Goal: Task Accomplishment & Management: Complete application form

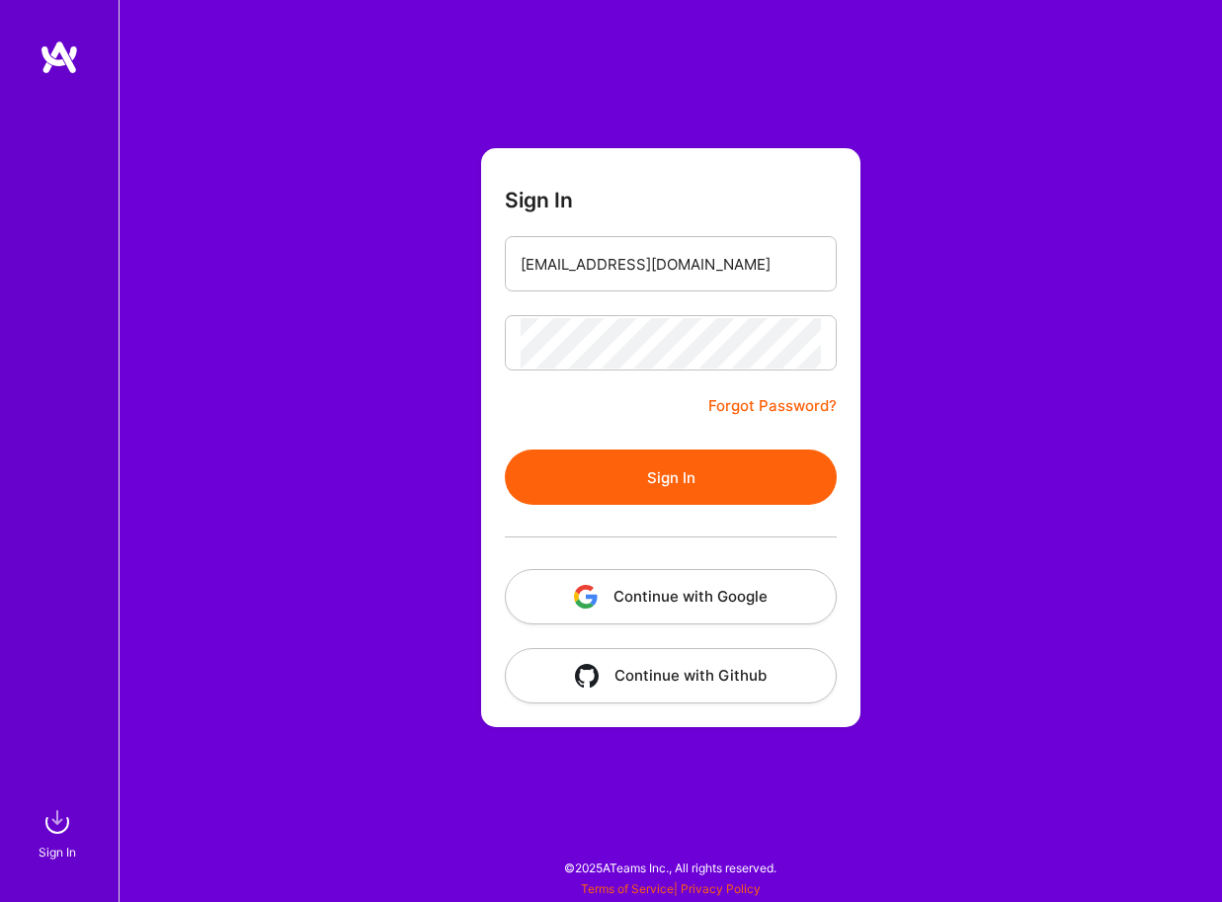
click at [596, 449] on button "Sign In" at bounding box center [671, 476] width 332 height 55
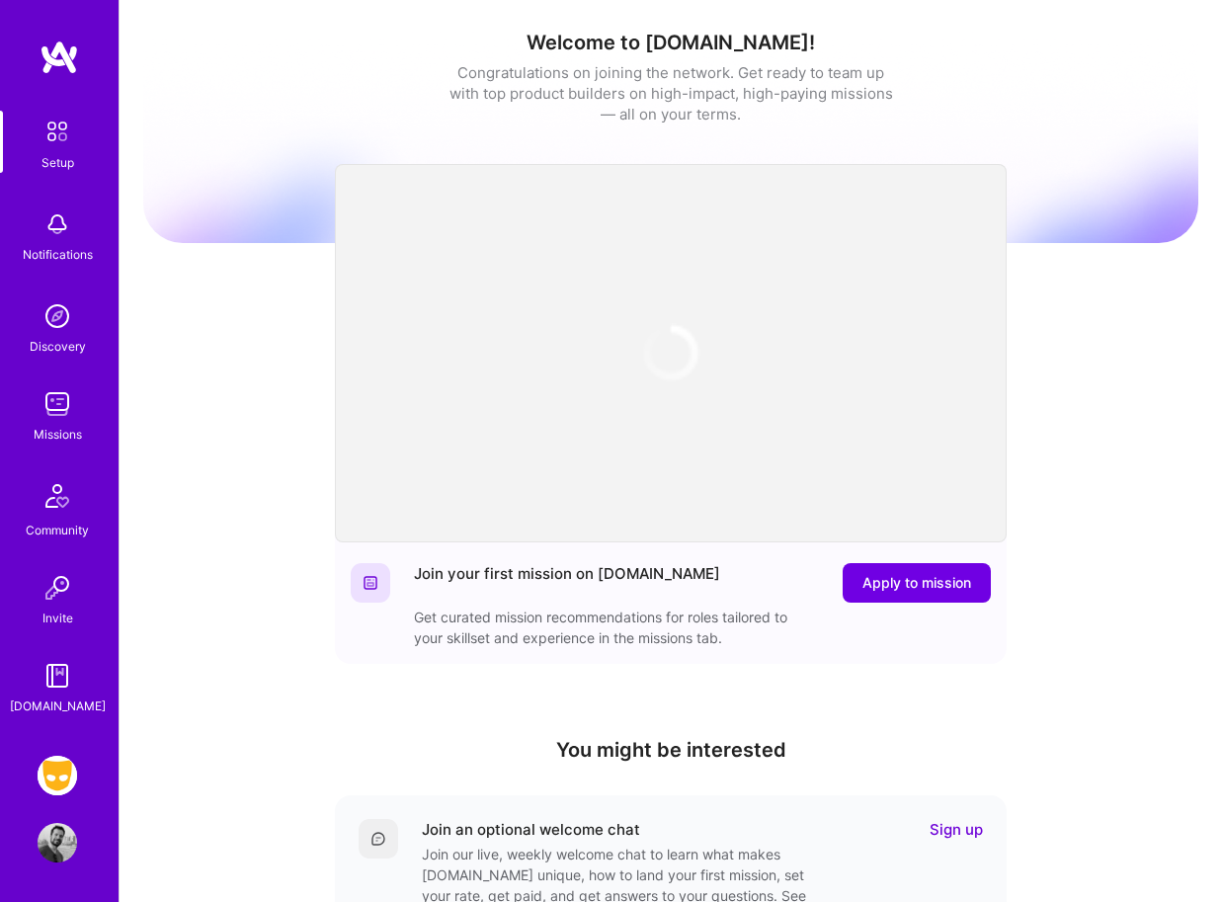
click at [40, 788] on link "Grindr: Design" at bounding box center [57, 775] width 49 height 40
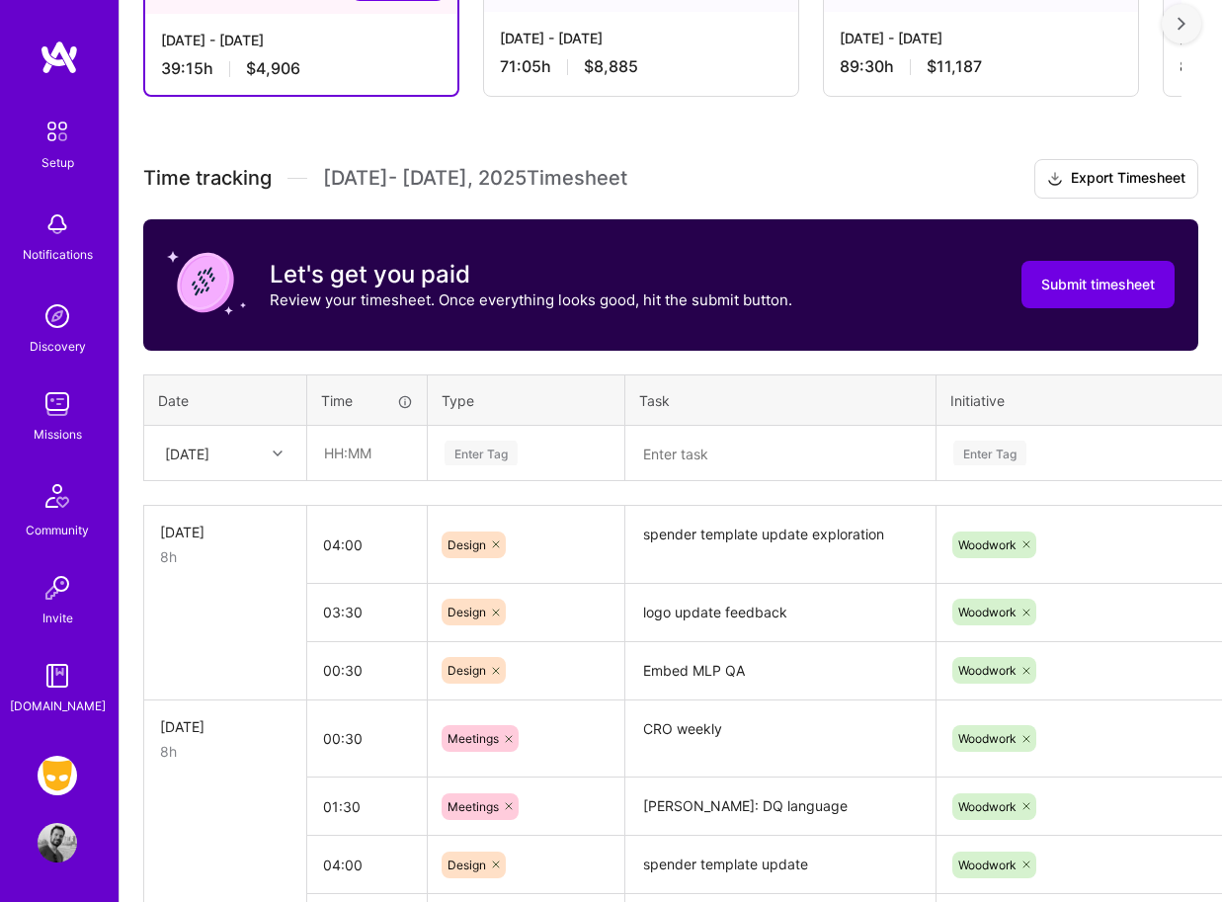
scroll to position [415, 0]
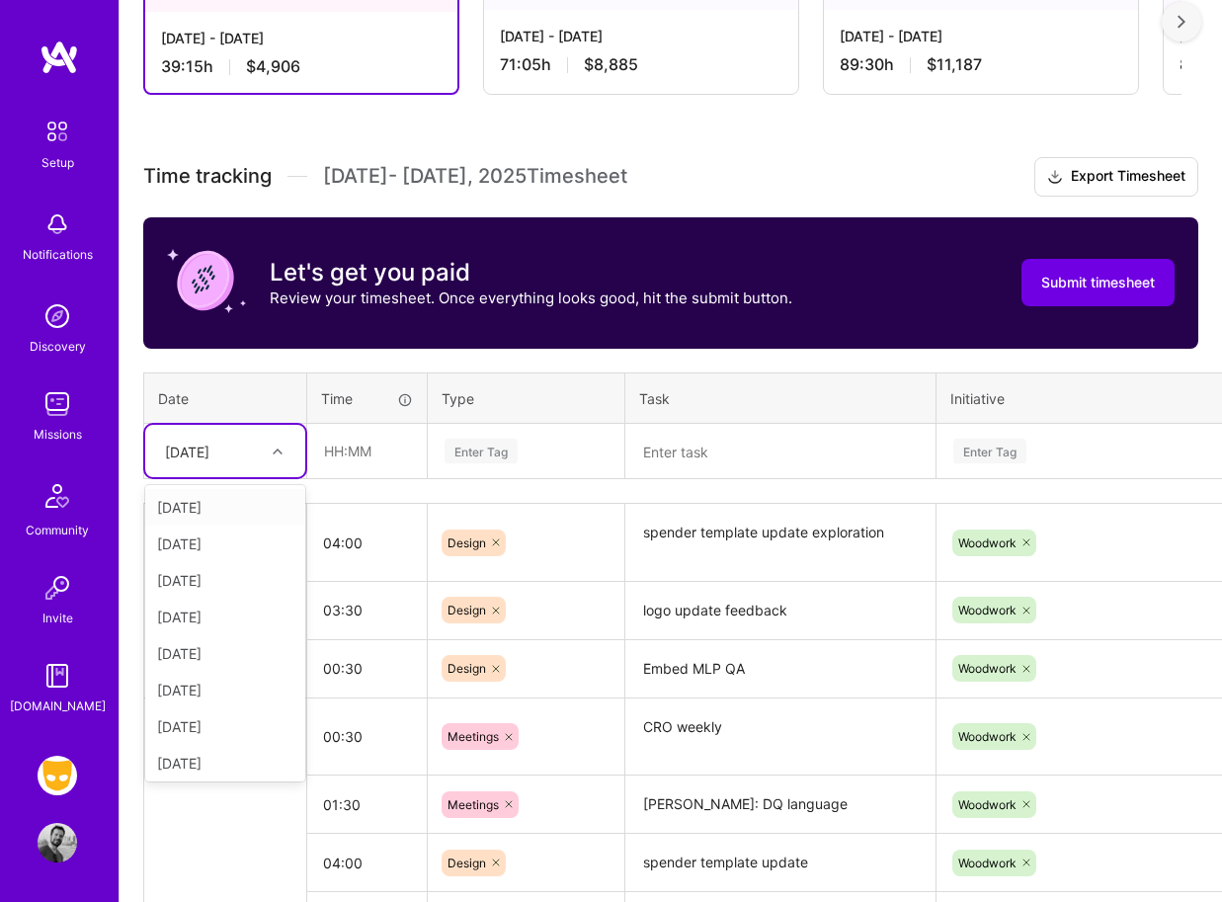
click at [269, 457] on div at bounding box center [280, 451] width 31 height 26
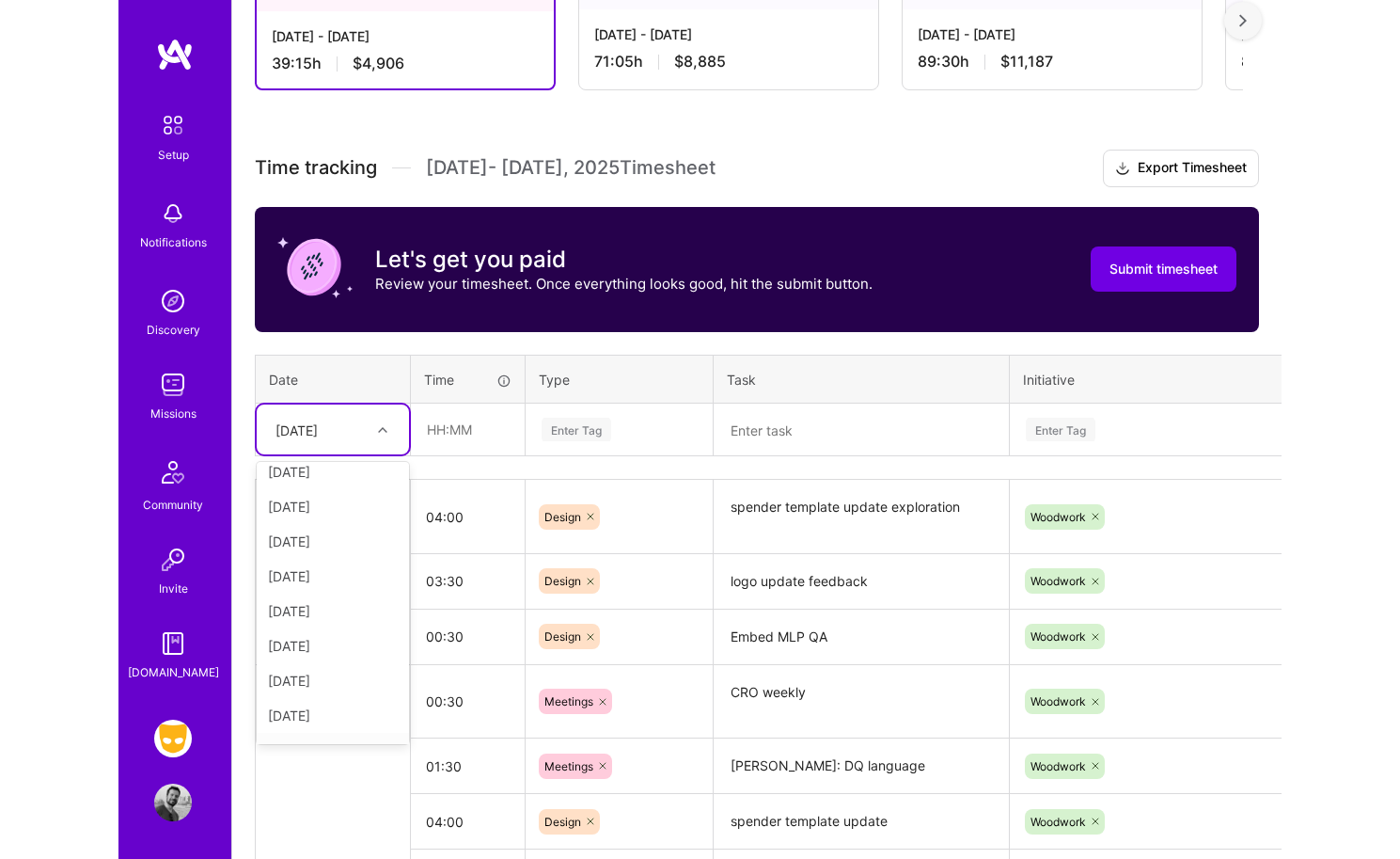
scroll to position [182, 0]
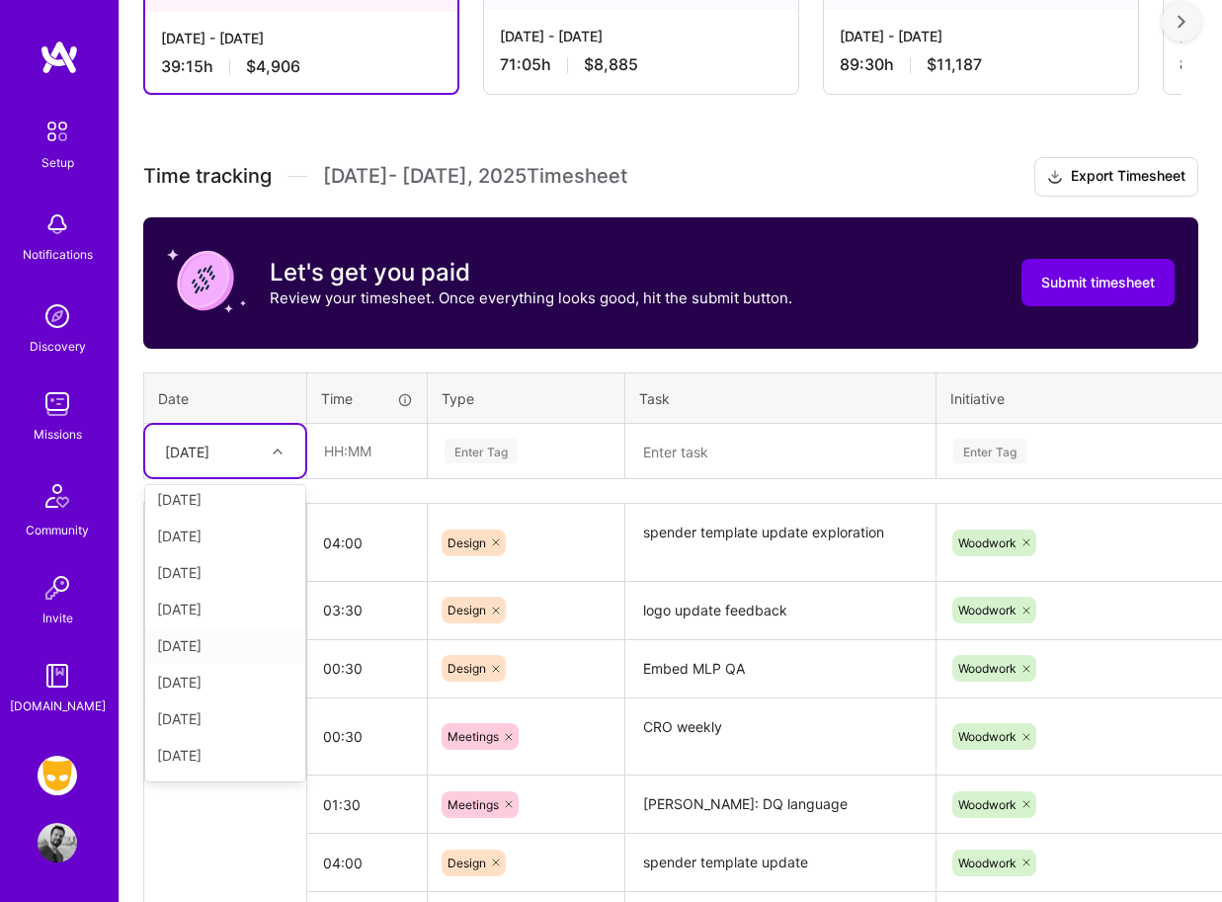
click at [216, 645] on div "[DATE]" at bounding box center [225, 645] width 160 height 37
click at [377, 451] on input "text" at bounding box center [367, 451] width 118 height 52
type input "01:00"
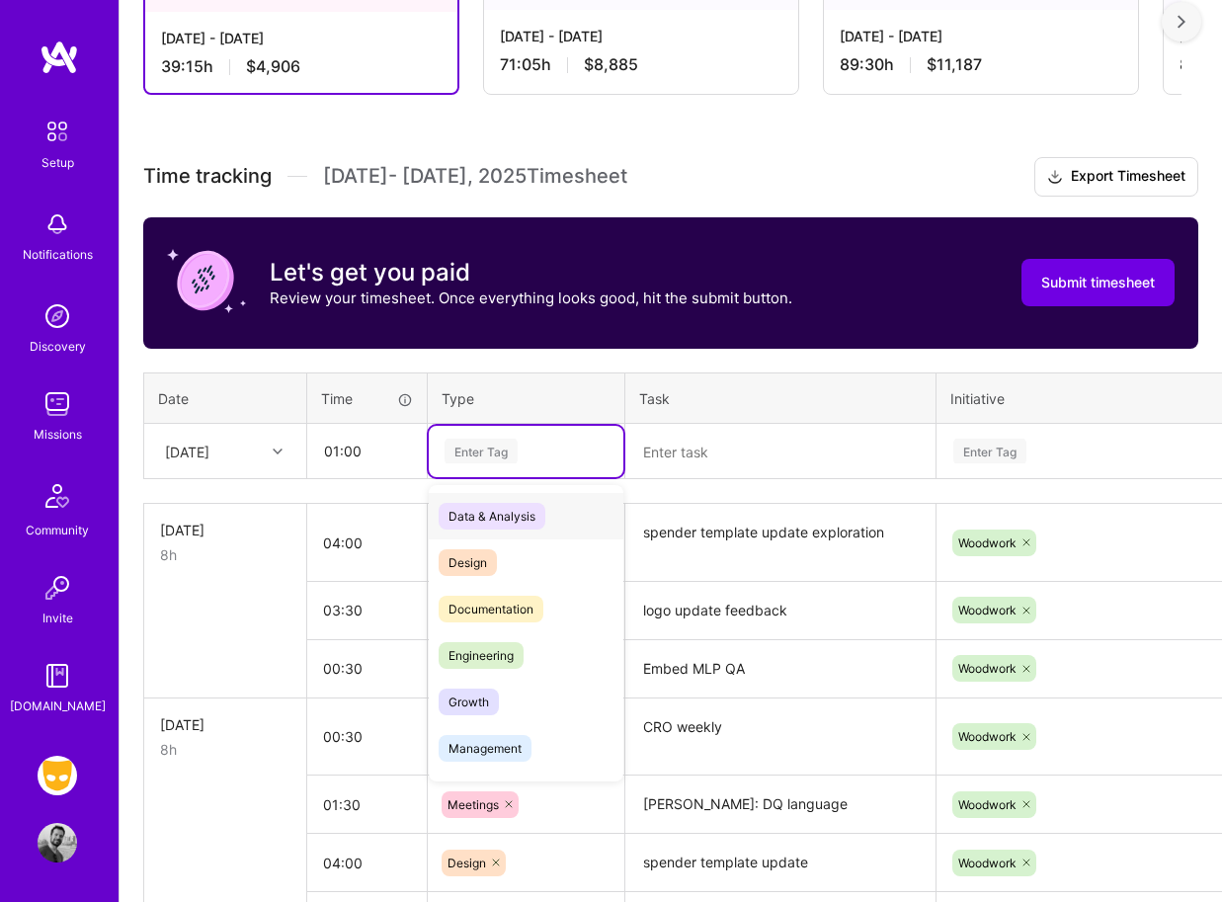
click at [482, 455] on div "Enter Tag" at bounding box center [480, 451] width 73 height 31
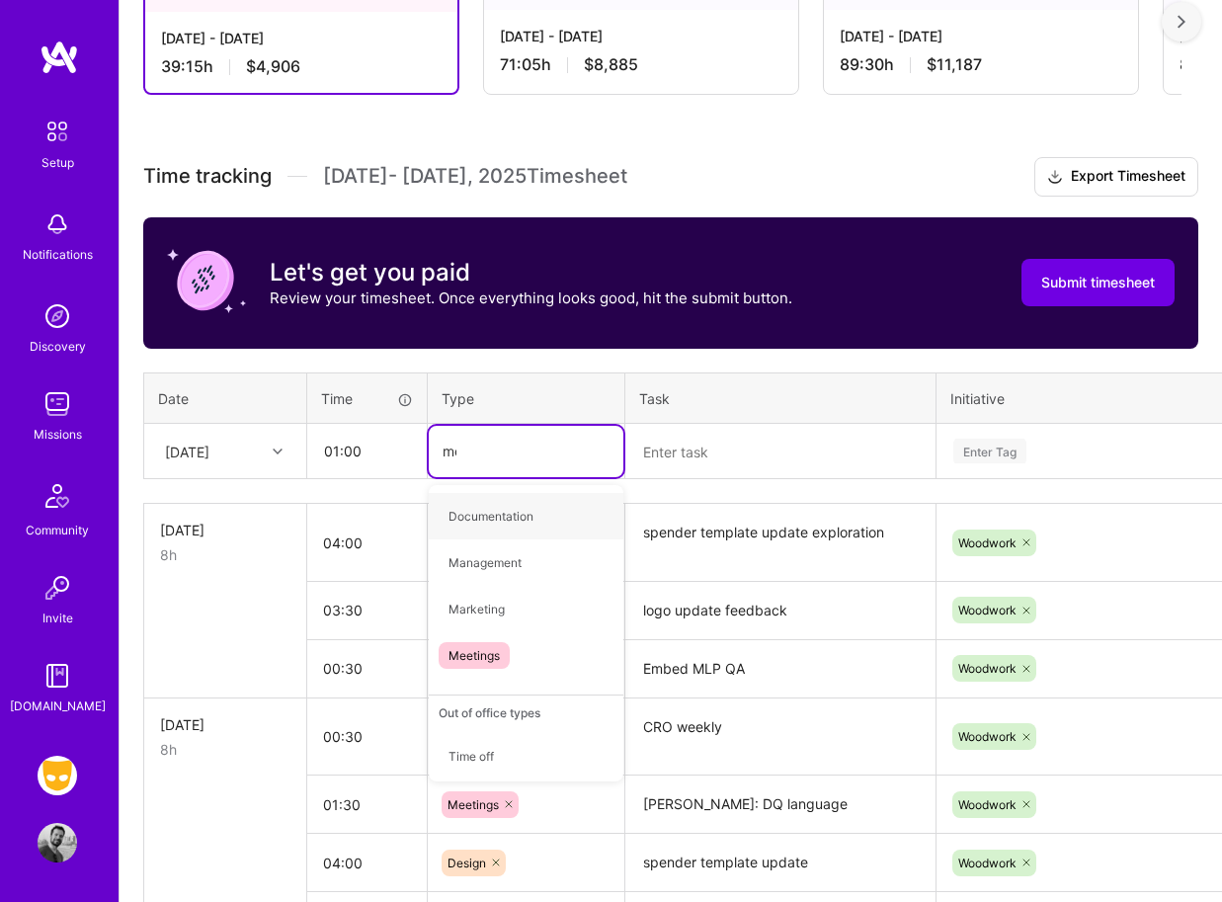
type input "mee"
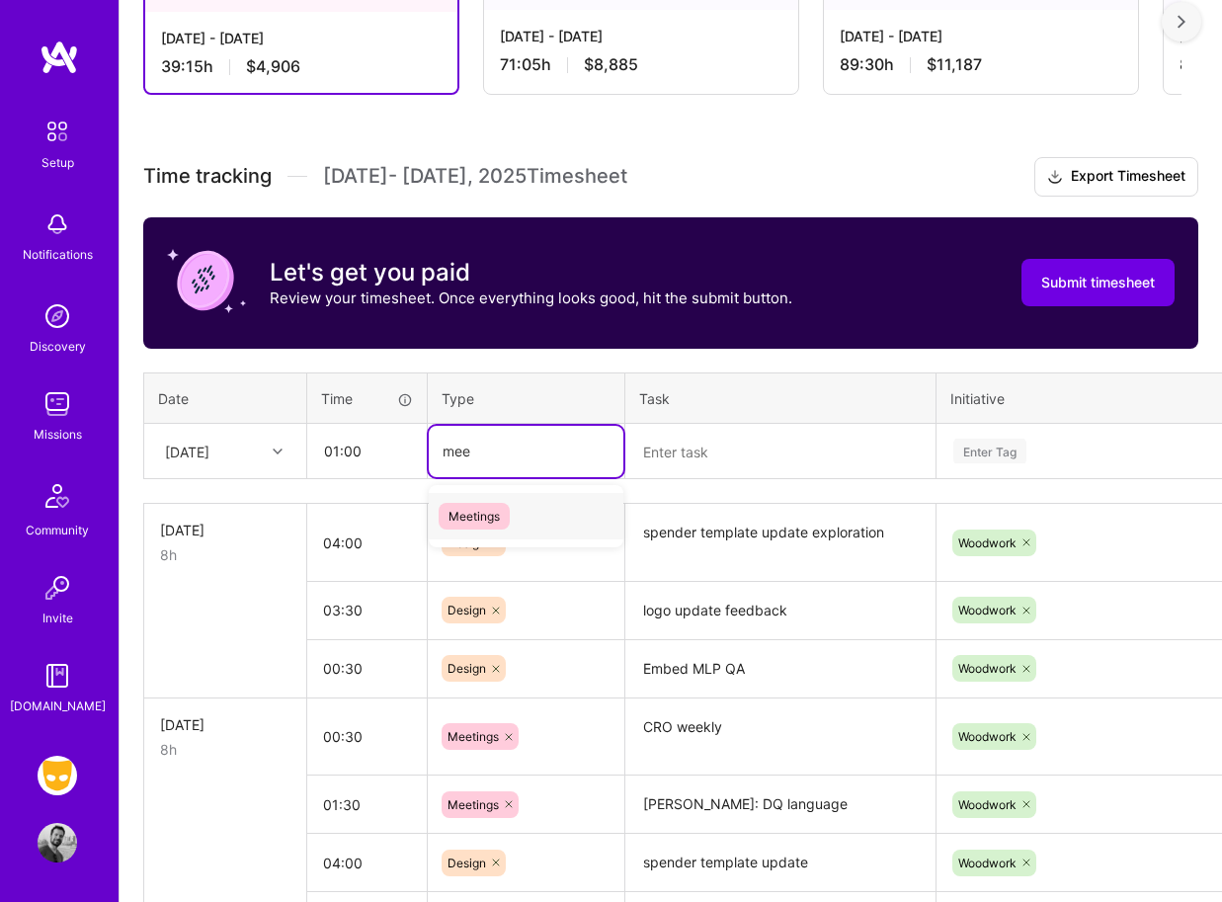
click at [485, 520] on span "Meetings" at bounding box center [473, 516] width 71 height 27
click at [687, 456] on textarea at bounding box center [780, 451] width 306 height 51
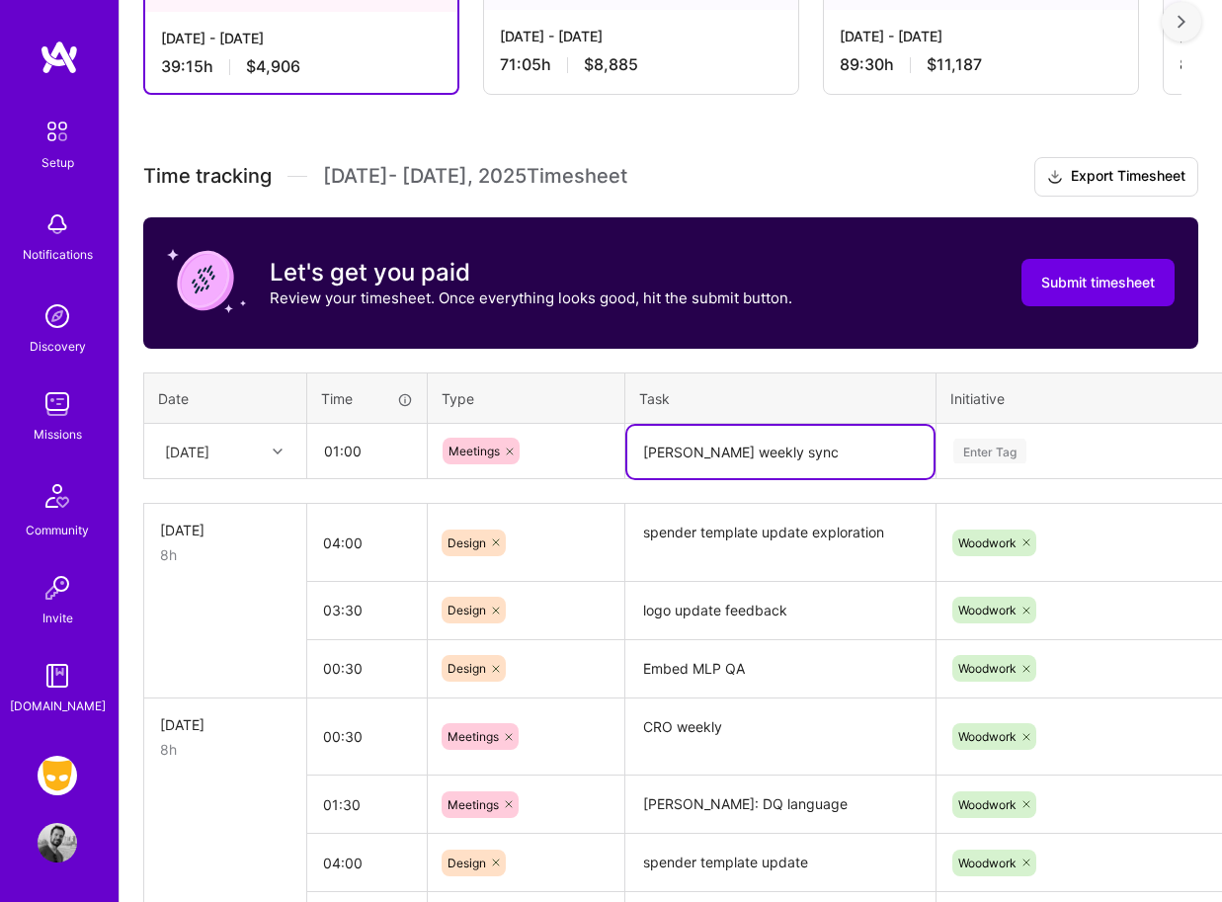
type textarea "[PERSON_NAME] weekly sync"
click at [965, 447] on div "Enter Tag" at bounding box center [989, 451] width 73 height 31
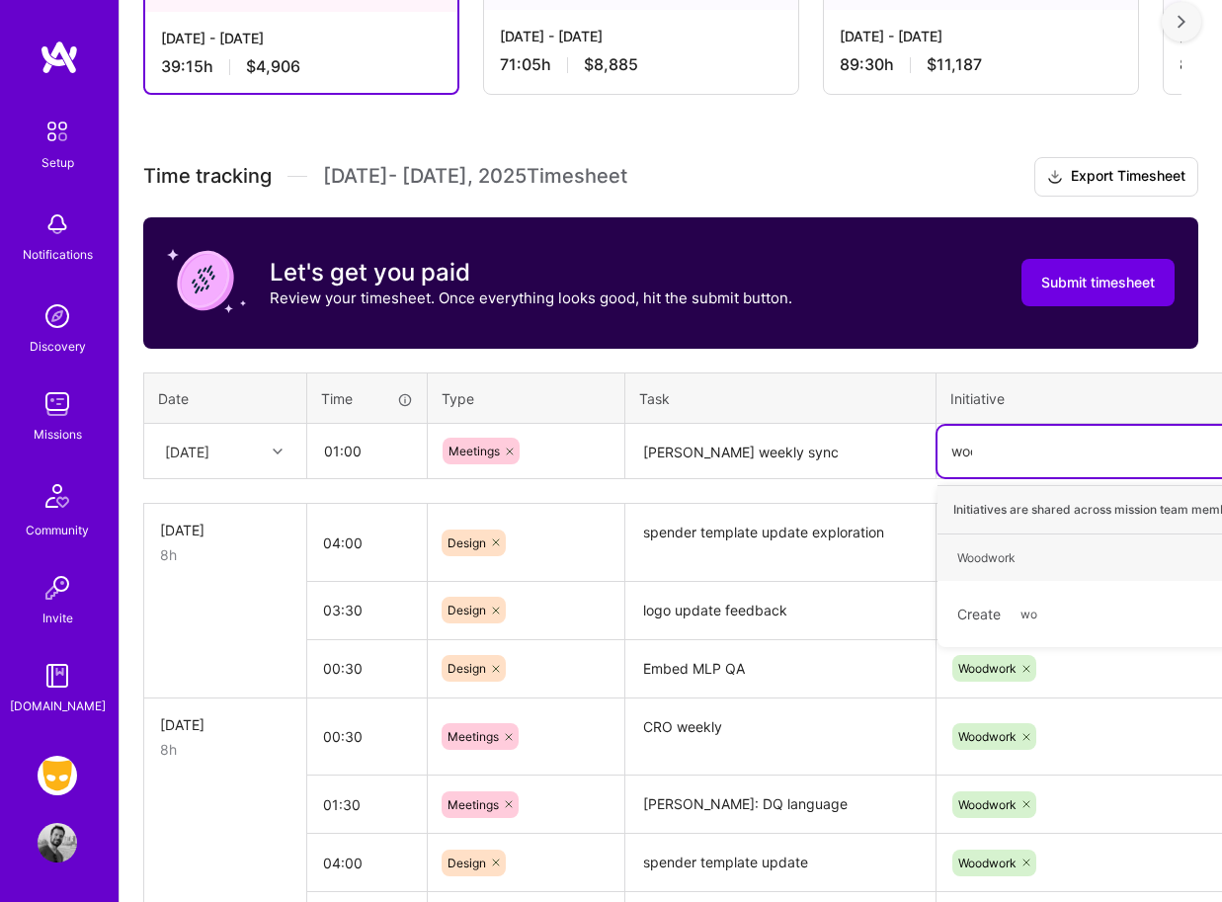
type input "wood"
click at [995, 558] on div "Woodwork" at bounding box center [986, 557] width 58 height 21
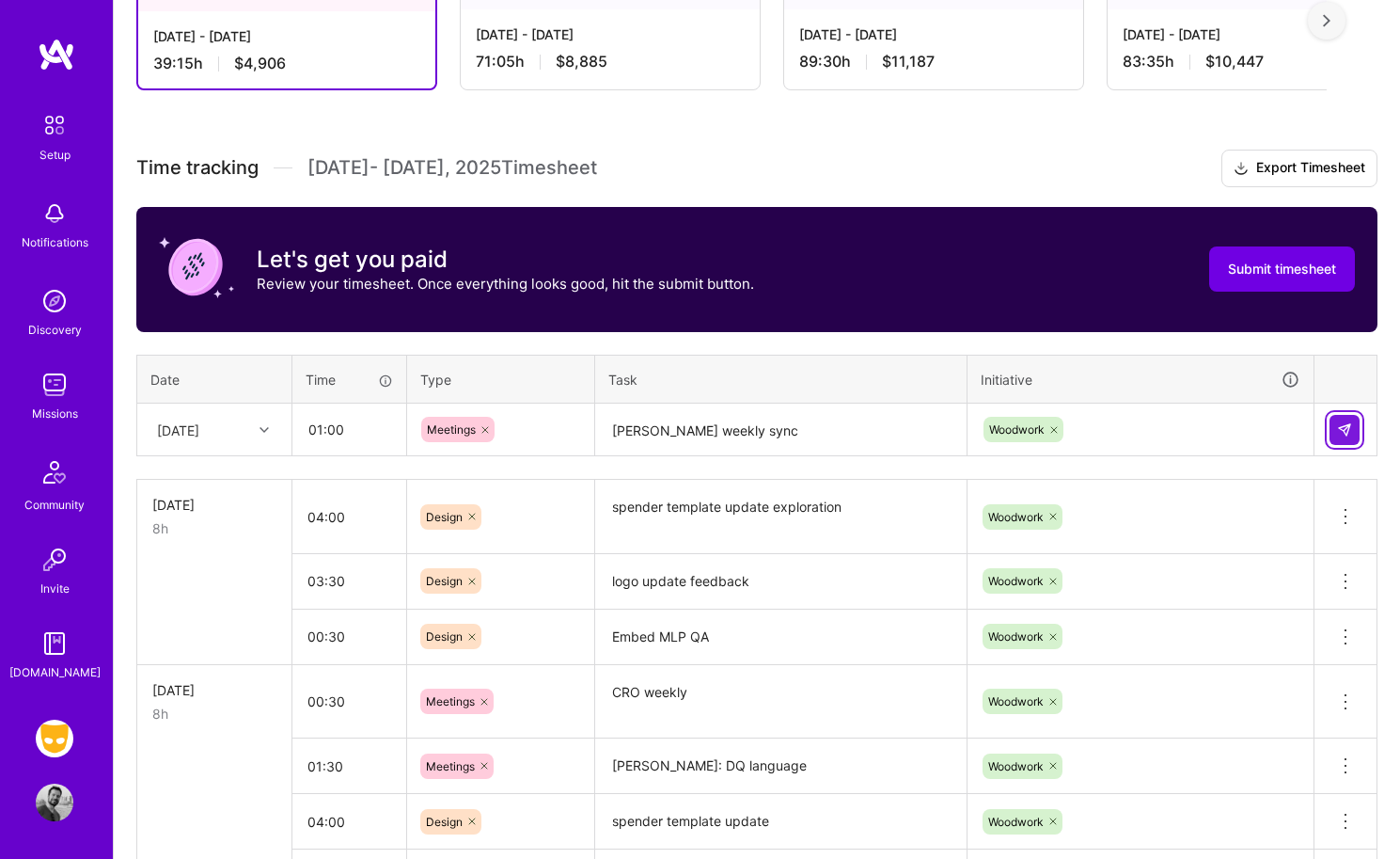
click at [1163, 427] on img at bounding box center [1345, 430] width 15 height 15
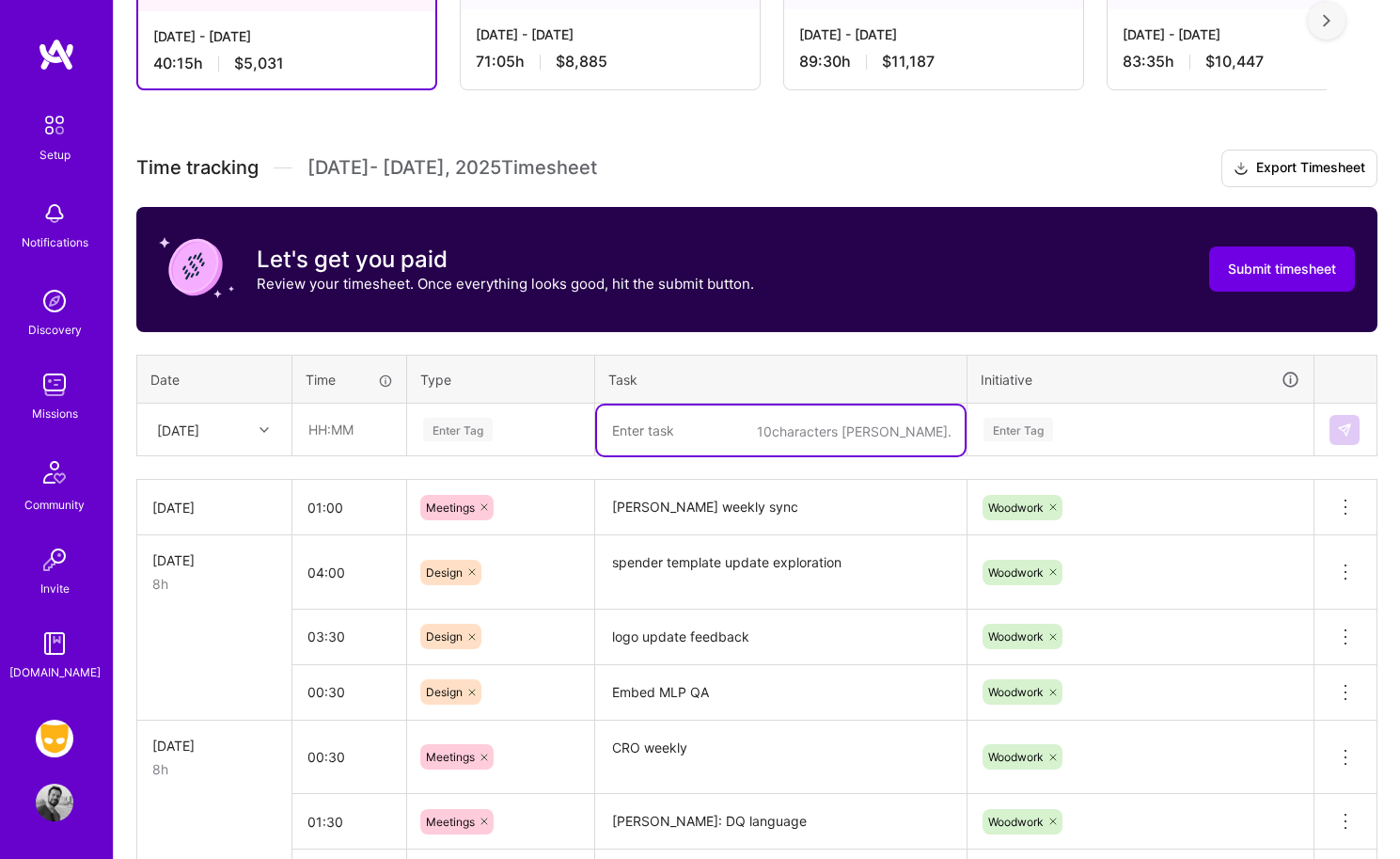
click at [690, 441] on textarea at bounding box center [781, 430] width 368 height 50
type textarea "[PERSON_NAME]: icon review"
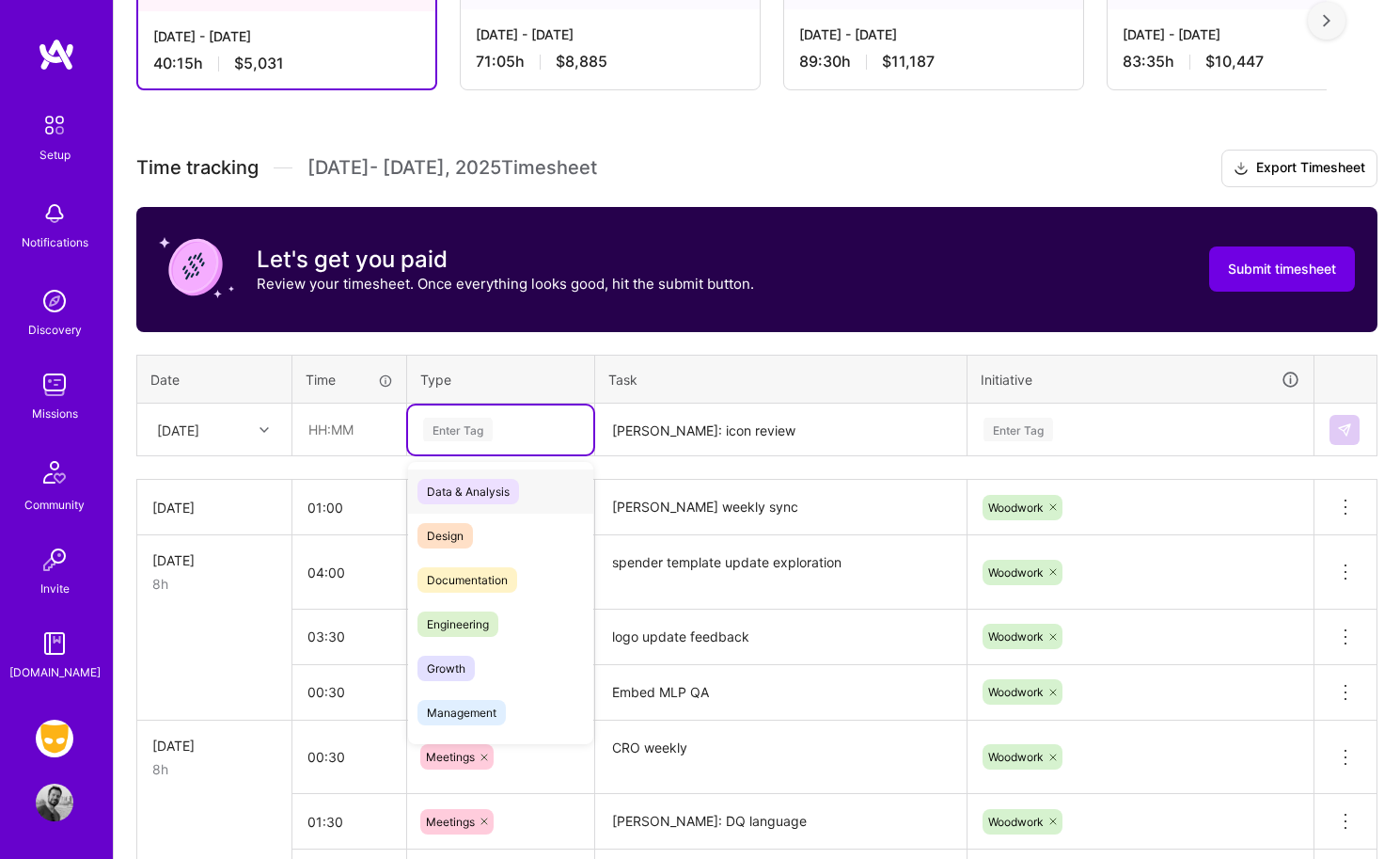
click at [430, 432] on div "Enter Tag" at bounding box center [457, 430] width 70 height 30
type input "mee"
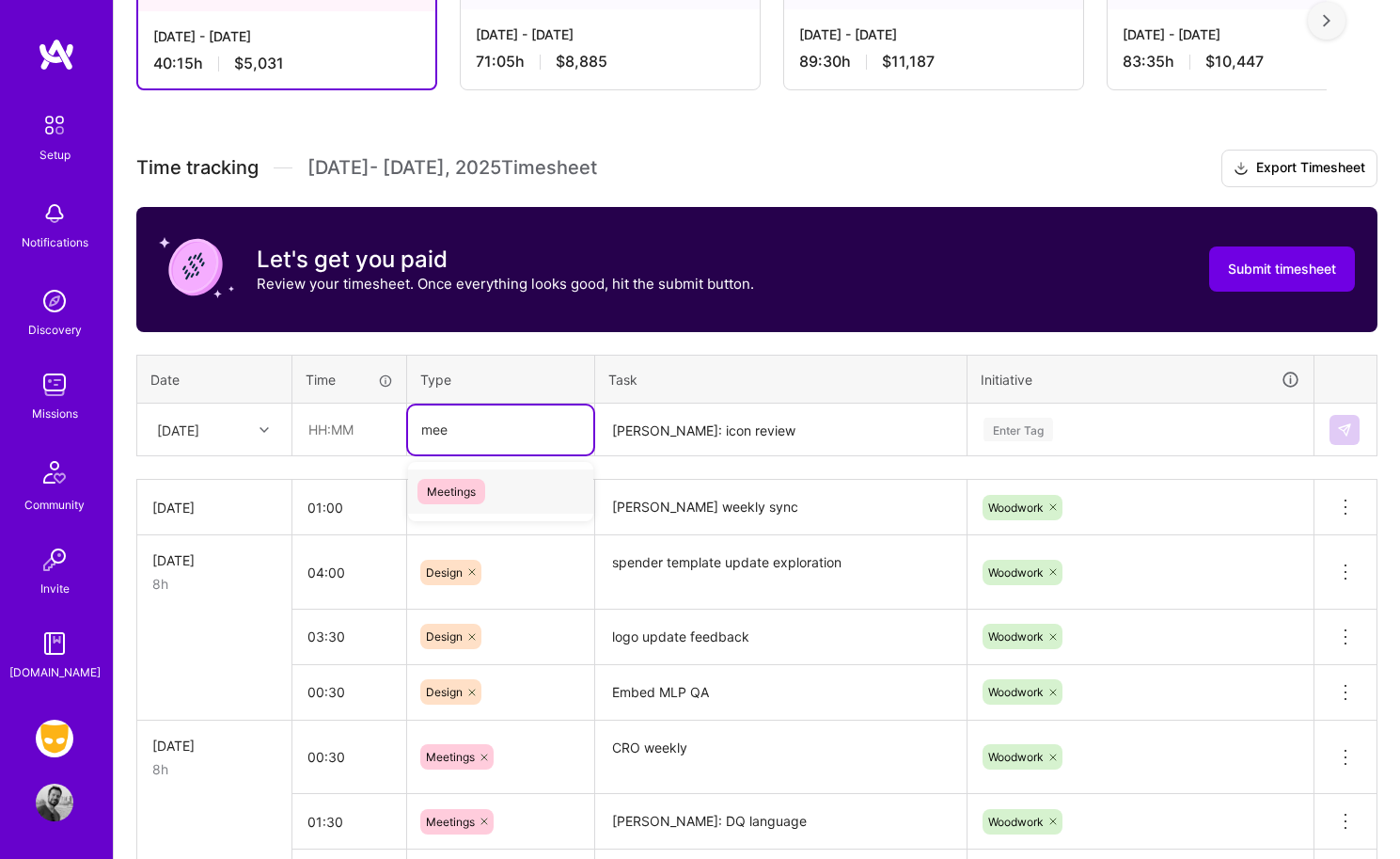
click at [454, 490] on span "Meetings" at bounding box center [450, 491] width 68 height 26
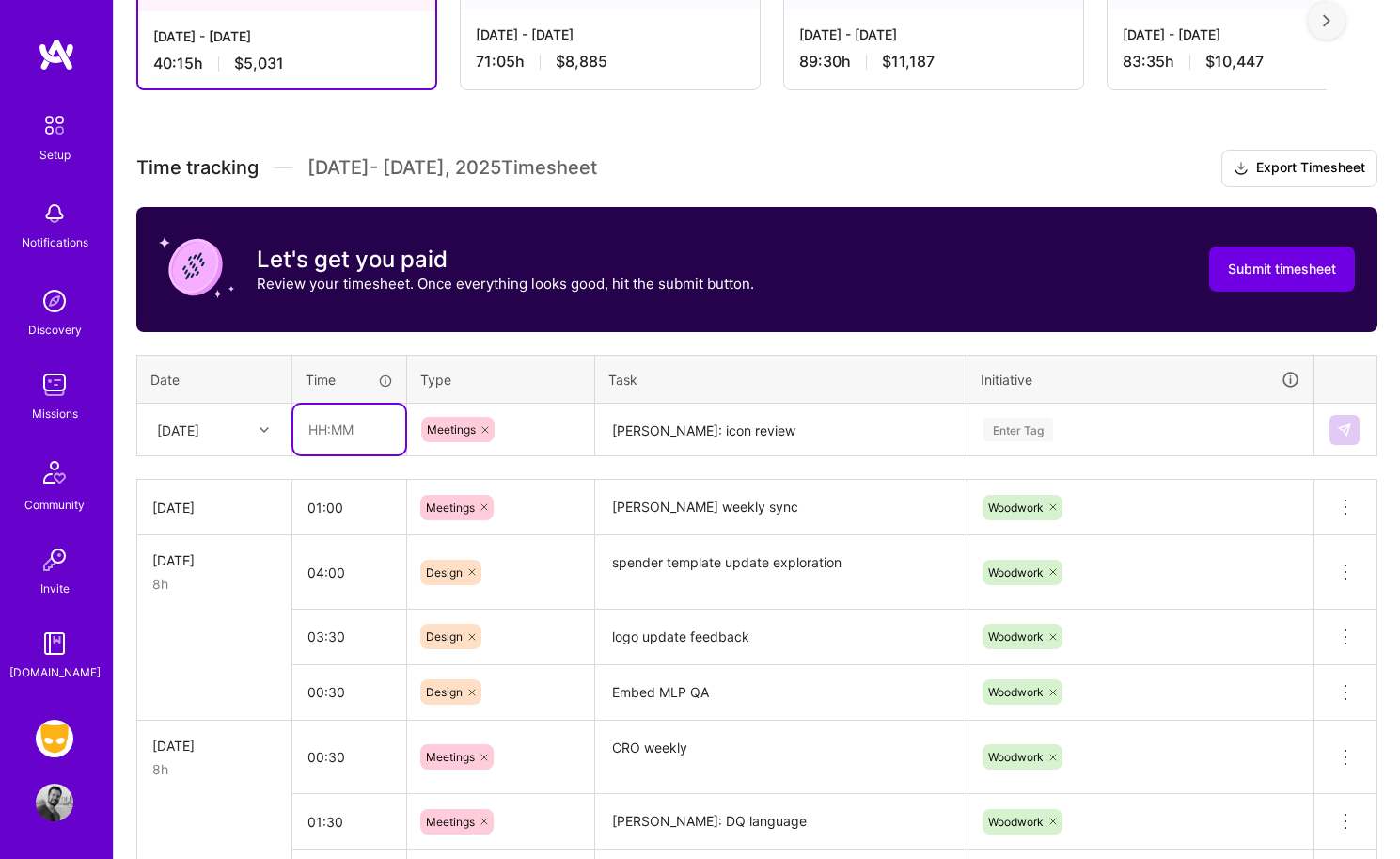
click at [359, 429] on input "text" at bounding box center [350, 430] width 112 height 50
type input "00:30"
click at [1039, 419] on div "Enter Tag" at bounding box center [1018, 430] width 70 height 30
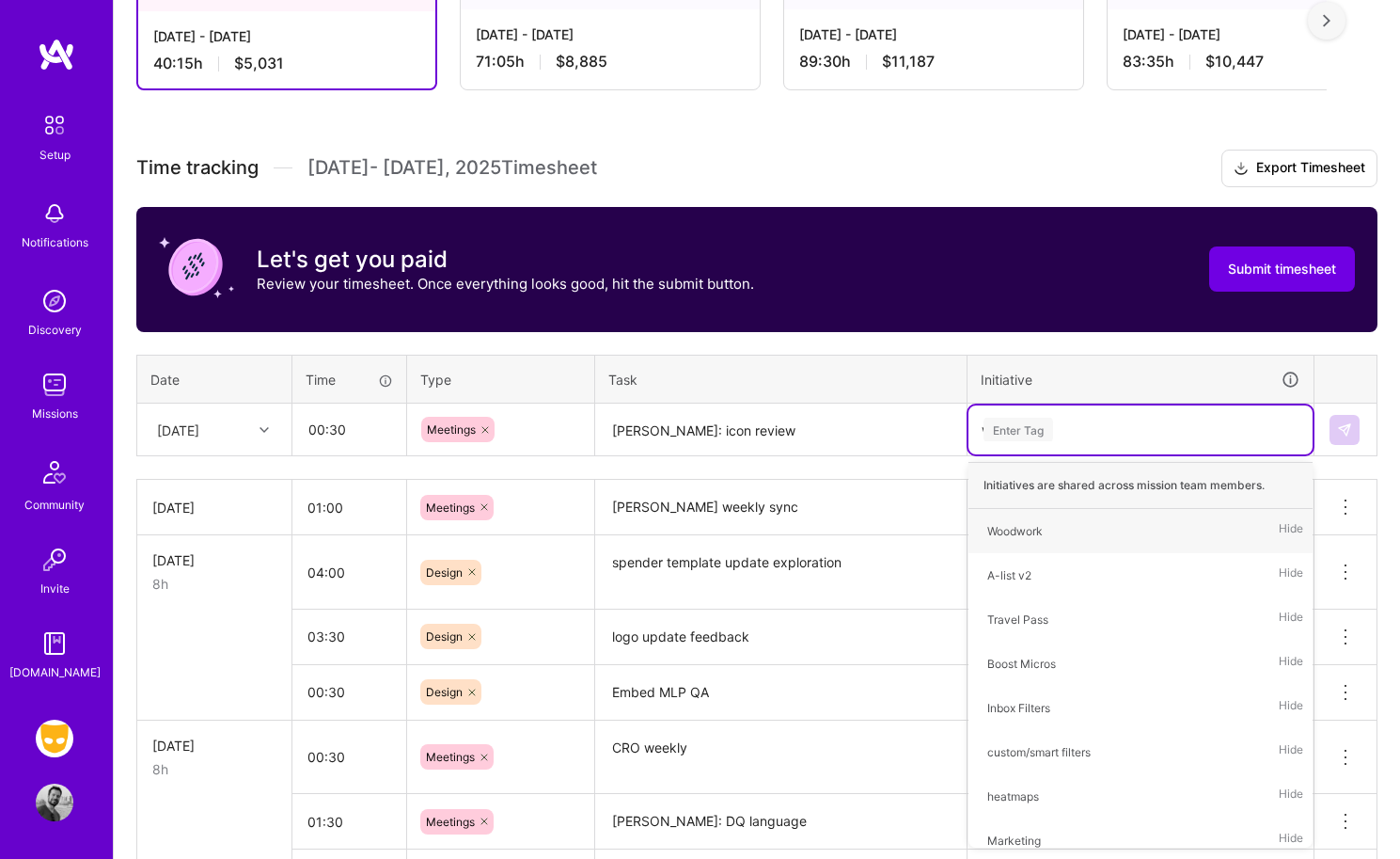
type input "woo"
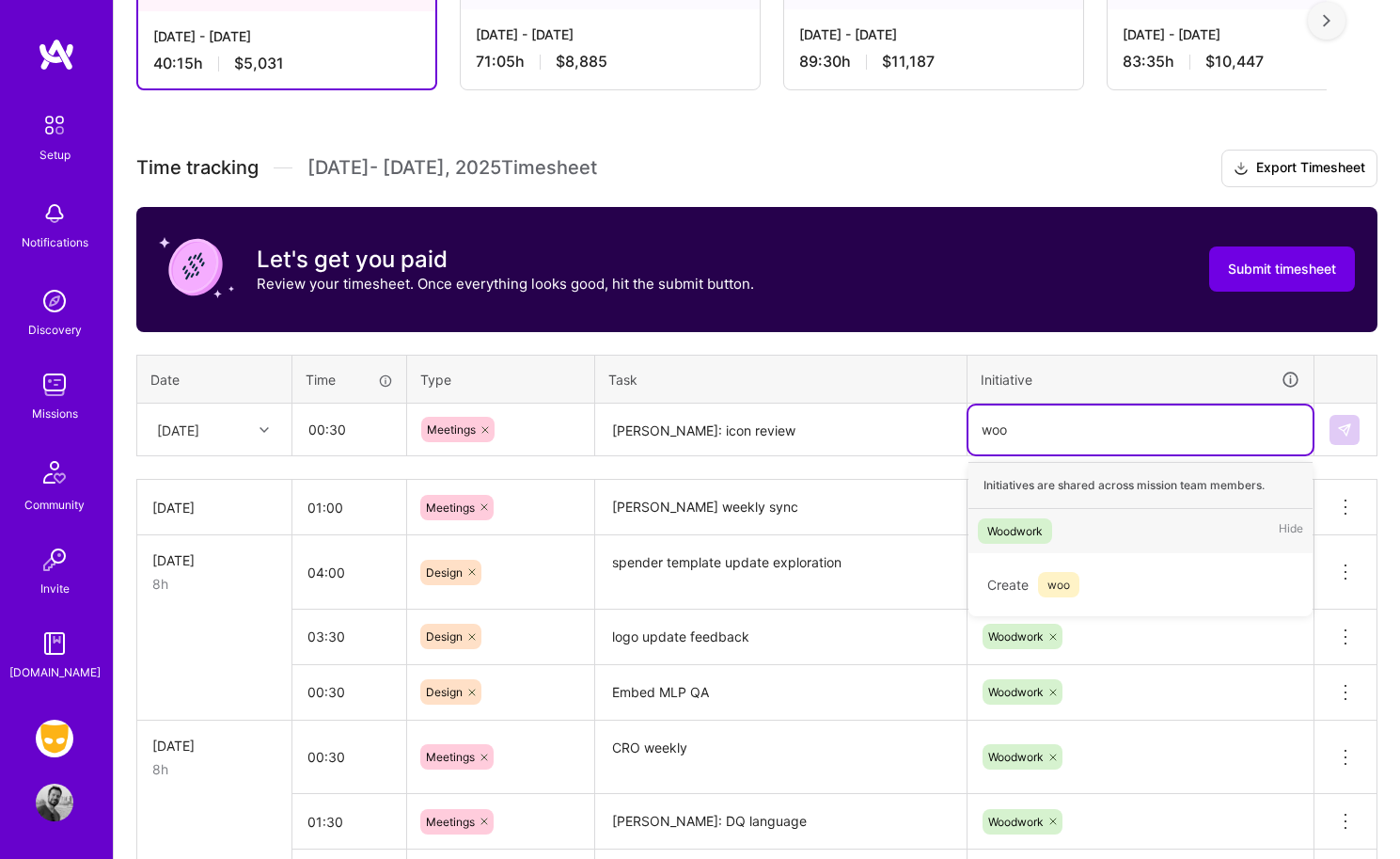
click at [1040, 522] on div "Woodwork" at bounding box center [1015, 530] width 55 height 20
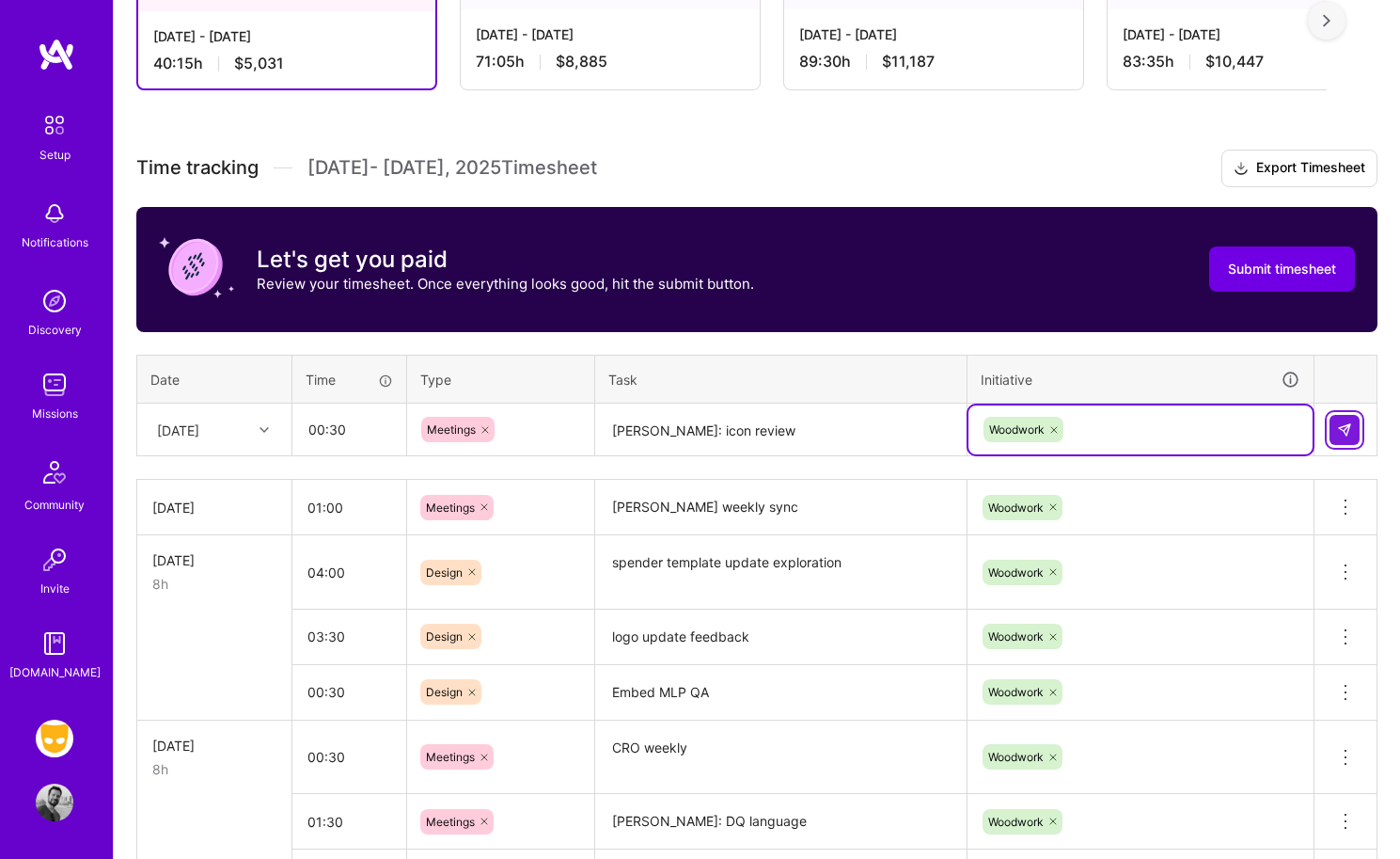
click at [1163, 426] on img at bounding box center [1345, 430] width 15 height 15
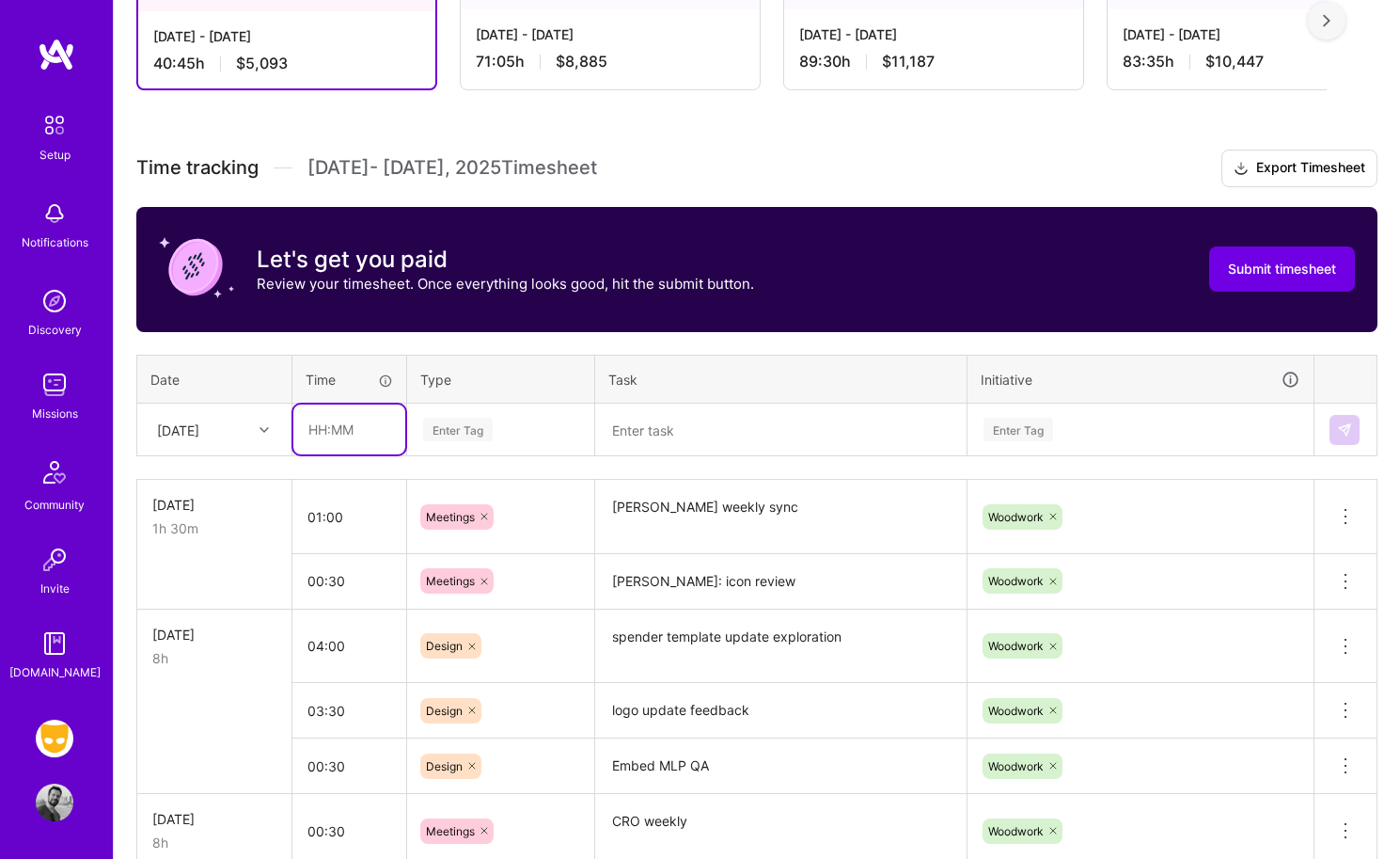
click at [335, 431] on input "text" at bounding box center [350, 430] width 112 height 50
type input "00:30"
click at [199, 430] on div "[DATE]" at bounding box center [178, 429] width 42 height 20
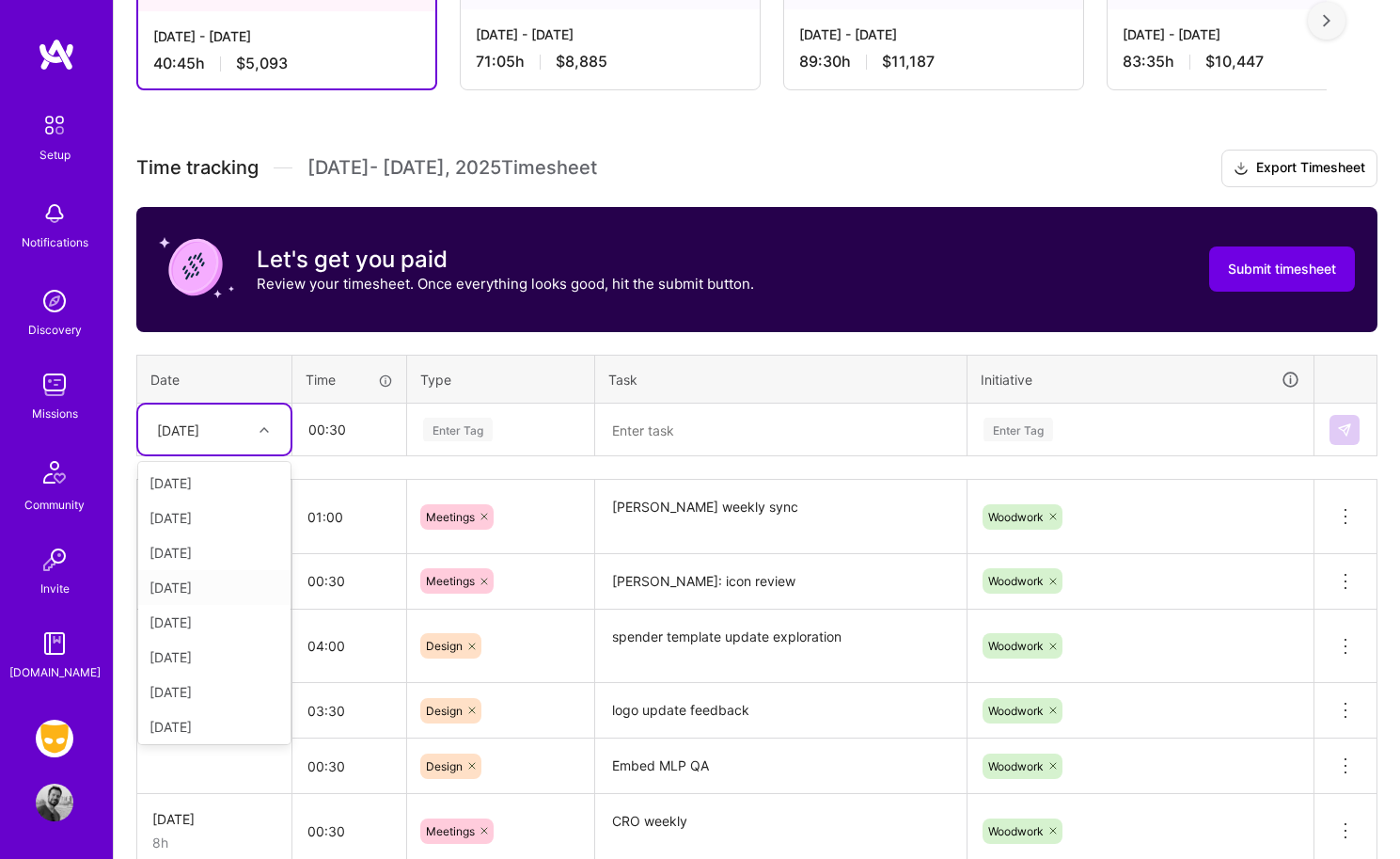
scroll to position [248, 0]
click at [282, 330] on div "Let's get you paid Review your timesheet. Once everything looks good, hit the s…" at bounding box center [757, 269] width 1242 height 125
click at [255, 428] on div at bounding box center [267, 430] width 30 height 25
click at [230, 549] on div "[DATE]" at bounding box center [214, 549] width 152 height 35
click at [370, 426] on input "00:30" at bounding box center [350, 430] width 112 height 50
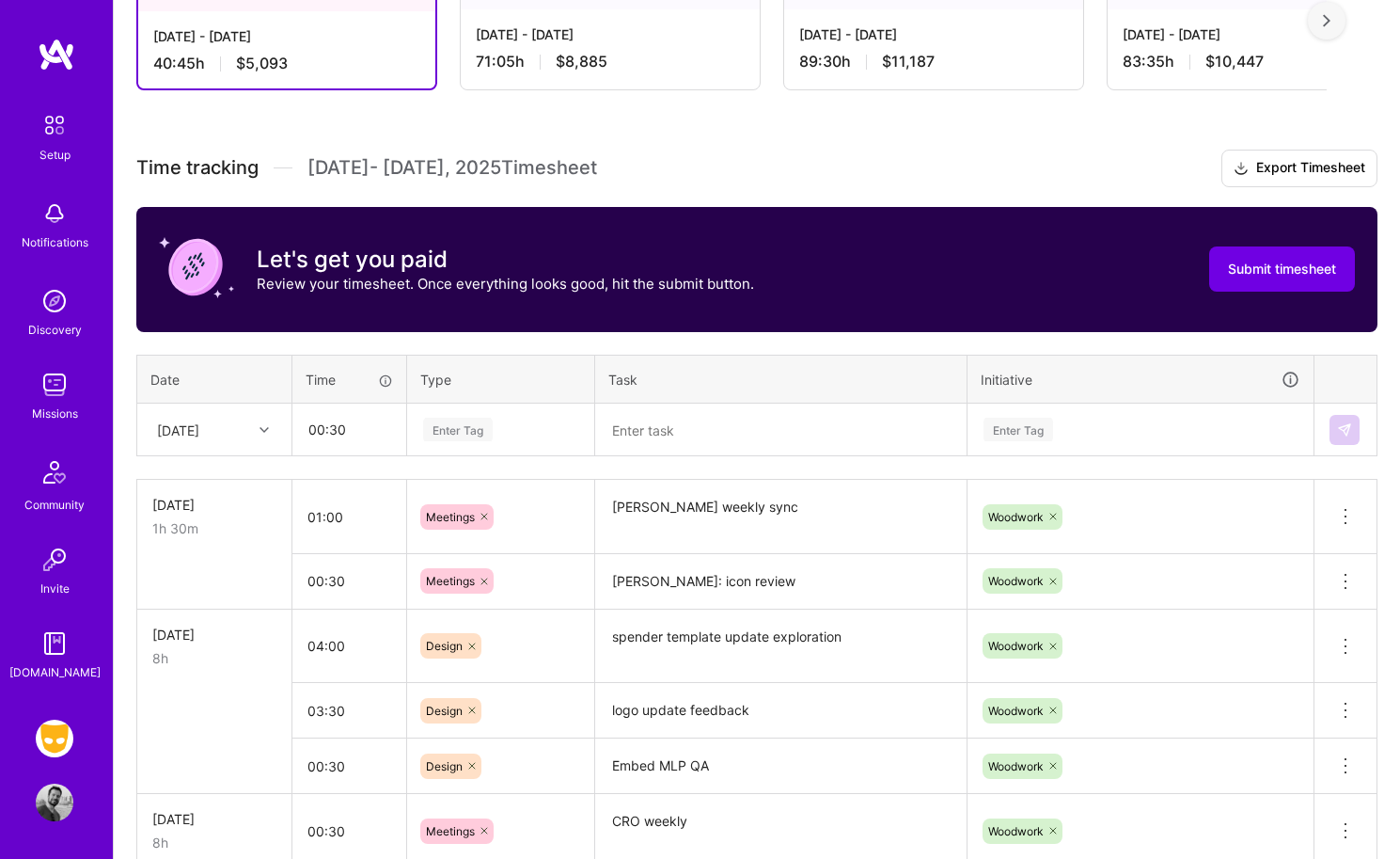
click at [603, 439] on textarea at bounding box center [781, 430] width 368 height 50
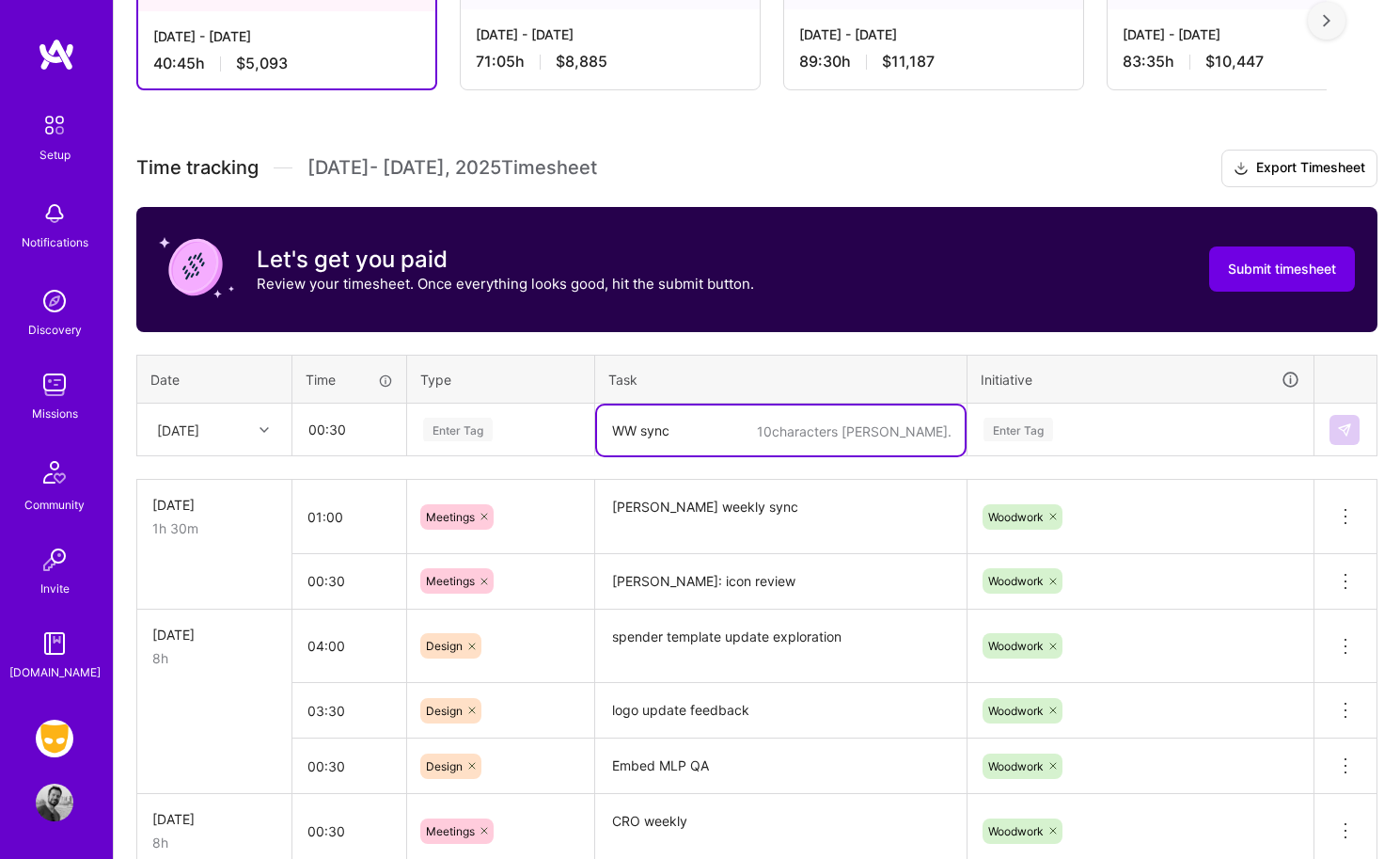
click at [641, 430] on textarea "WW sync" at bounding box center [781, 430] width 368 height 50
type textarea "WW weekly sync"
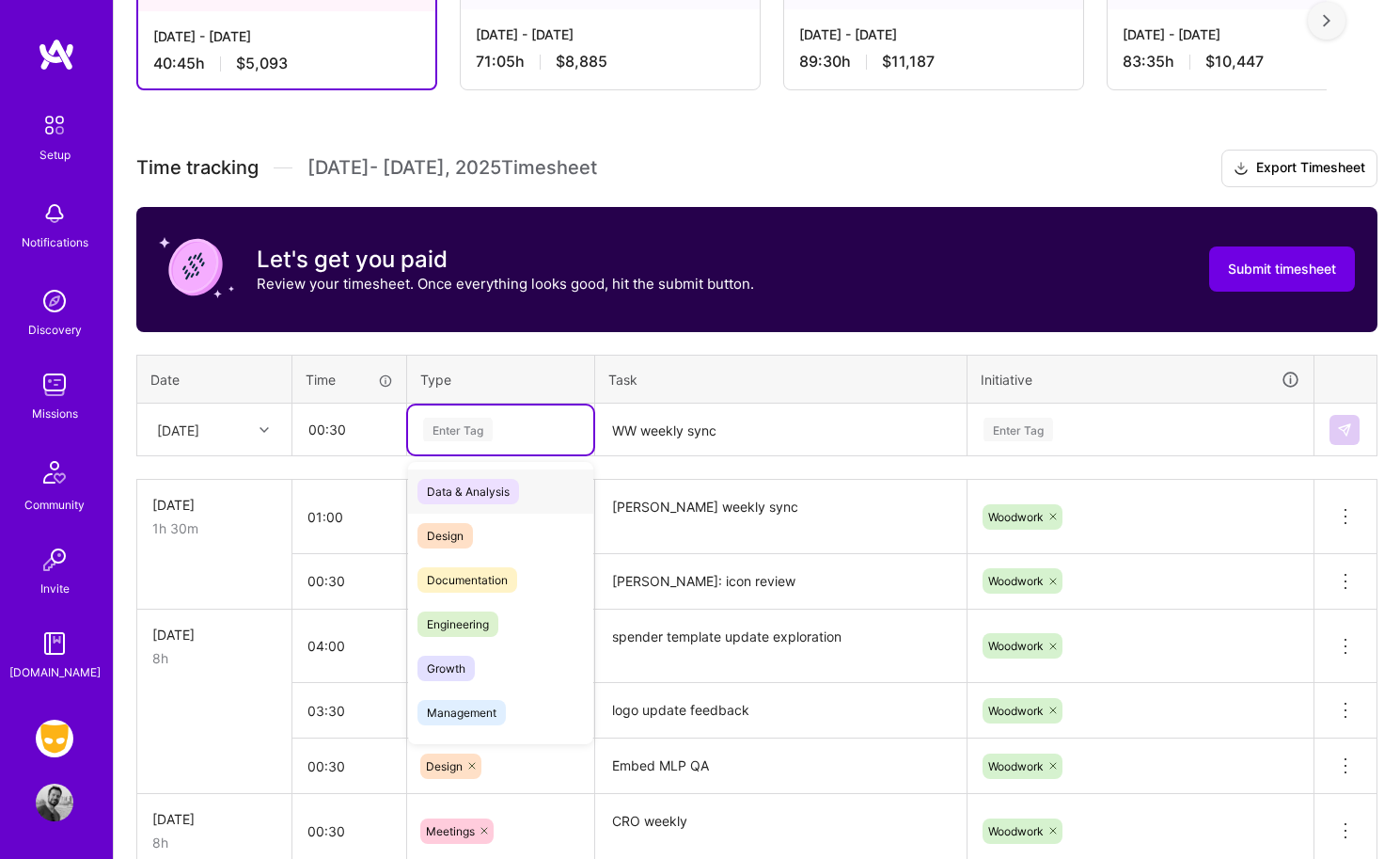
click at [464, 443] on div "Enter Tag" at bounding box center [501, 430] width 186 height 49
type input "mee"
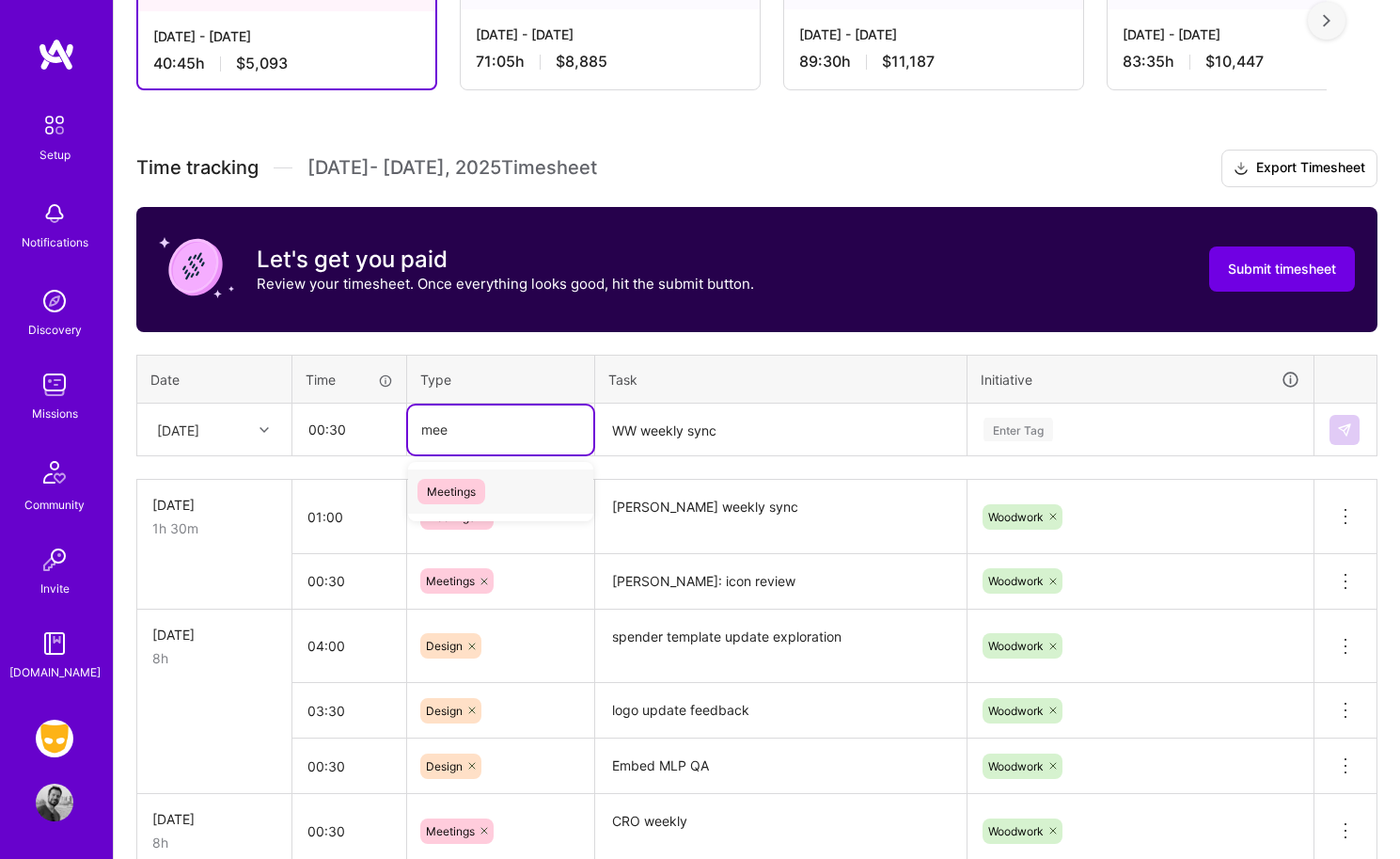
click at [496, 490] on div "Meetings" at bounding box center [501, 491] width 186 height 44
click at [1043, 439] on div "Enter Tag" at bounding box center [1018, 430] width 70 height 30
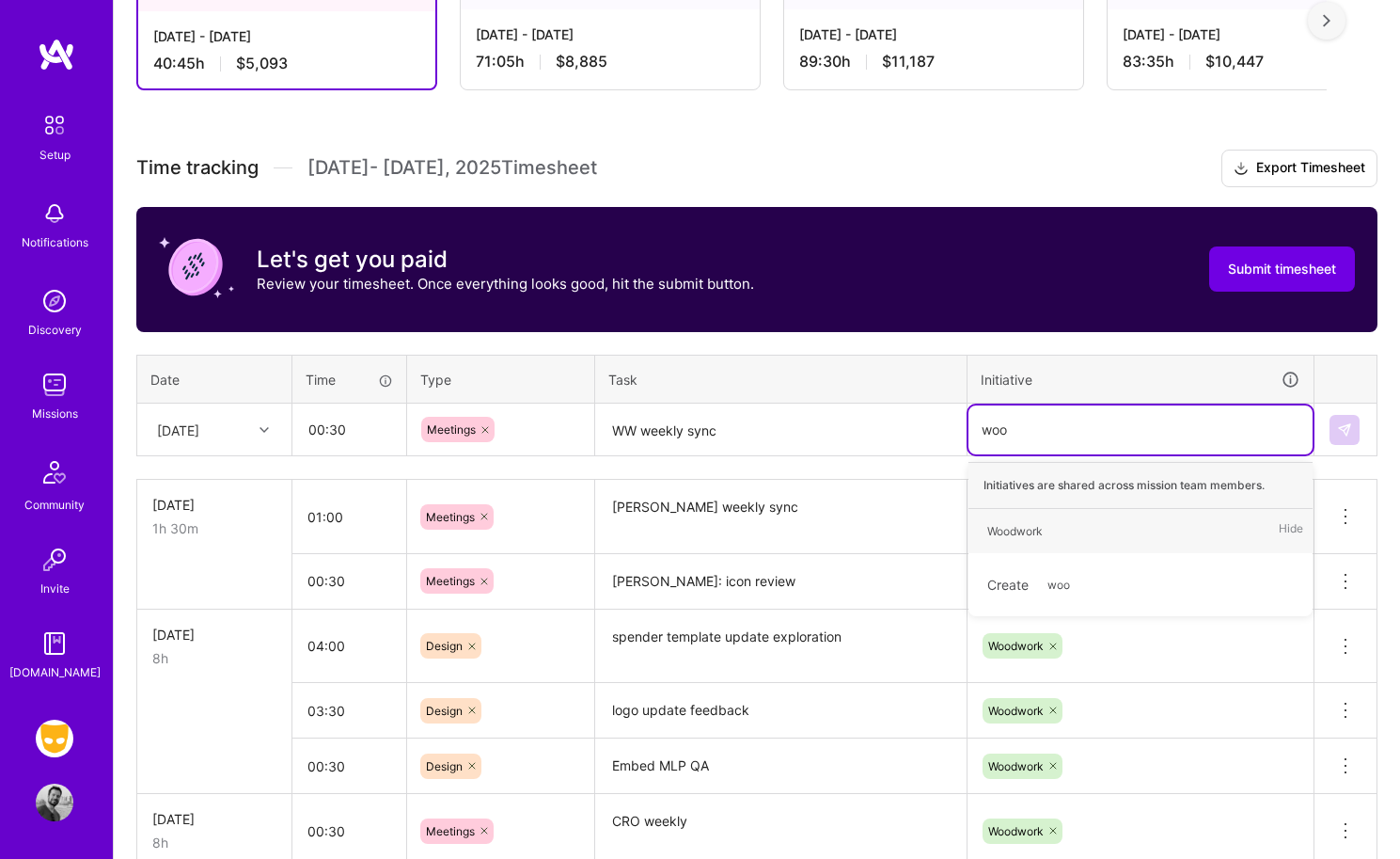
type input "wood"
click at [1043, 522] on div "Woodwork" at bounding box center [1015, 530] width 55 height 20
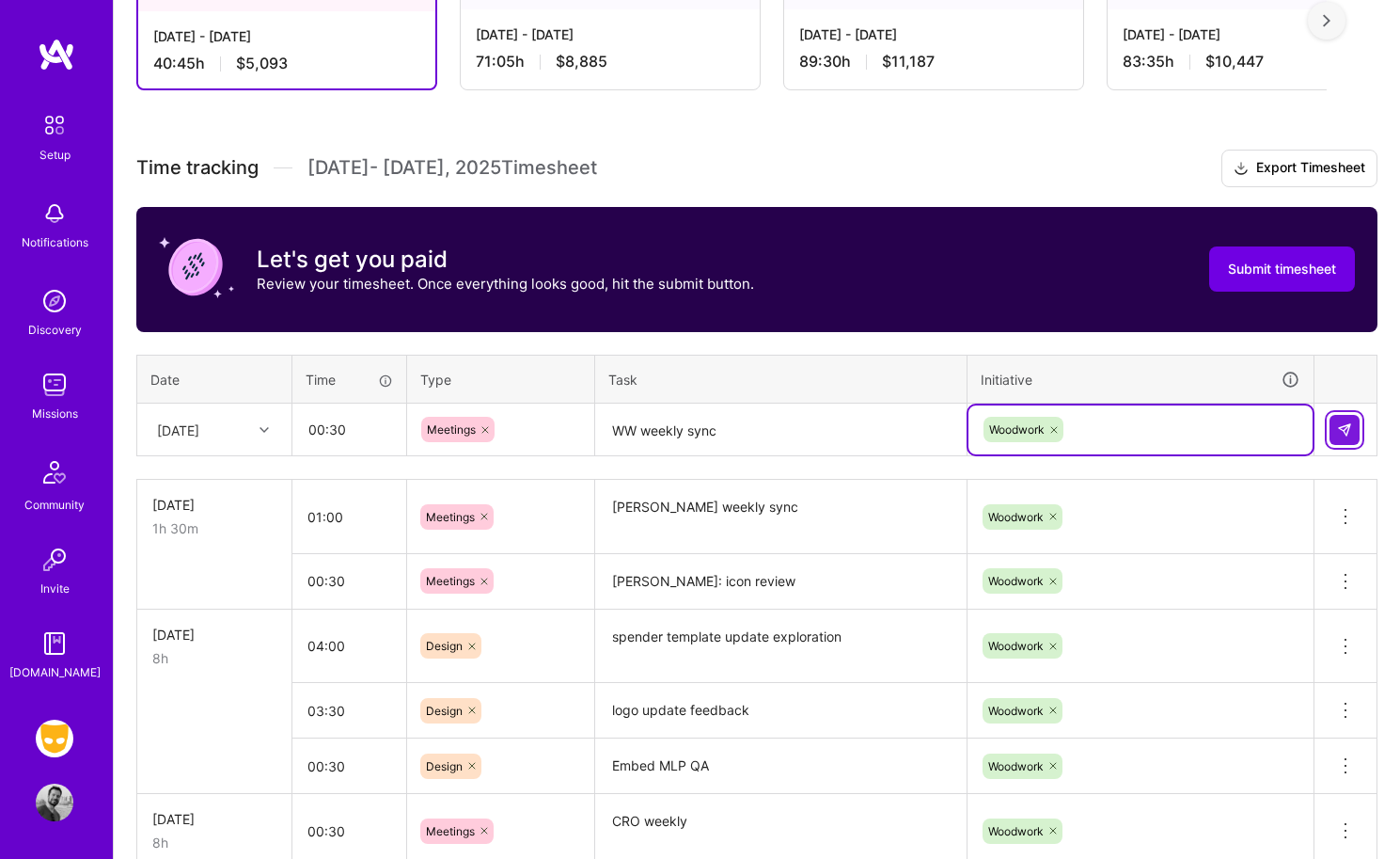
click at [1163, 422] on img at bounding box center [1345, 430] width 15 height 15
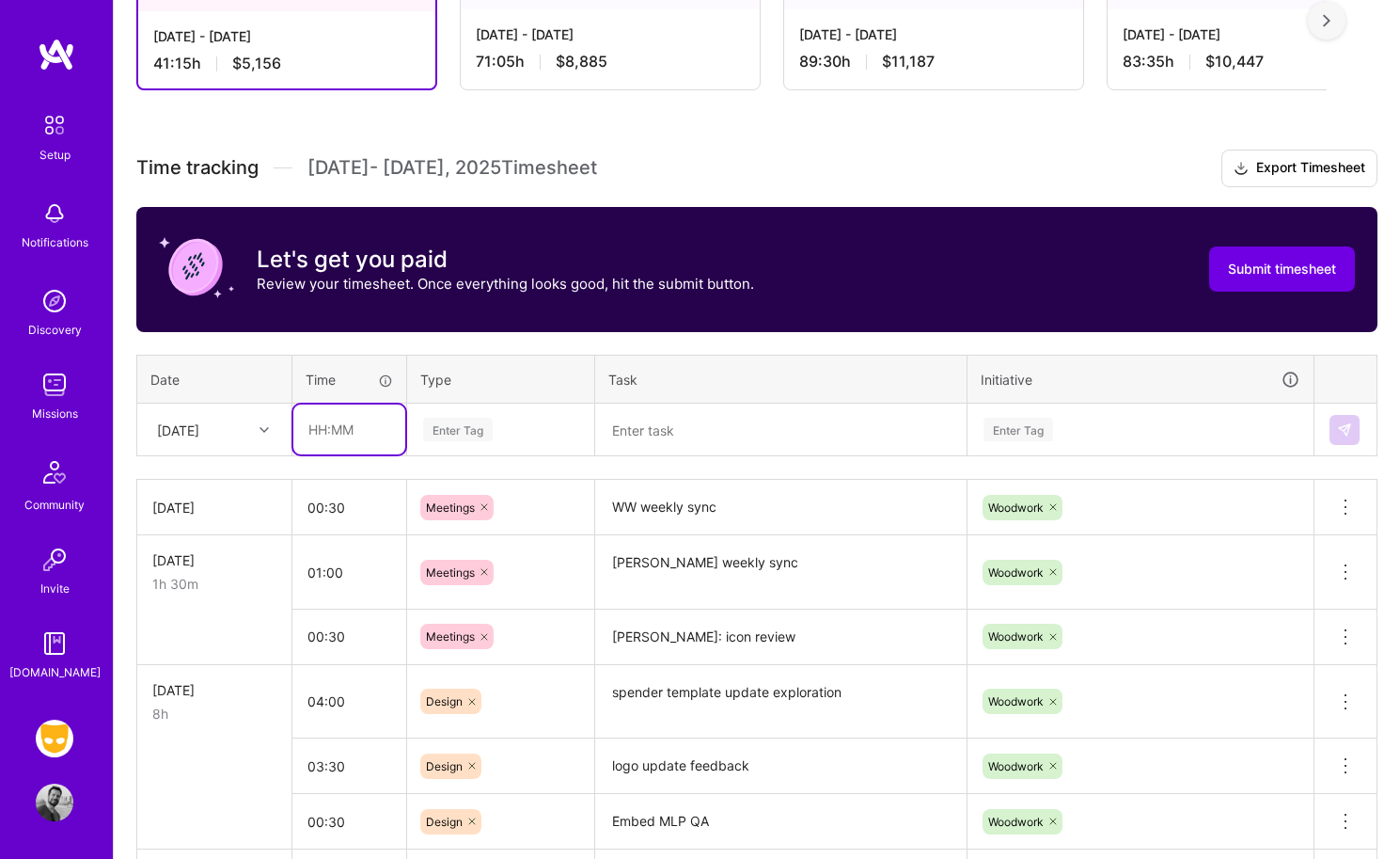
click at [327, 430] on input "text" at bounding box center [350, 430] width 112 height 50
type input "00:30"
click at [455, 442] on div "Enter Tag" at bounding box center [501, 430] width 186 height 49
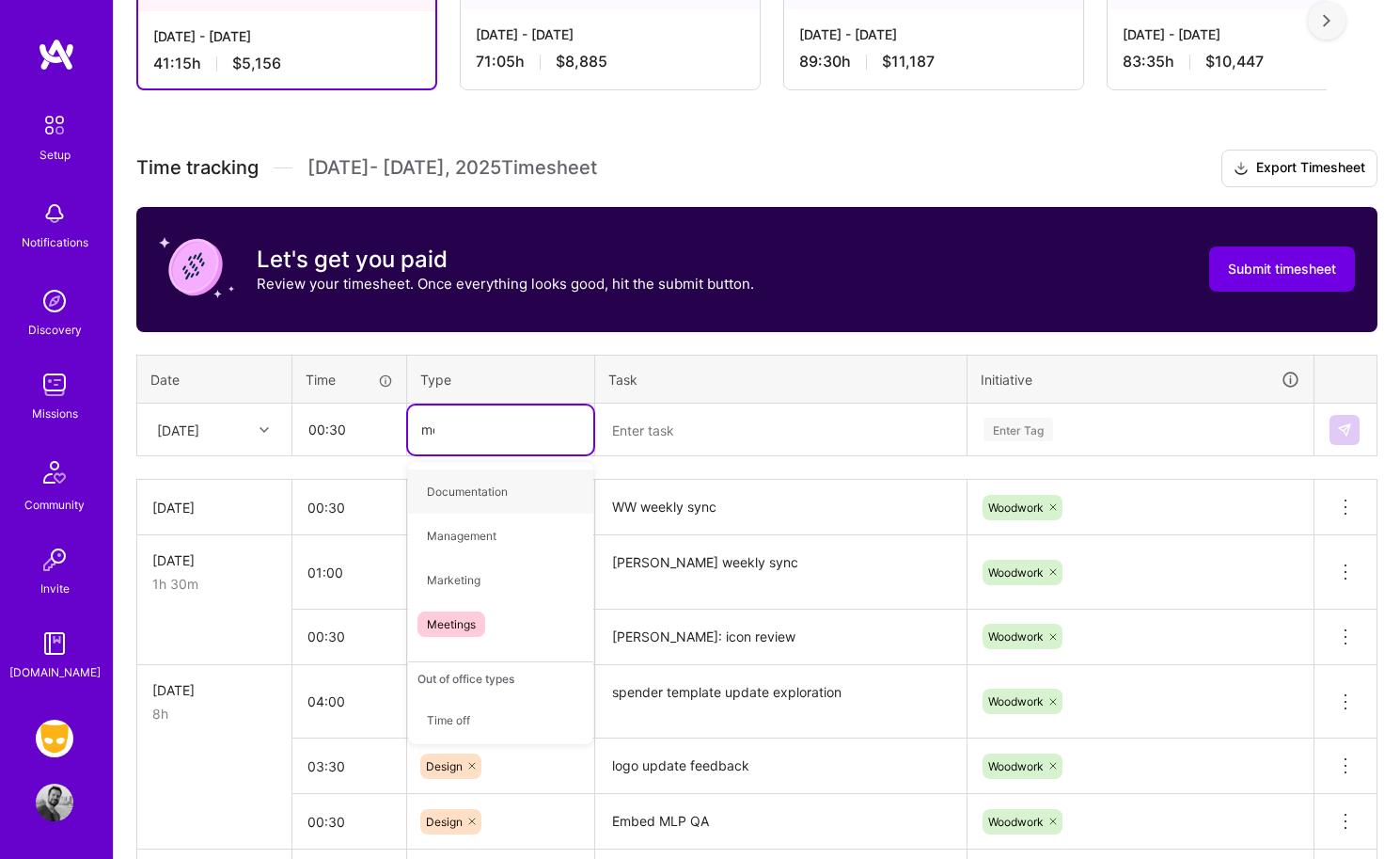
type input "mee"
click at [470, 489] on span "Meetings" at bounding box center [450, 491] width 68 height 26
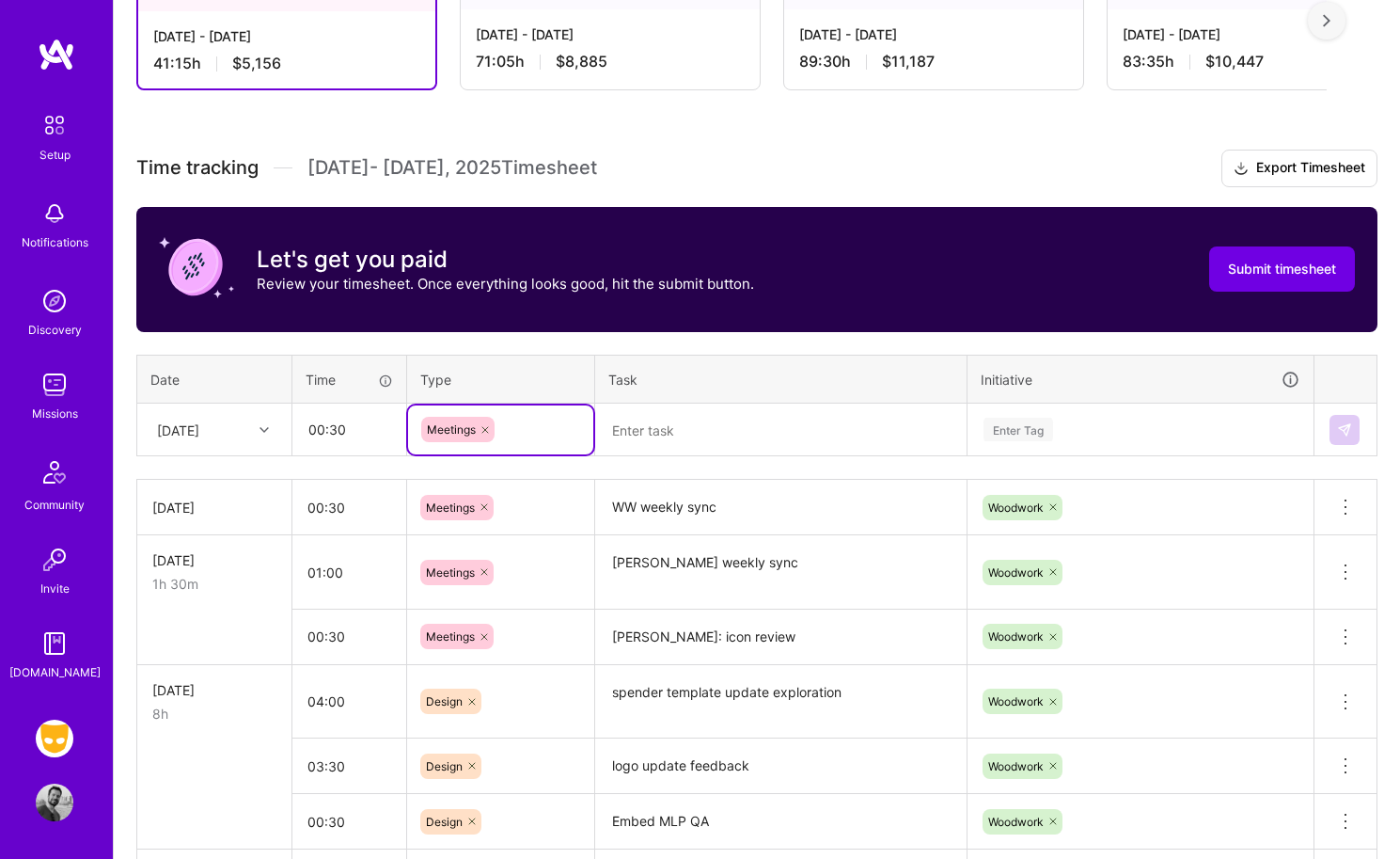
click at [660, 440] on textarea at bounding box center [781, 430] width 368 height 50
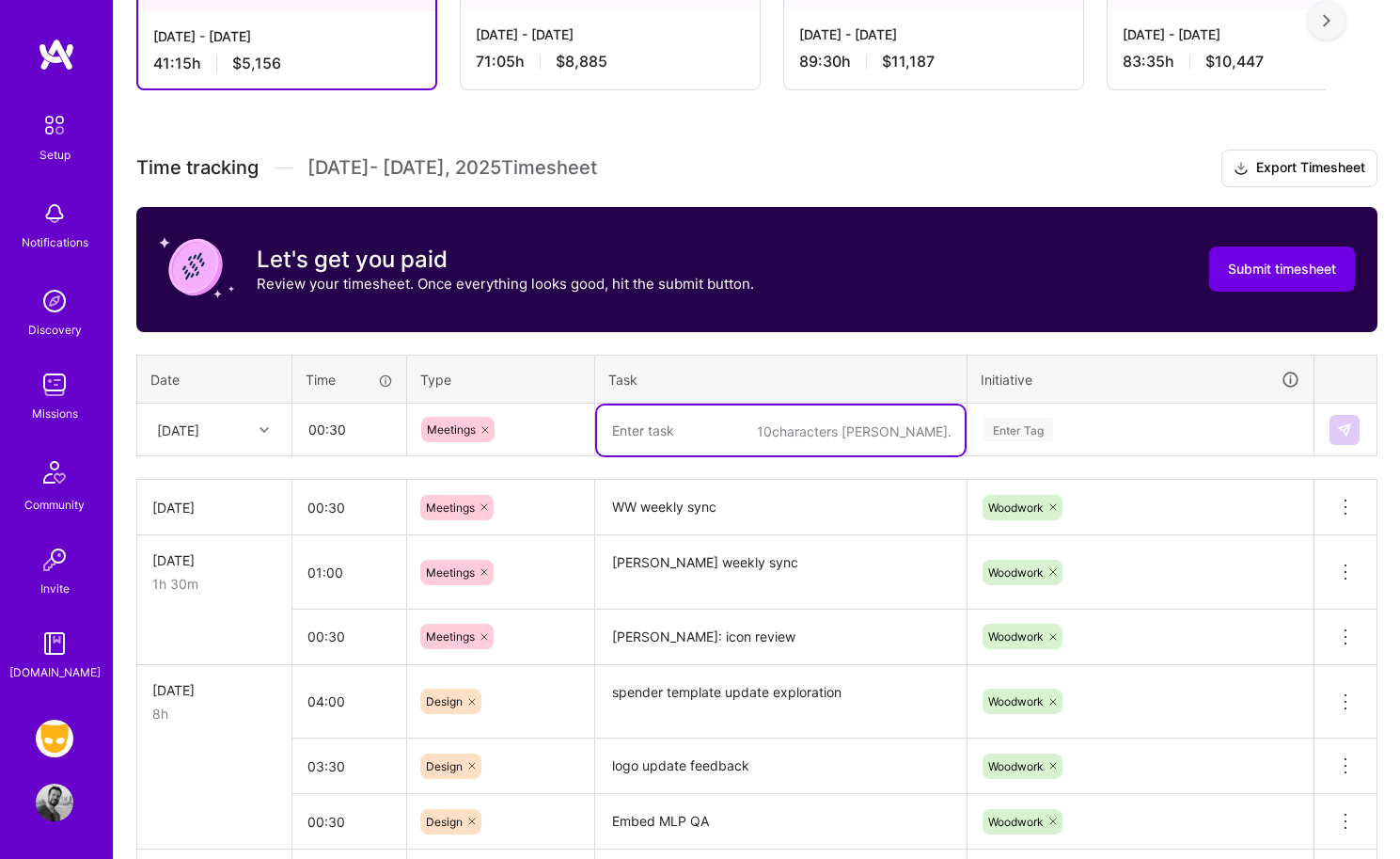
type textarea "w"
type textarea "WW creative req."
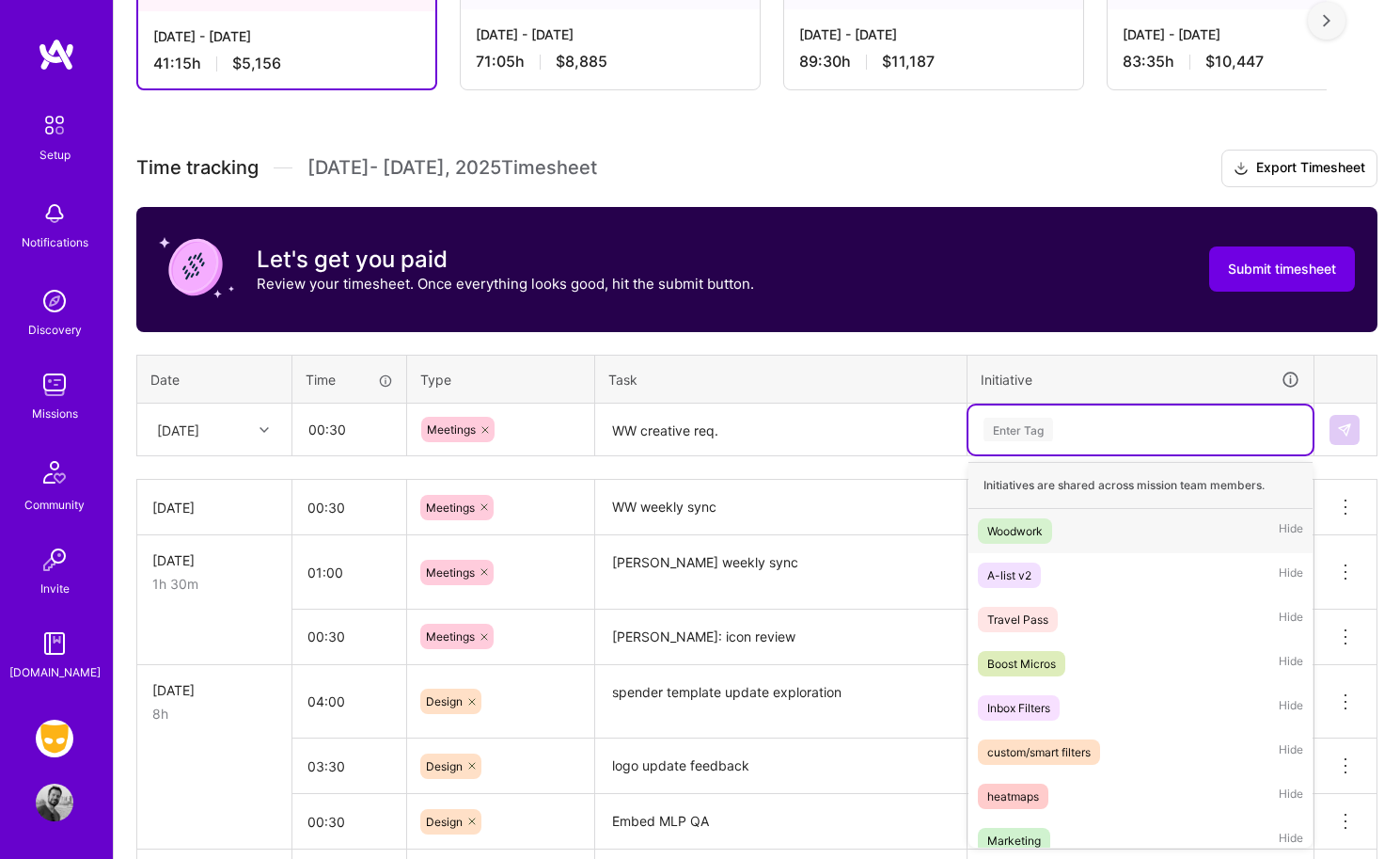
click at [1010, 433] on div "Enter Tag" at bounding box center [1018, 430] width 70 height 30
click at [1023, 536] on div "Woodwork" at bounding box center [1015, 530] width 55 height 20
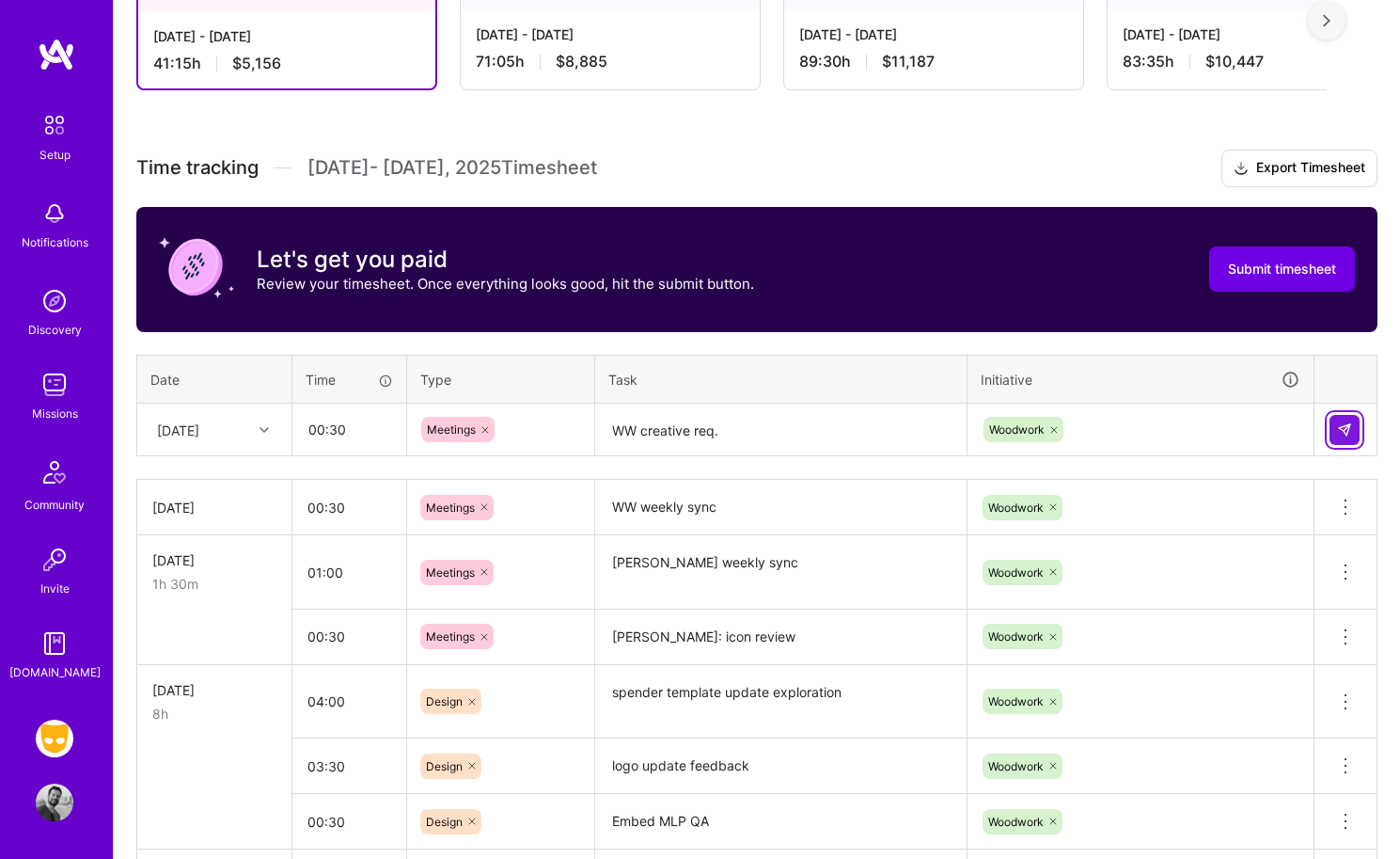
click at [1163, 422] on button at bounding box center [1345, 430] width 30 height 30
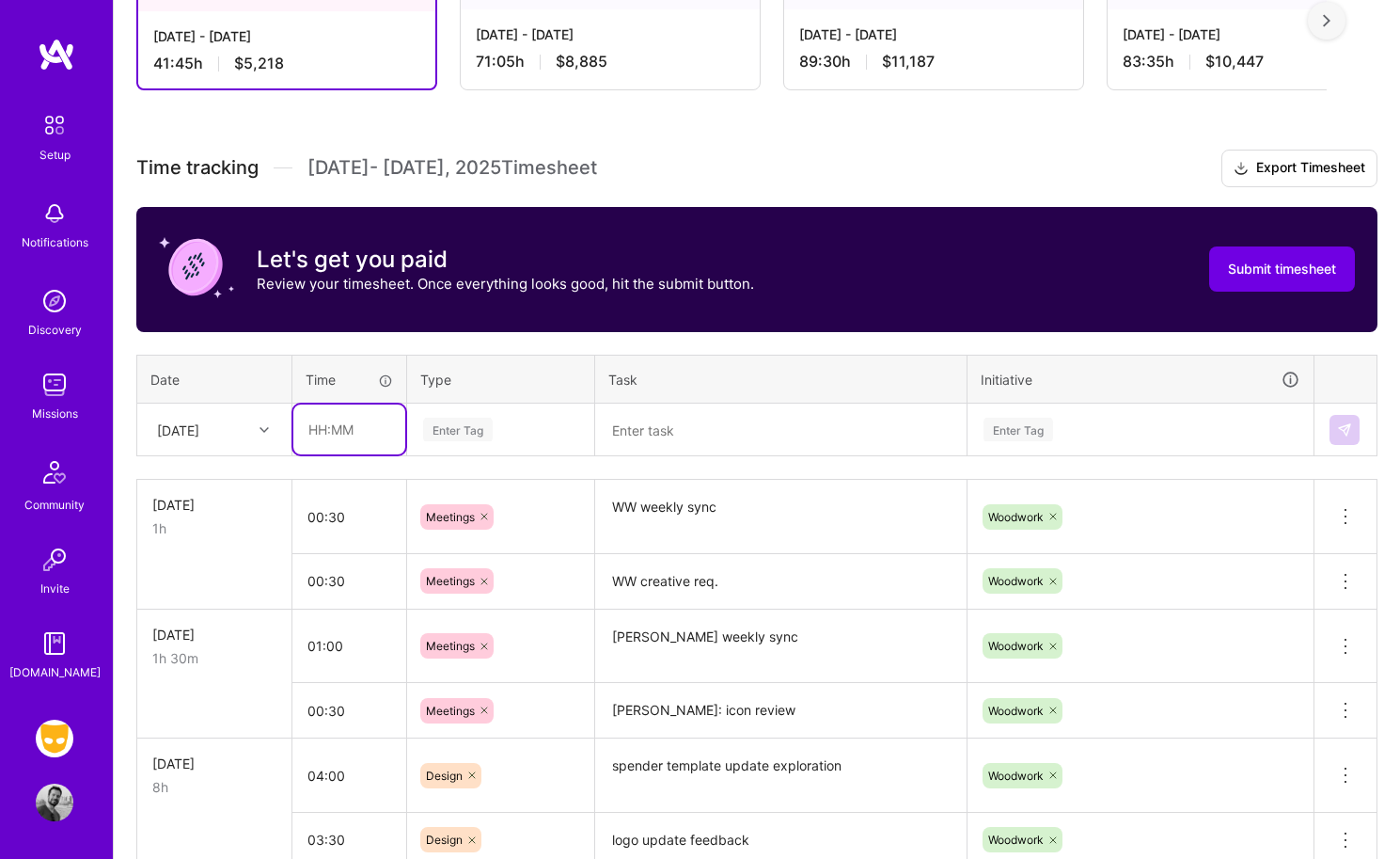
click at [344, 427] on input "text" at bounding box center [350, 430] width 112 height 50
type input "00:30"
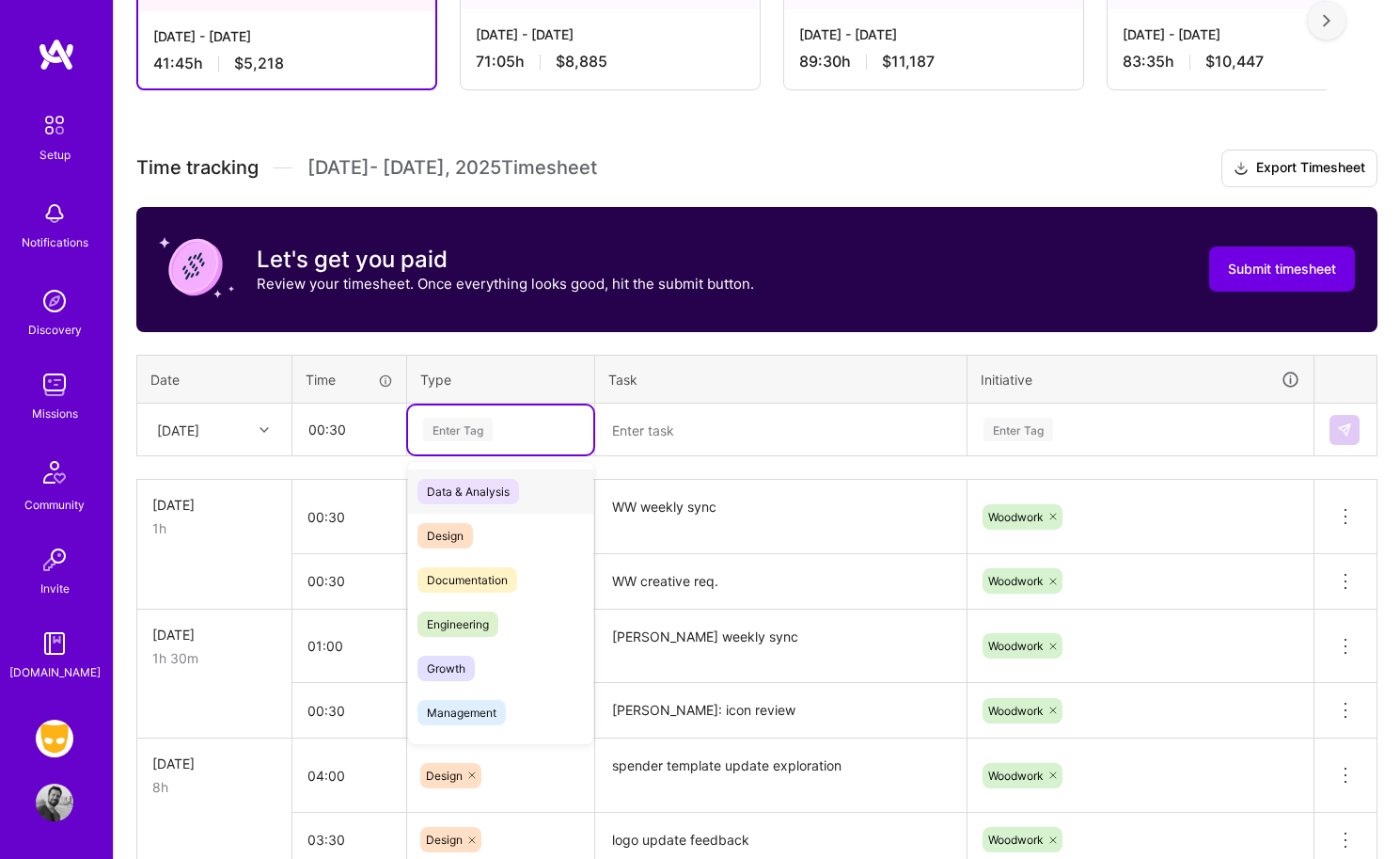
click at [457, 416] on div "Enter Tag" at bounding box center [457, 430] width 70 height 30
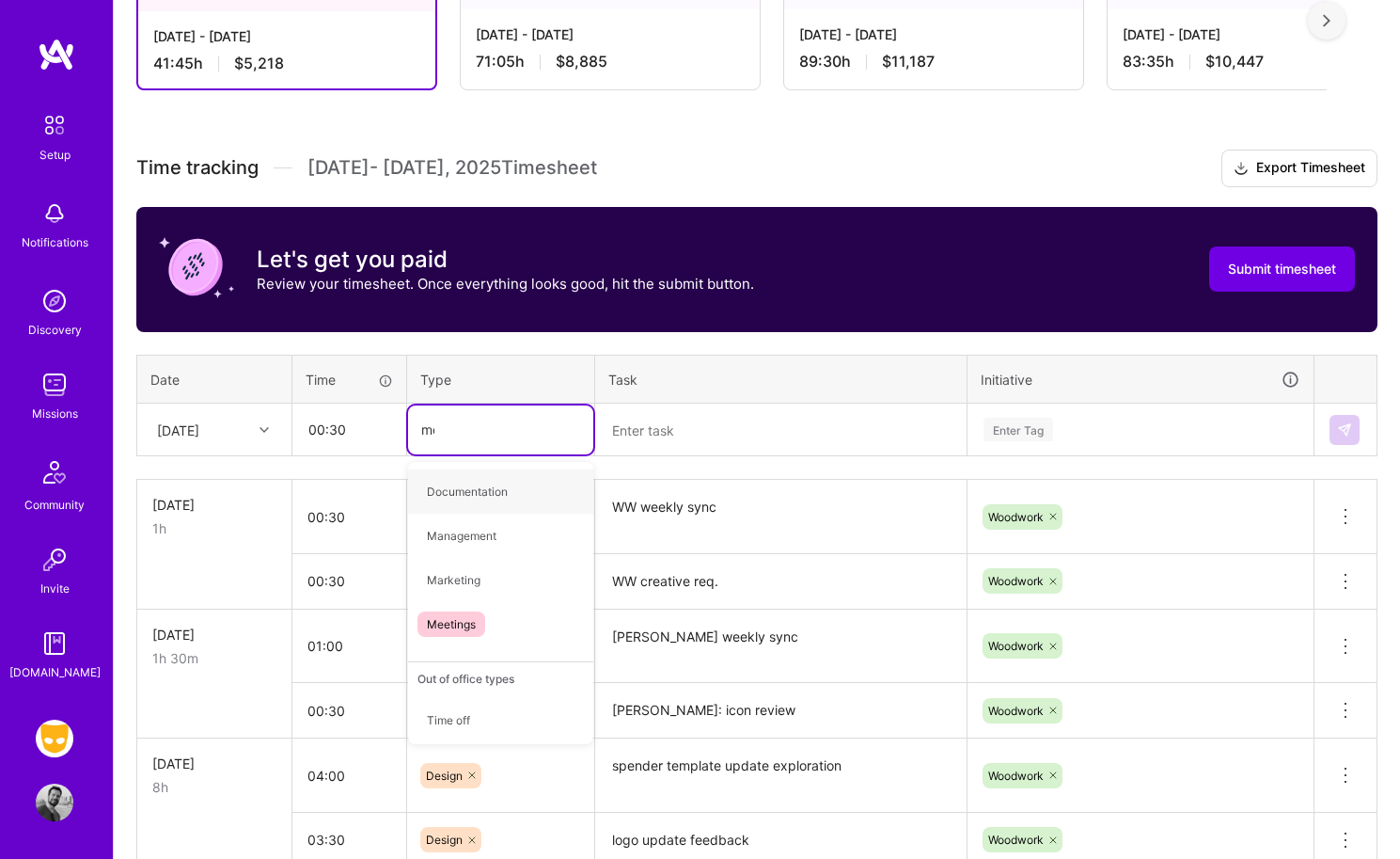
type input "mee"
click at [475, 490] on span "Meetings" at bounding box center [450, 491] width 68 height 26
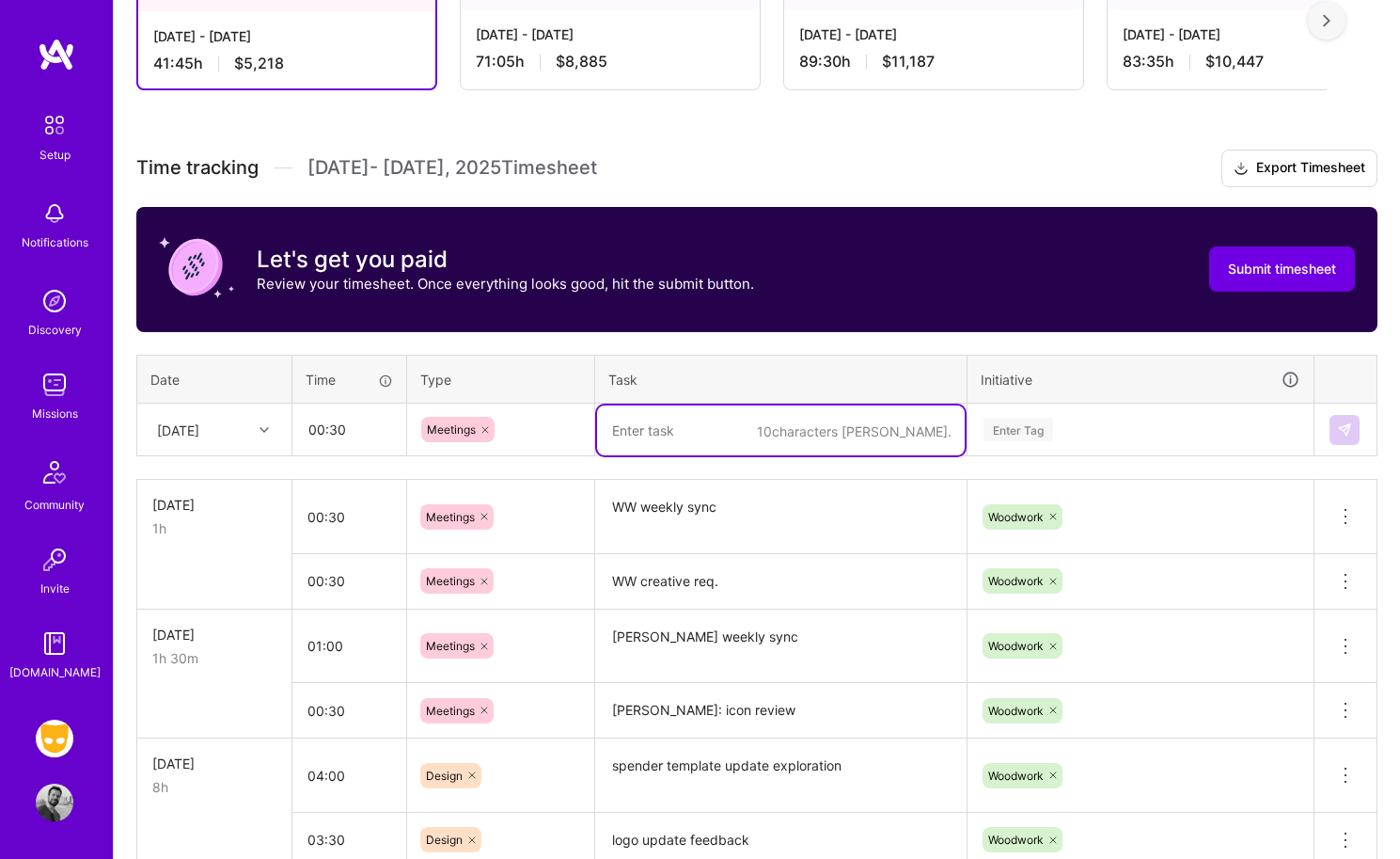
click at [670, 425] on textarea at bounding box center [781, 430] width 368 height 50
type textarea "Embeddables weekly"
click at [1019, 424] on div "Enter Tag" at bounding box center [1018, 430] width 70 height 30
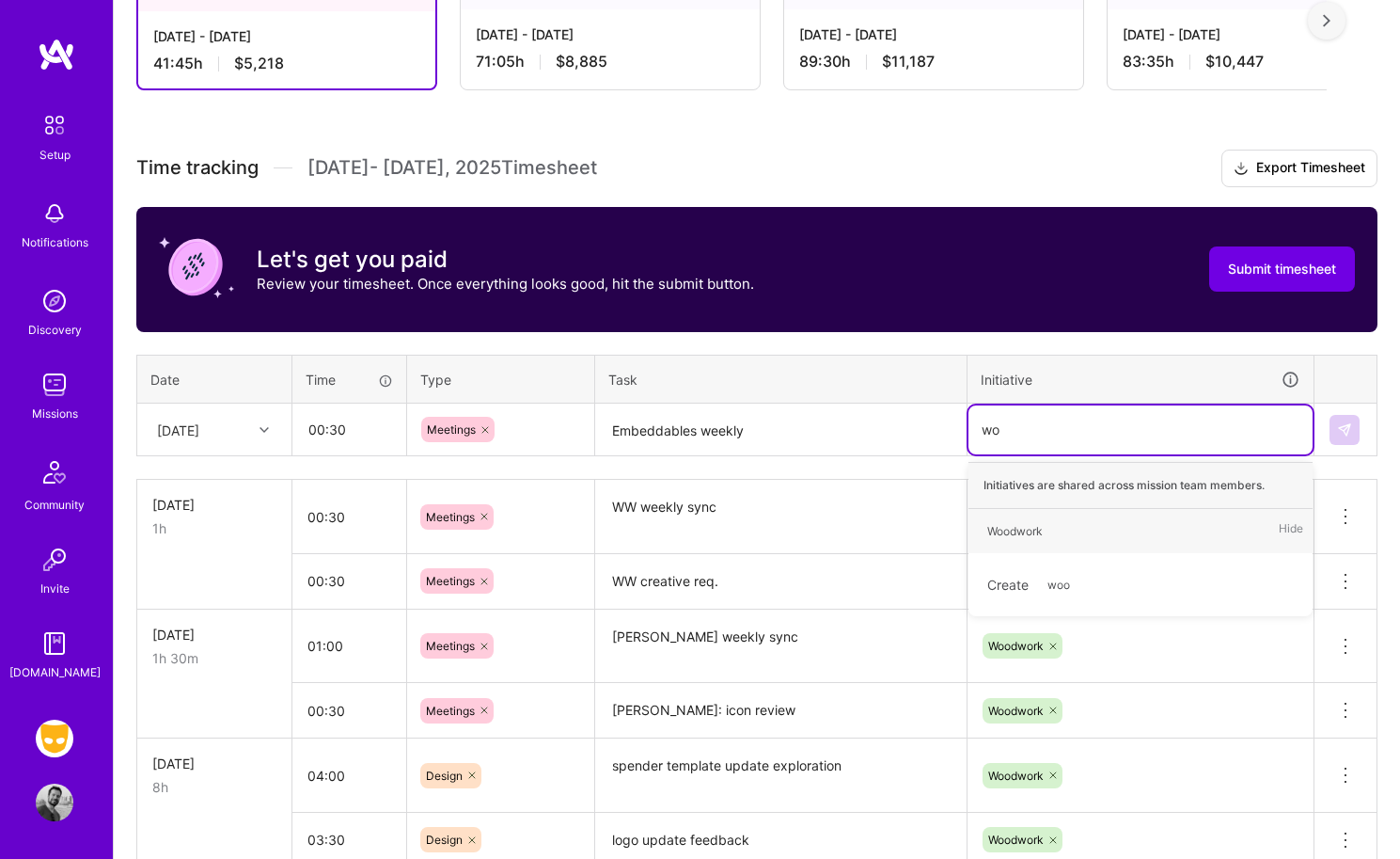
type input "woo"
click at [1031, 534] on div "Woodwork" at bounding box center [1015, 530] width 55 height 20
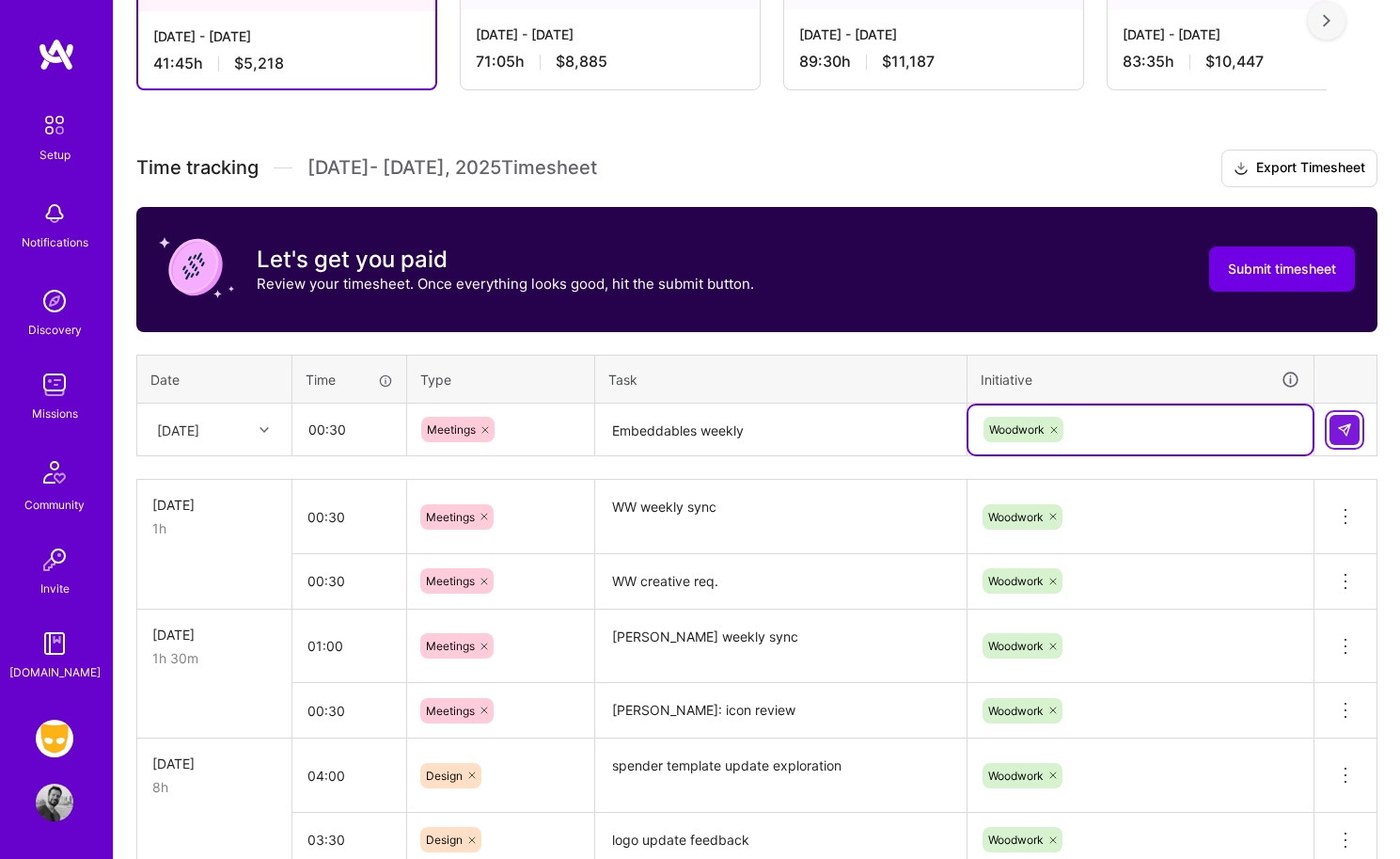
click at [1163, 434] on img at bounding box center [1345, 430] width 15 height 15
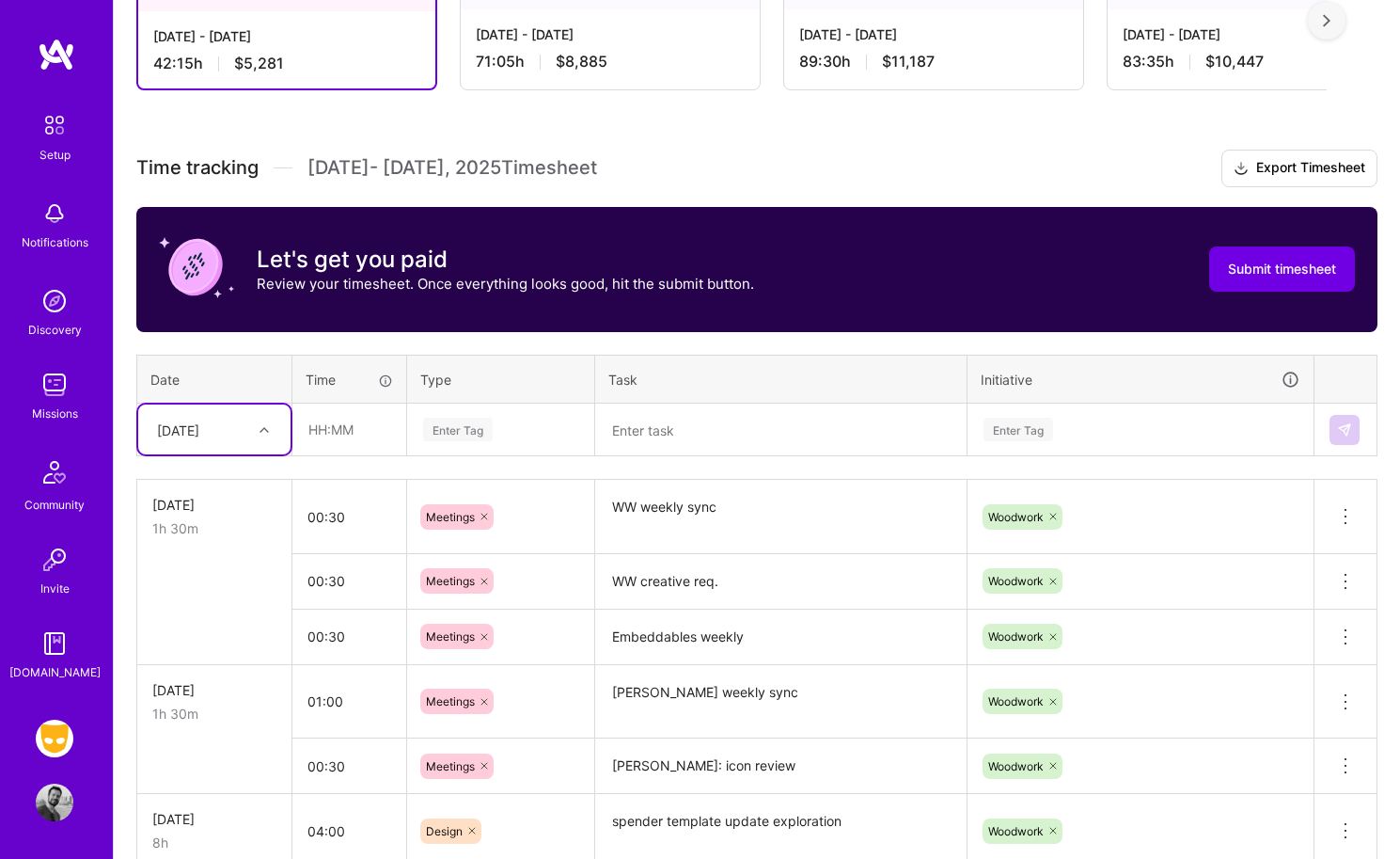
click at [268, 422] on div at bounding box center [267, 430] width 30 height 25
click at [200, 652] on div "[DATE]" at bounding box center [214, 657] width 152 height 35
click at [264, 443] on div at bounding box center [267, 430] width 30 height 31
click at [223, 702] on div "[DATE]" at bounding box center [214, 695] width 152 height 35
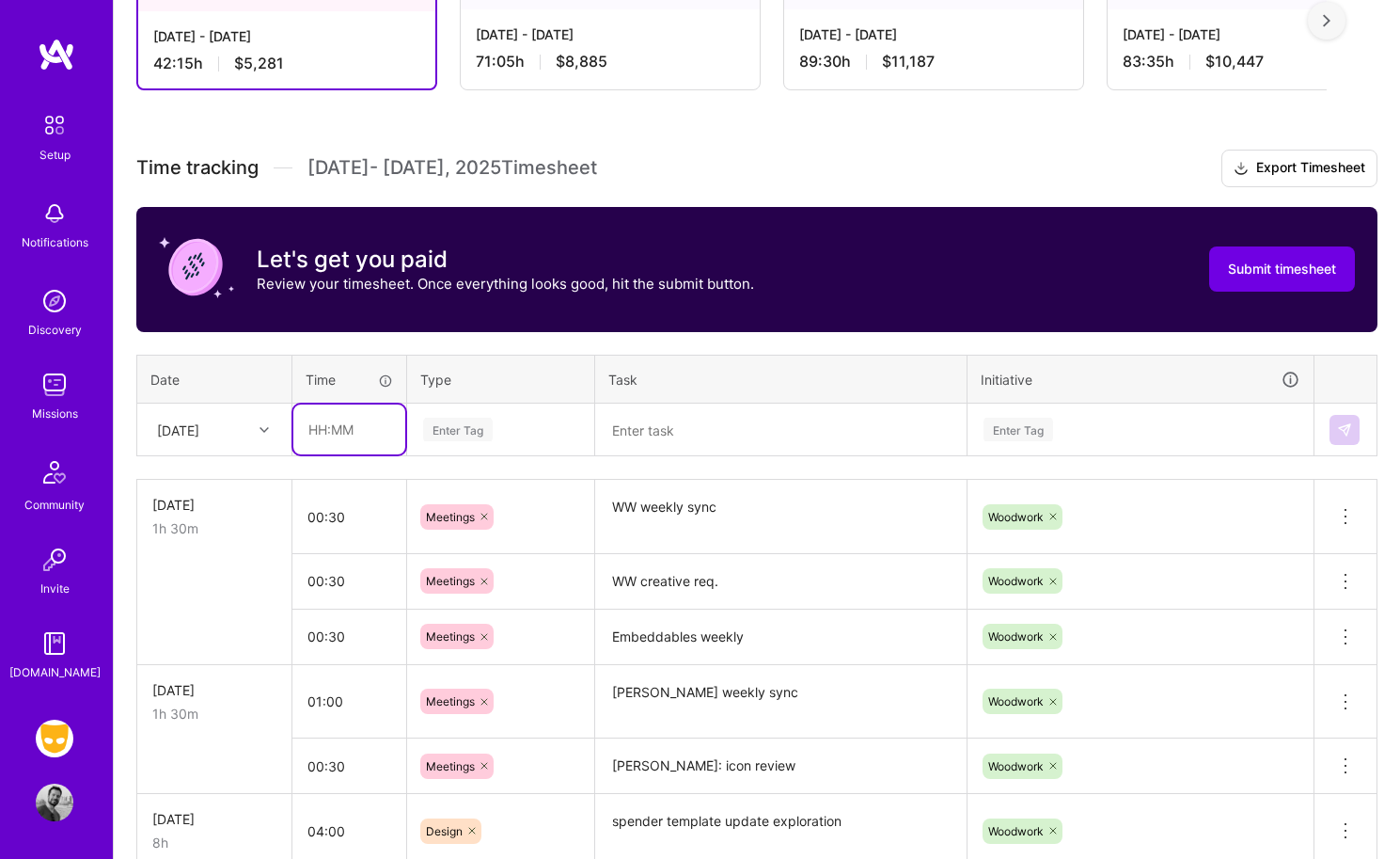
click at [370, 421] on input "text" at bounding box center [350, 430] width 112 height 50
type input "00:45"
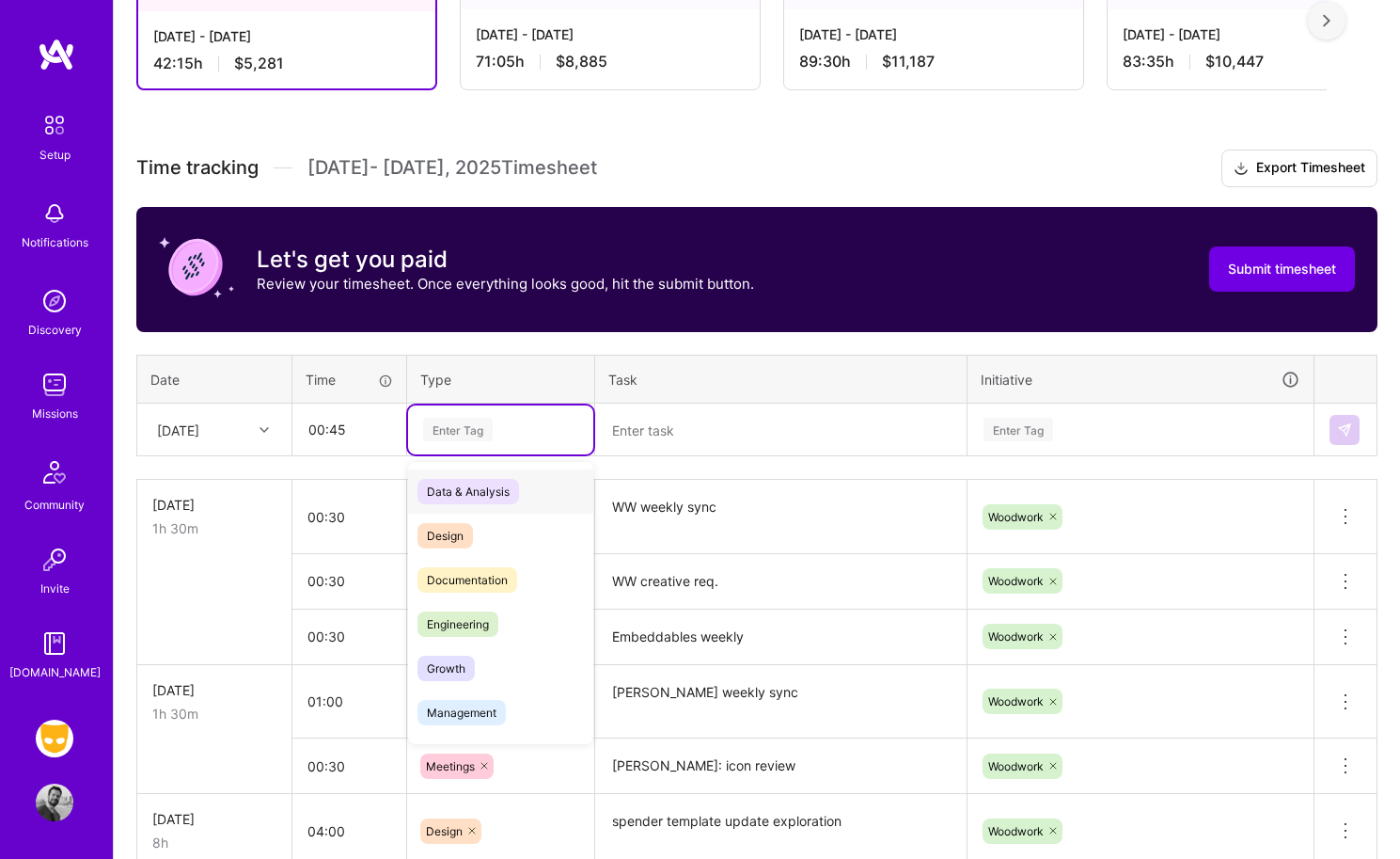
click at [491, 428] on div "Enter Tag" at bounding box center [457, 430] width 70 height 30
type input "mee"
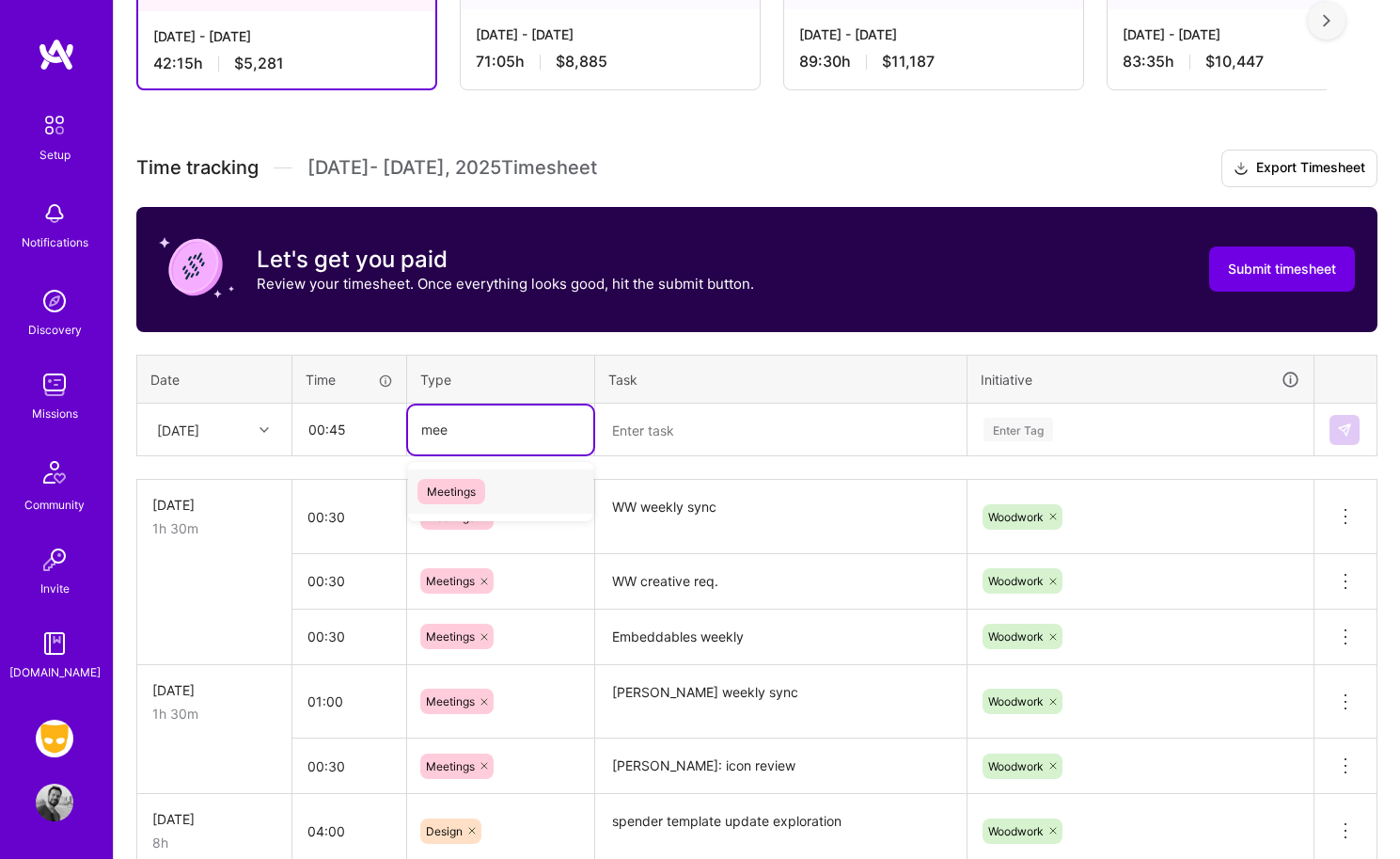
click at [476, 486] on span "Meetings" at bounding box center [450, 491] width 68 height 26
click at [622, 438] on textarea at bounding box center [781, 430] width 368 height 50
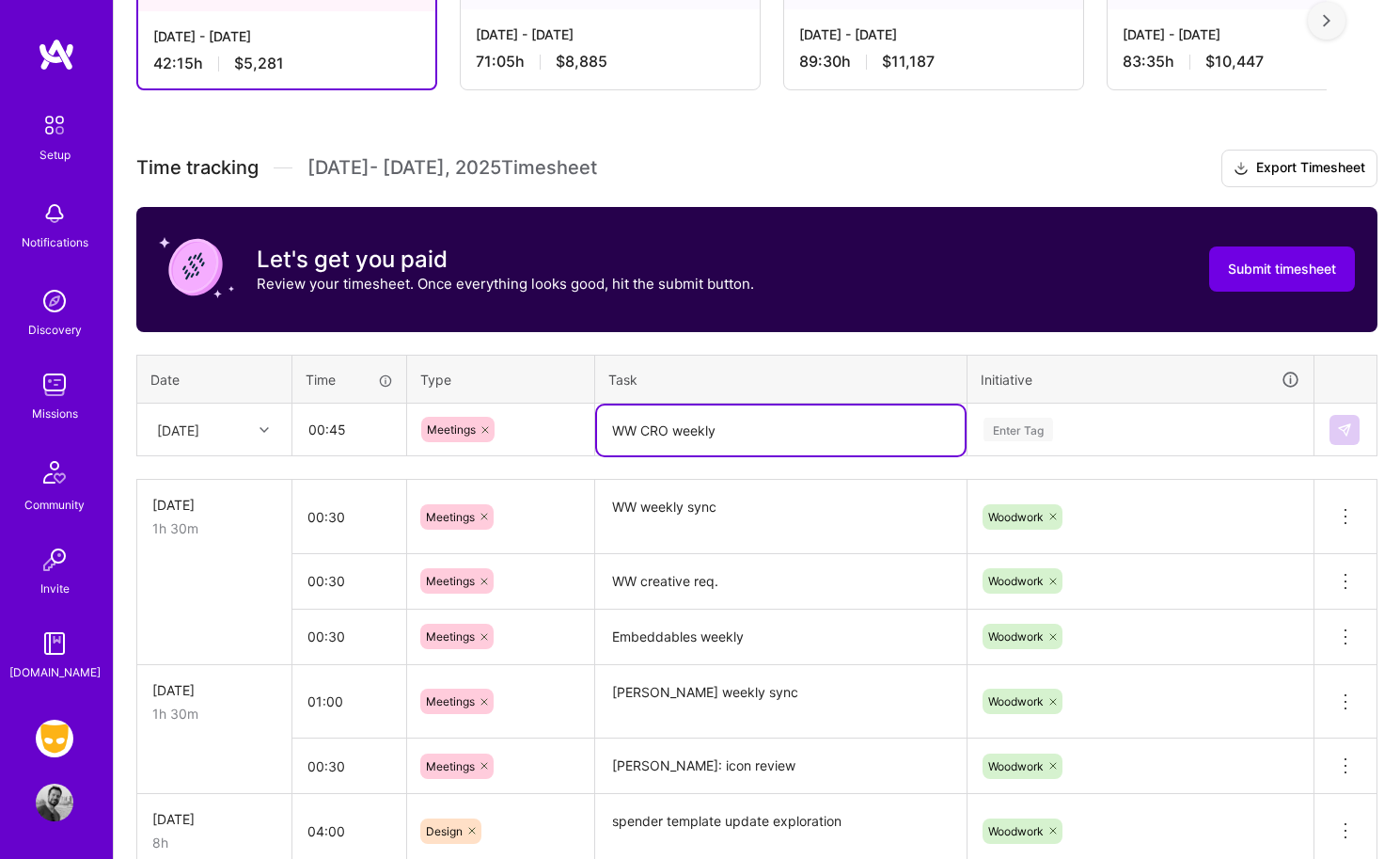
type textarea "WW CRO weekly"
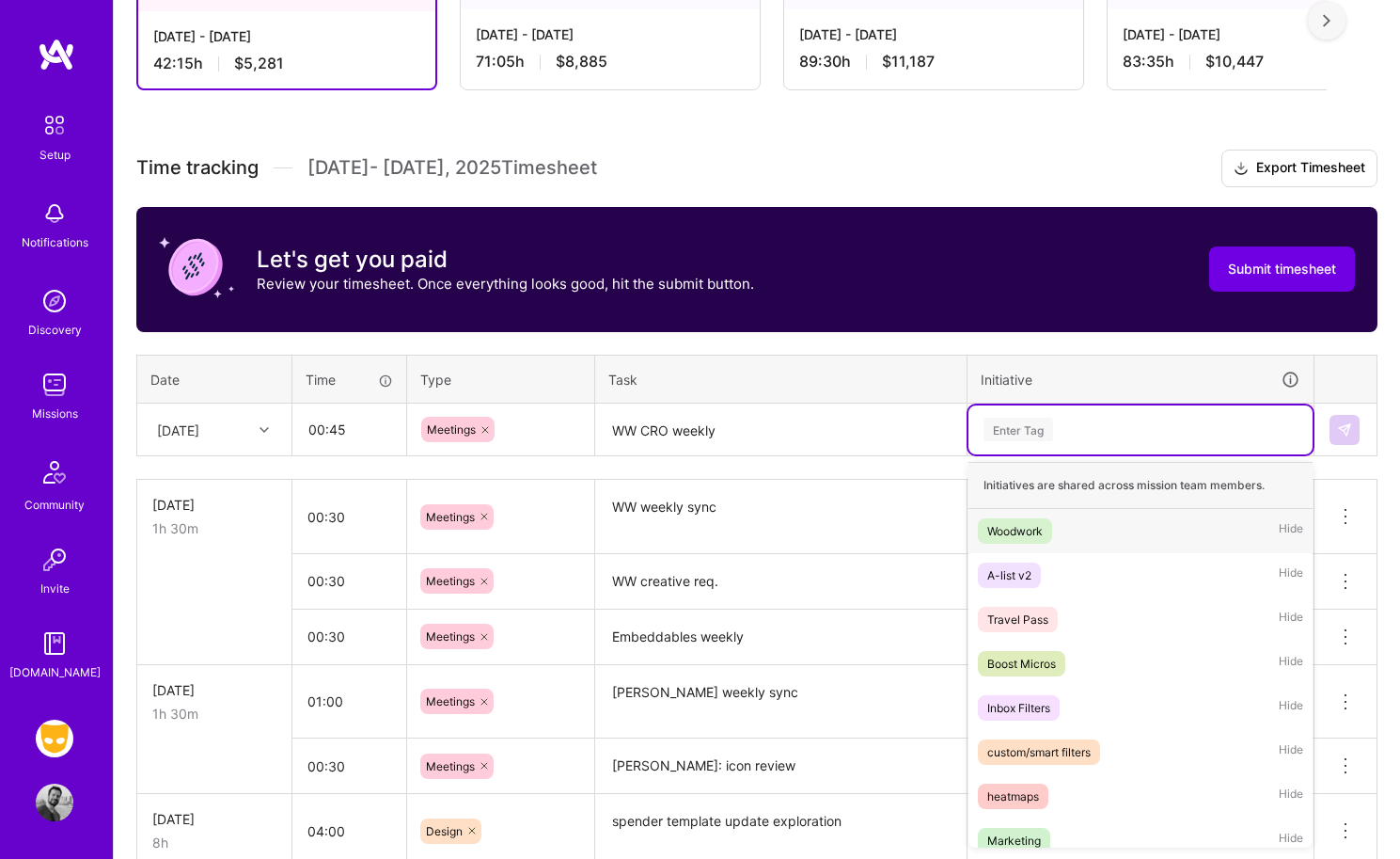
click at [1070, 419] on div "Enter Tag" at bounding box center [1141, 429] width 318 height 24
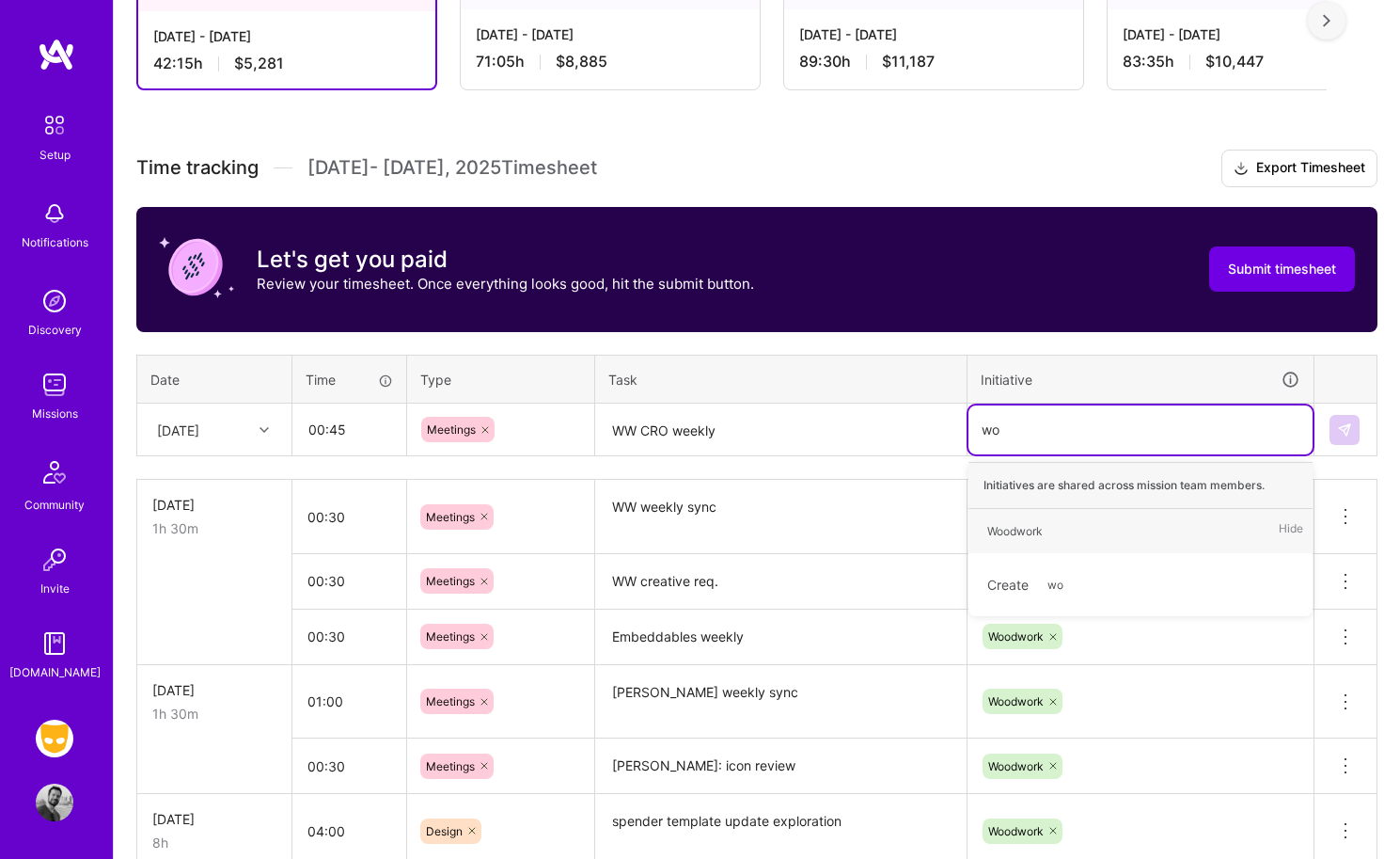
type input "woo"
click at [1035, 522] on div "Woodwork" at bounding box center [1015, 530] width 55 height 20
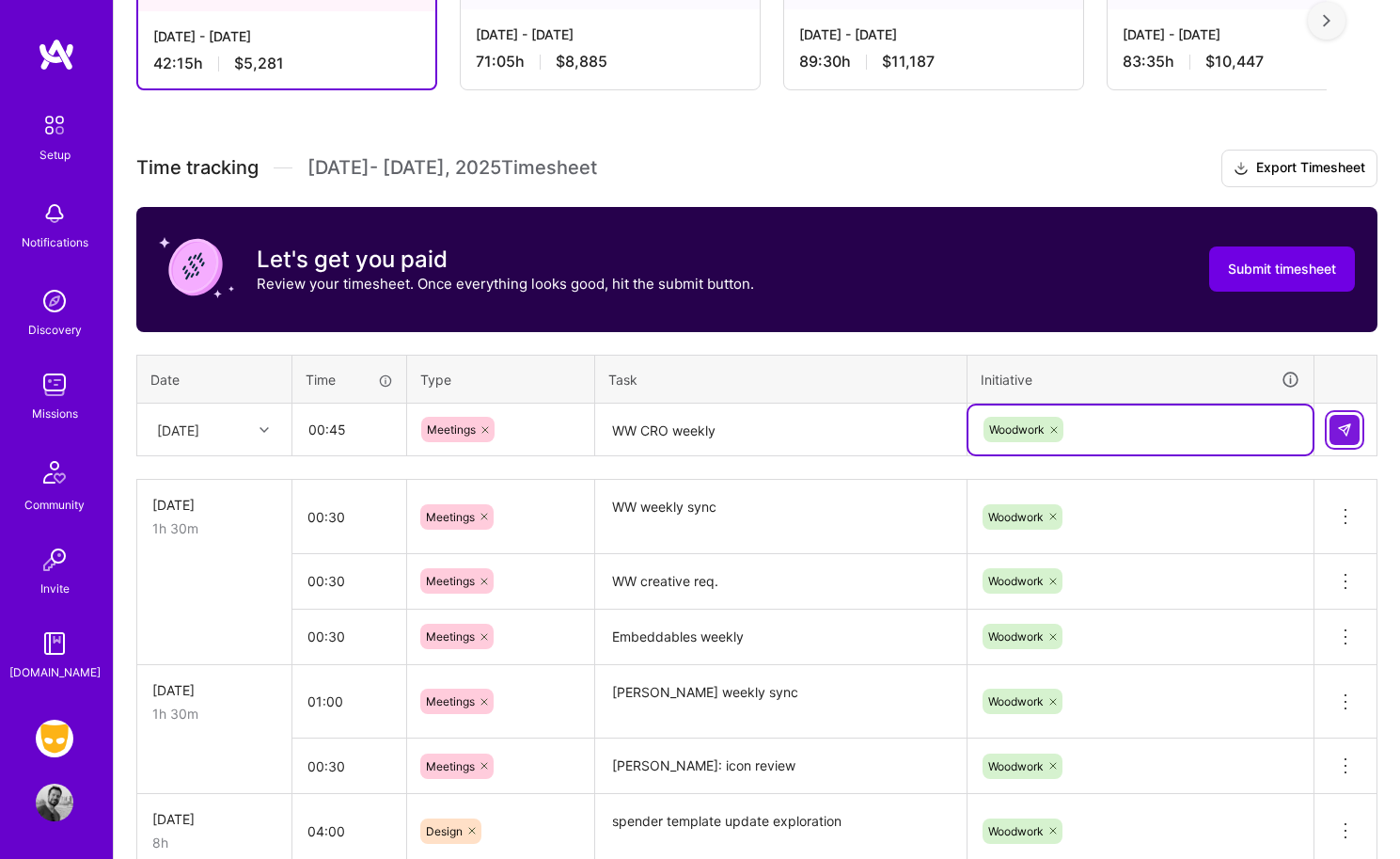
click at [1163, 435] on button at bounding box center [1345, 430] width 30 height 30
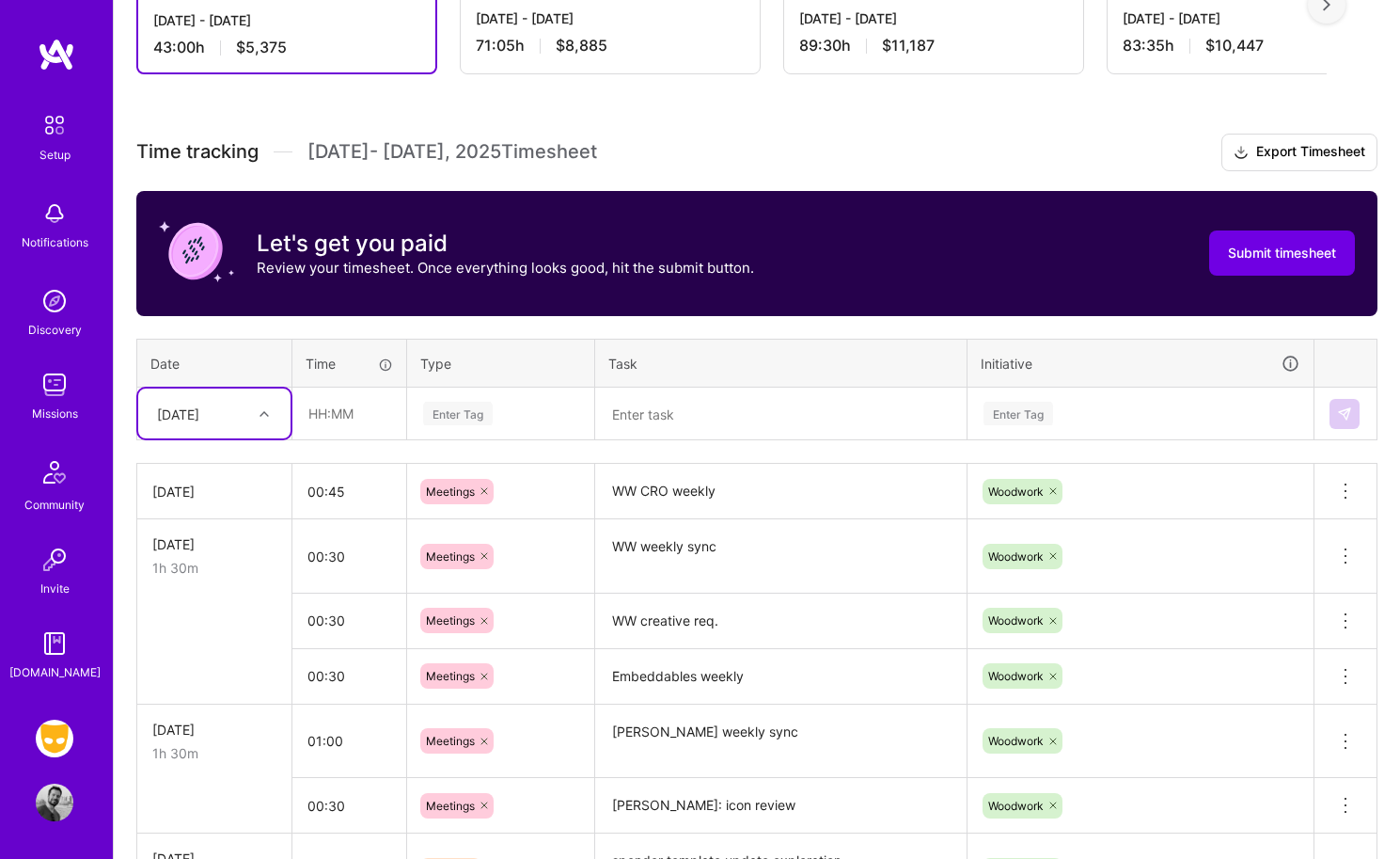
scroll to position [415, 0]
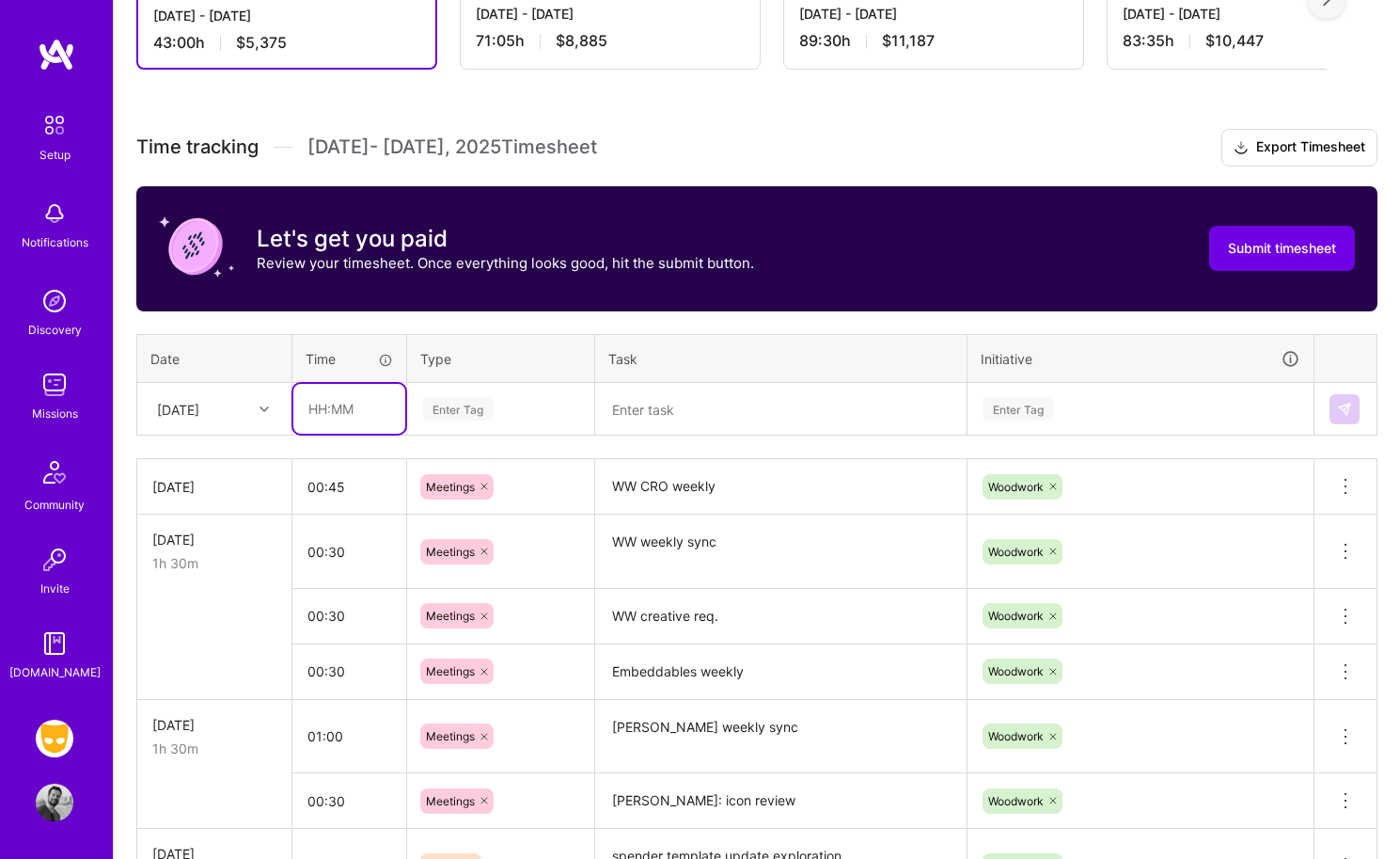
click at [360, 410] on input "text" at bounding box center [350, 409] width 112 height 50
type input "02:50"
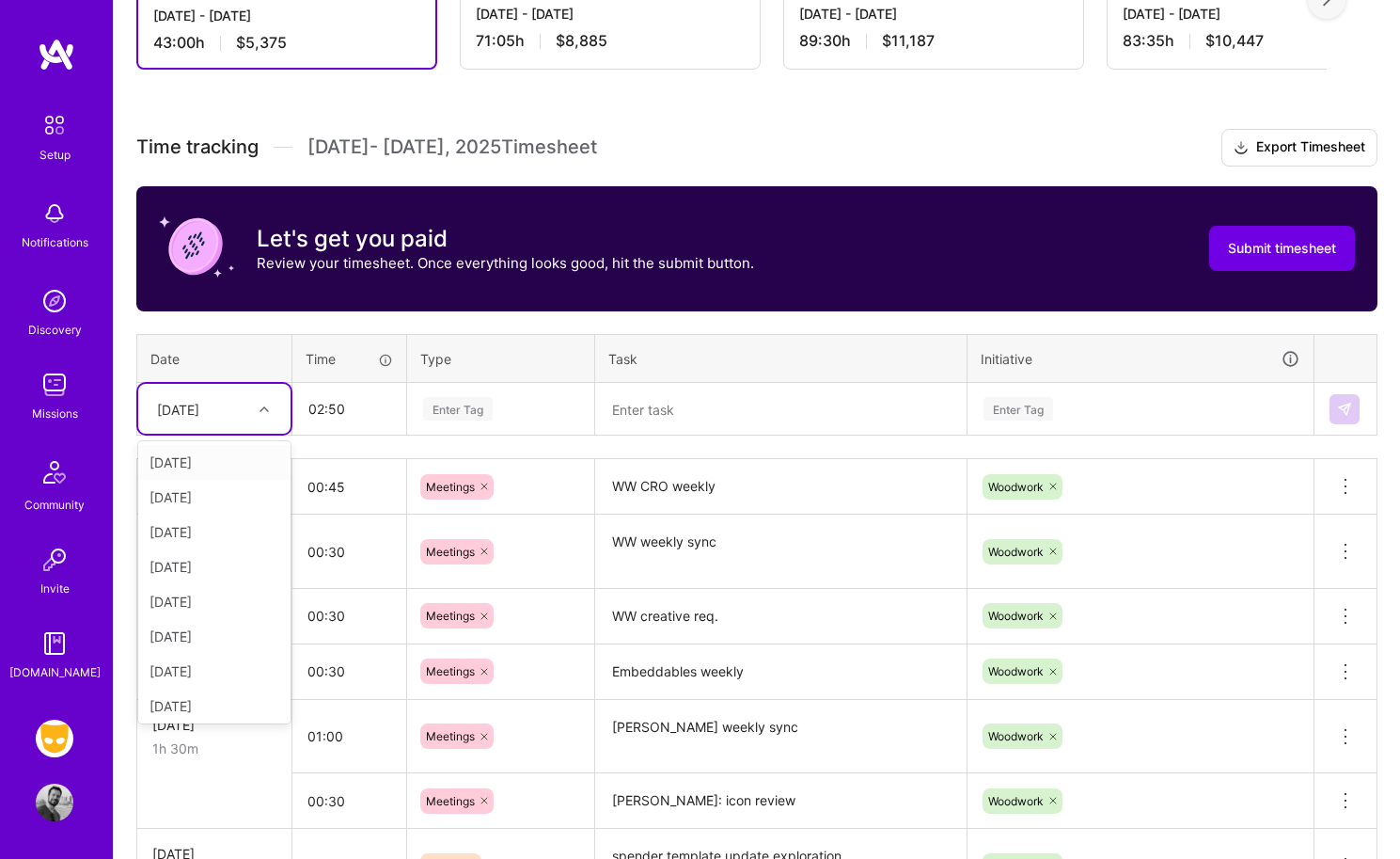
click at [199, 415] on div "[DATE]" at bounding box center [178, 409] width 42 height 20
click at [214, 581] on div "[DATE]" at bounding box center [214, 578] width 152 height 35
click at [442, 412] on div "Enter Tag" at bounding box center [457, 409] width 70 height 30
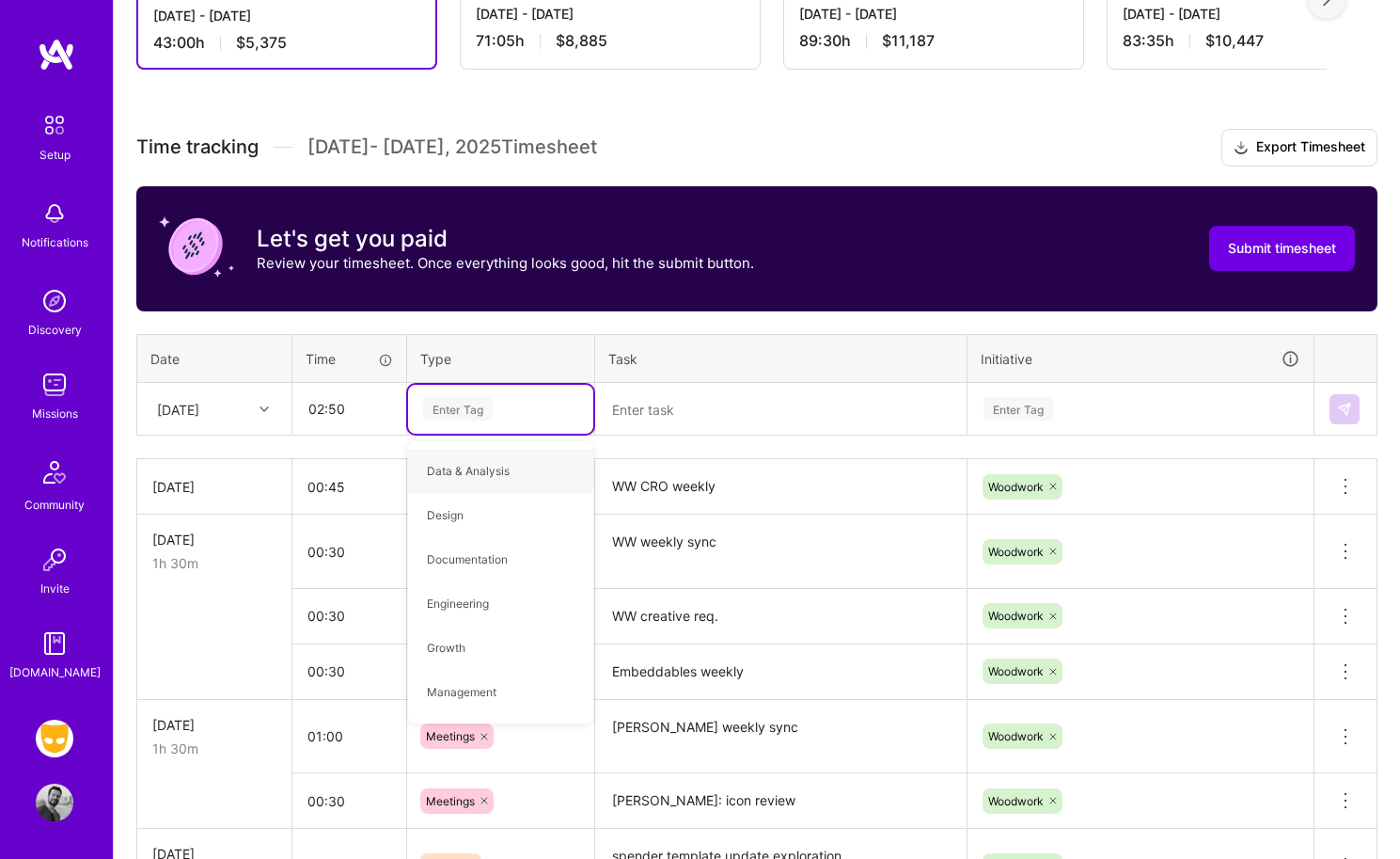
click at [622, 390] on textarea at bounding box center [781, 410] width 368 height 50
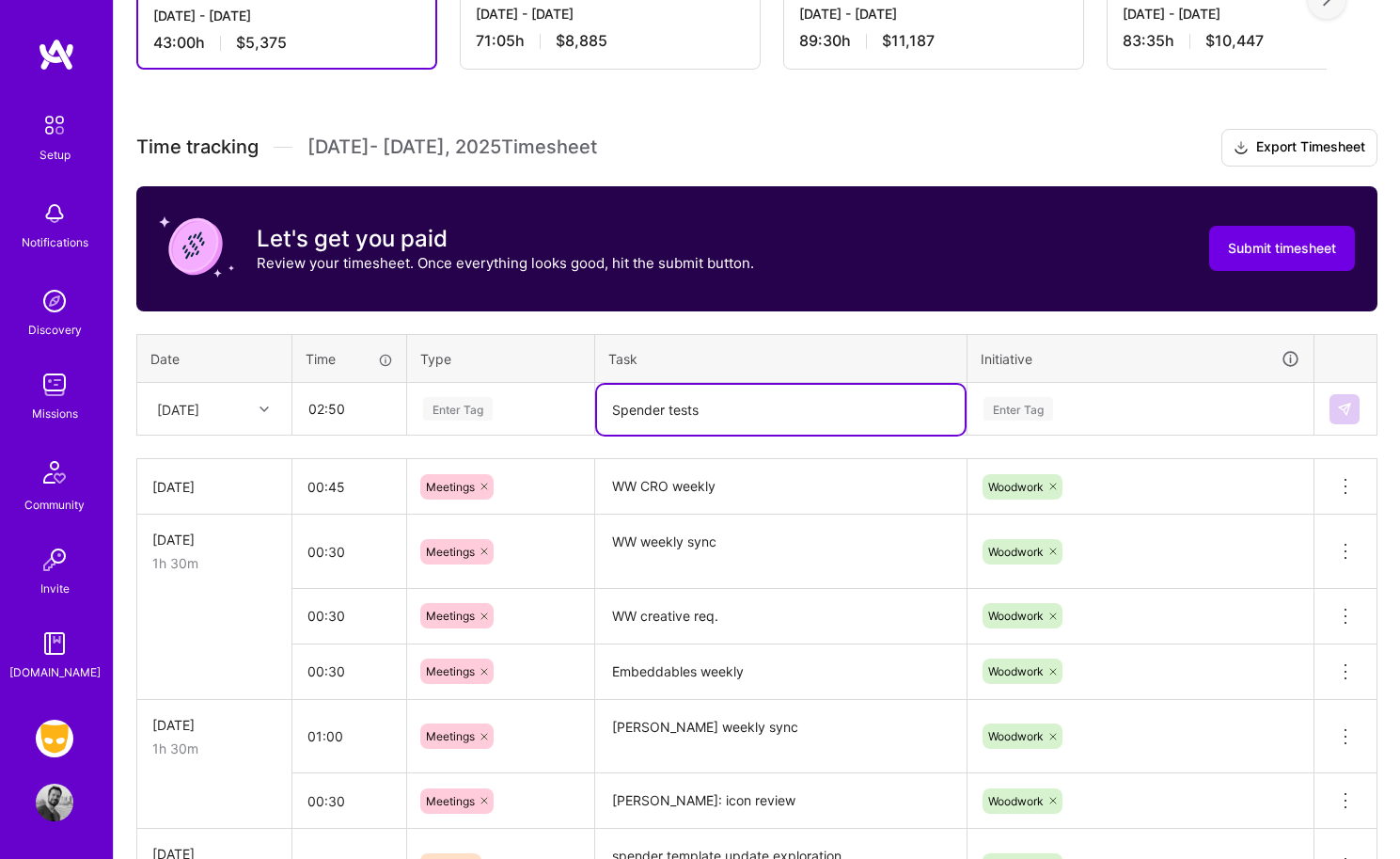
type textarea "Spender tests"
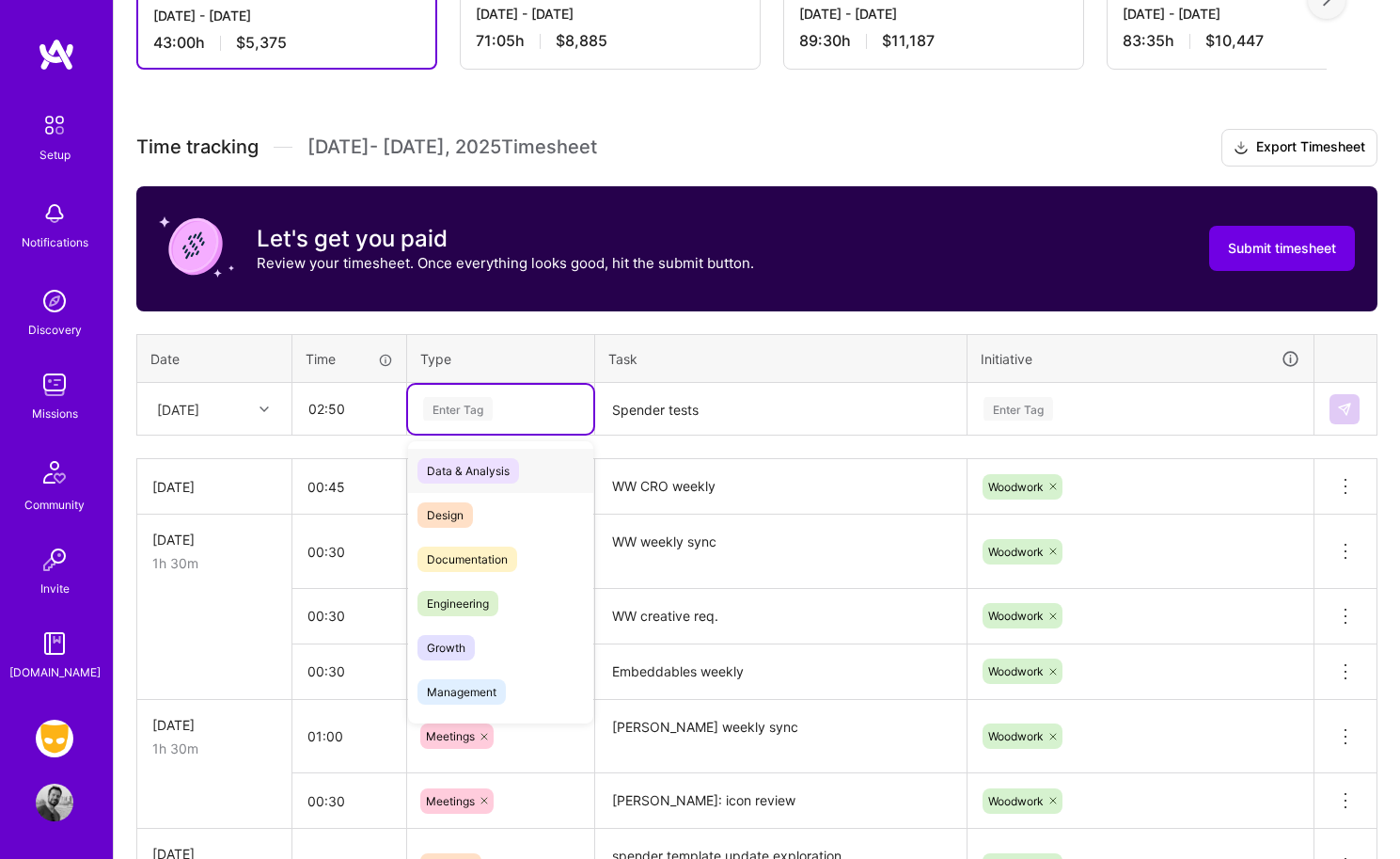
click at [476, 411] on div "Enter Tag" at bounding box center [457, 409] width 70 height 30
type input "d"
click at [452, 510] on span "Design" at bounding box center [445, 514] width 55 height 26
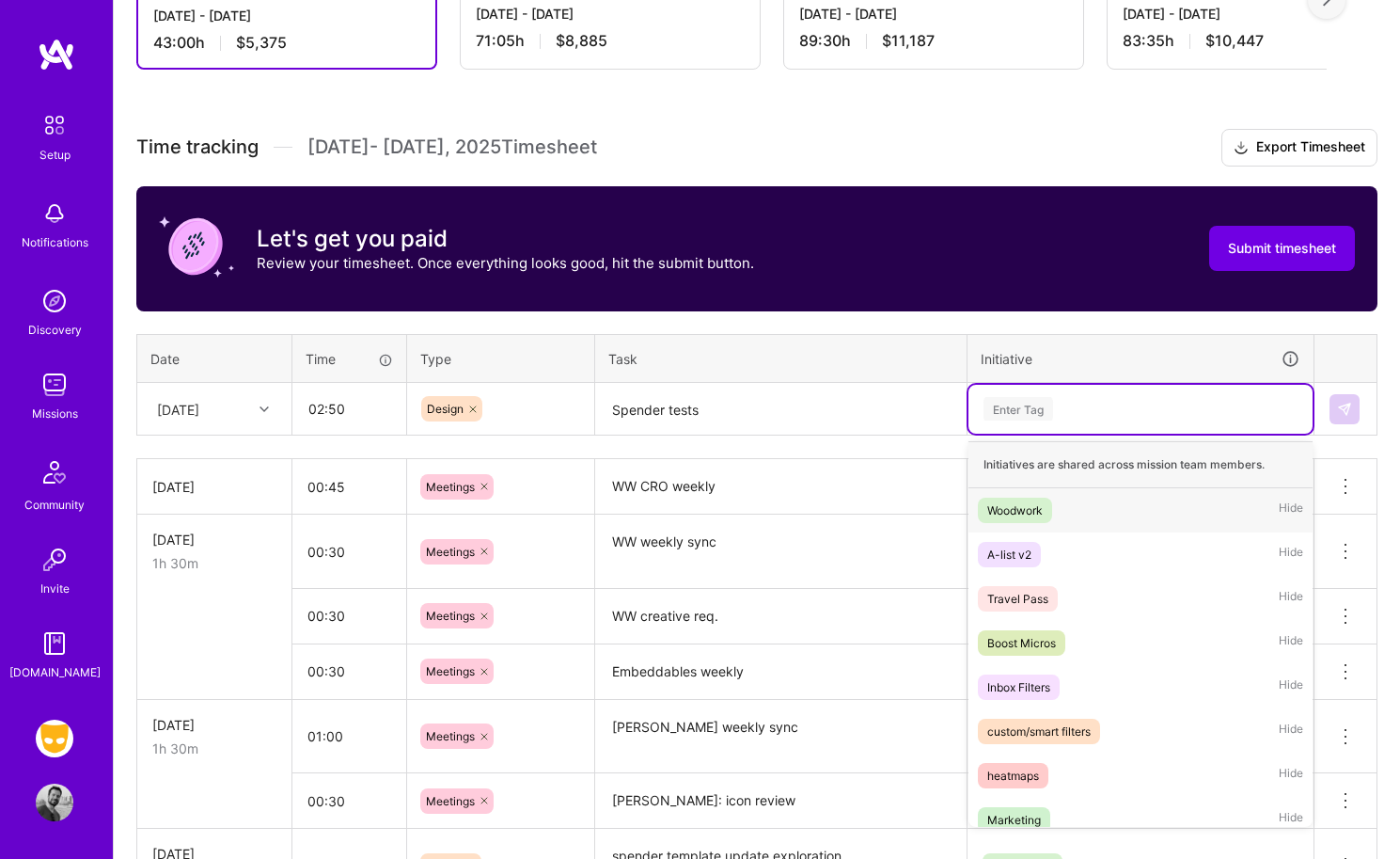
click at [1019, 414] on div "Enter Tag" at bounding box center [1018, 409] width 70 height 30
click at [1010, 520] on span "Woodwork" at bounding box center [1015, 509] width 74 height 26
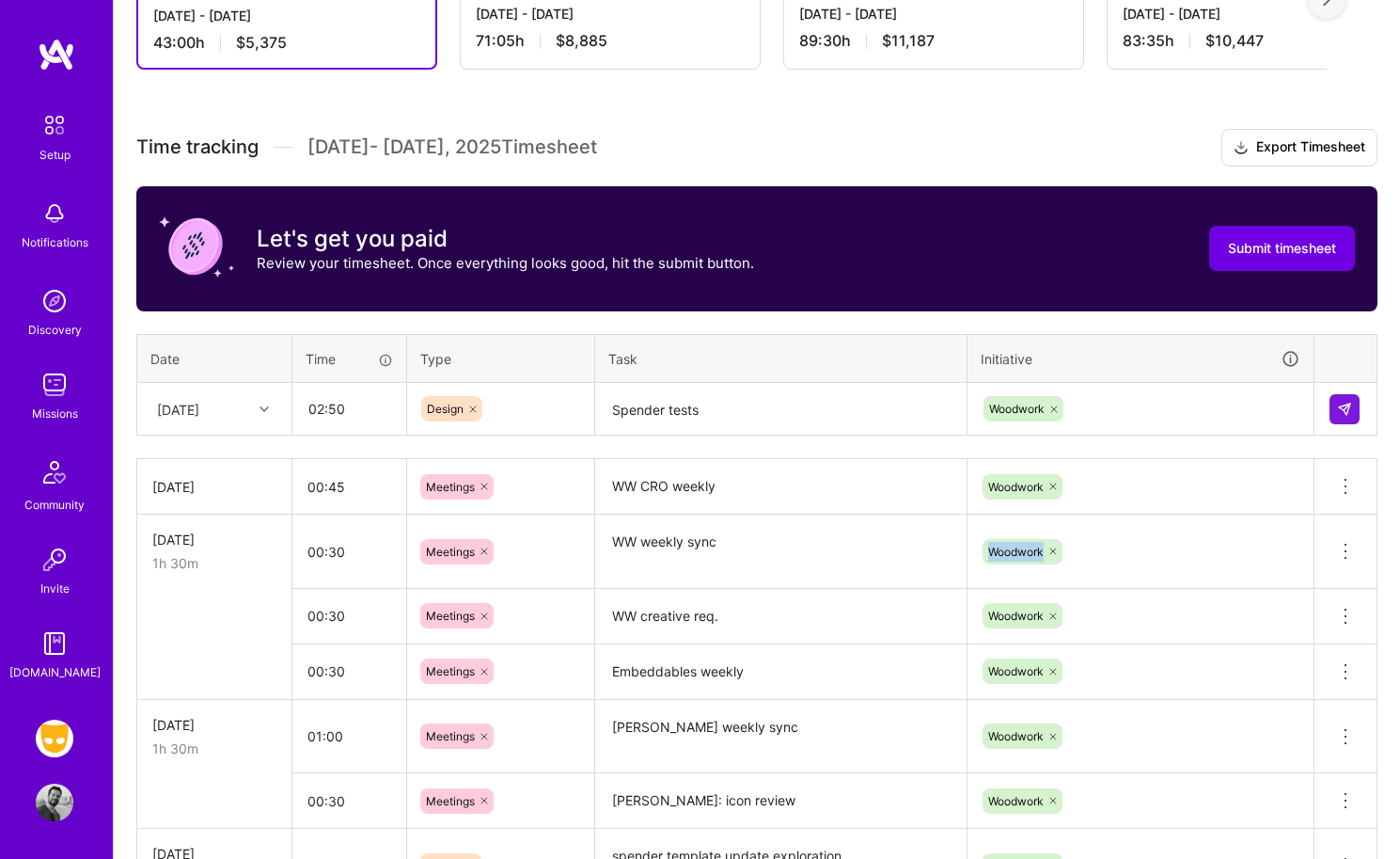
click at [1010, 520] on td "Woodwork" at bounding box center [1141, 551] width 347 height 74
click at [1163, 407] on img at bounding box center [1345, 410] width 15 height 15
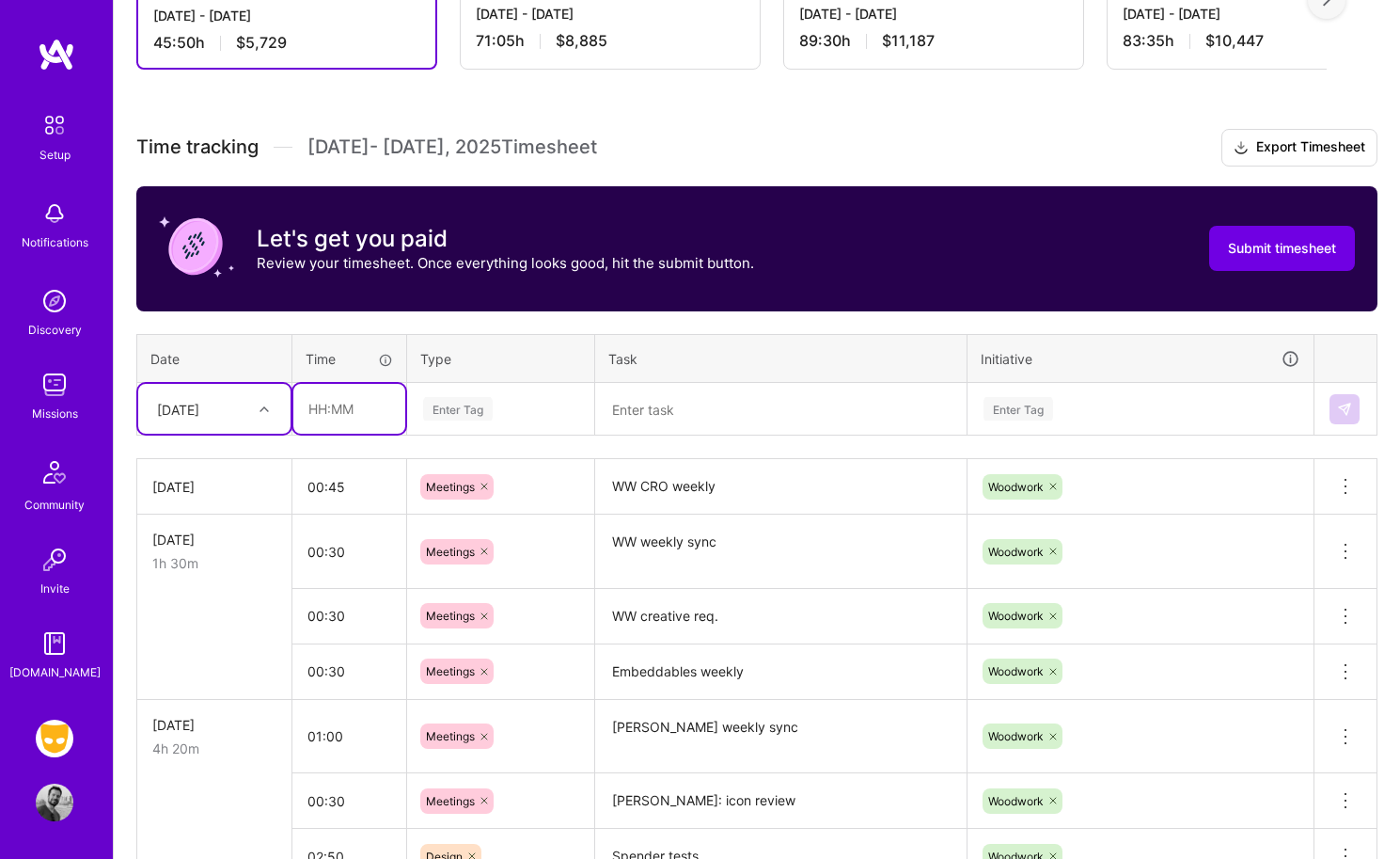
click at [358, 412] on input "text" at bounding box center [350, 409] width 112 height 50
type input "02:50"
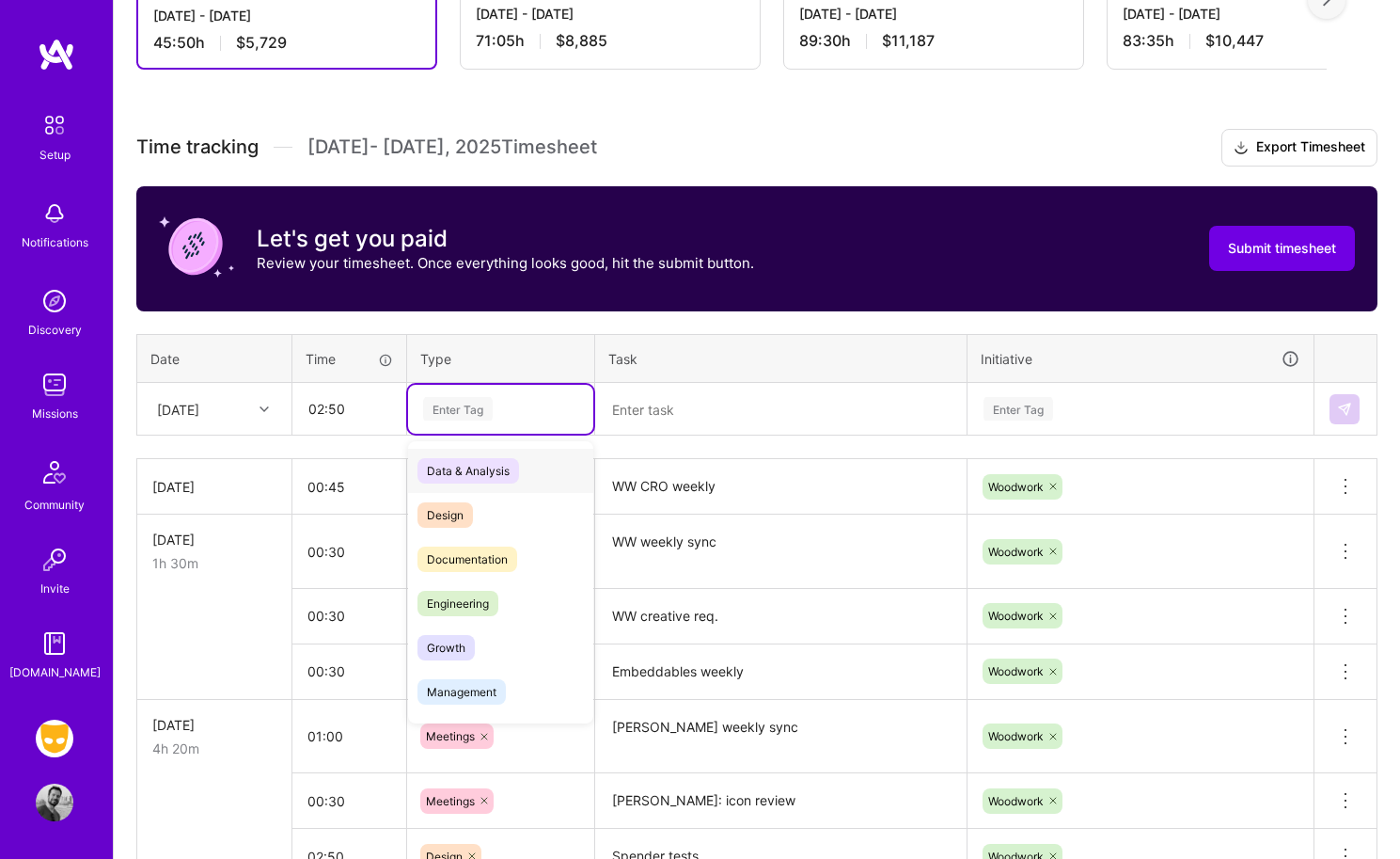
click at [438, 414] on div "Enter Tag" at bounding box center [457, 409] width 70 height 30
click at [449, 512] on span "Design" at bounding box center [445, 514] width 55 height 26
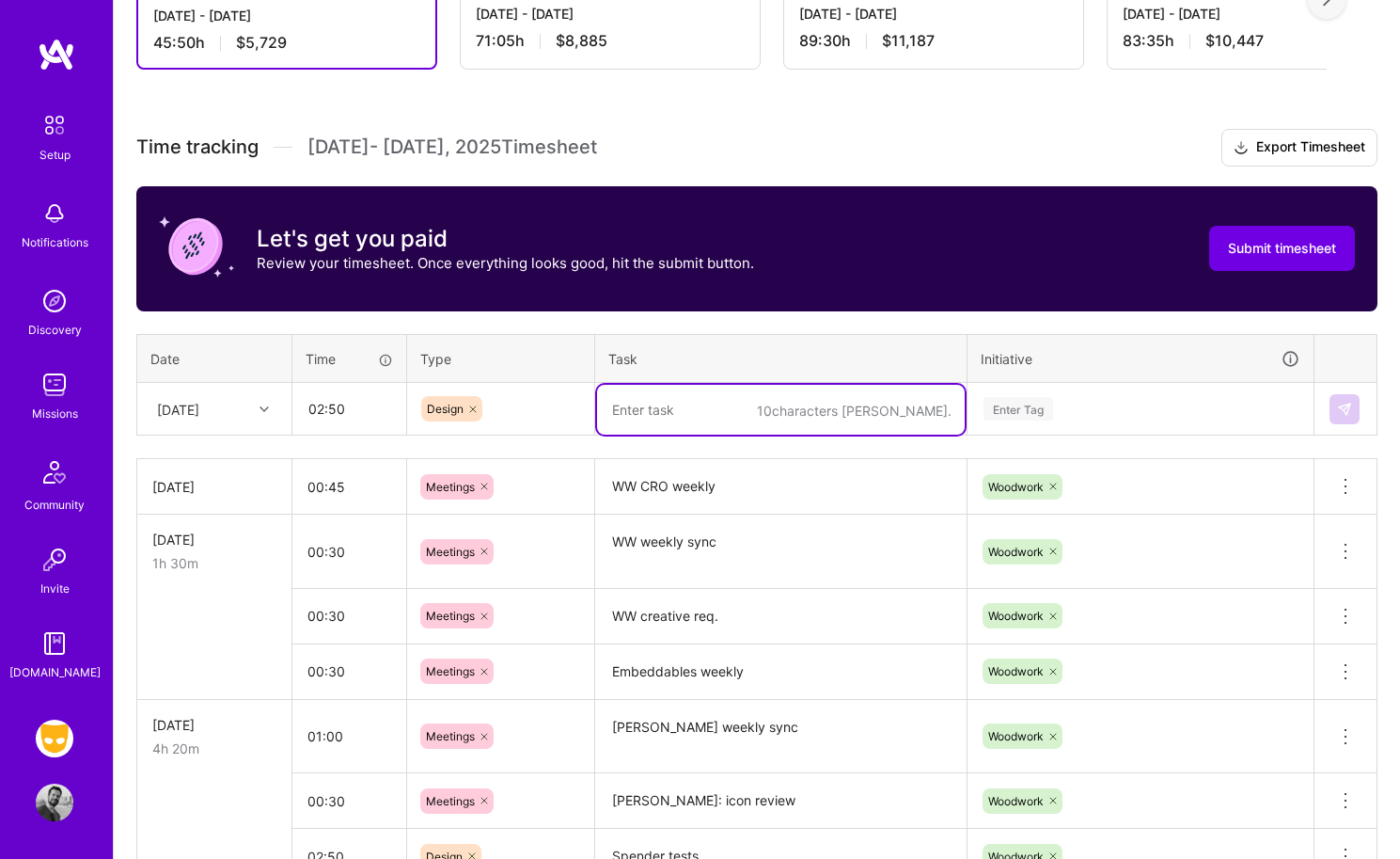
click at [666, 426] on textarea at bounding box center [781, 410] width 368 height 50
type textarea "DQ language"
click at [1047, 430] on div "Enter Tag" at bounding box center [1140, 409] width 344 height 49
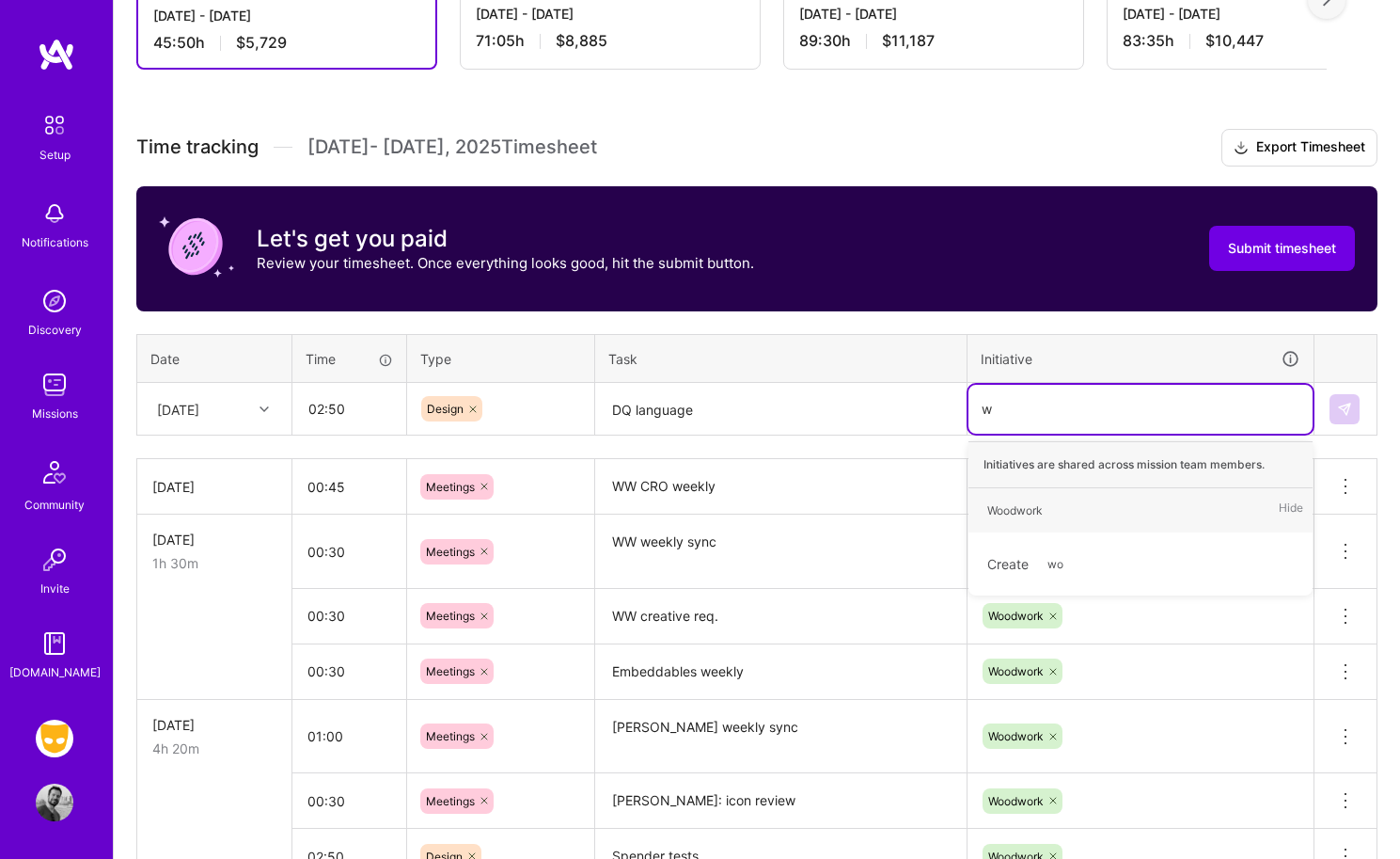
type input "wo"
click at [1033, 503] on div "Woodwork" at bounding box center [1015, 509] width 55 height 20
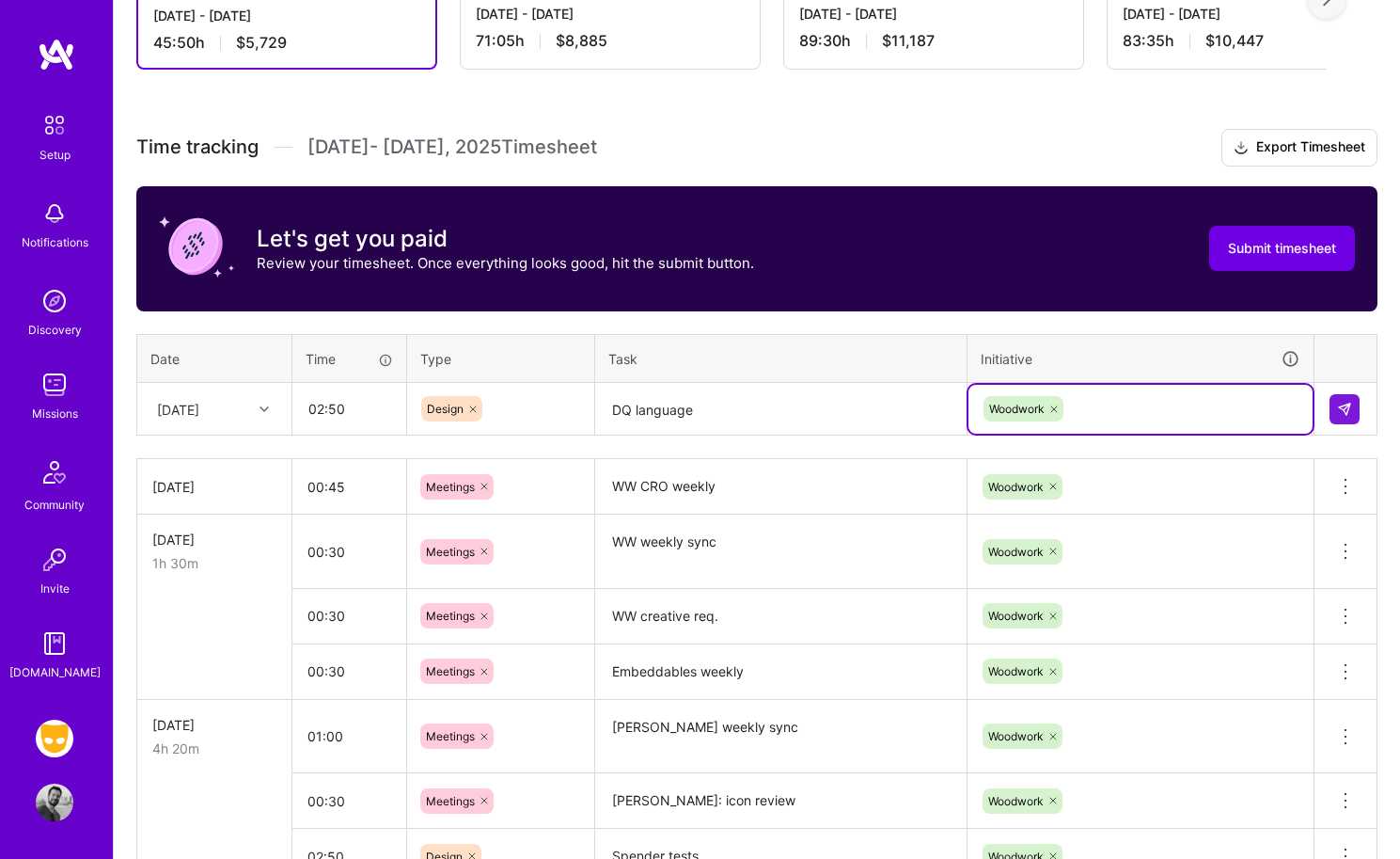
click at [742, 410] on textarea "DQ language" at bounding box center [781, 410] width 368 height 50
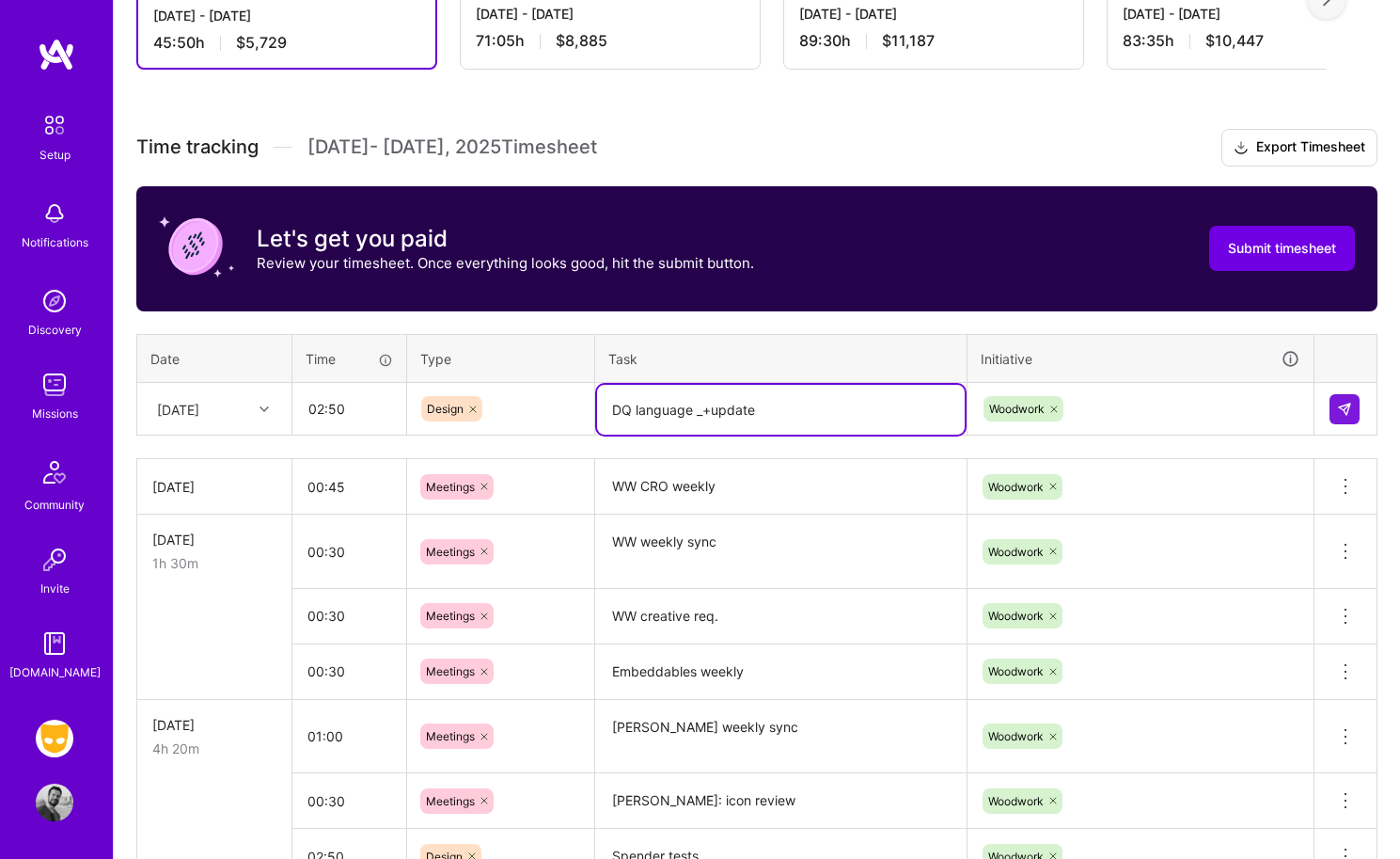
click at [705, 406] on textarea "DQ language _+update" at bounding box center [781, 410] width 368 height 50
click at [636, 404] on textarea "DQ language +update" at bounding box center [781, 410] width 368 height 50
click at [746, 408] on textarea "DQ types: language +update" at bounding box center [781, 410] width 368 height 50
click at [772, 405] on textarea "DQ types: language + vis update" at bounding box center [781, 410] width 368 height 50
click at [772, 404] on textarea "DQ types: language + vis update" at bounding box center [781, 410] width 368 height 50
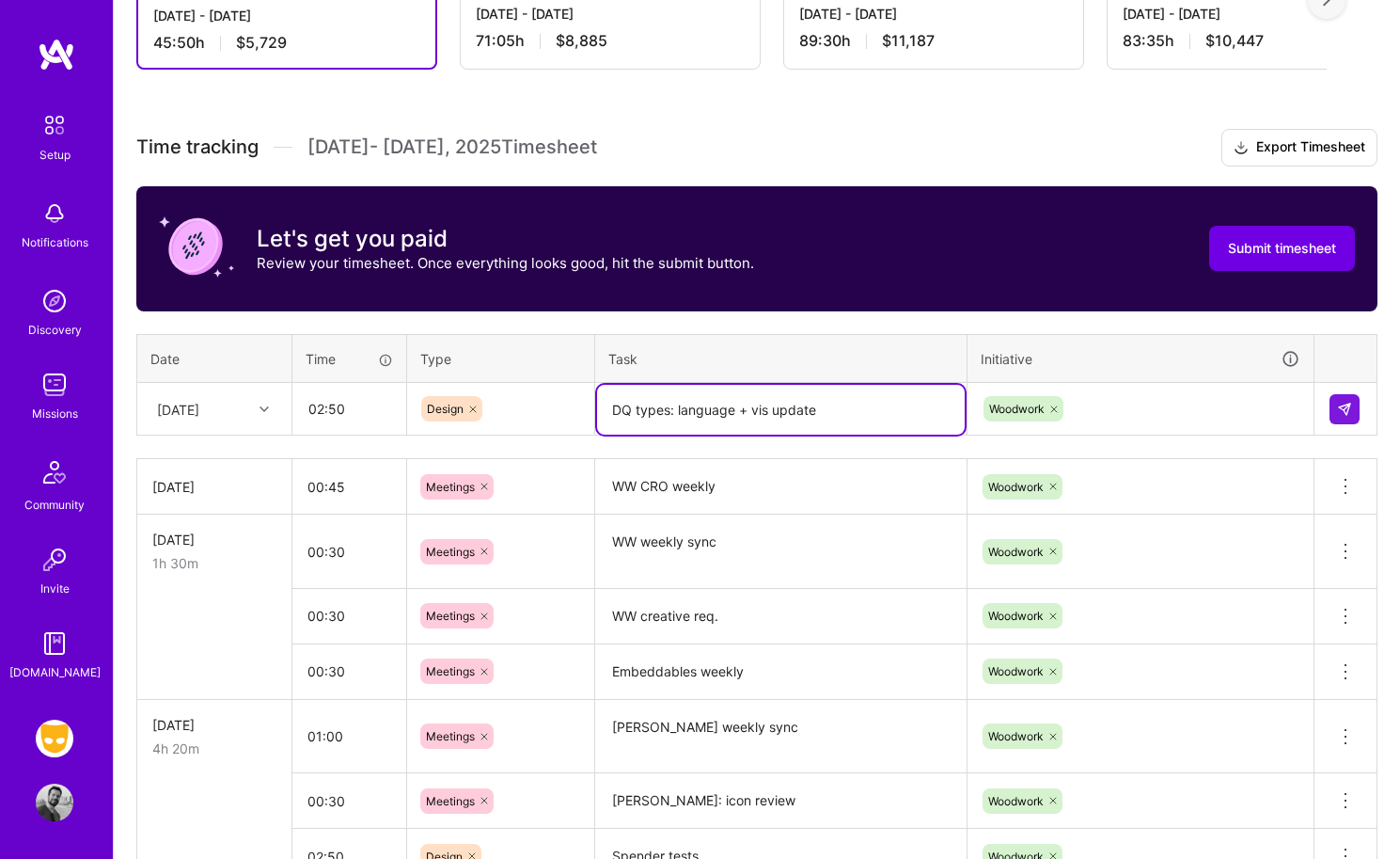
click at [772, 404] on textarea "DQ types: language + vis update" at bounding box center [781, 410] width 368 height 50
type textarea "DQ types: language + vis update"
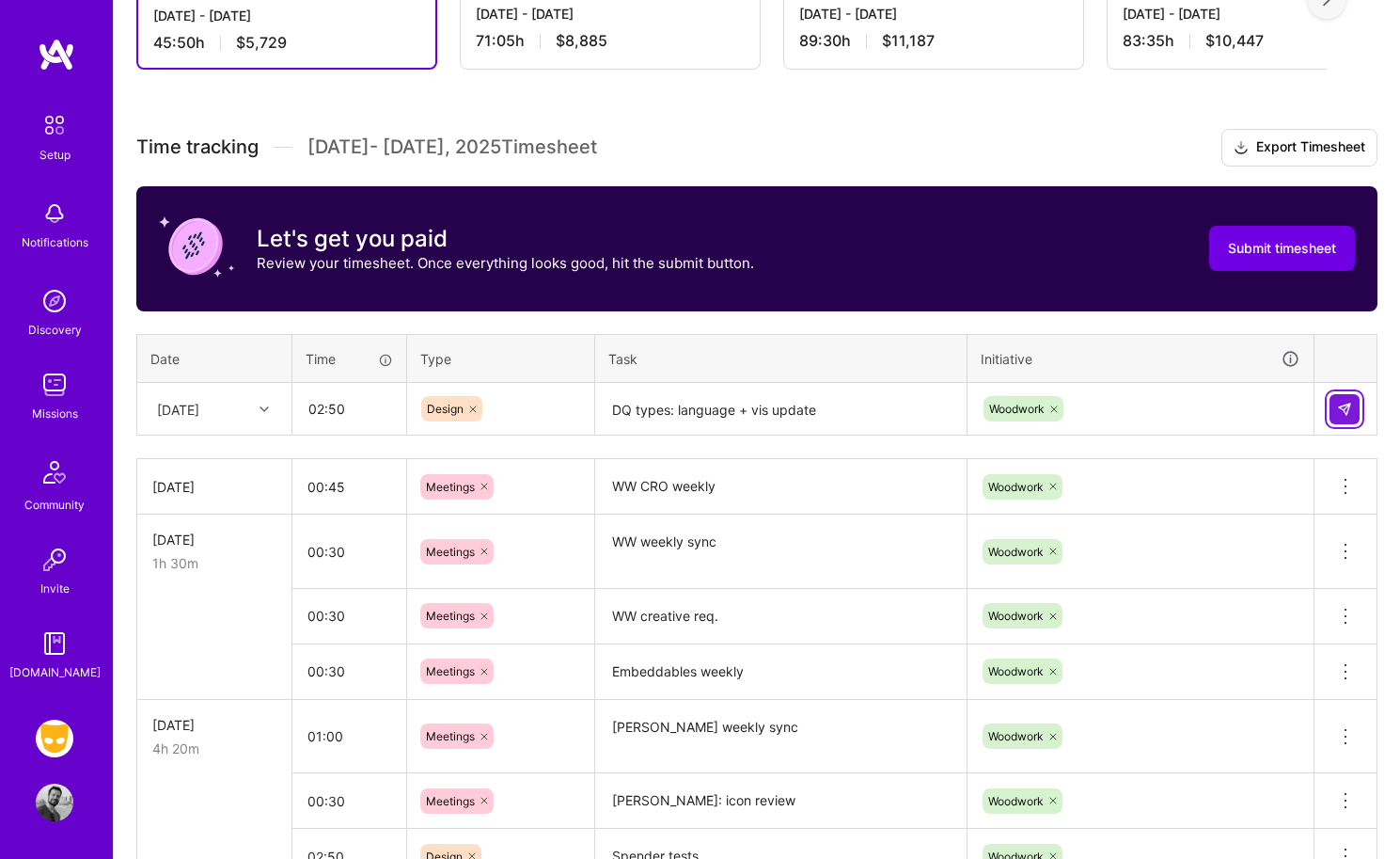
click at [1163, 417] on button at bounding box center [1345, 410] width 30 height 30
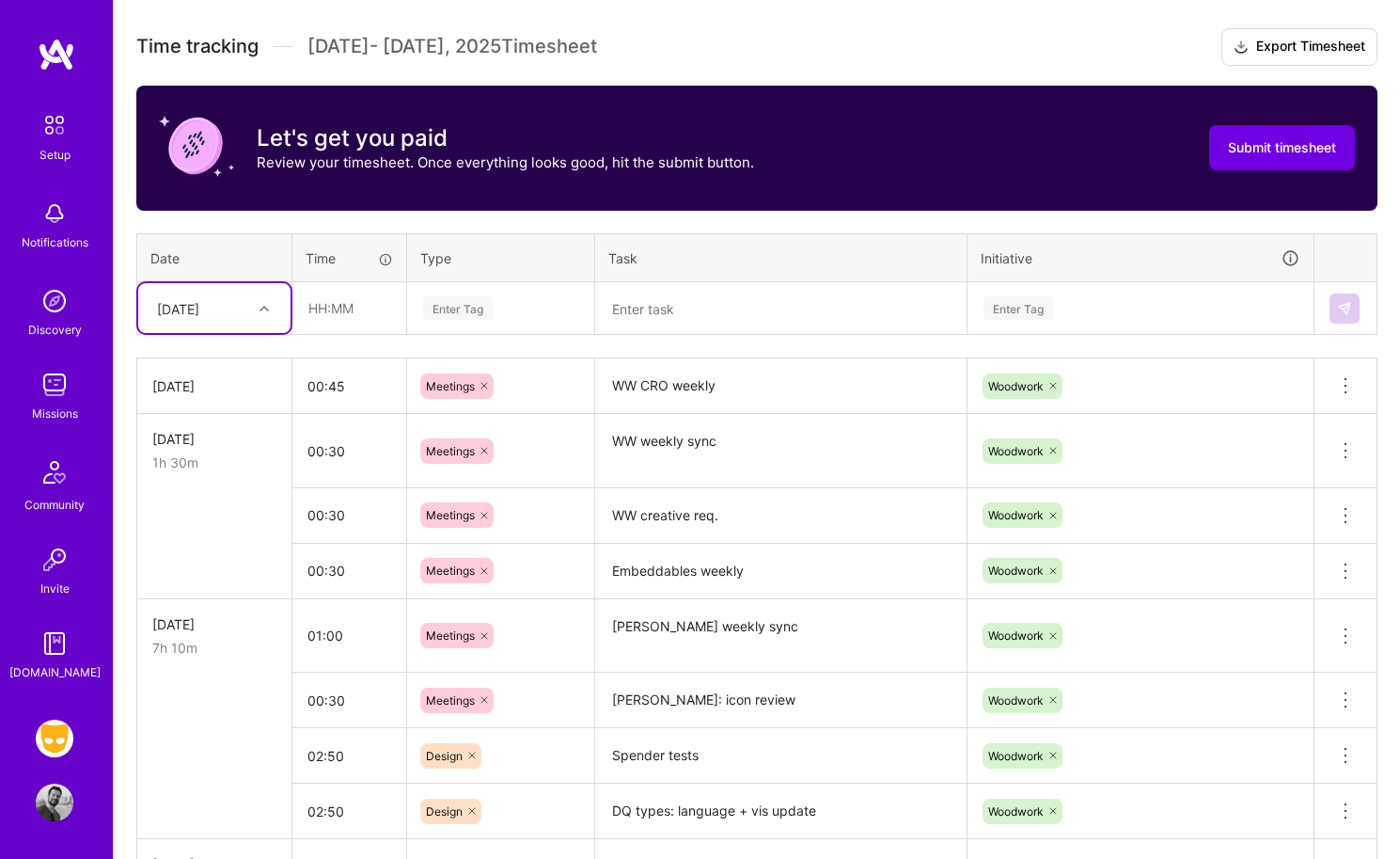
scroll to position [514, 0]
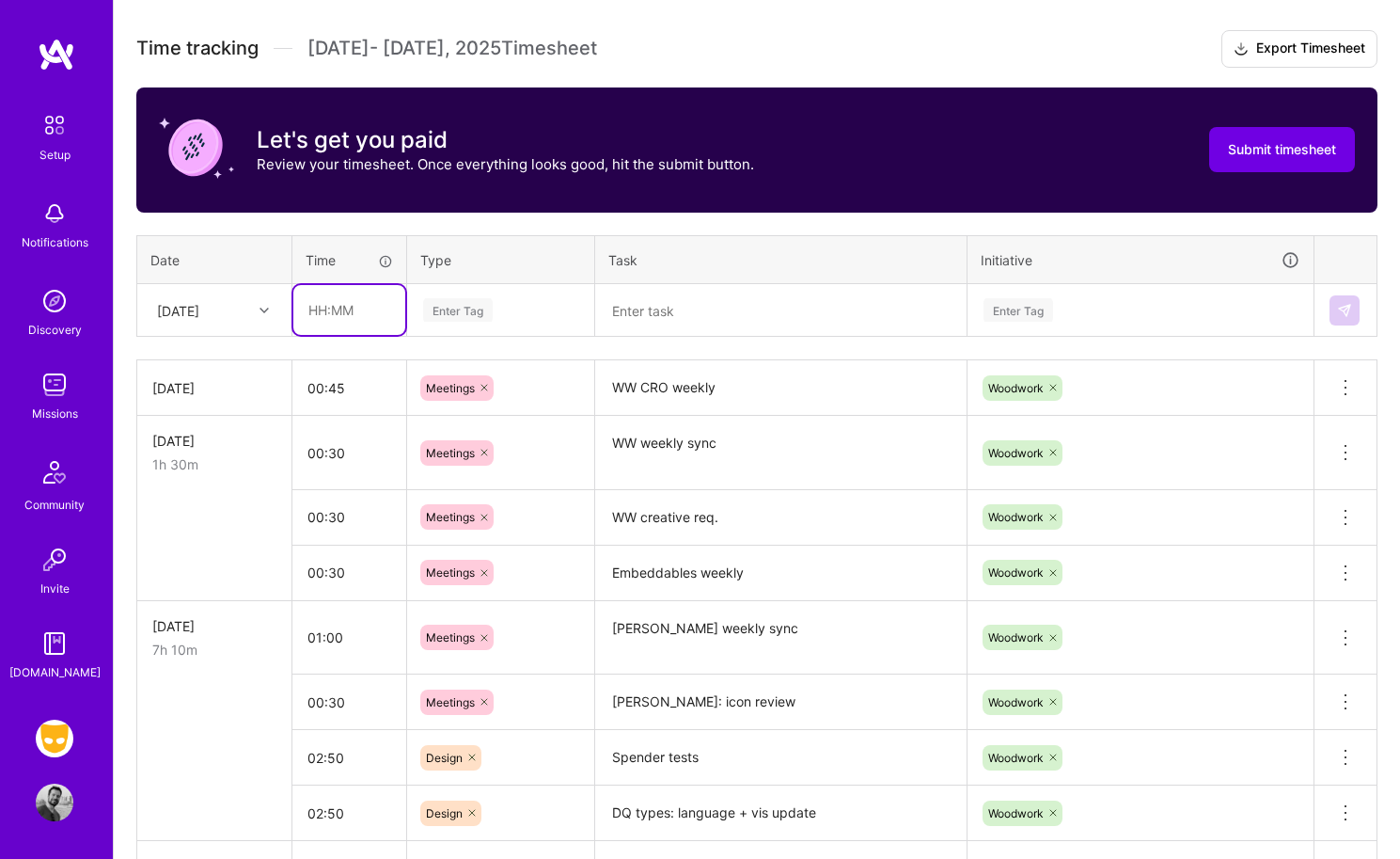
click at [358, 305] on input "text" at bounding box center [350, 310] width 112 height 50
type input "01:45"
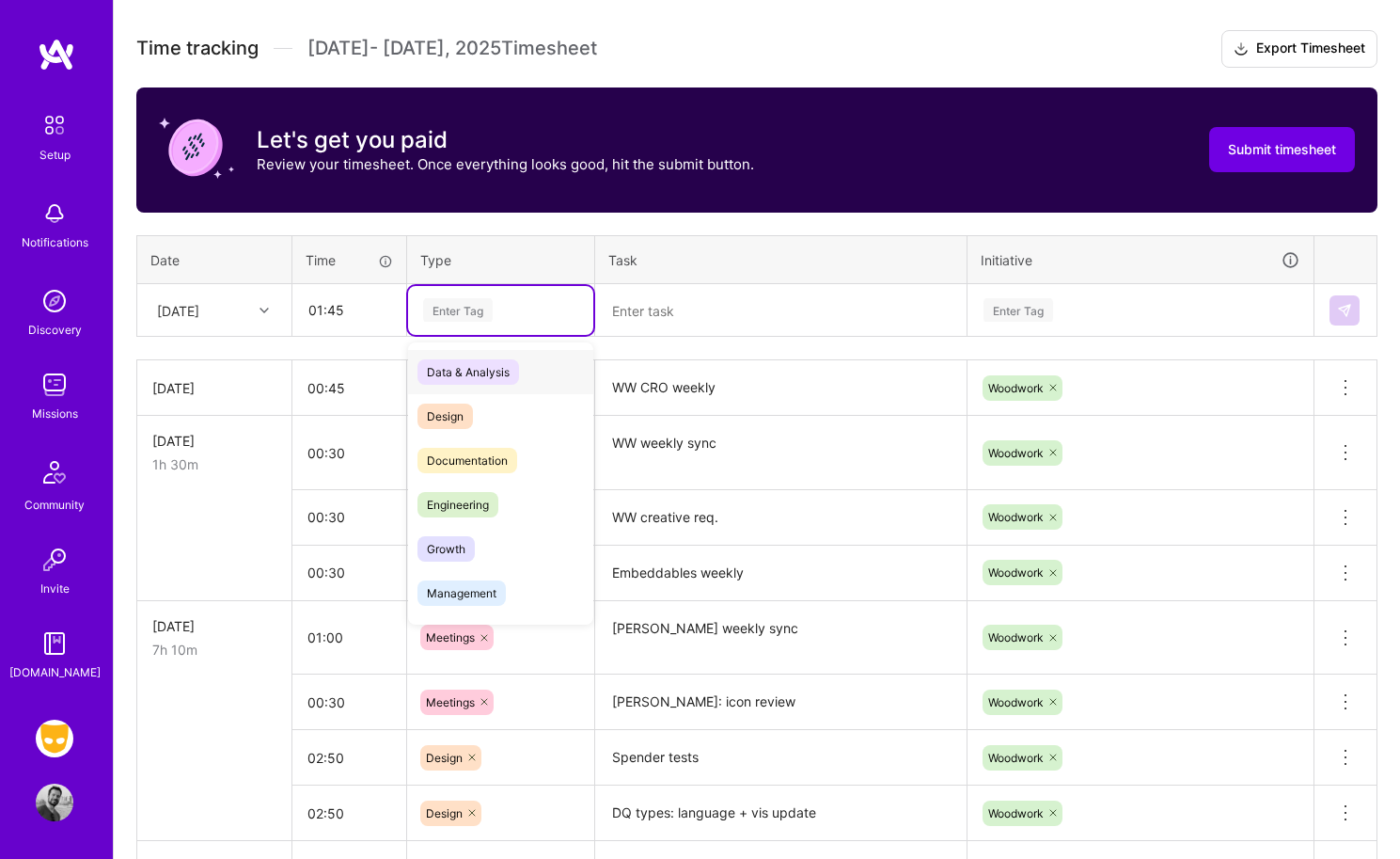
click at [446, 310] on div "Enter Tag" at bounding box center [457, 310] width 70 height 30
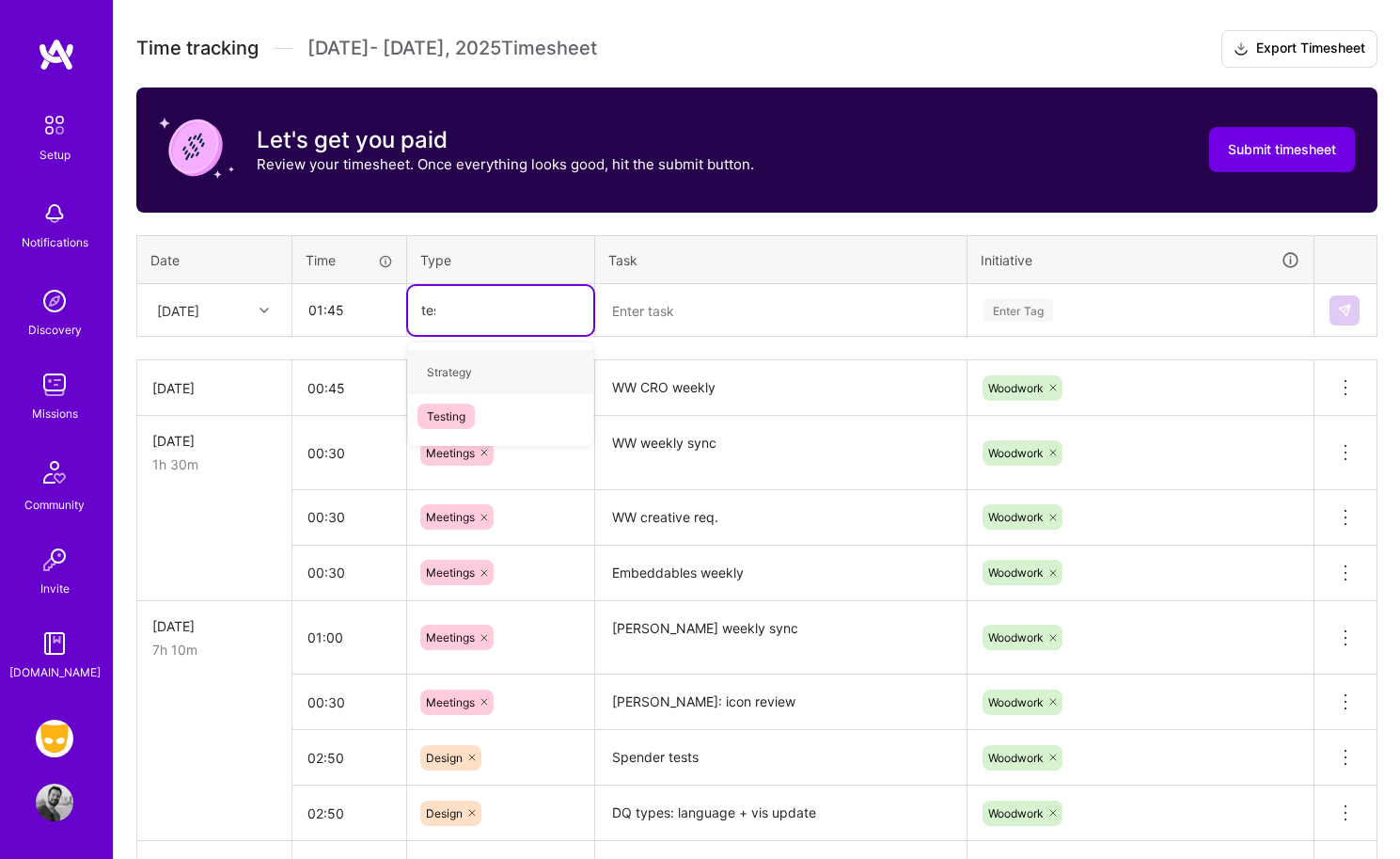
type input "test"
click at [445, 381] on span "Testing" at bounding box center [446, 371] width 57 height 26
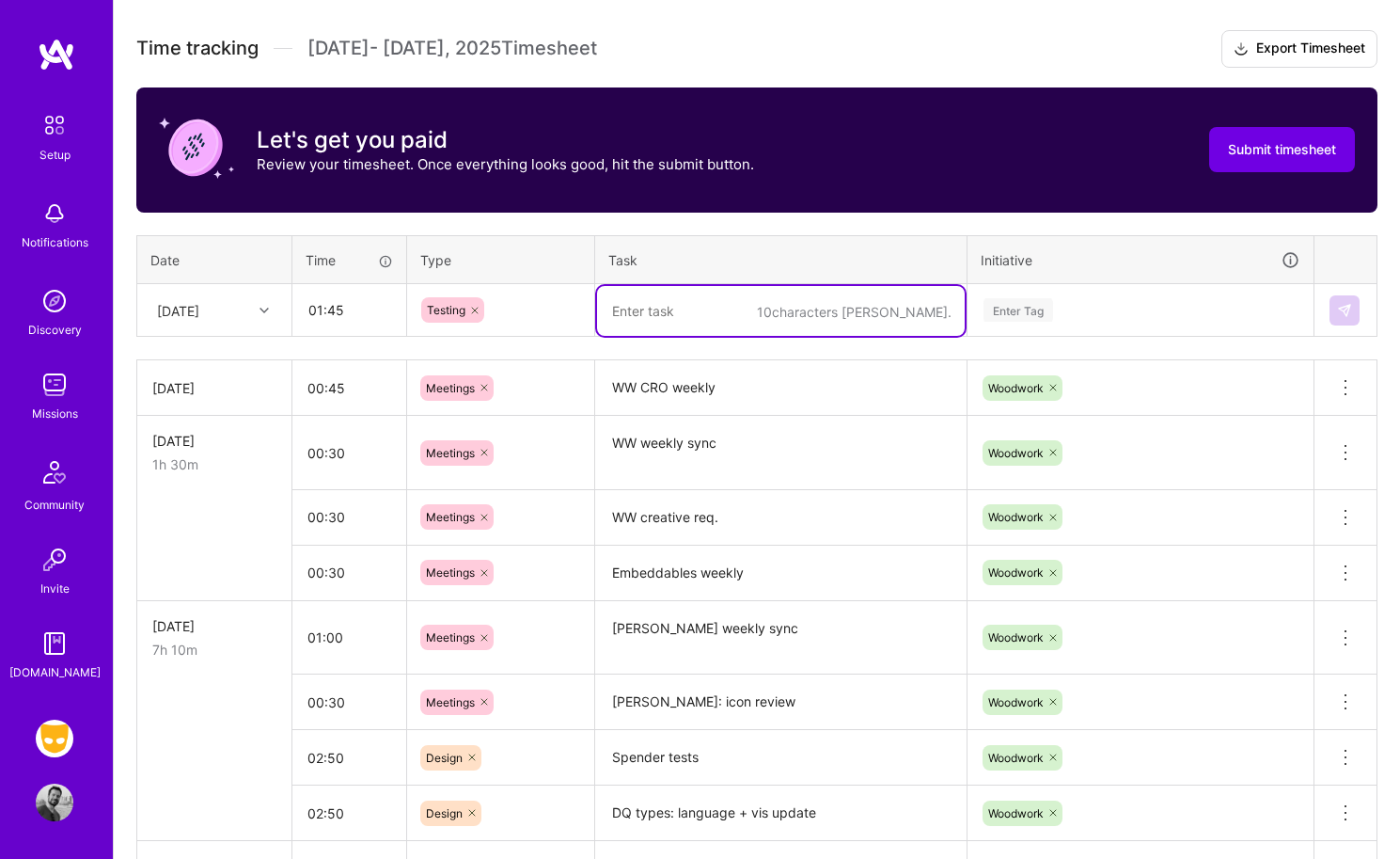
click at [622, 319] on textarea at bounding box center [781, 310] width 368 height 50
type textarea "Embed. QA"
click at [255, 311] on div at bounding box center [267, 310] width 30 height 25
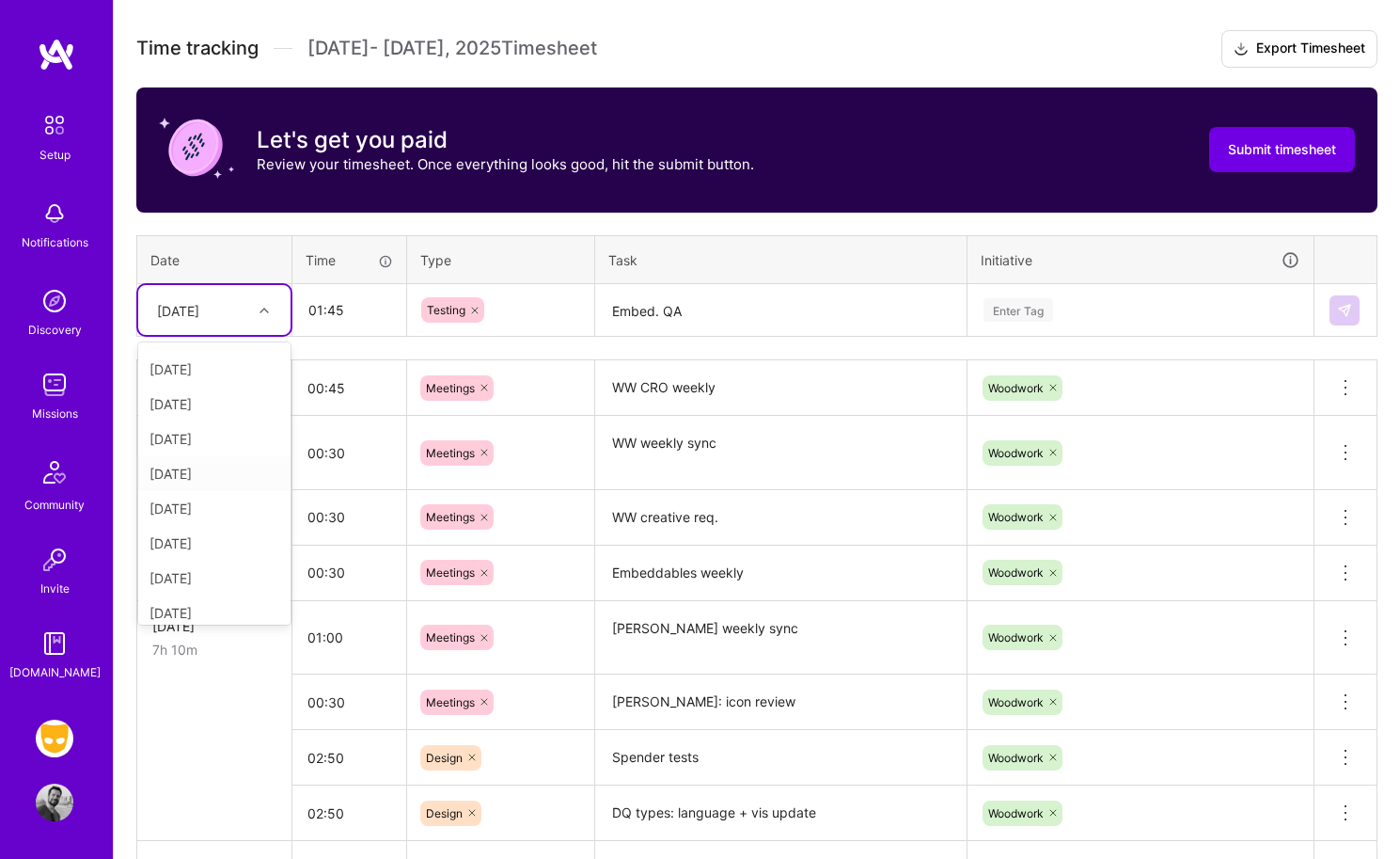
scroll to position [248, 0]
click at [217, 432] on div "[DATE]" at bounding box center [214, 430] width 152 height 35
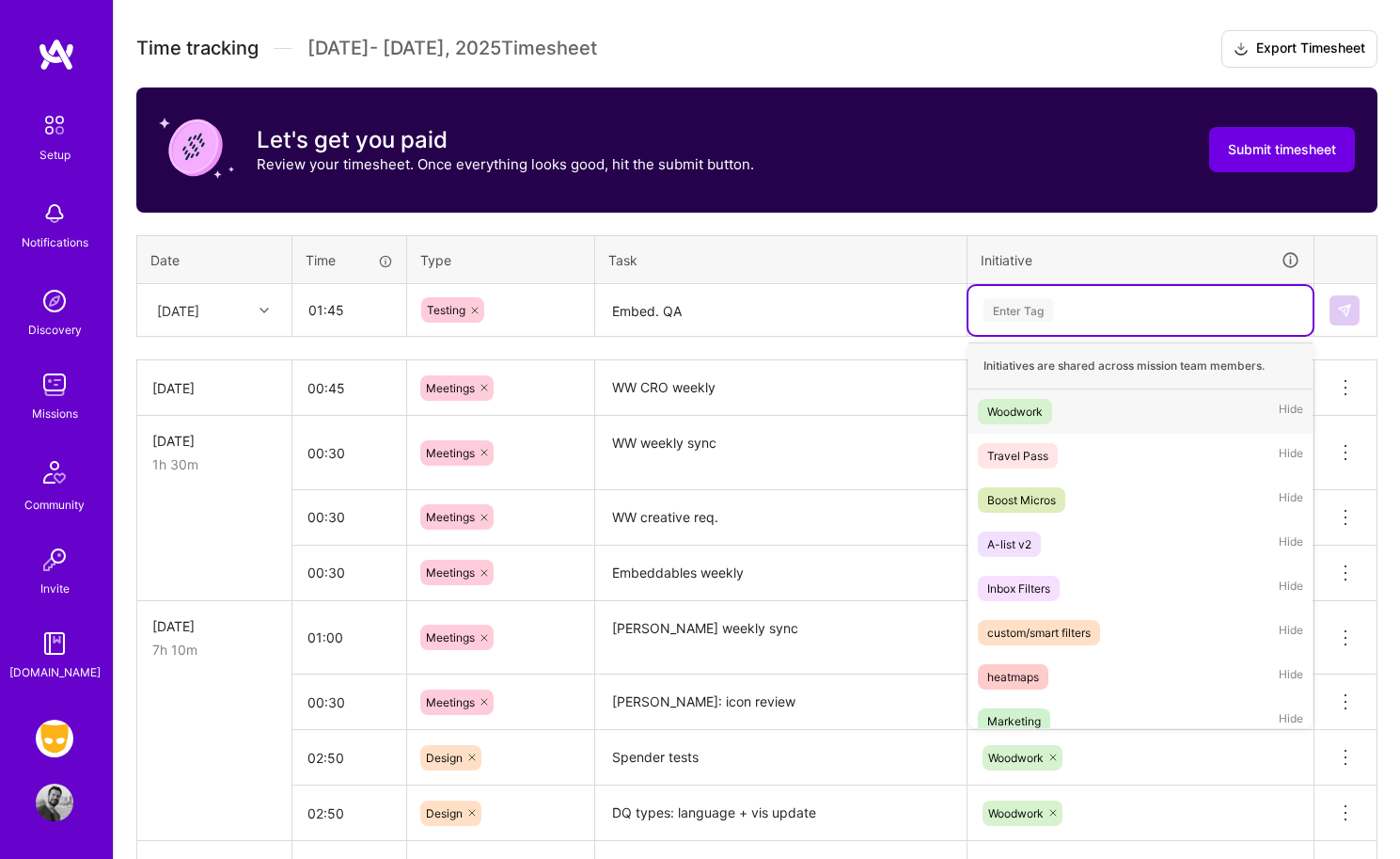
click at [1045, 308] on div "Enter Tag" at bounding box center [1018, 310] width 70 height 30
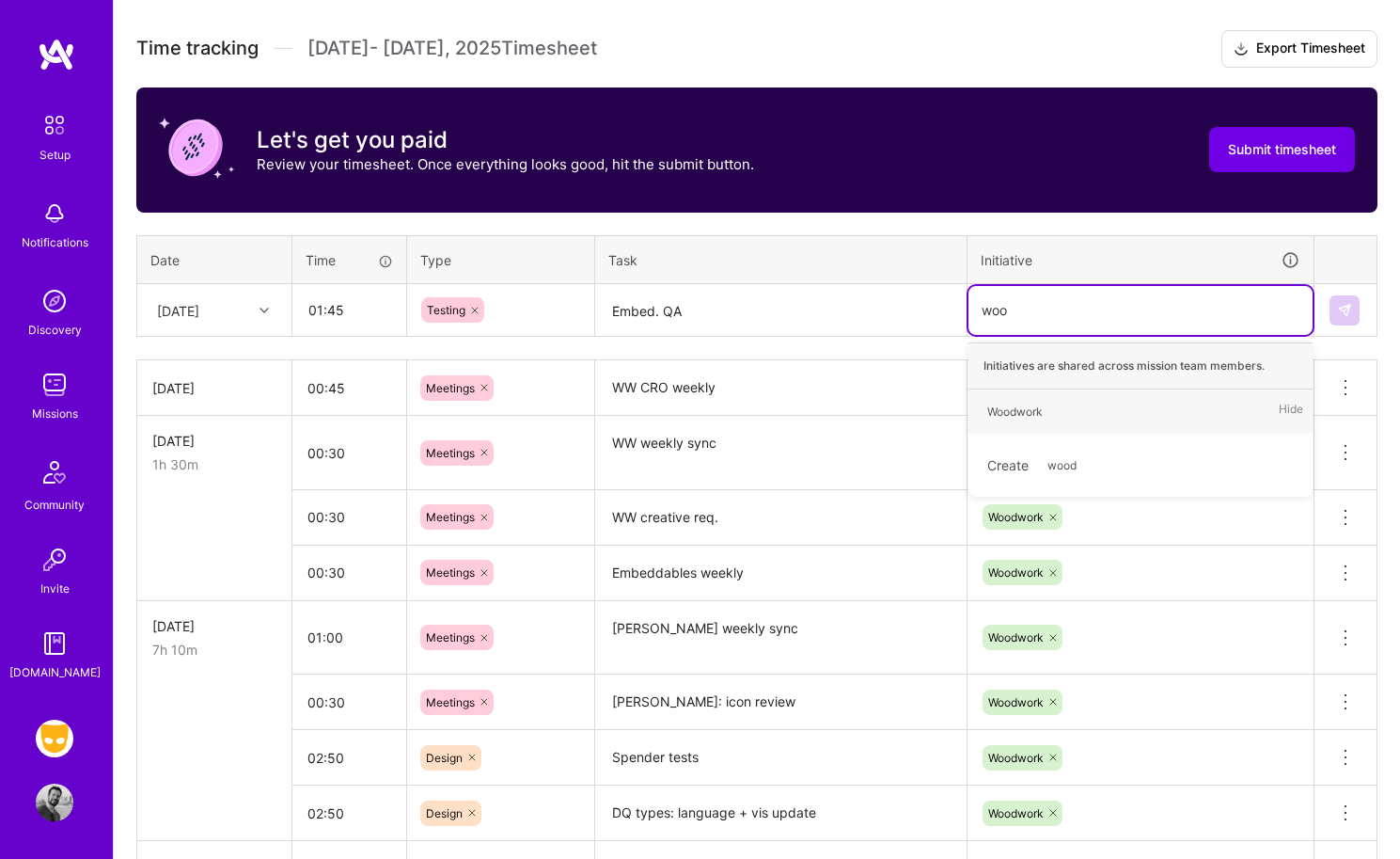
type input "wood"
click at [1036, 390] on div "Woodwork Hide" at bounding box center [1140, 411] width 344 height 44
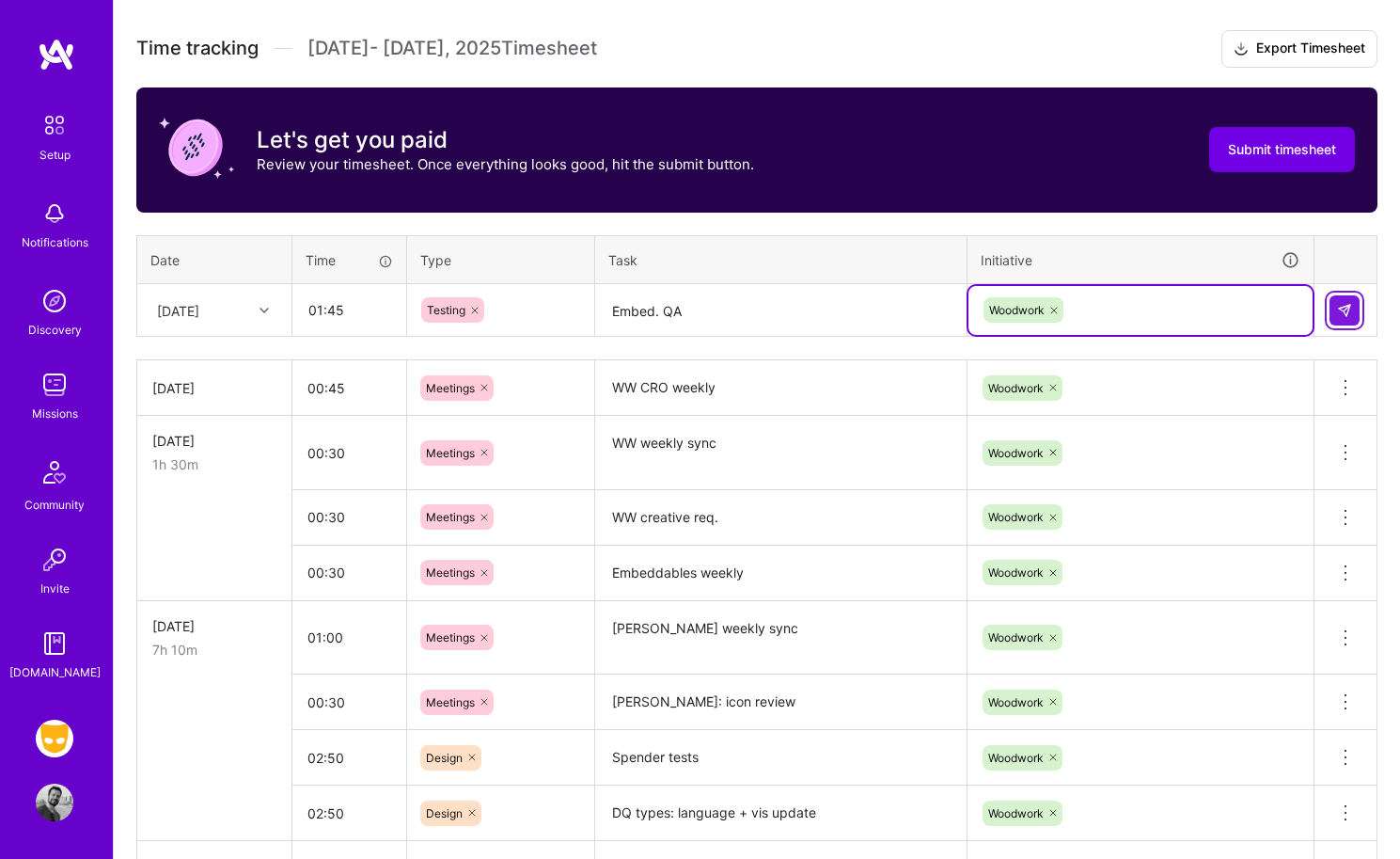
click at [1163, 310] on button at bounding box center [1345, 310] width 30 height 30
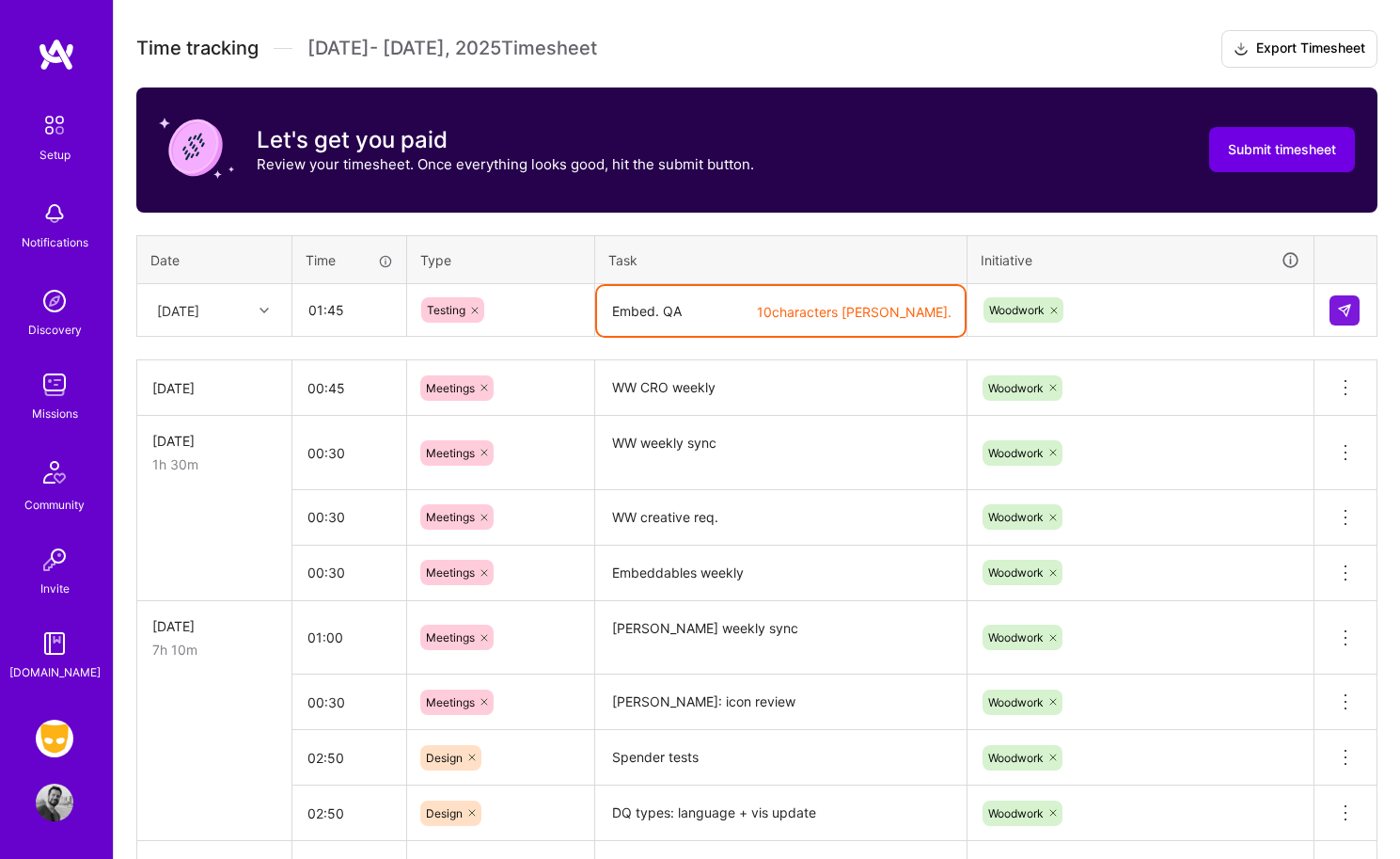
click at [658, 313] on textarea "Embed. QA" at bounding box center [781, 310] width 368 height 50
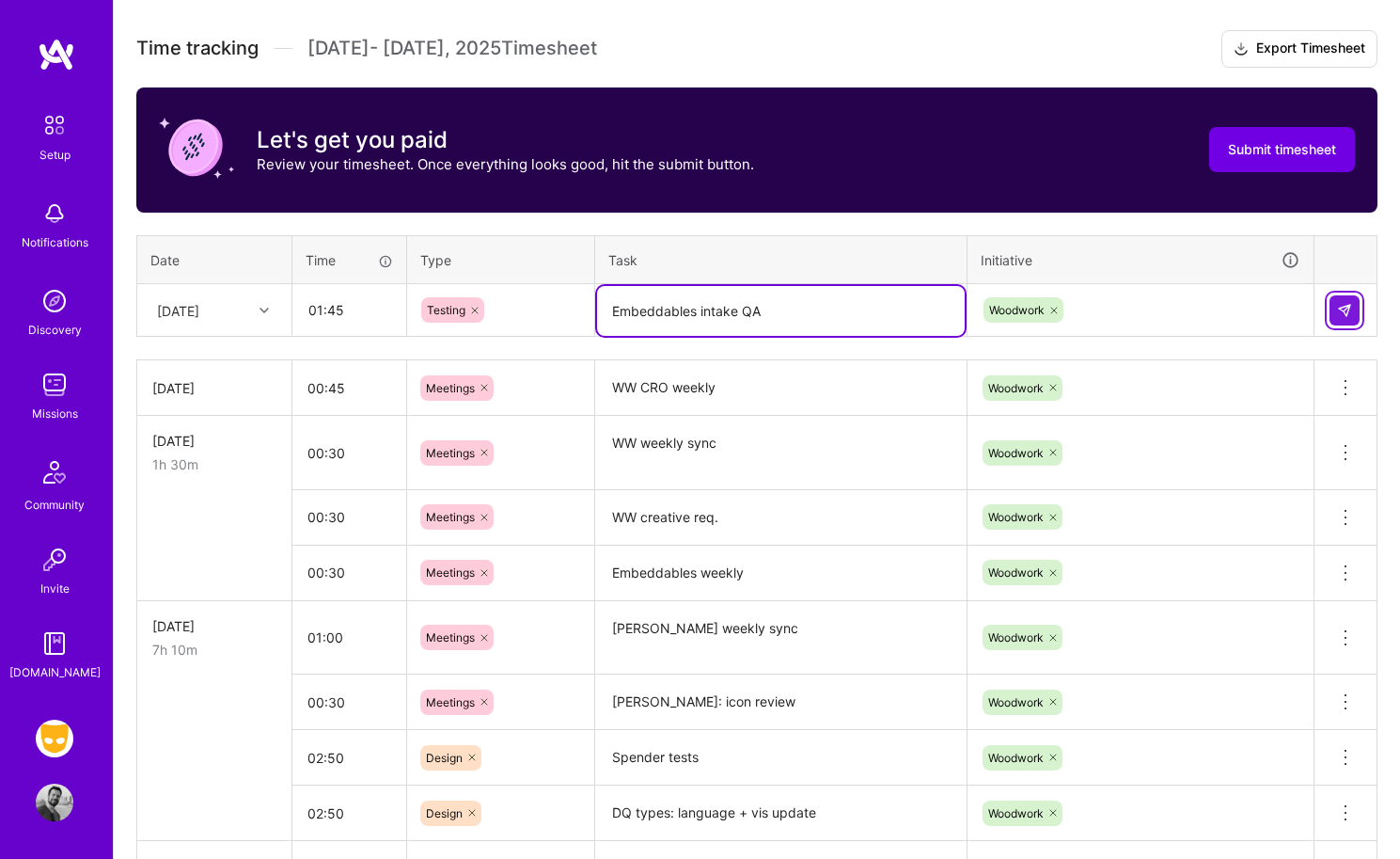
type textarea "Embeddables intake QA"
click at [1163, 311] on img at bounding box center [1345, 310] width 15 height 15
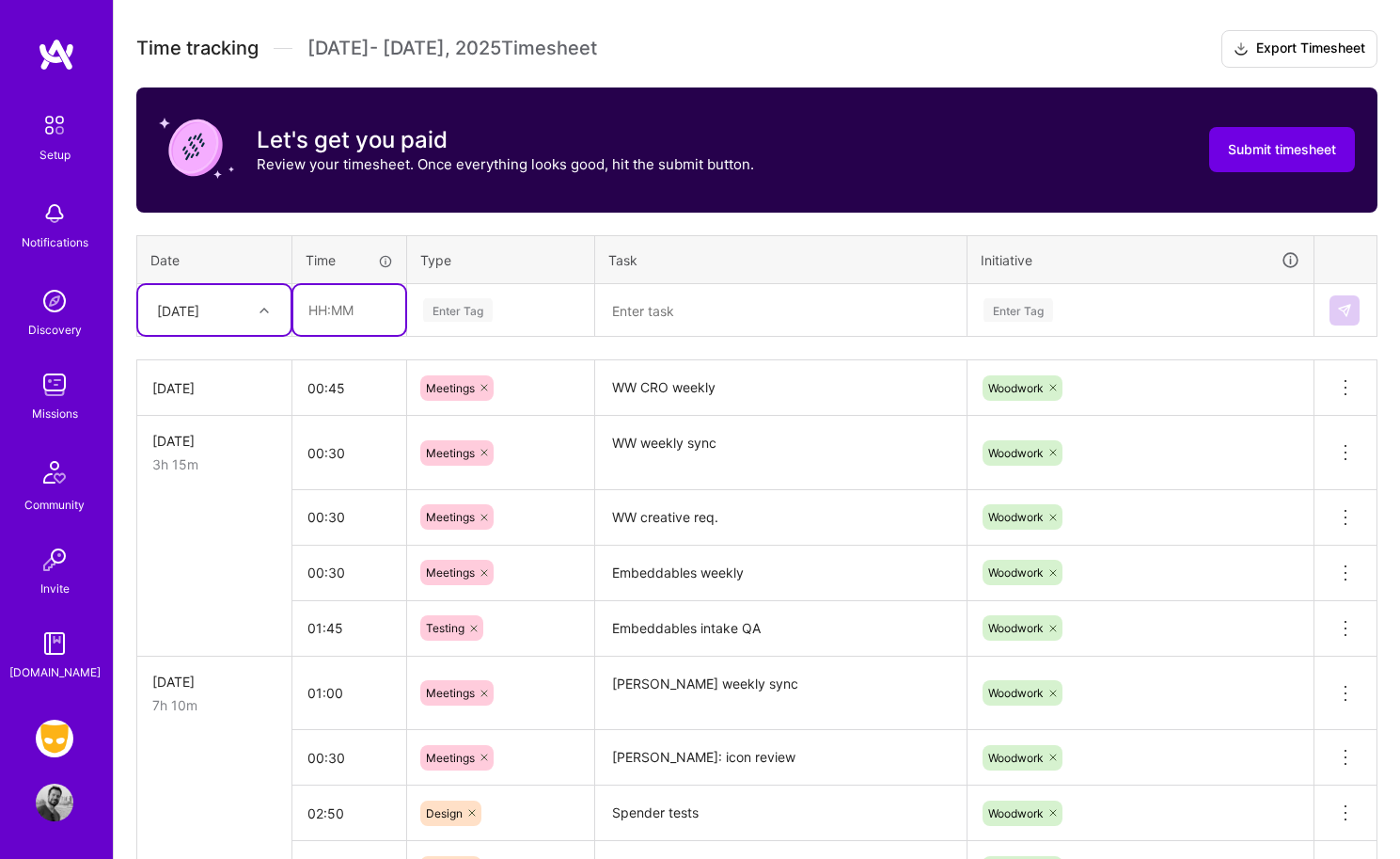
click at [335, 310] on input "text" at bounding box center [350, 310] width 112 height 50
type input "02:00"
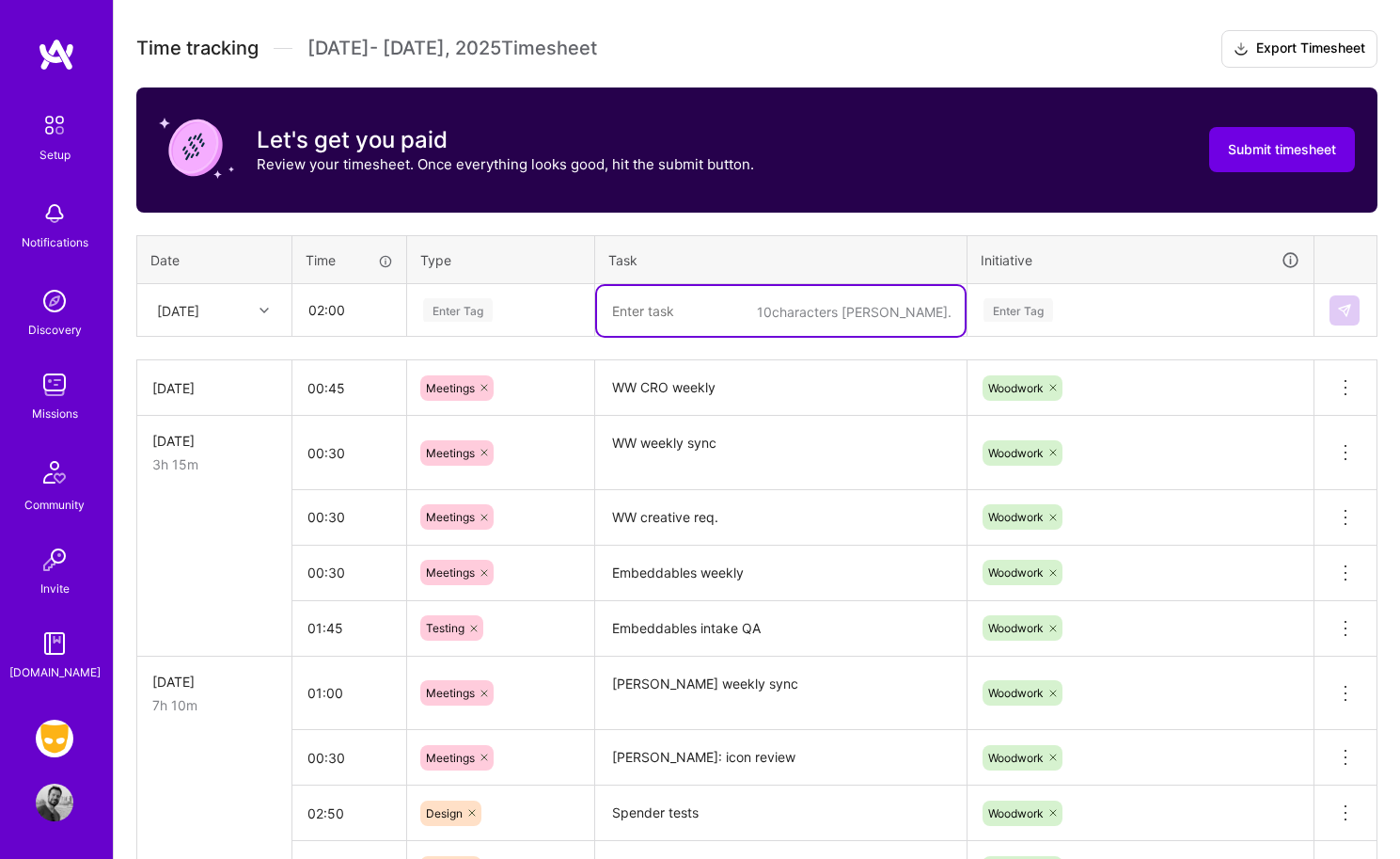
click at [625, 300] on textarea at bounding box center [781, 310] width 368 height 50
type textarea "spender tests"
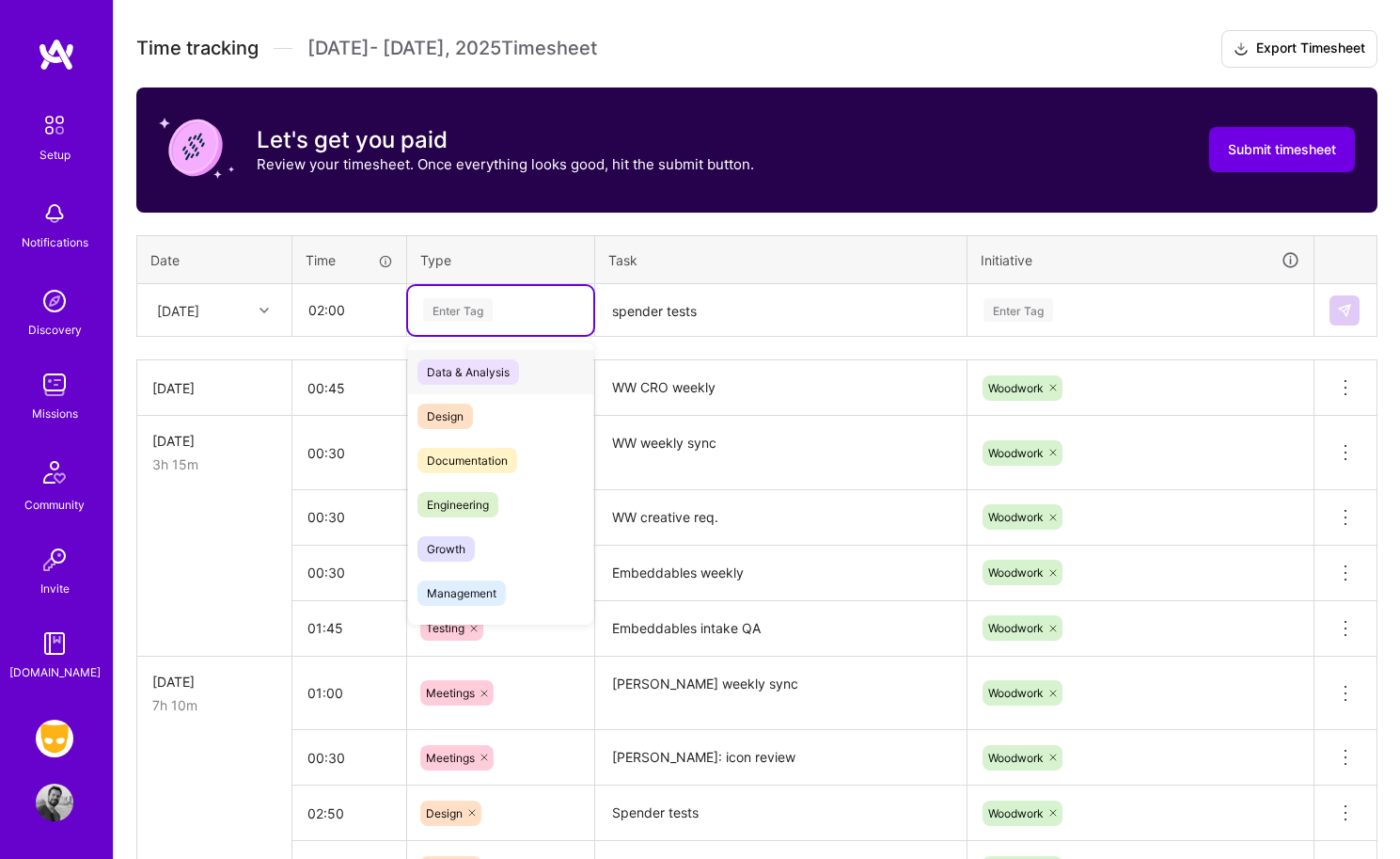
click at [450, 307] on div "Enter Tag" at bounding box center [457, 310] width 70 height 30
click at [470, 406] on span "Design" at bounding box center [445, 416] width 55 height 26
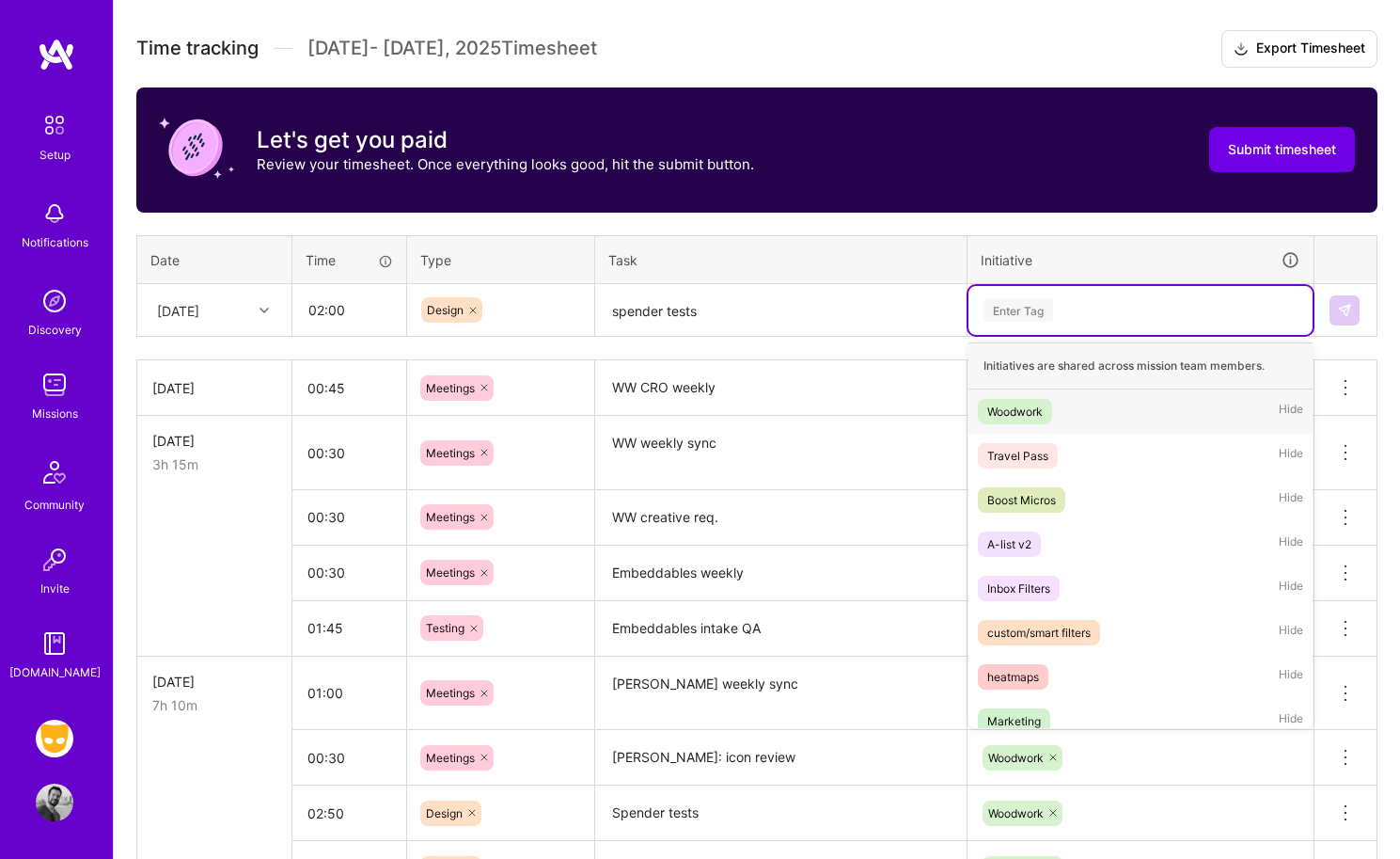
click at [1001, 320] on div "Enter Tag" at bounding box center [1018, 310] width 70 height 30
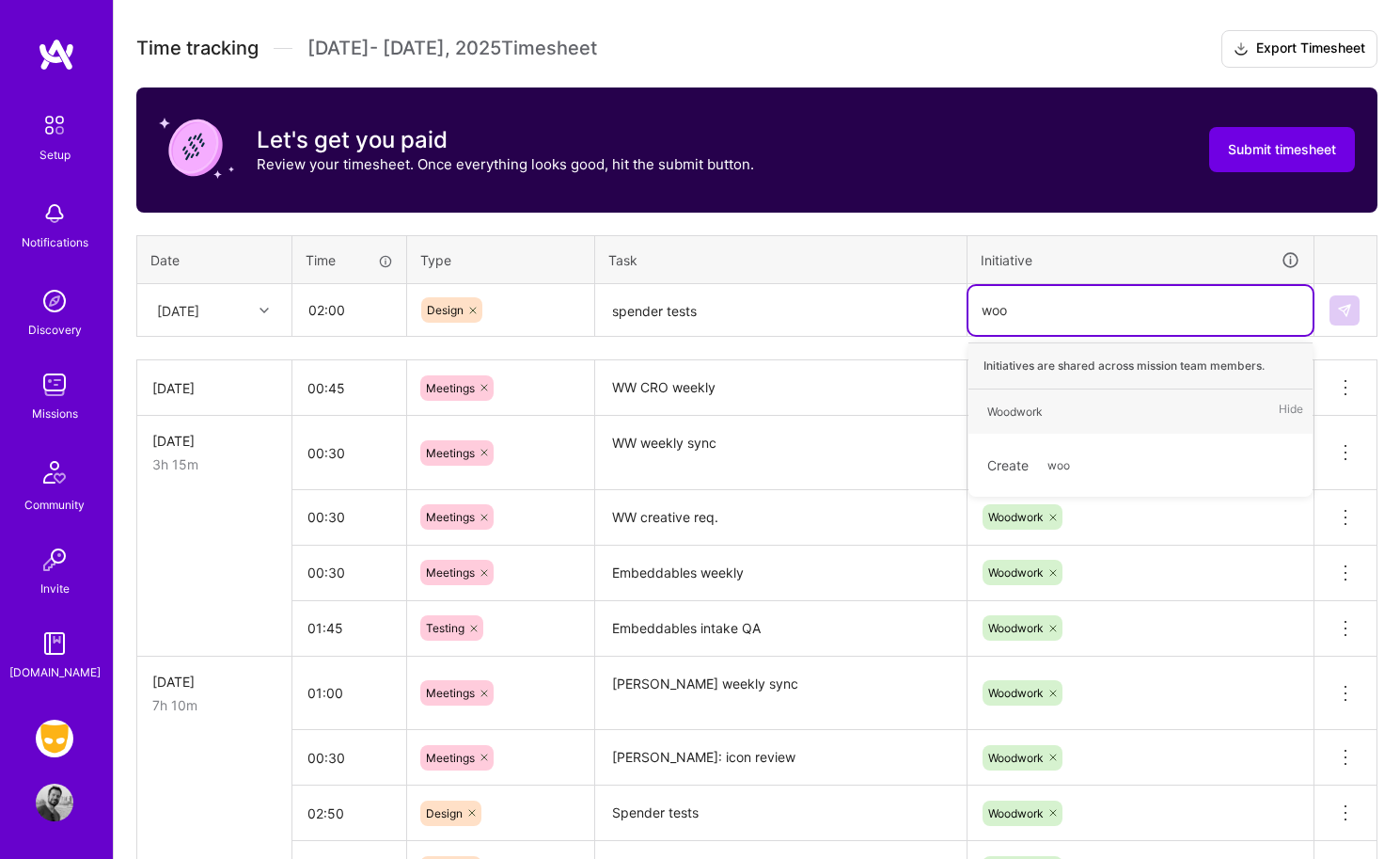
type input "wood"
click at [1027, 418] on div "Woodwork" at bounding box center [1015, 411] width 55 height 20
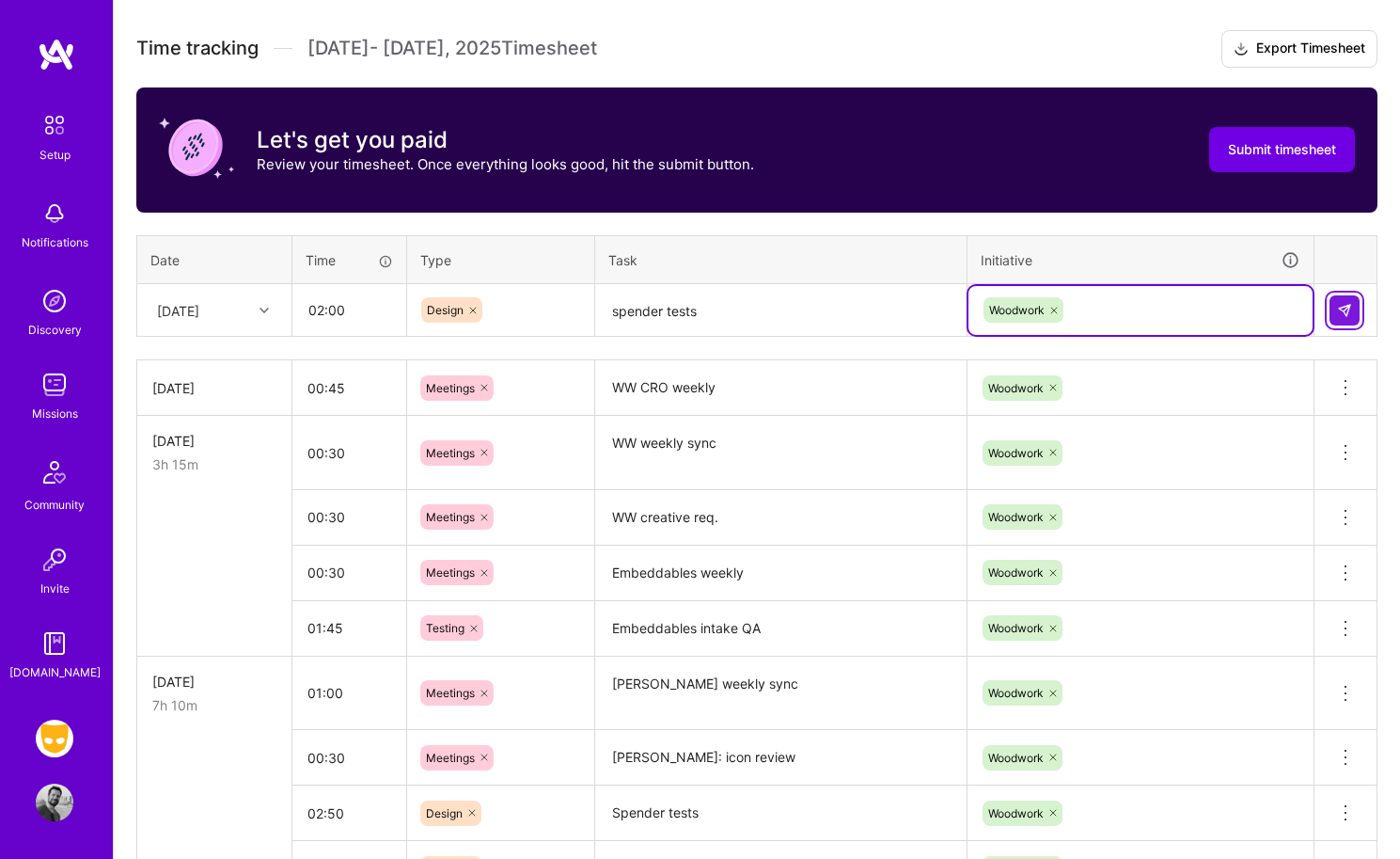
click at [1163, 313] on img at bounding box center [1345, 310] width 15 height 15
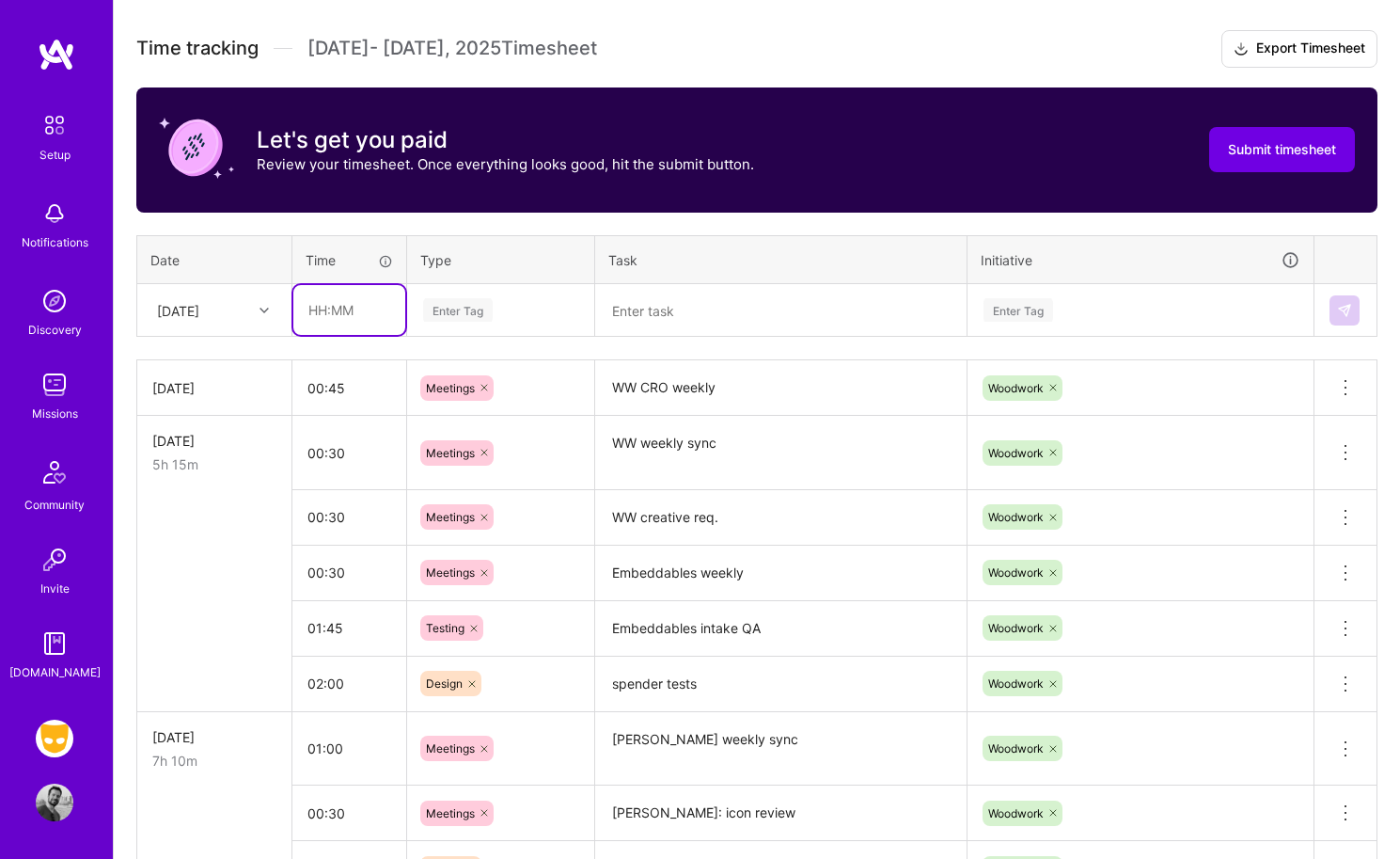
click at [351, 310] on input "text" at bounding box center [350, 310] width 112 height 50
type input "02:00"
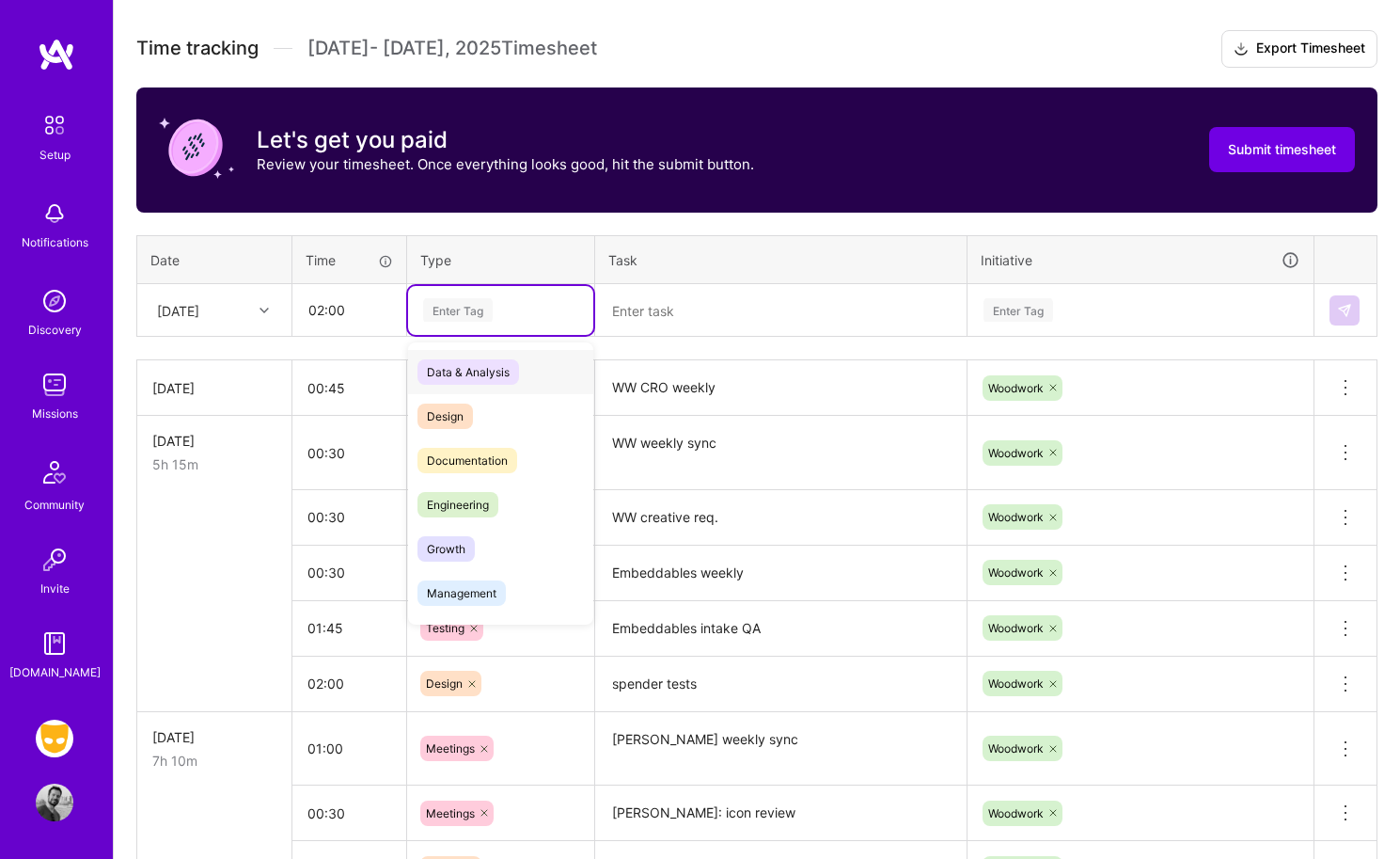
click at [477, 302] on div "Enter Tag" at bounding box center [457, 310] width 70 height 30
click at [465, 405] on span "Design" at bounding box center [445, 416] width 55 height 26
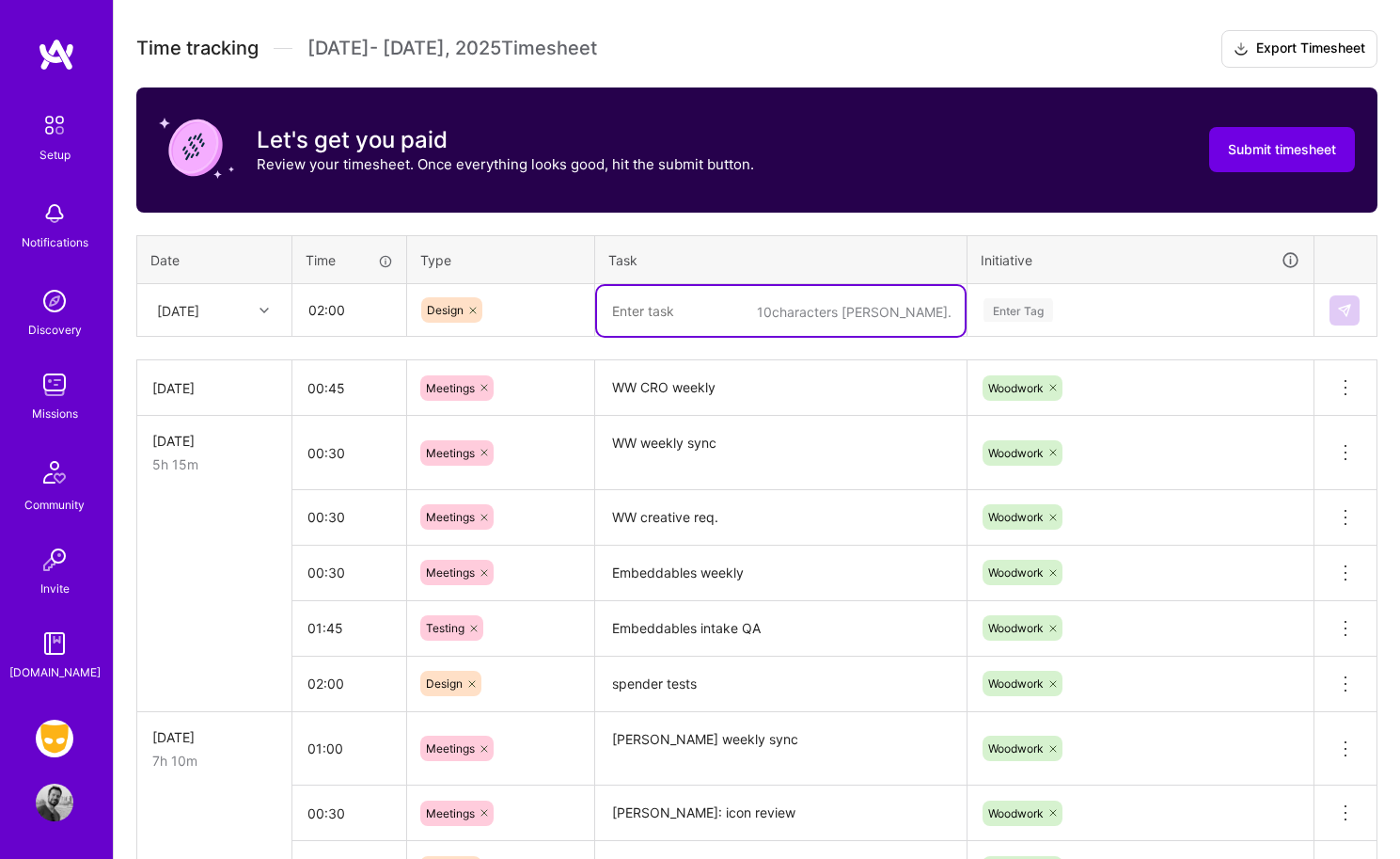
click at [658, 323] on textarea at bounding box center [781, 310] width 368 height 50
drag, startPoint x: 753, startPoint y: 310, endPoint x: 406, endPoint y: 310, distance: 347.0
click at [407, 310] on tr "Tue, Aug 26 02:00 Design generic meds test ad Enter Tag" at bounding box center [757, 310] width 1241 height 52
type textarea "generic meds test ad"
click at [1021, 295] on div "Enter Tag" at bounding box center [1140, 310] width 344 height 49
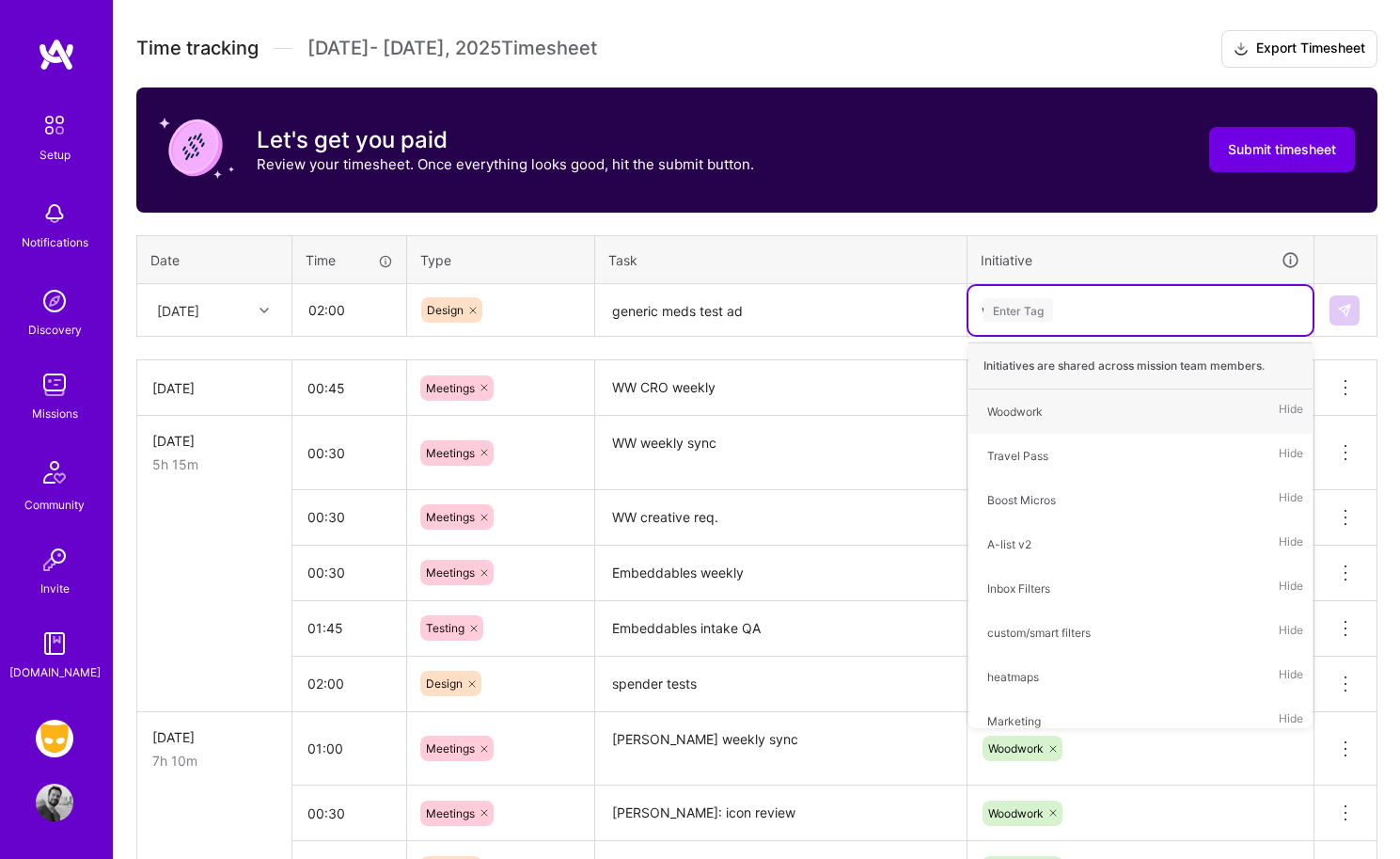
type input "woo"
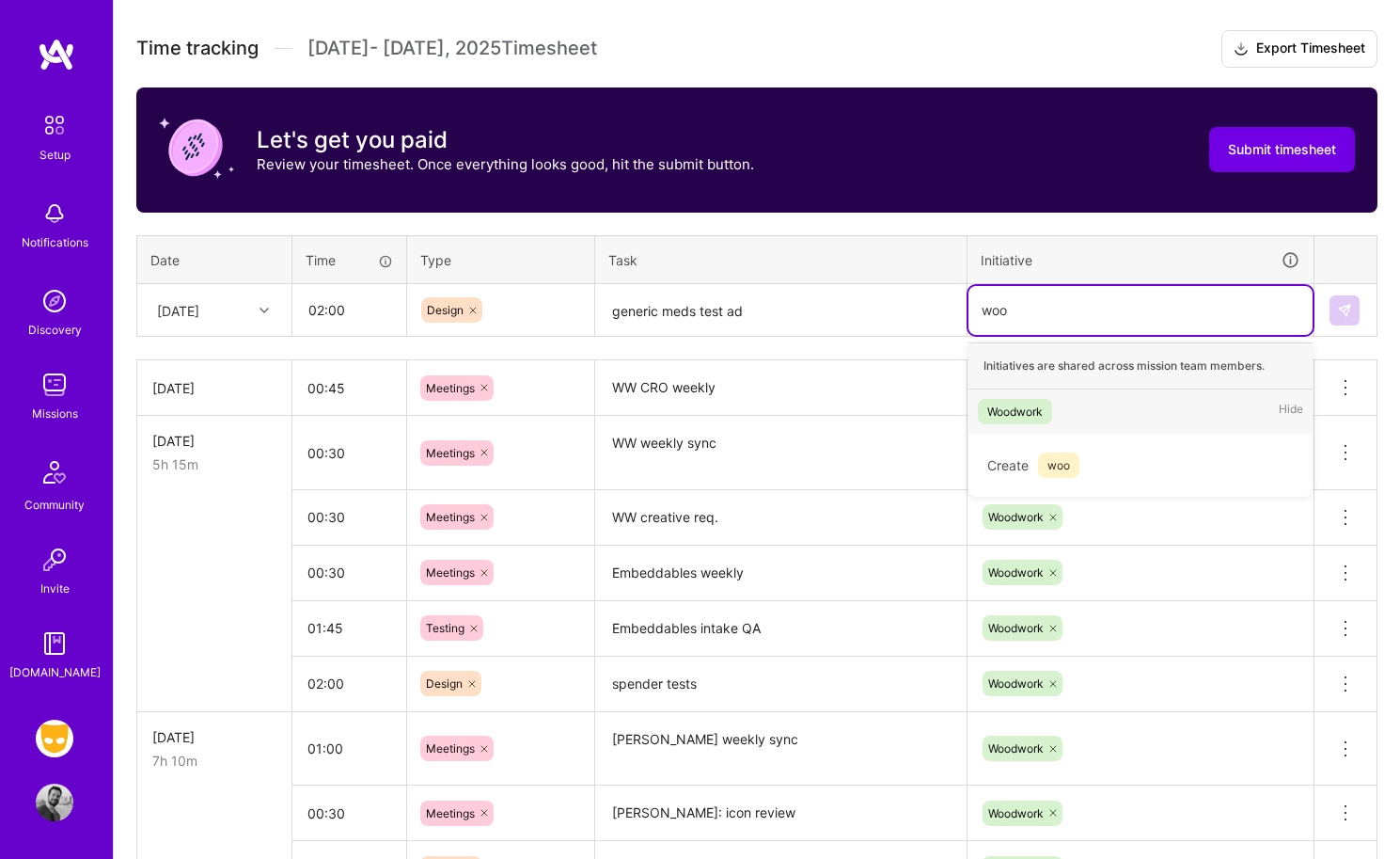
click at [1030, 414] on div "Woodwork" at bounding box center [1015, 411] width 55 height 20
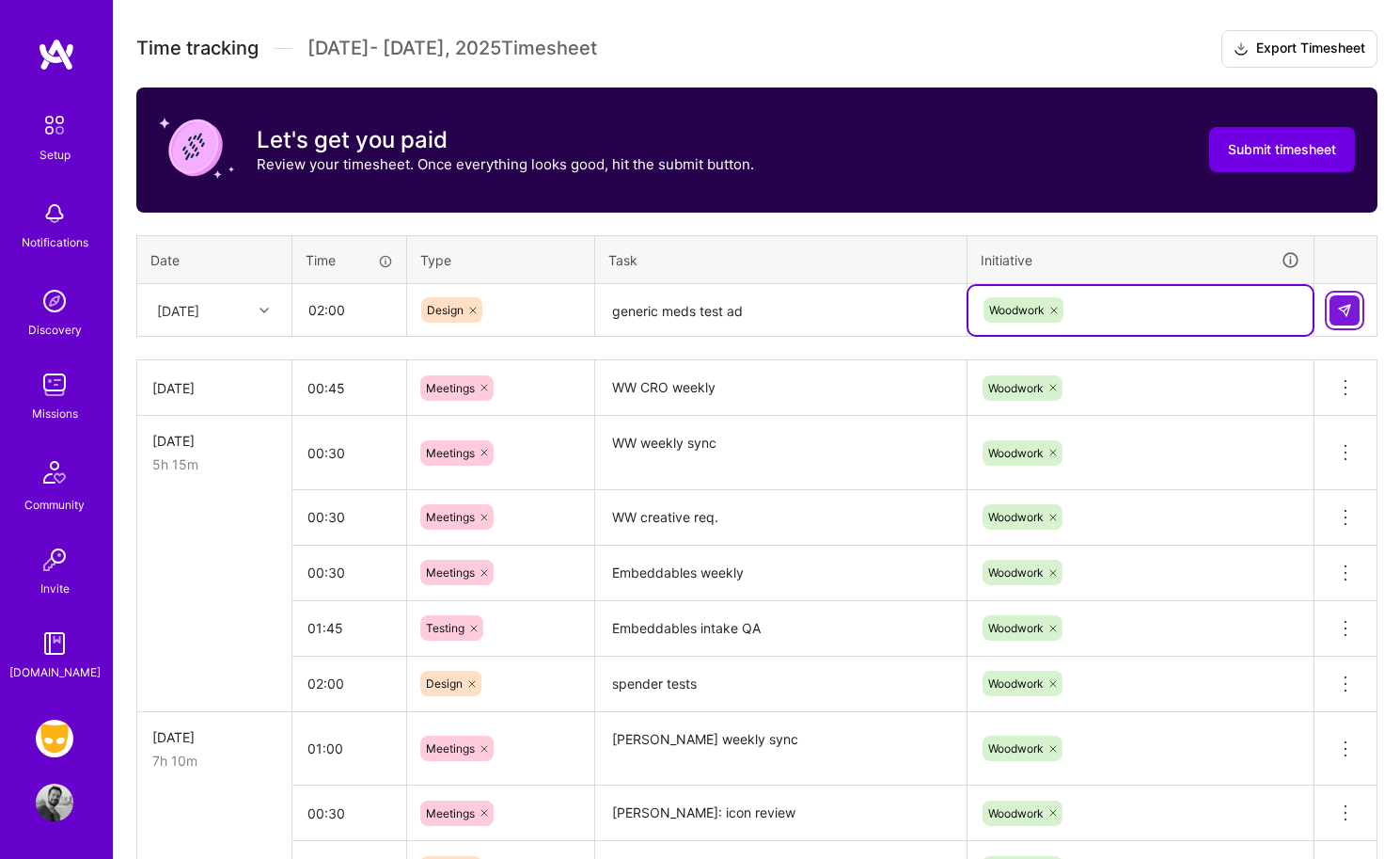
click at [1163, 315] on button at bounding box center [1345, 310] width 30 height 30
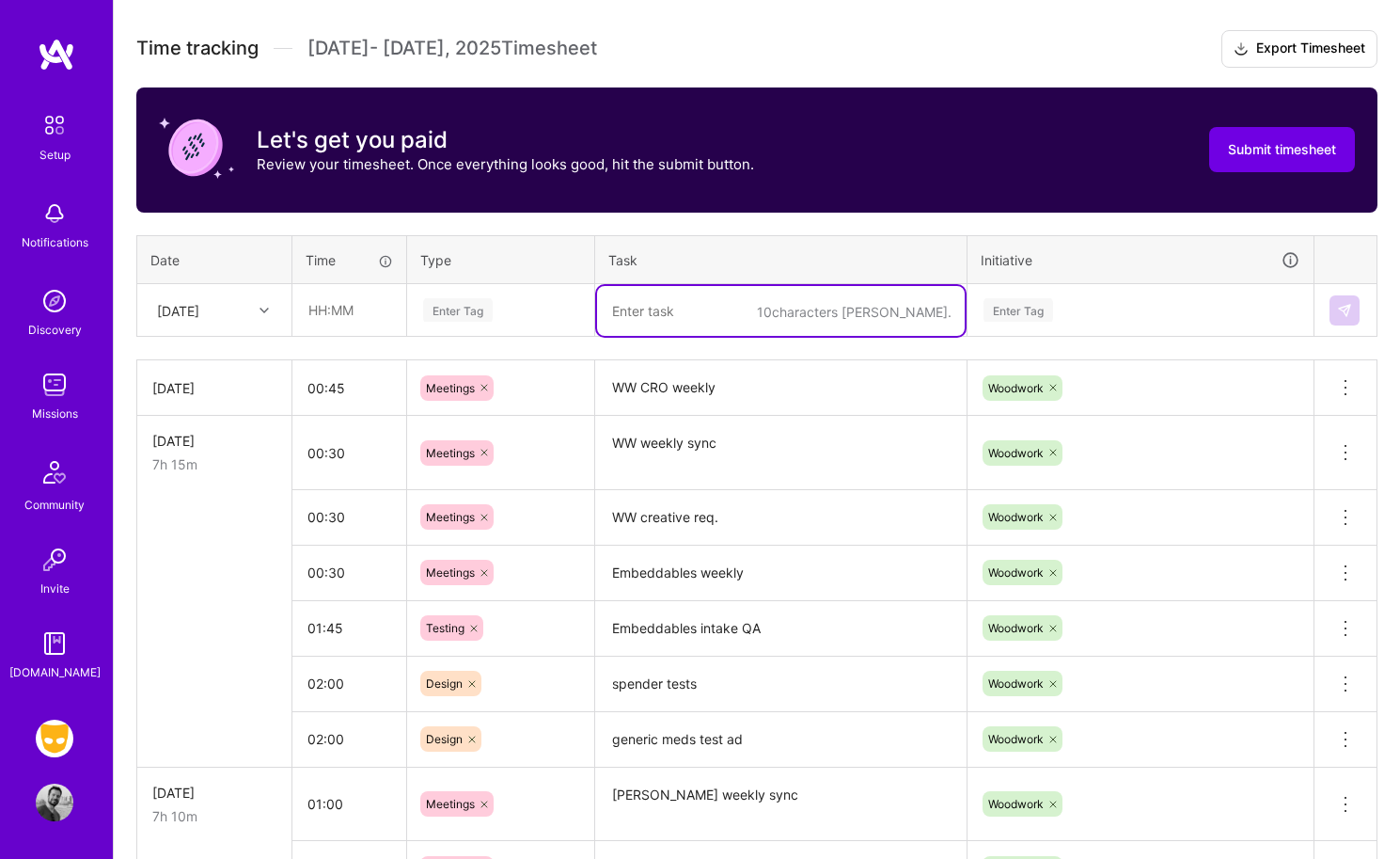
click at [666, 309] on textarea at bounding box center [781, 310] width 368 height 50
type textarea "WW working session"
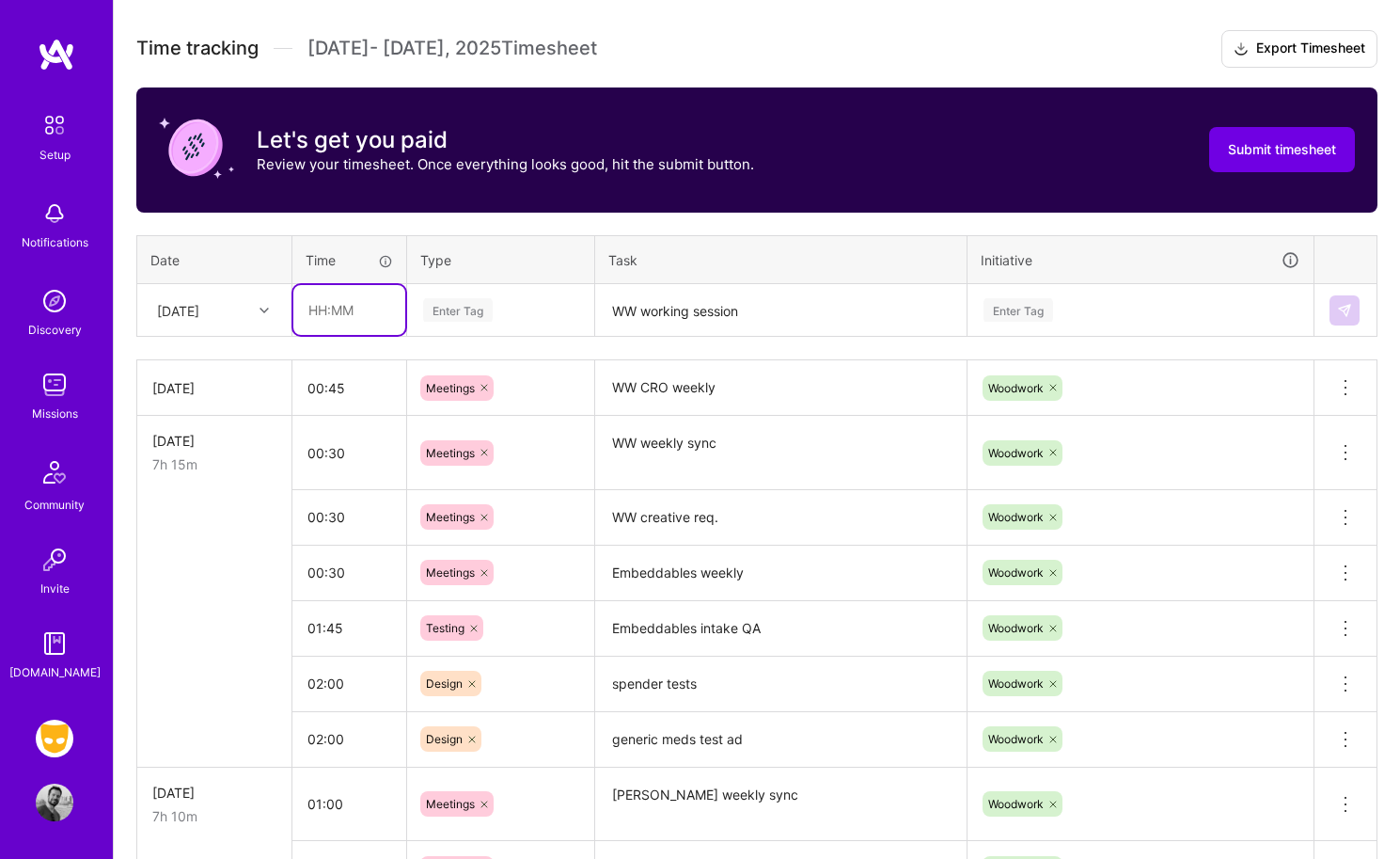
click at [325, 299] on input "text" at bounding box center [350, 310] width 112 height 50
type input "01:00"
click at [463, 305] on div "Enter Tag" at bounding box center [457, 310] width 70 height 30
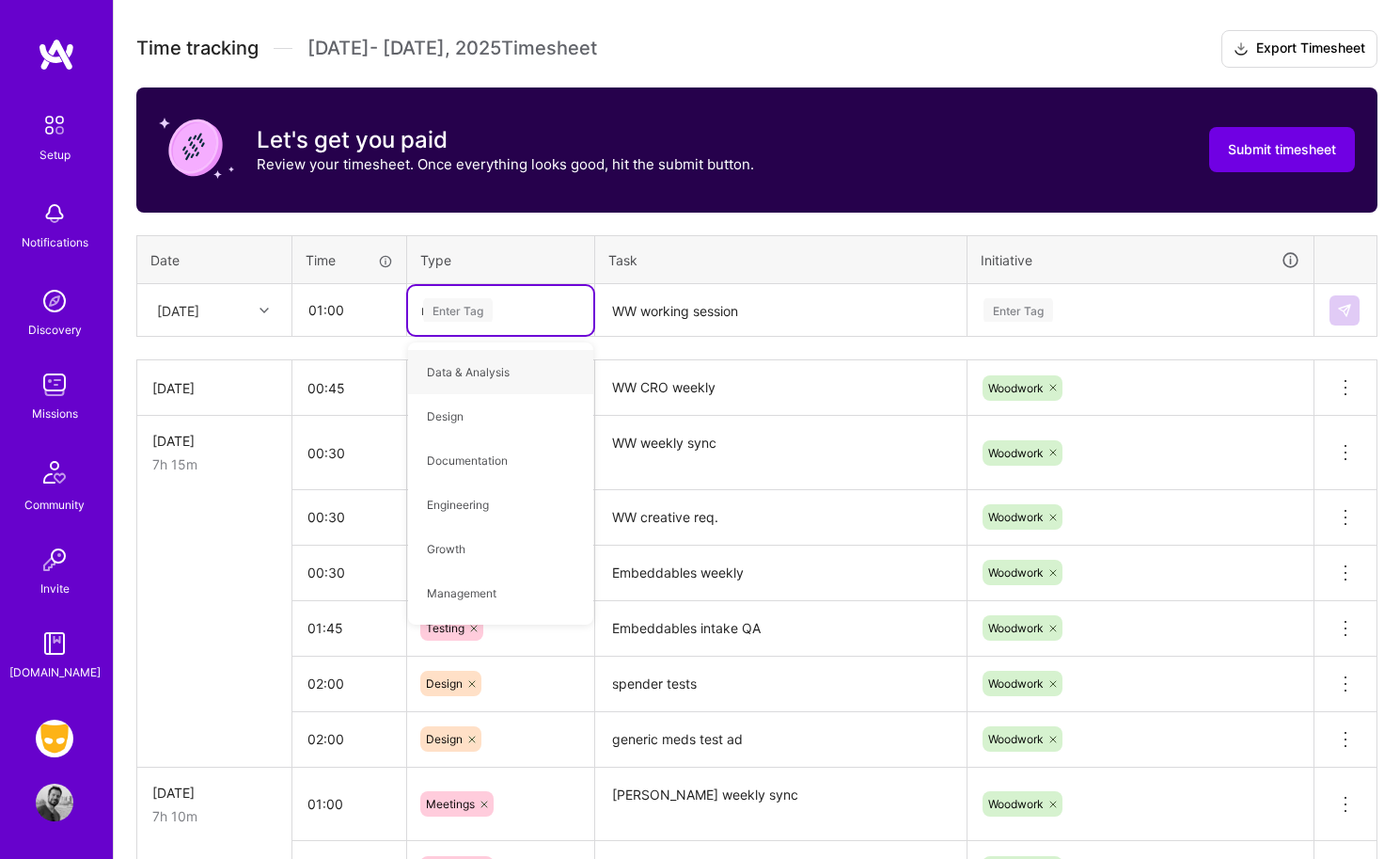
type input "mee"
click at [470, 364] on span "Meetings" at bounding box center [450, 371] width 68 height 26
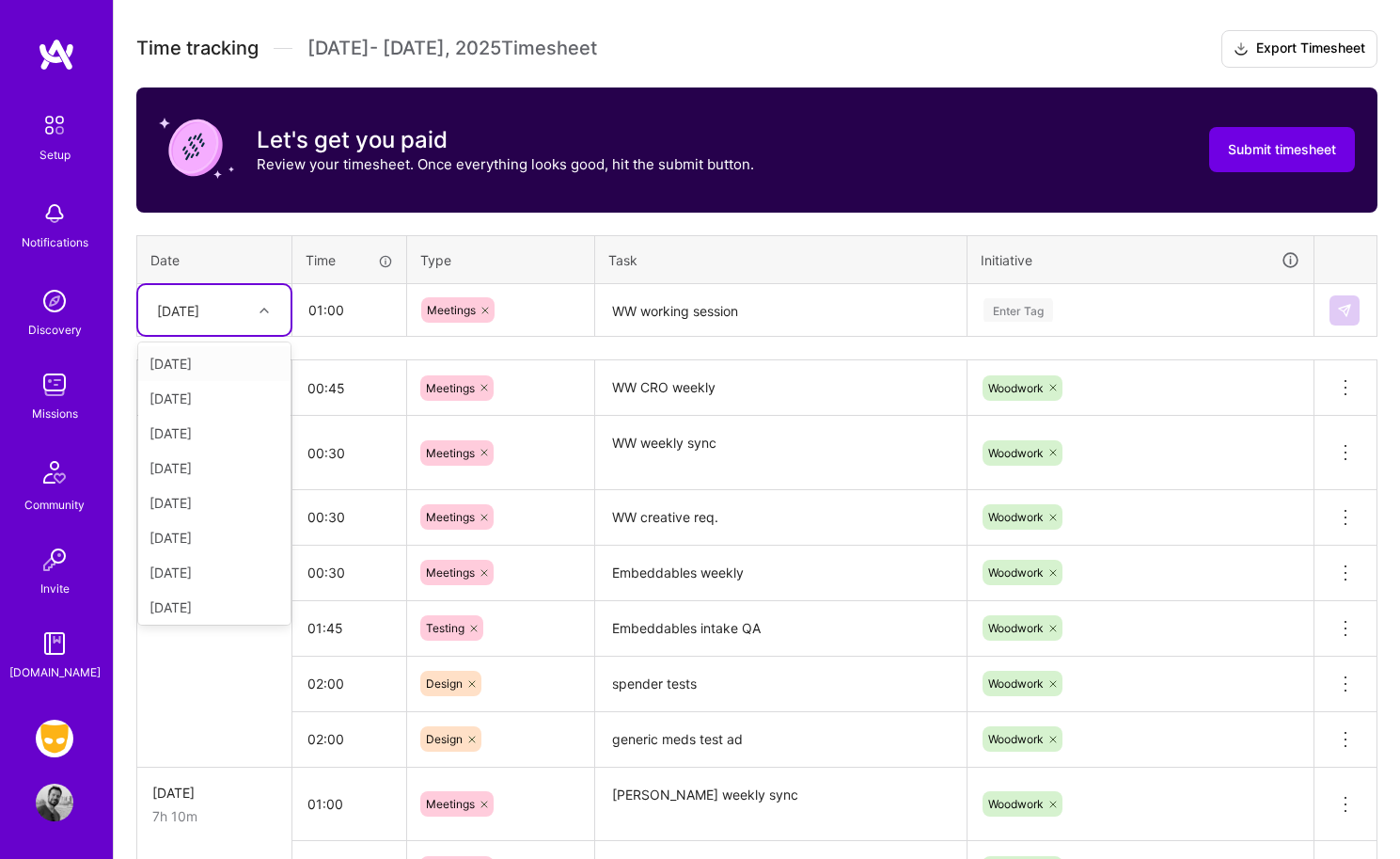
click at [266, 308] on icon at bounding box center [265, 310] width 10 height 10
type input "fr"
click at [221, 395] on div "[DATE]" at bounding box center [214, 398] width 152 height 35
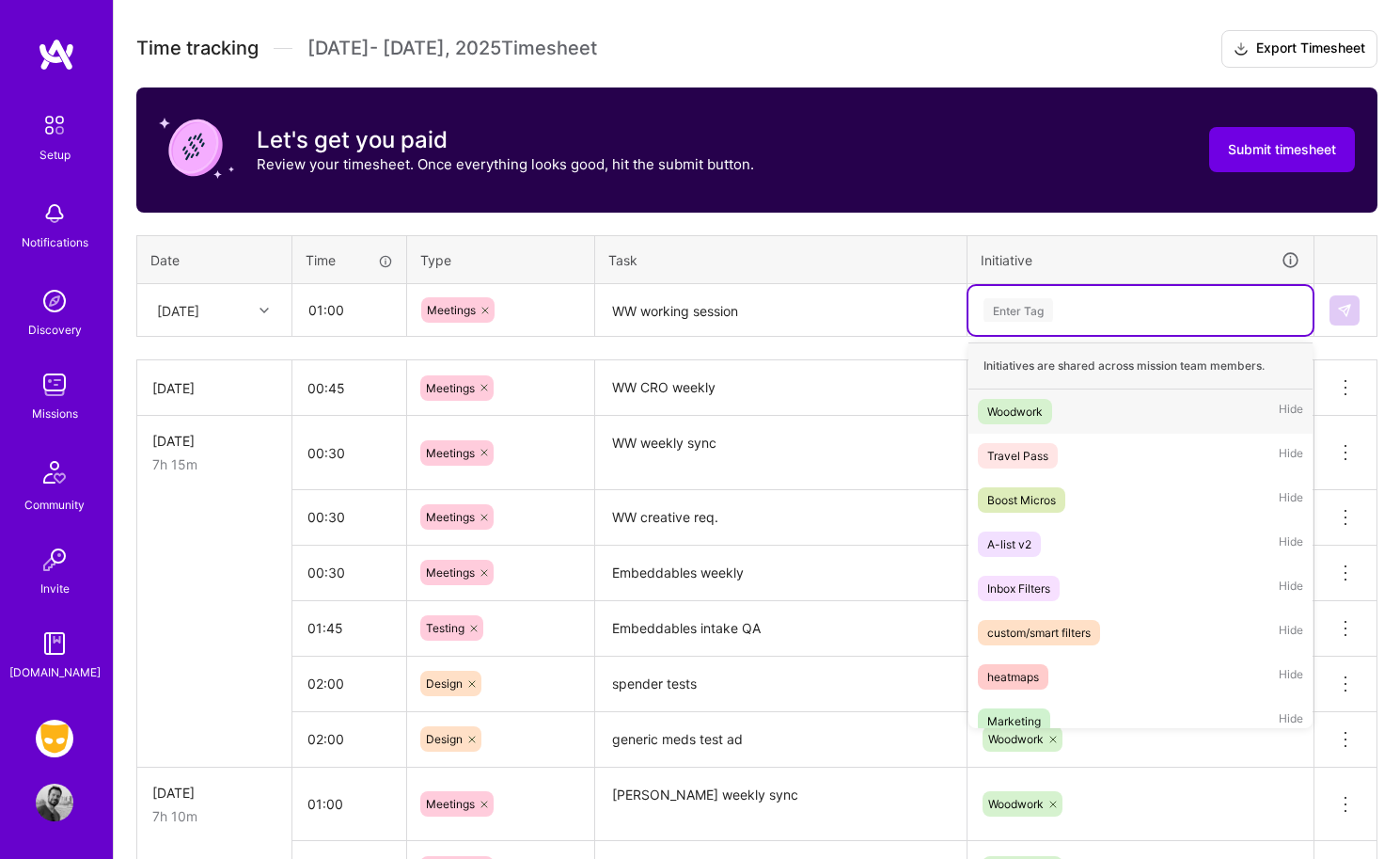
click at [997, 298] on div "Enter Tag" at bounding box center [1018, 310] width 70 height 30
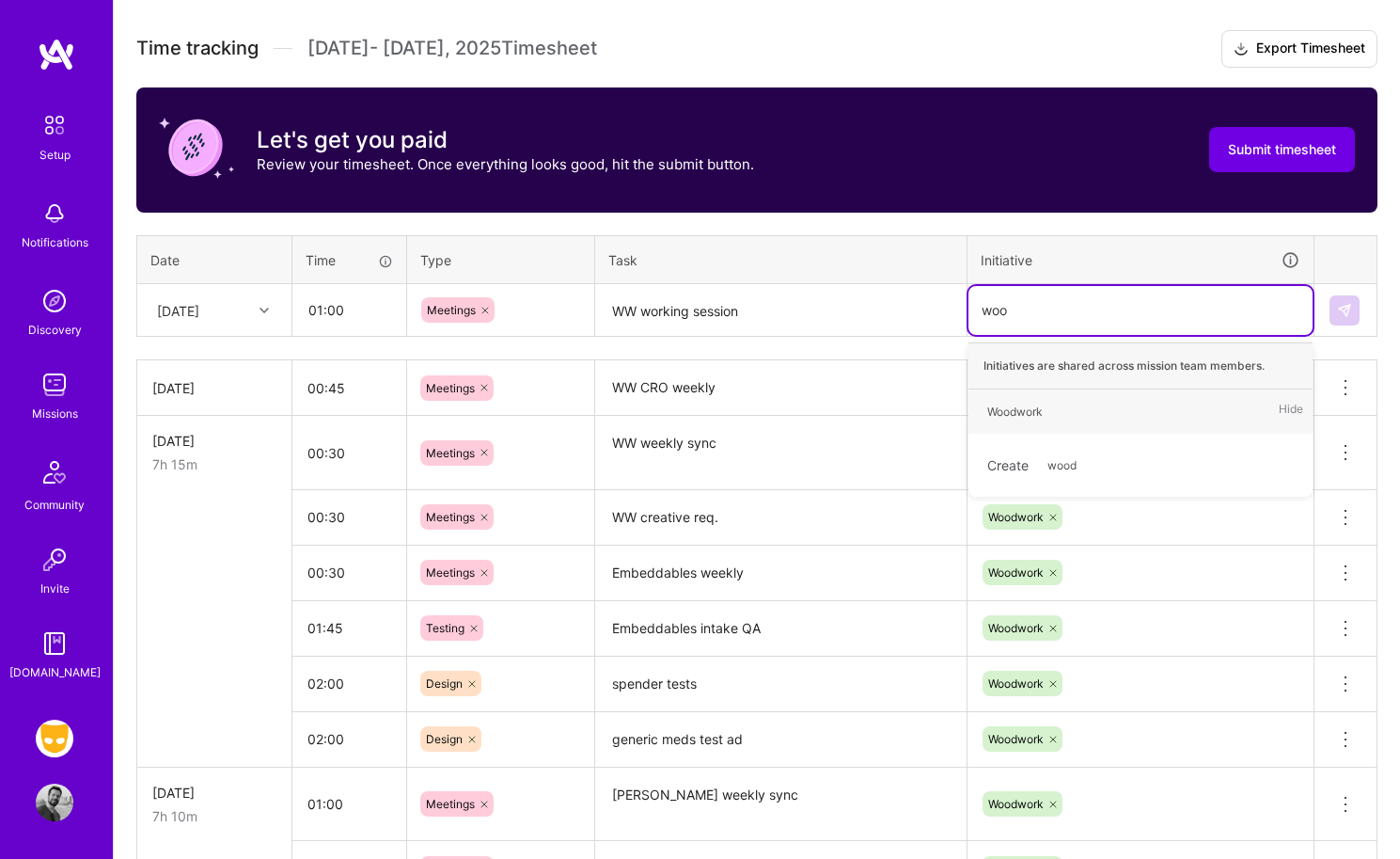
type input "wood"
click at [1016, 414] on div "Woodwork" at bounding box center [1015, 411] width 55 height 20
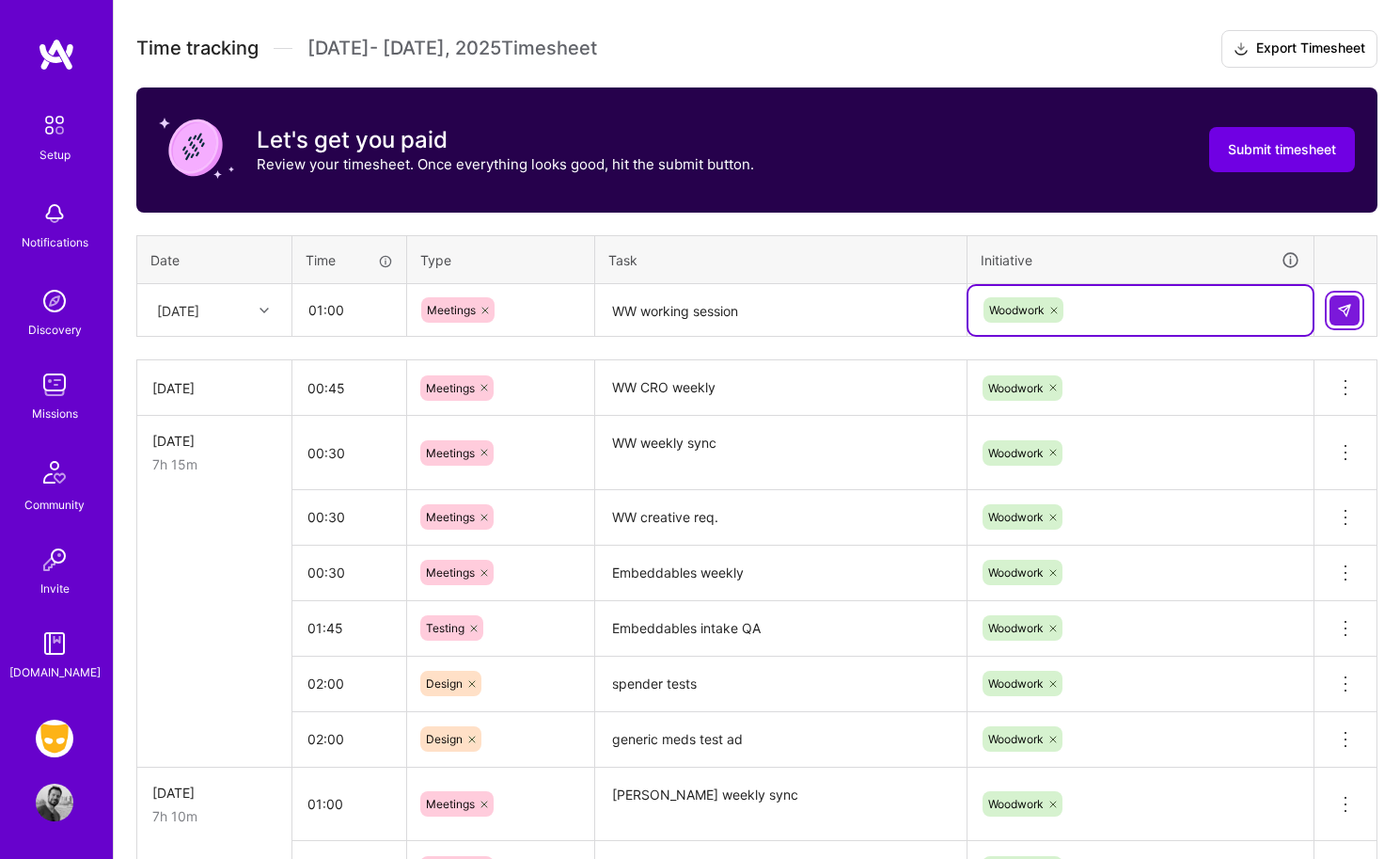
click at [1163, 308] on img at bounding box center [1345, 310] width 15 height 15
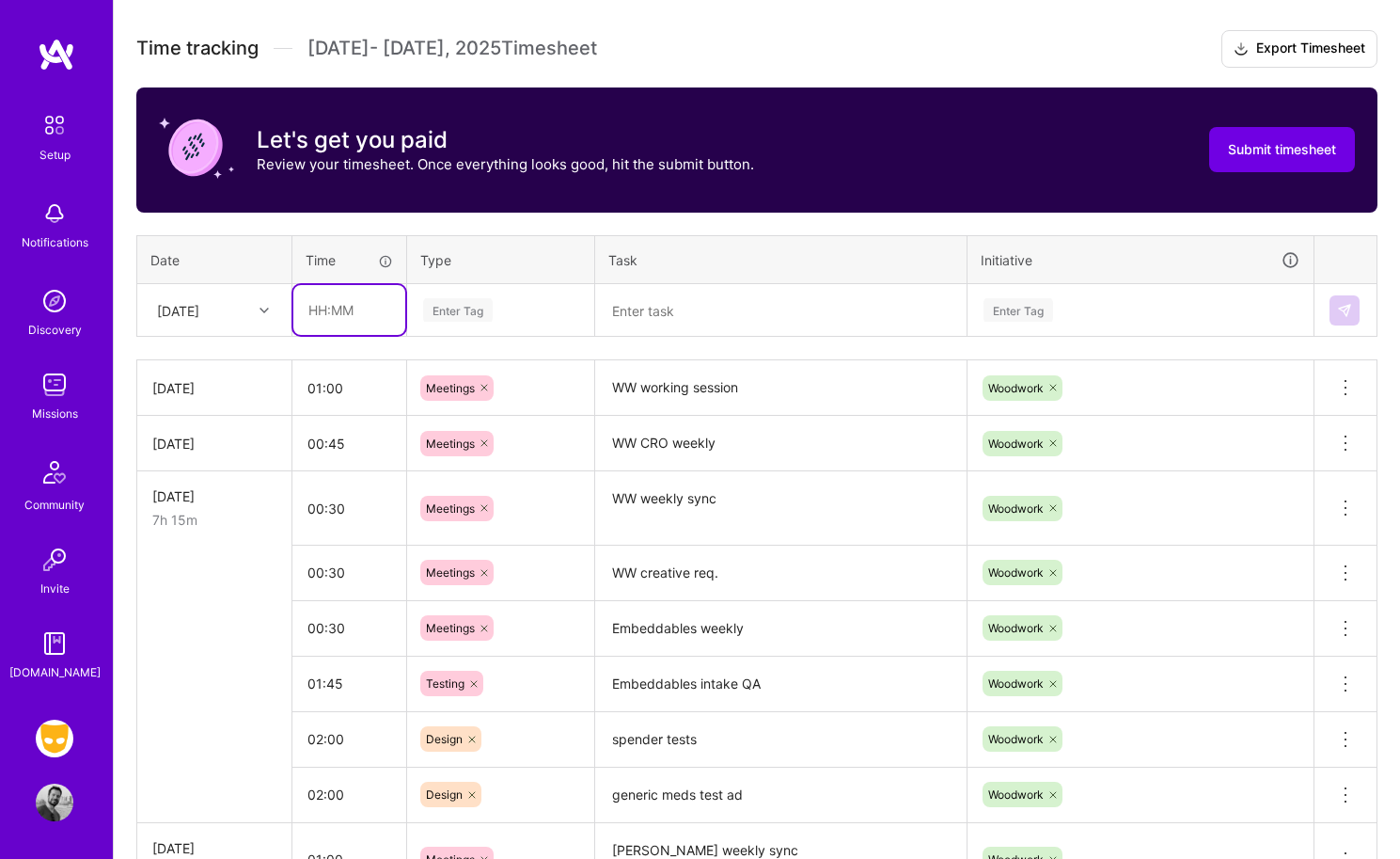
click at [350, 327] on input "text" at bounding box center [350, 310] width 112 height 50
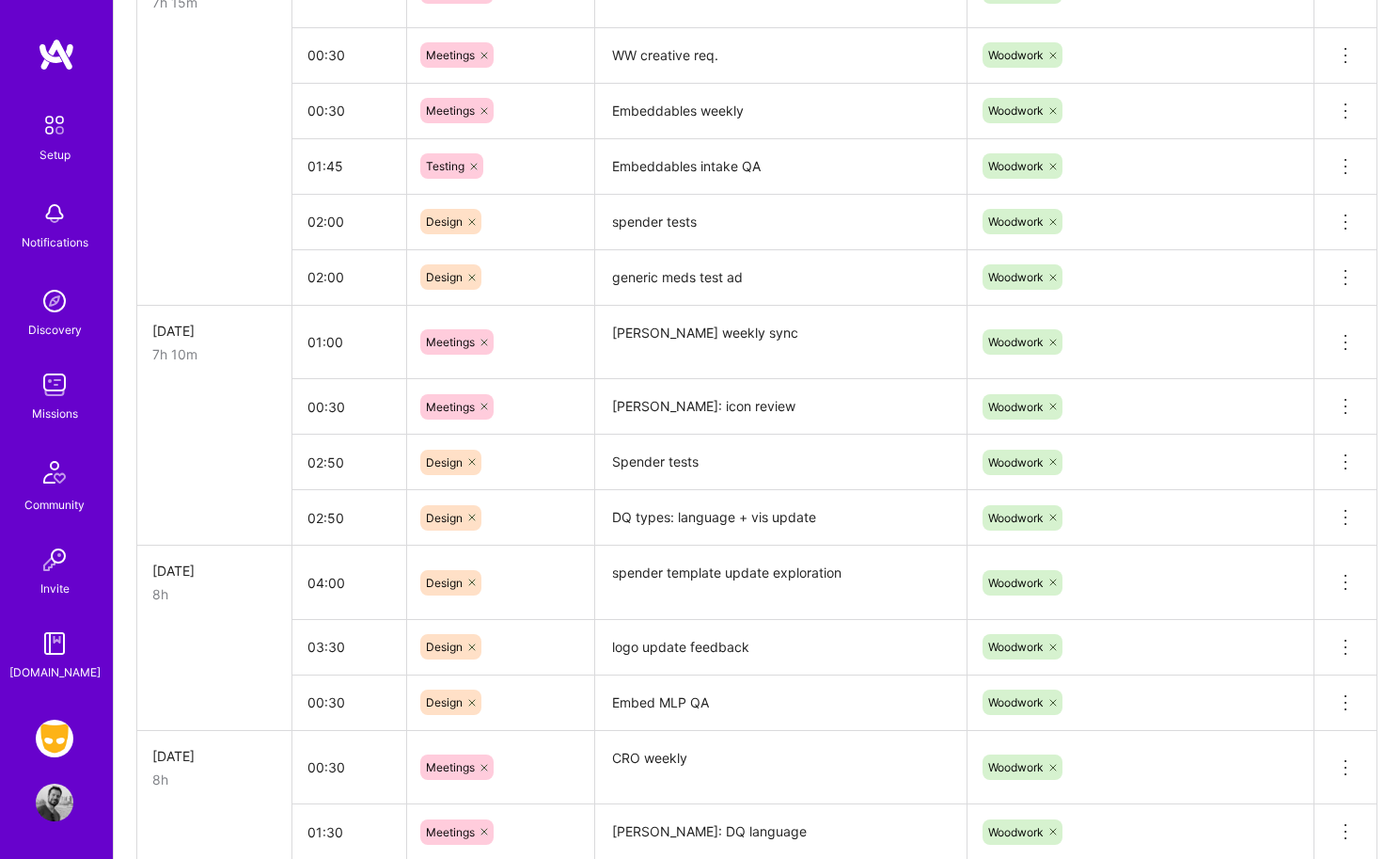
scroll to position [1047, 0]
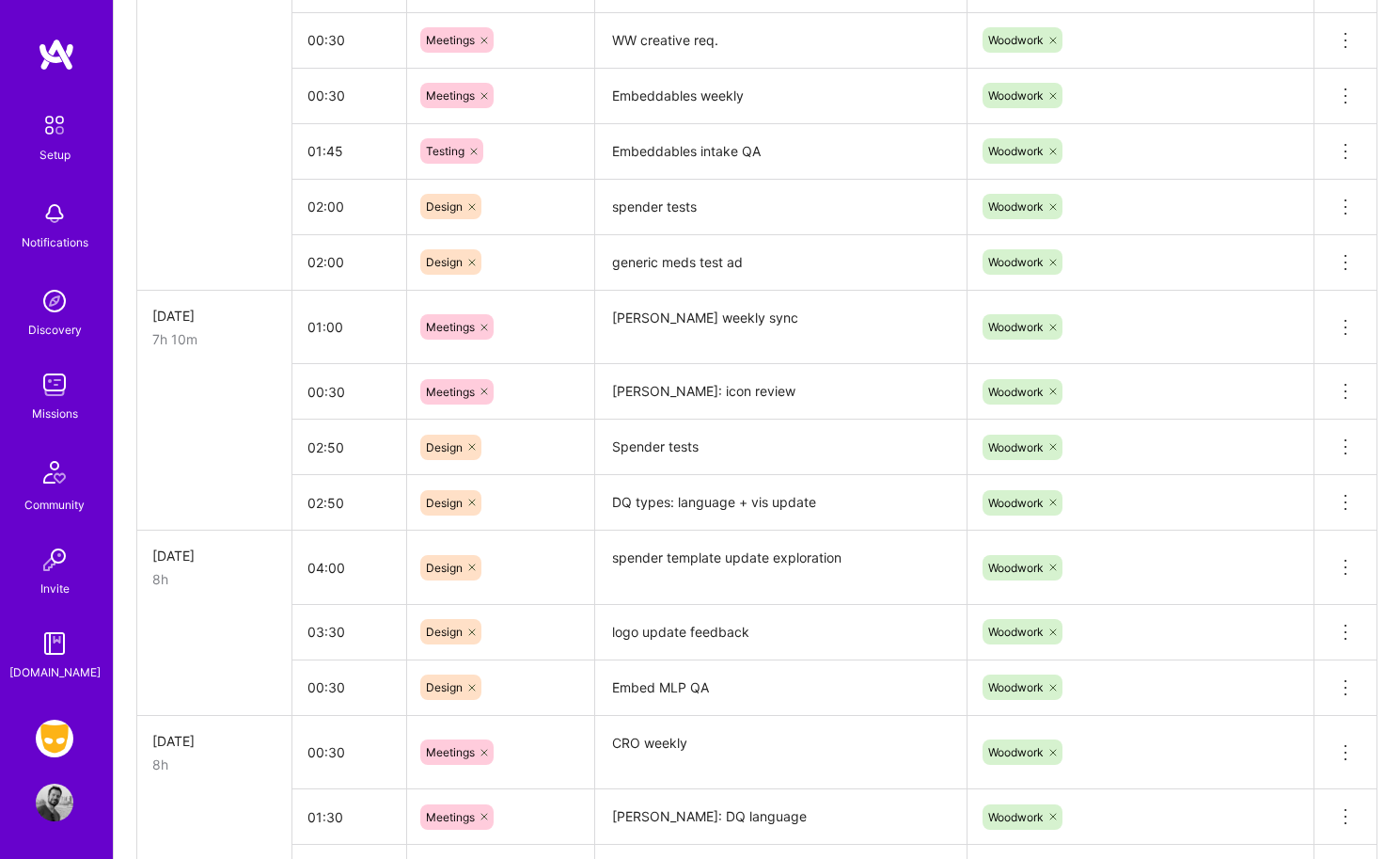
click at [691, 510] on textarea "DQ types: language + vis update" at bounding box center [781, 503] width 368 height 51
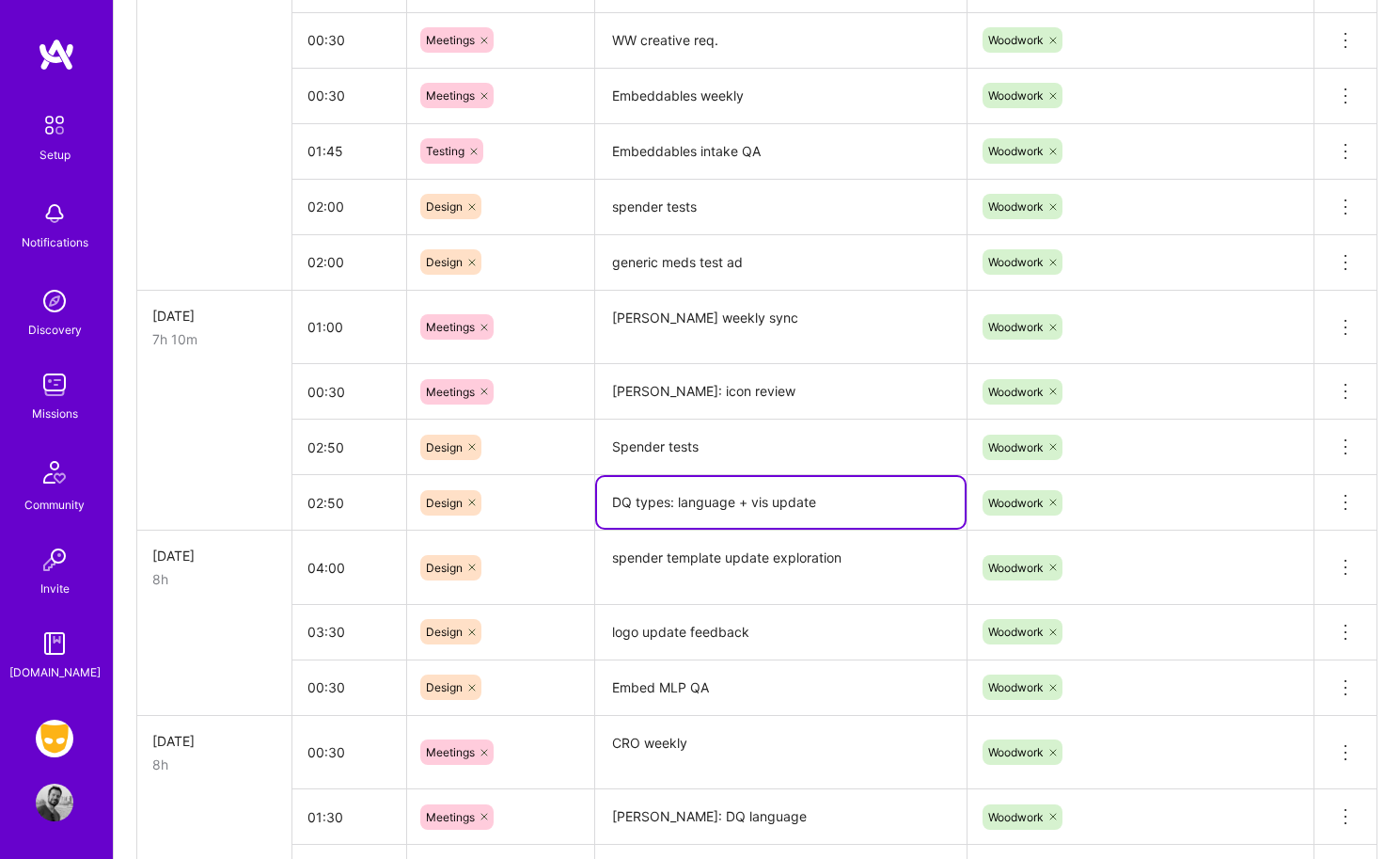
click at [691, 510] on textarea "DQ types: language + vis update" at bounding box center [781, 502] width 368 height 50
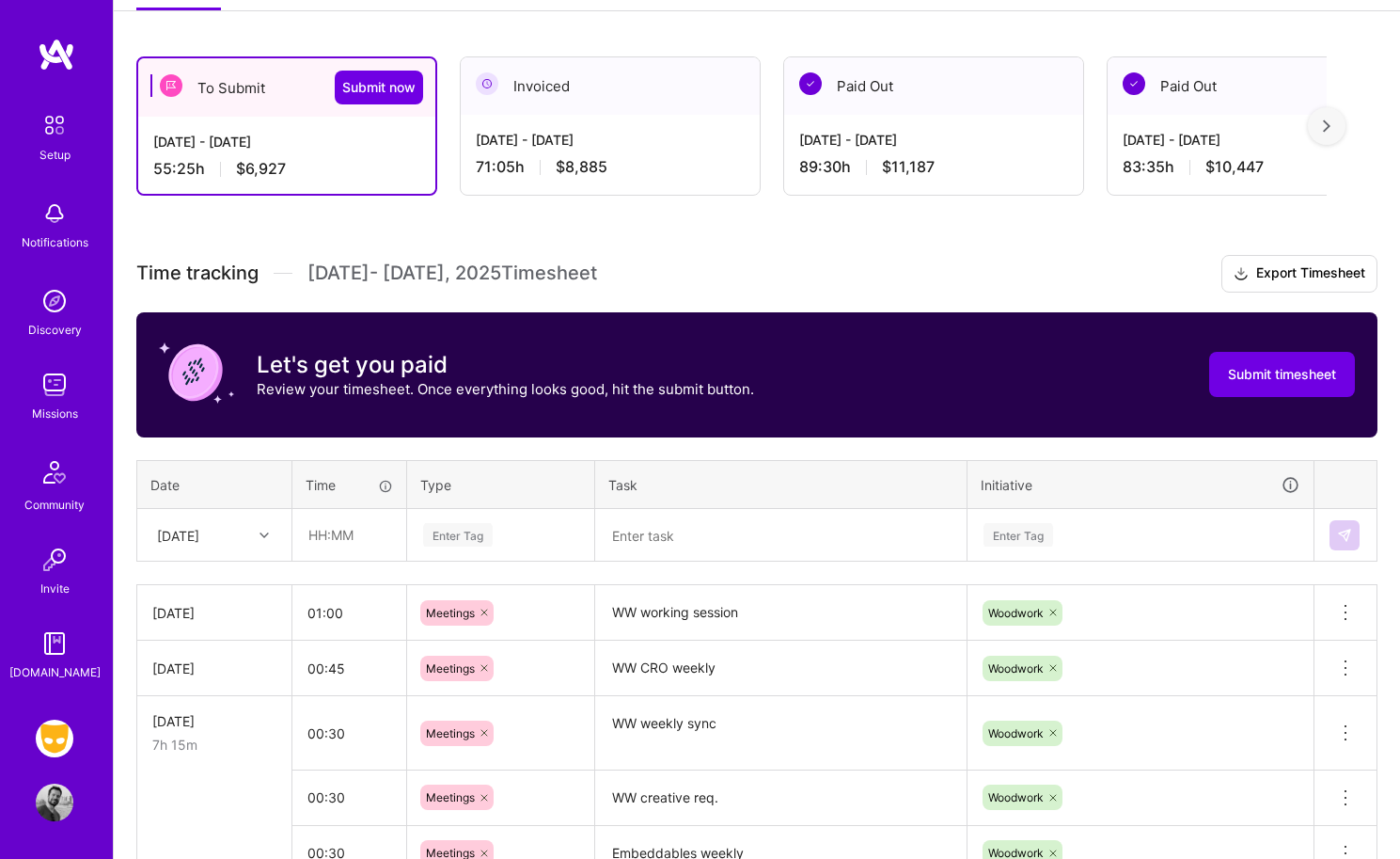
scroll to position [316, 0]
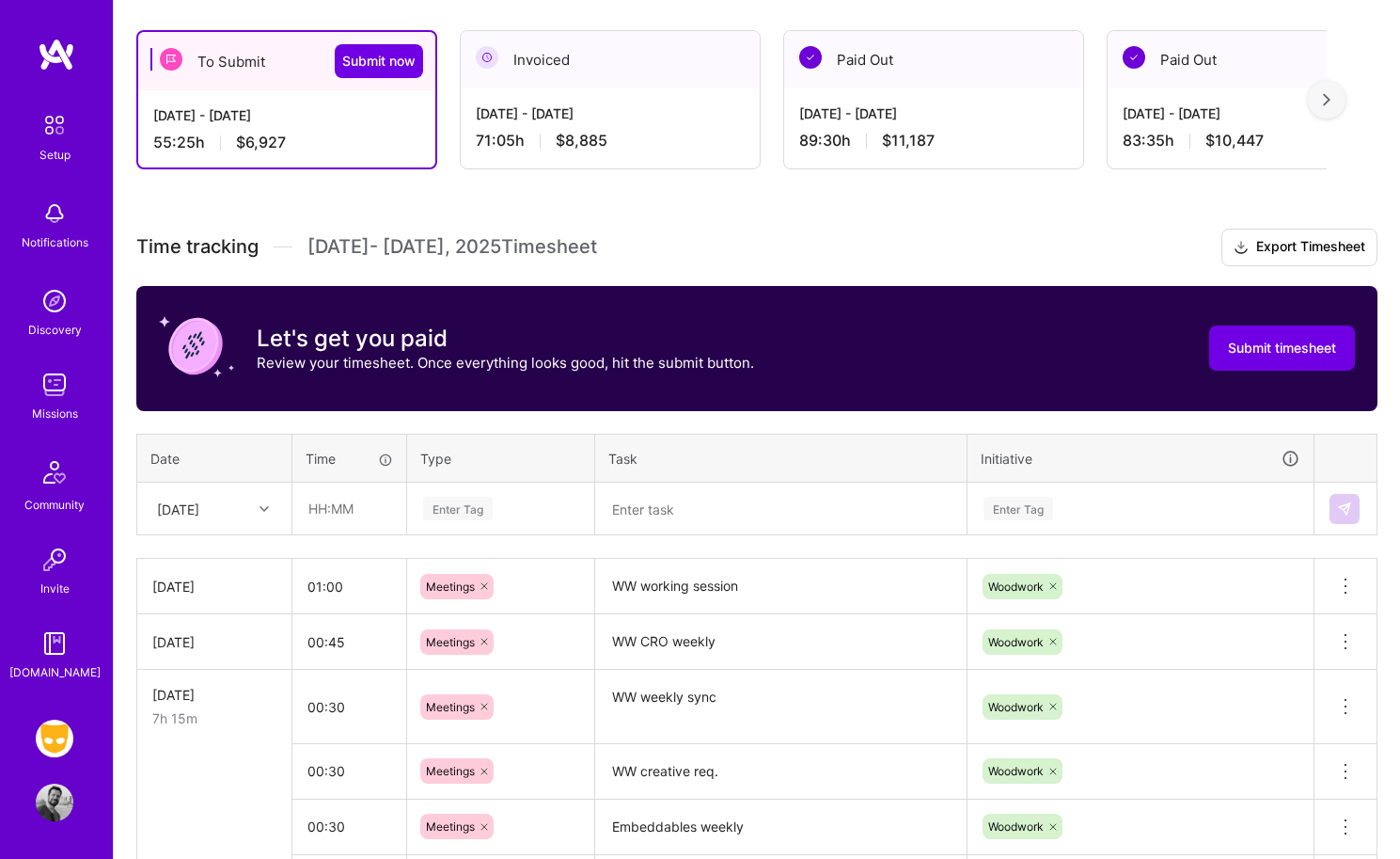
click at [669, 508] on textarea at bounding box center [781, 509] width 368 height 50
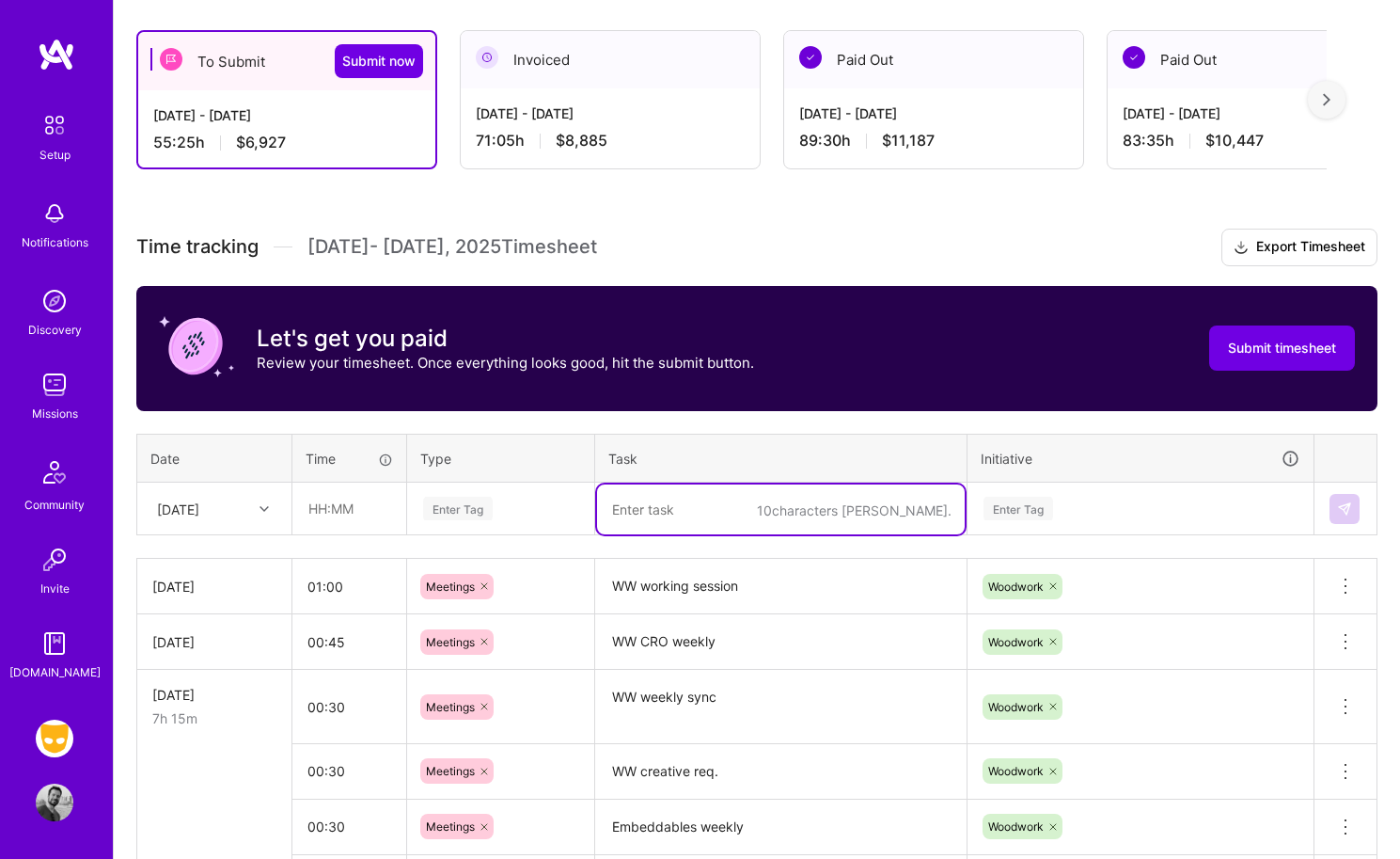
type textarea "d"
click at [707, 502] on textarea "DQ vis update xploration" at bounding box center [781, 509] width 368 height 50
type textarea "DQ vis update exploration"
click at [372, 512] on input "text" at bounding box center [350, 509] width 112 height 50
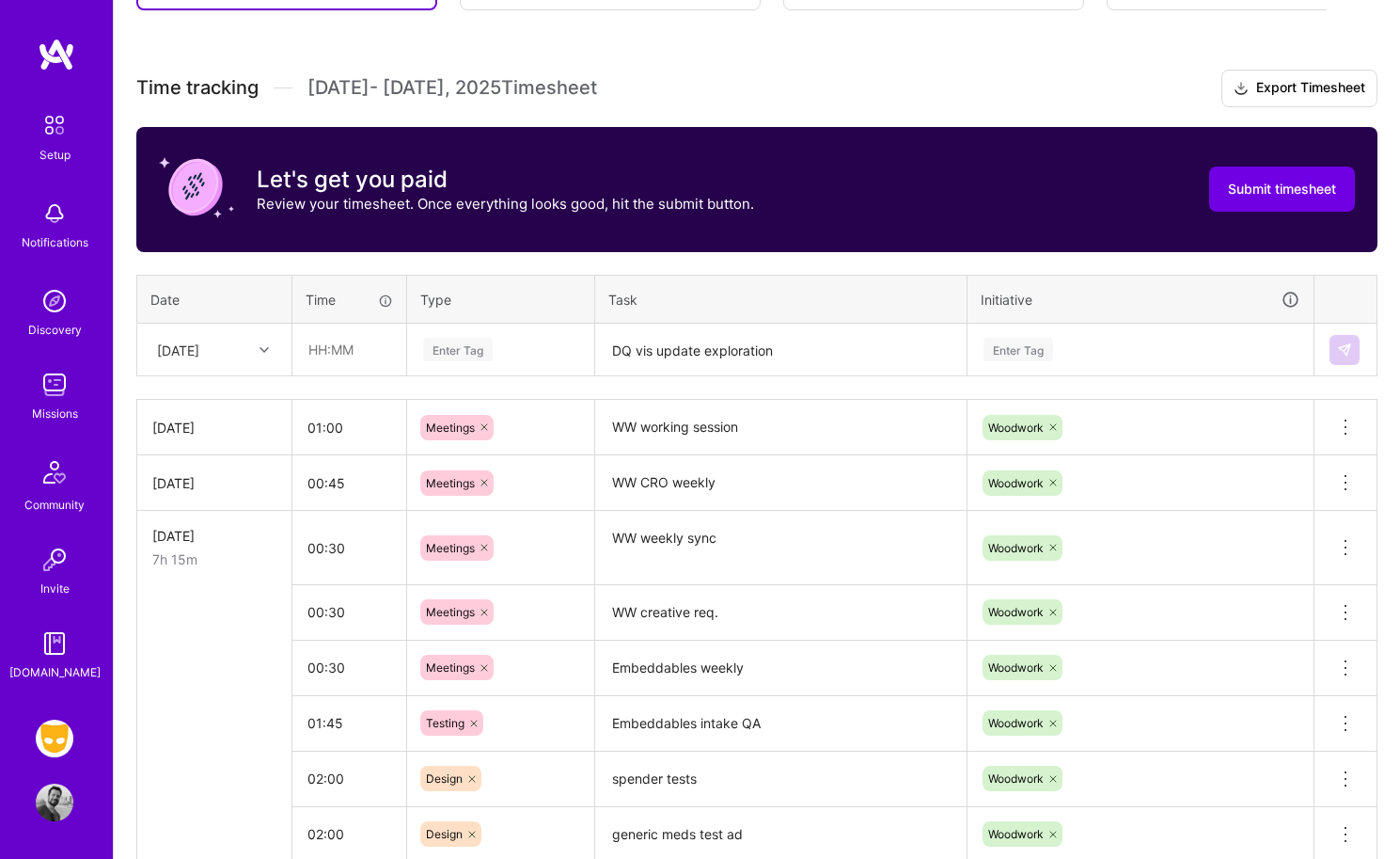
scroll to position [483, 0]
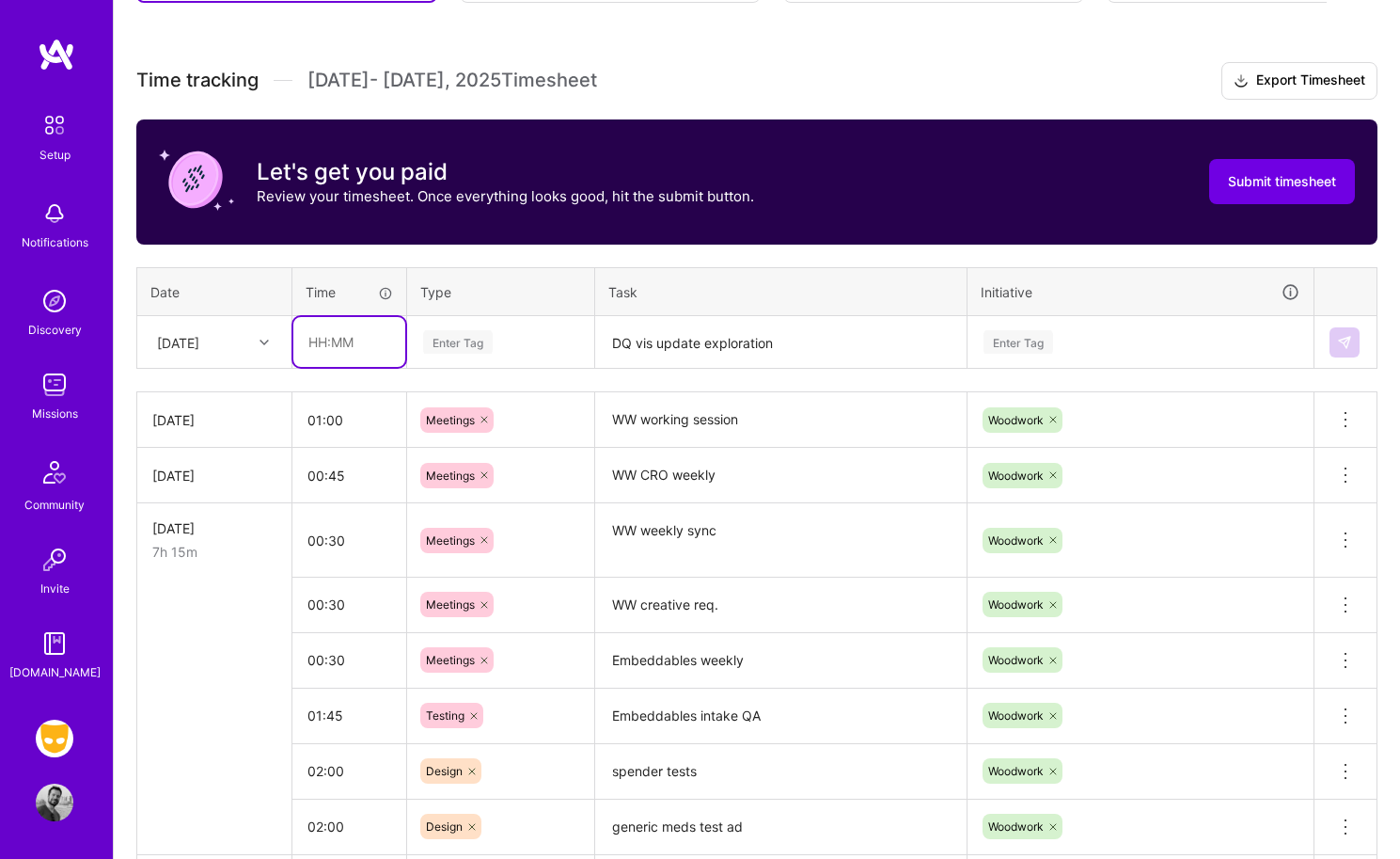
click at [340, 350] on input "text" at bounding box center [350, 342] width 112 height 50
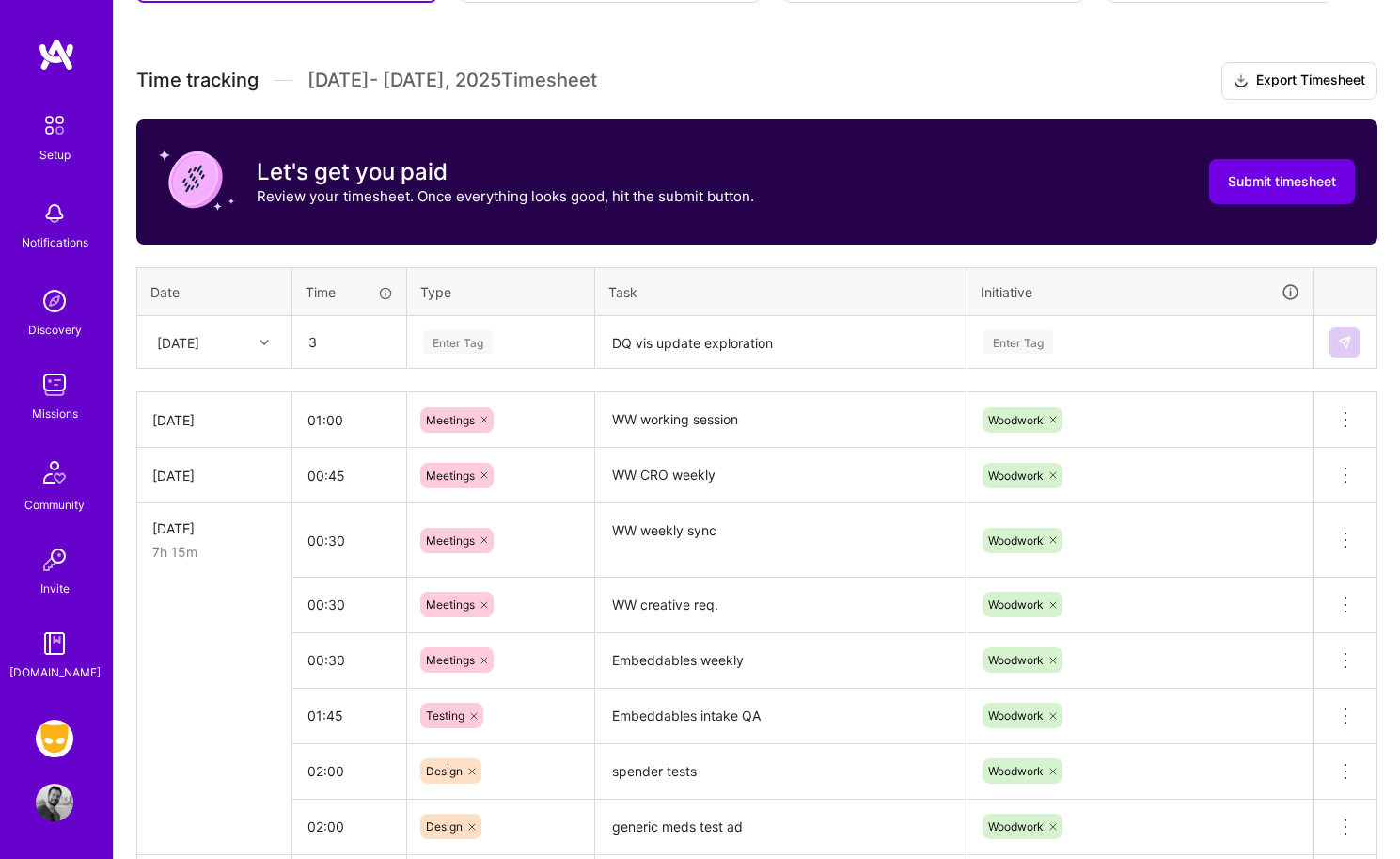
type input "03:00"
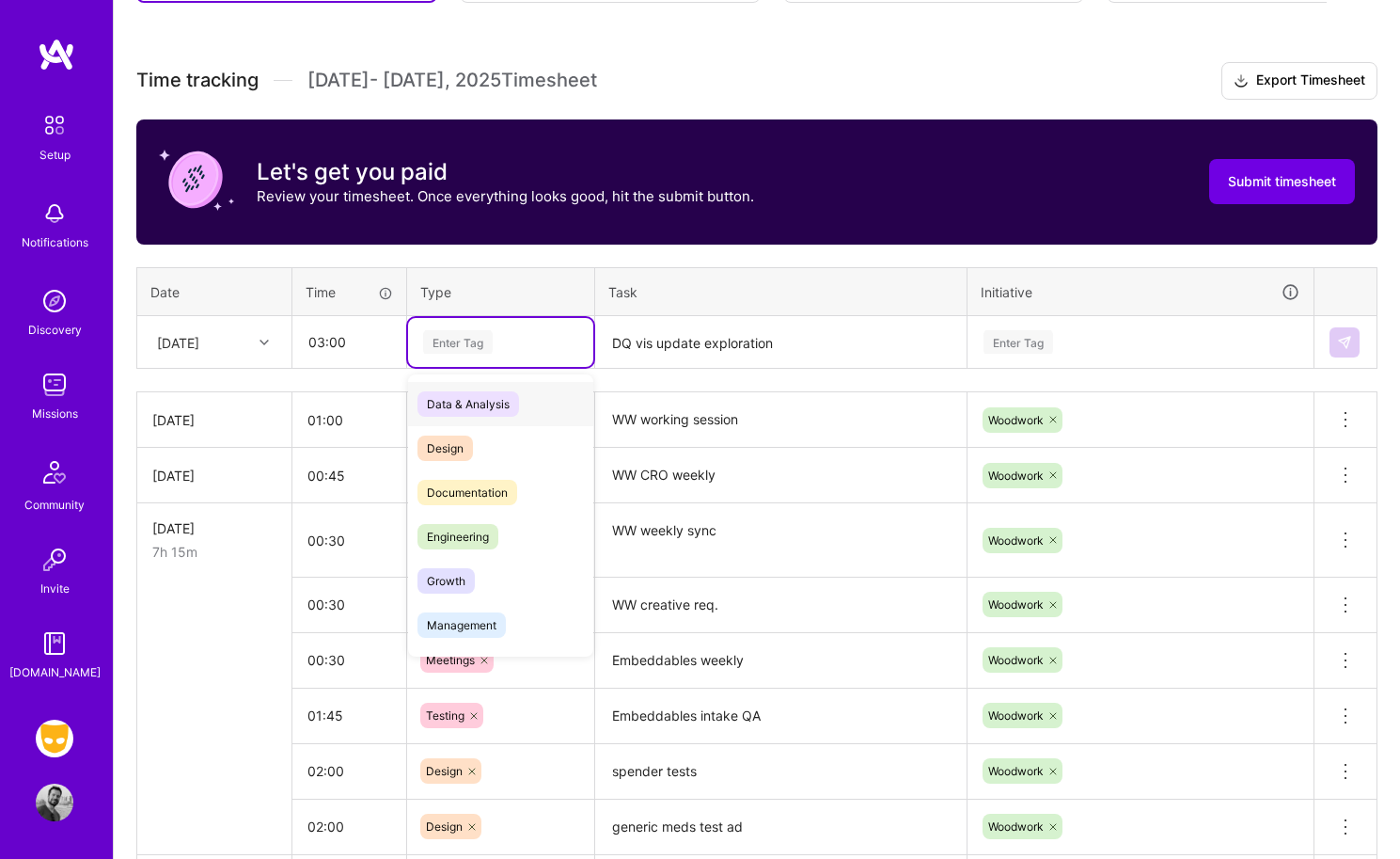
click at [460, 343] on div "Enter Tag" at bounding box center [457, 342] width 70 height 30
type input "m"
type input "des"
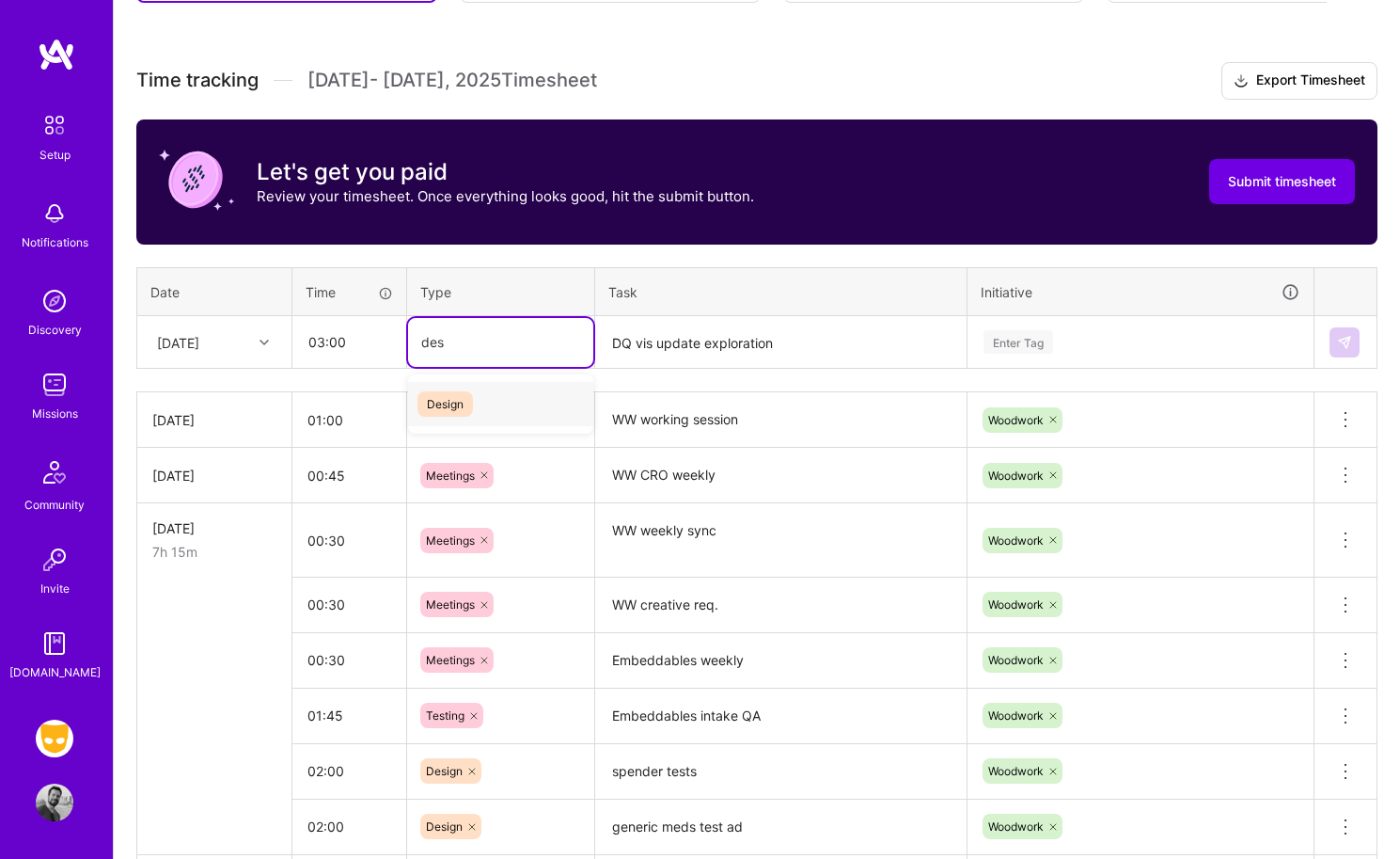
click at [476, 402] on div "Design" at bounding box center [501, 404] width 186 height 44
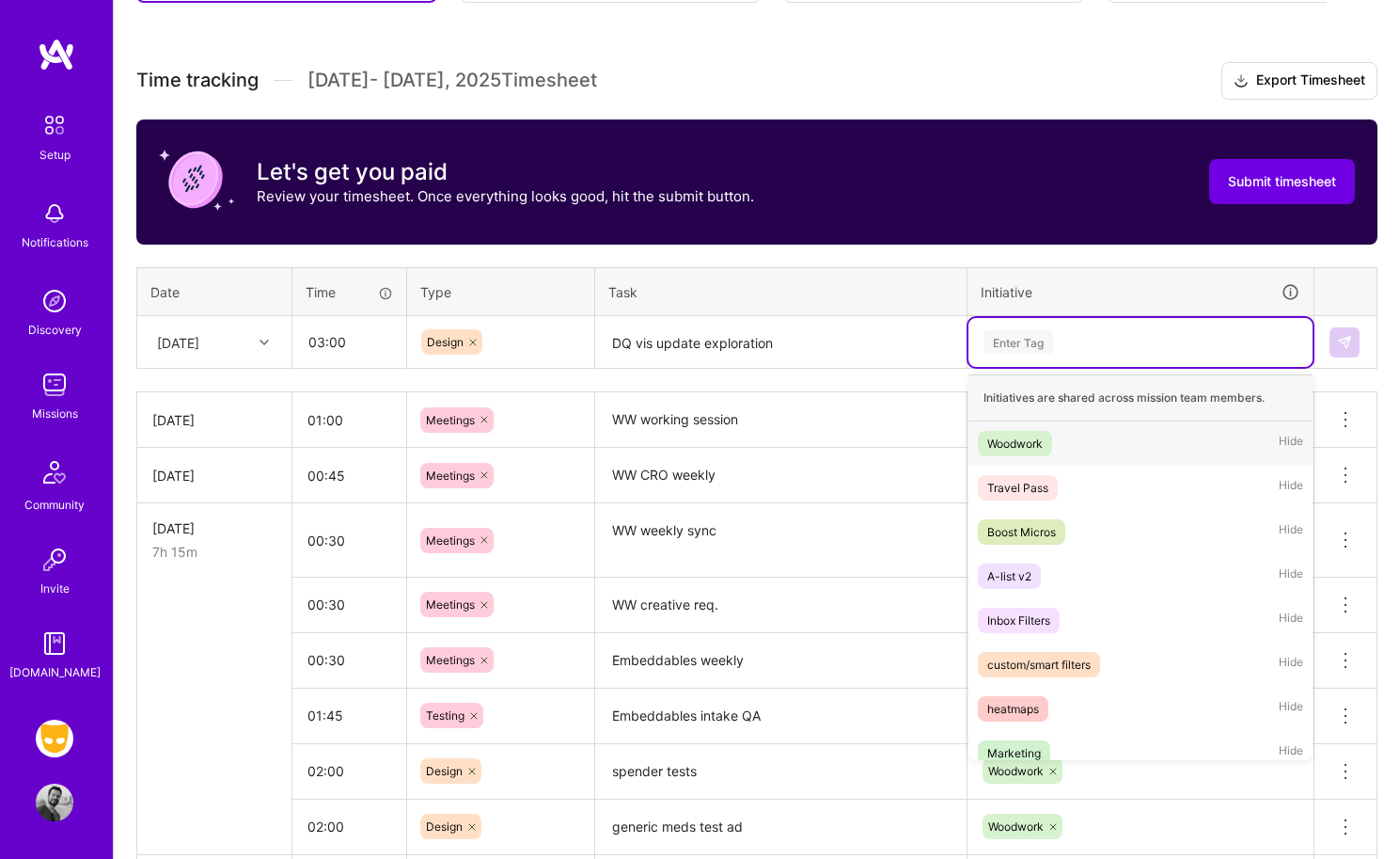
click at [1012, 348] on div "Enter Tag" at bounding box center [1018, 342] width 70 height 30
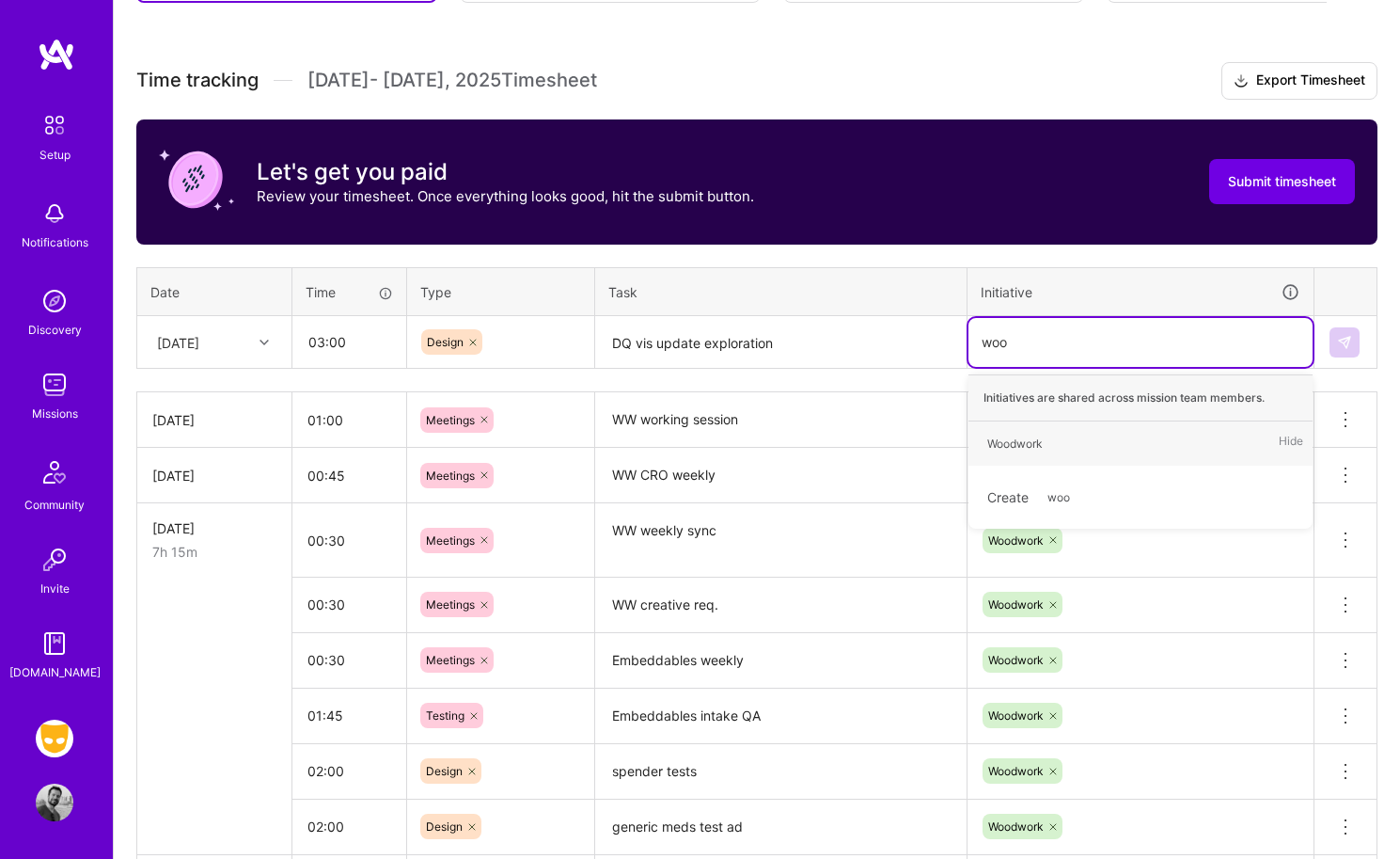
type input "wood"
click at [1025, 437] on div "Woodwork" at bounding box center [1015, 443] width 55 height 20
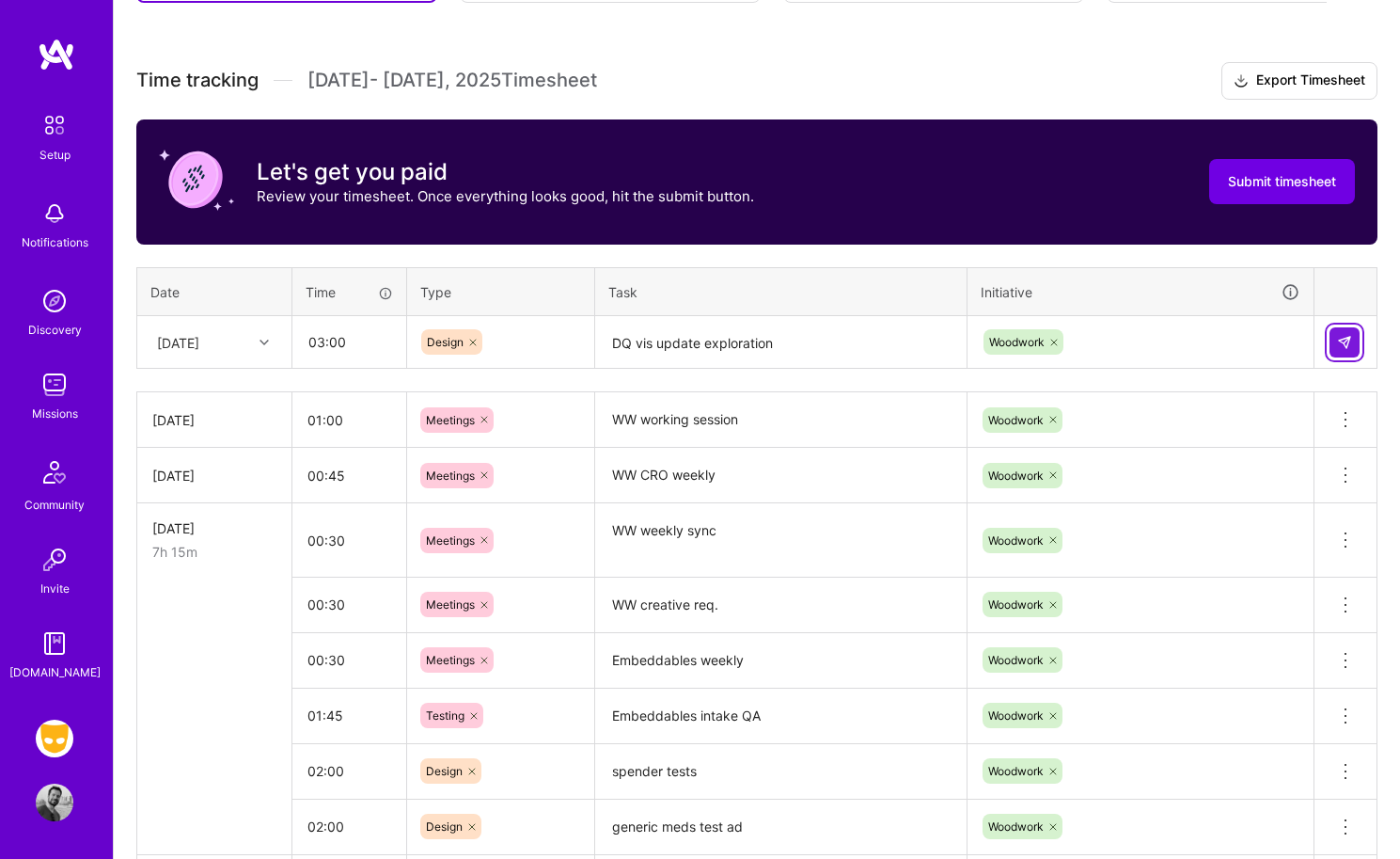
click at [1163, 336] on img at bounding box center [1345, 343] width 15 height 15
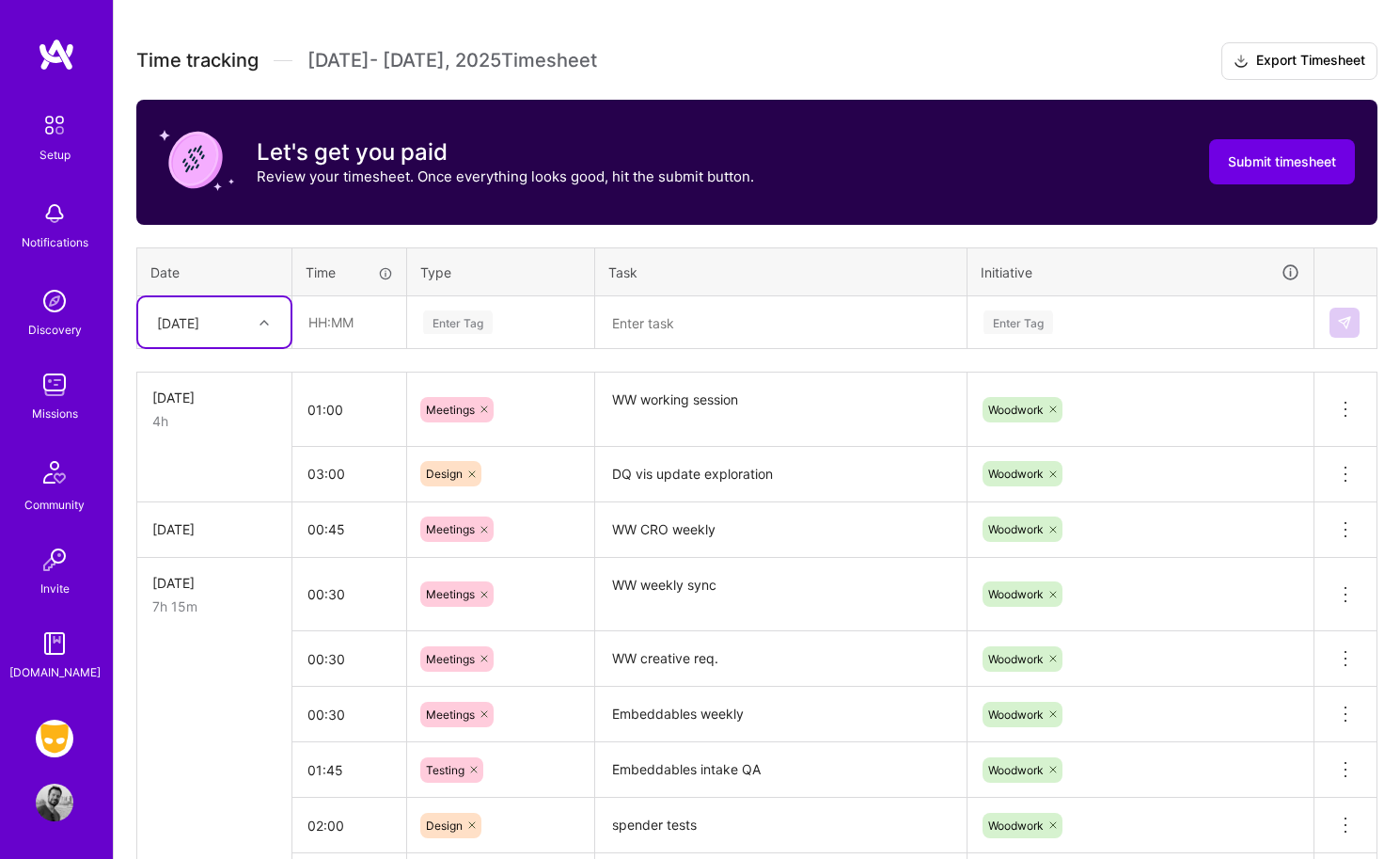
scroll to position [504, 0]
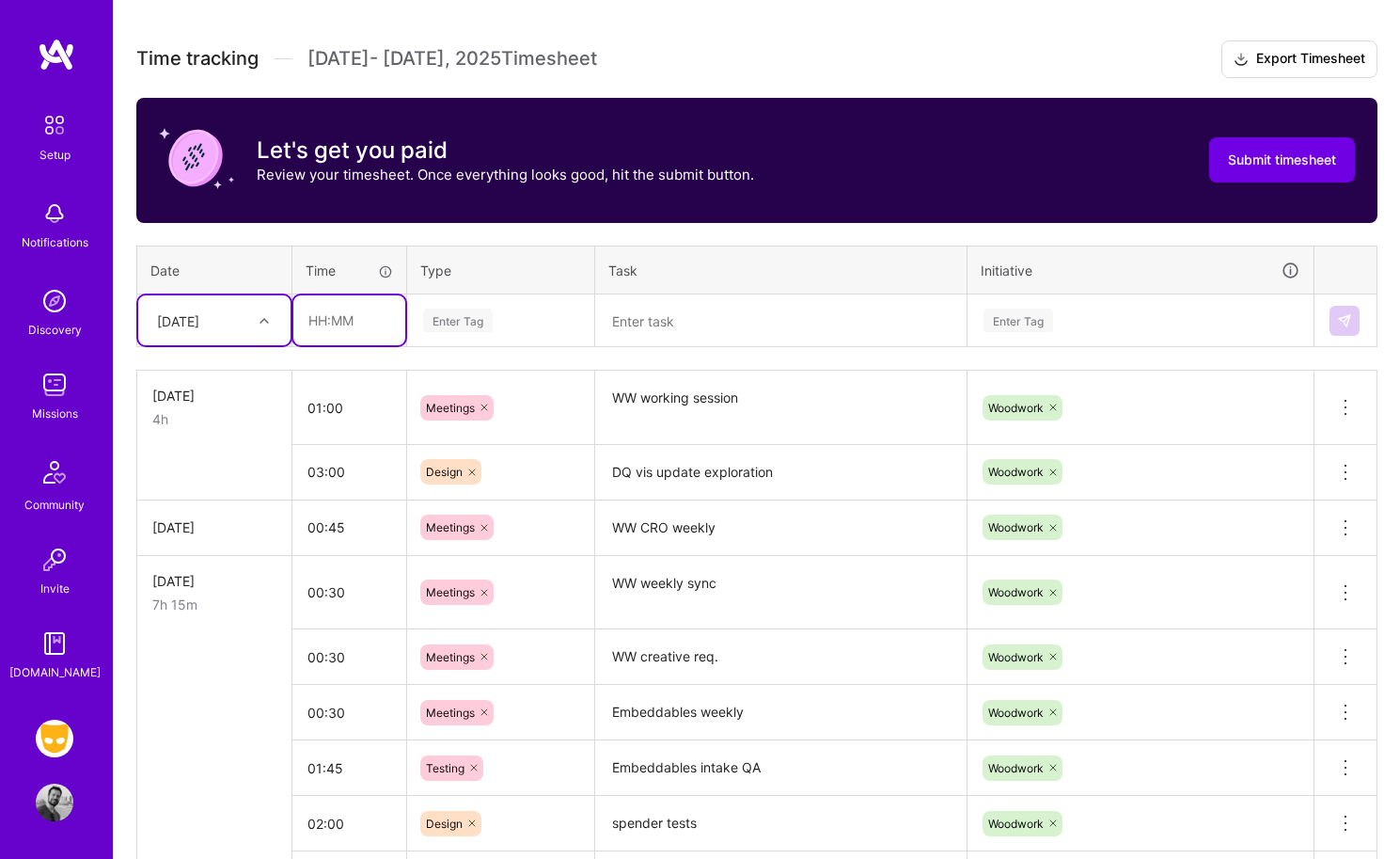
click at [371, 326] on input "text" at bounding box center [350, 320] width 112 height 50
type input "04:00"
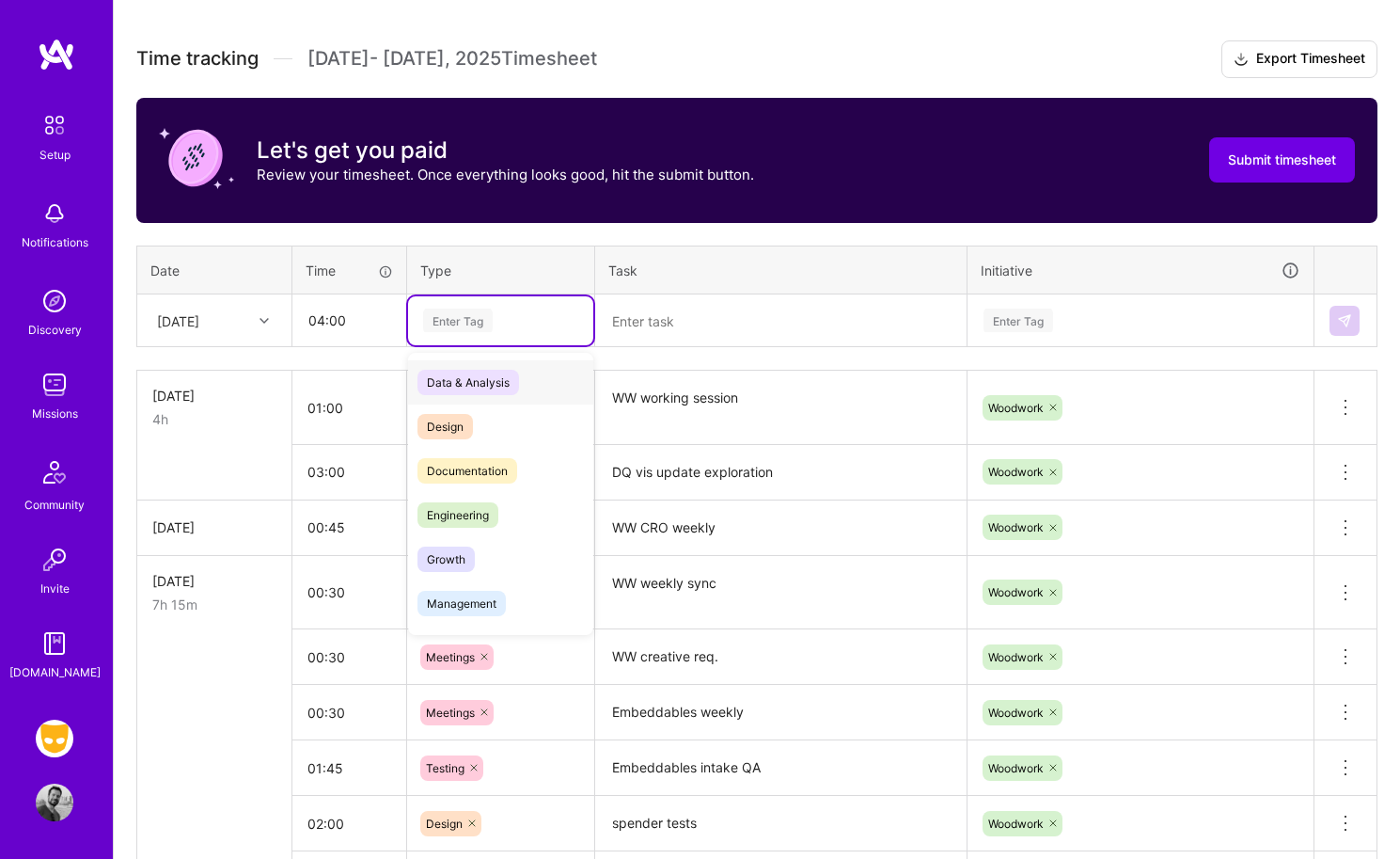
click at [479, 323] on div "Enter Tag" at bounding box center [457, 320] width 70 height 30
click at [445, 415] on span "Design" at bounding box center [445, 427] width 55 height 26
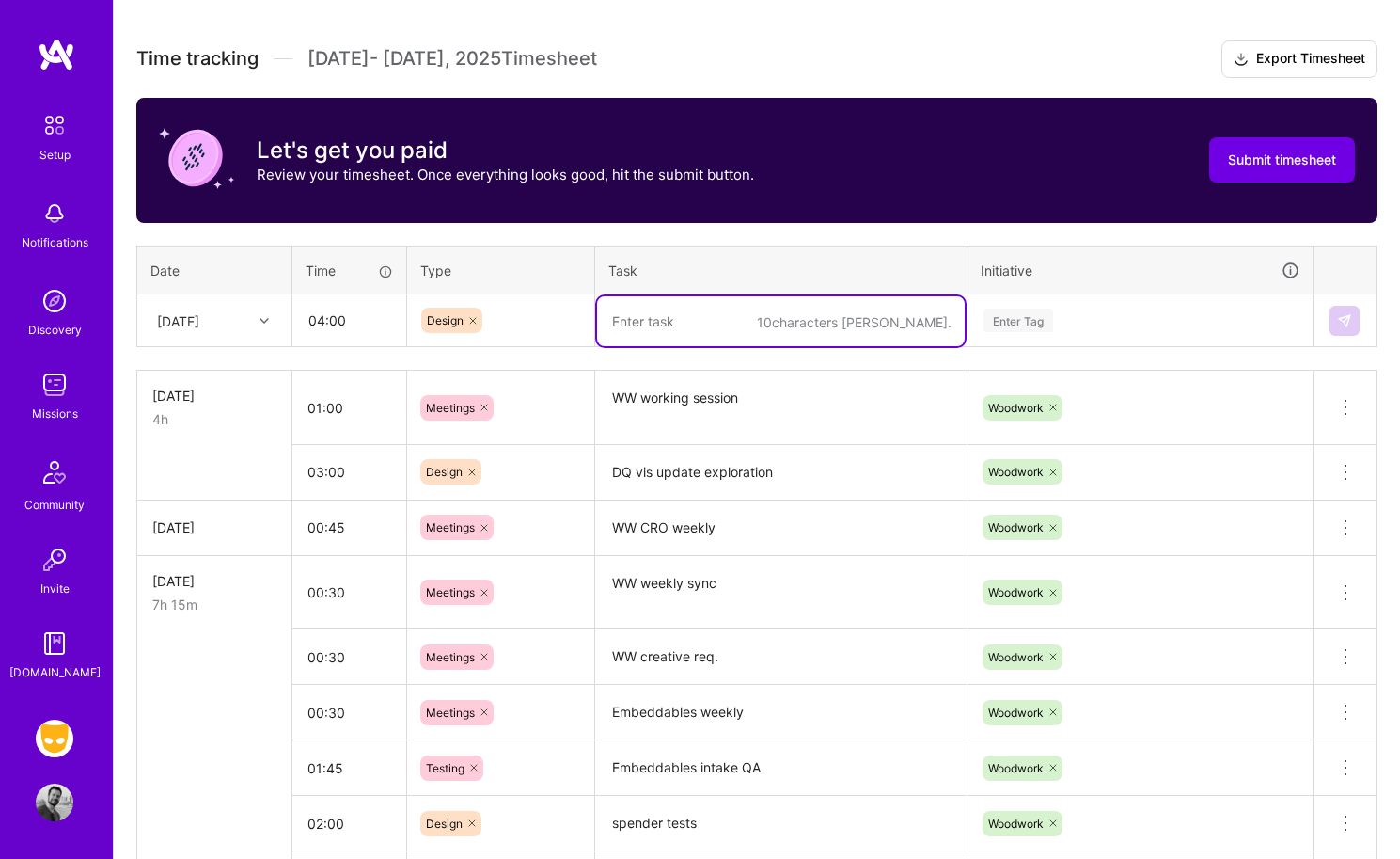
click at [635, 330] on textarea at bounding box center [781, 321] width 368 height 50
type textarea "Bundling flow + disc."
click at [1019, 305] on div "Enter Tag" at bounding box center [1140, 320] width 344 height 49
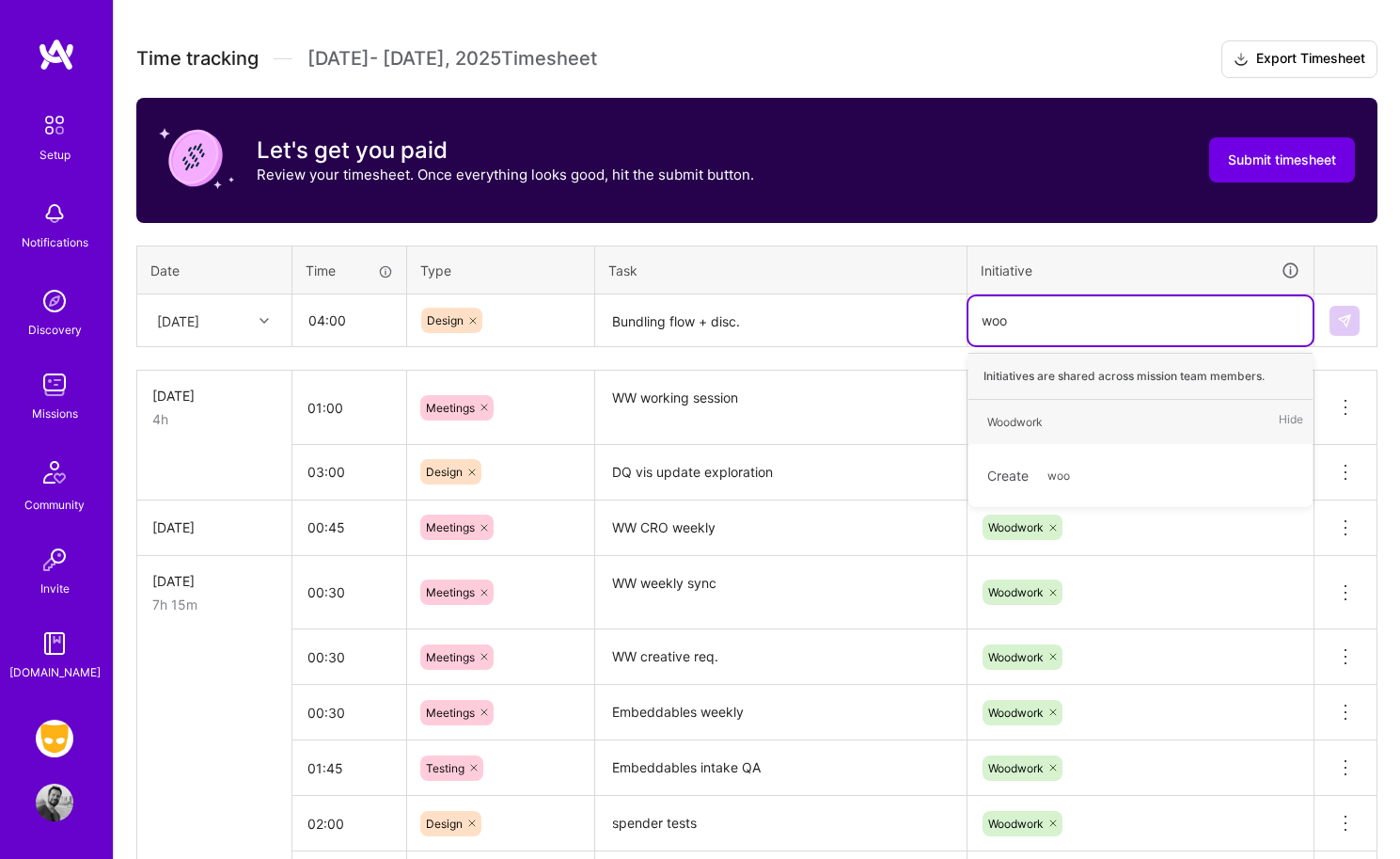
type input "wood"
click at [1028, 417] on div "Woodwork" at bounding box center [1015, 422] width 55 height 20
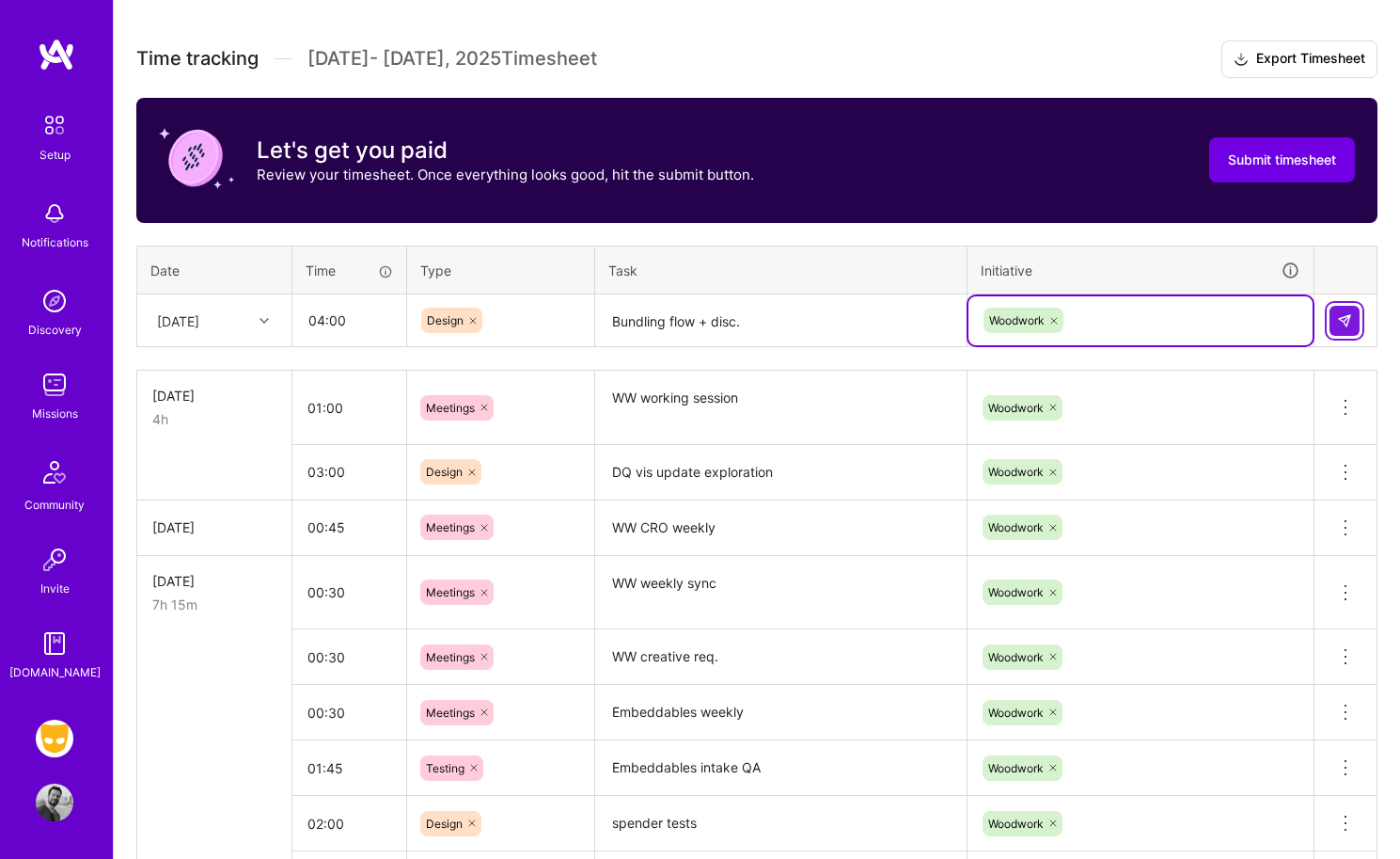
click at [1163, 318] on img at bounding box center [1345, 321] width 15 height 15
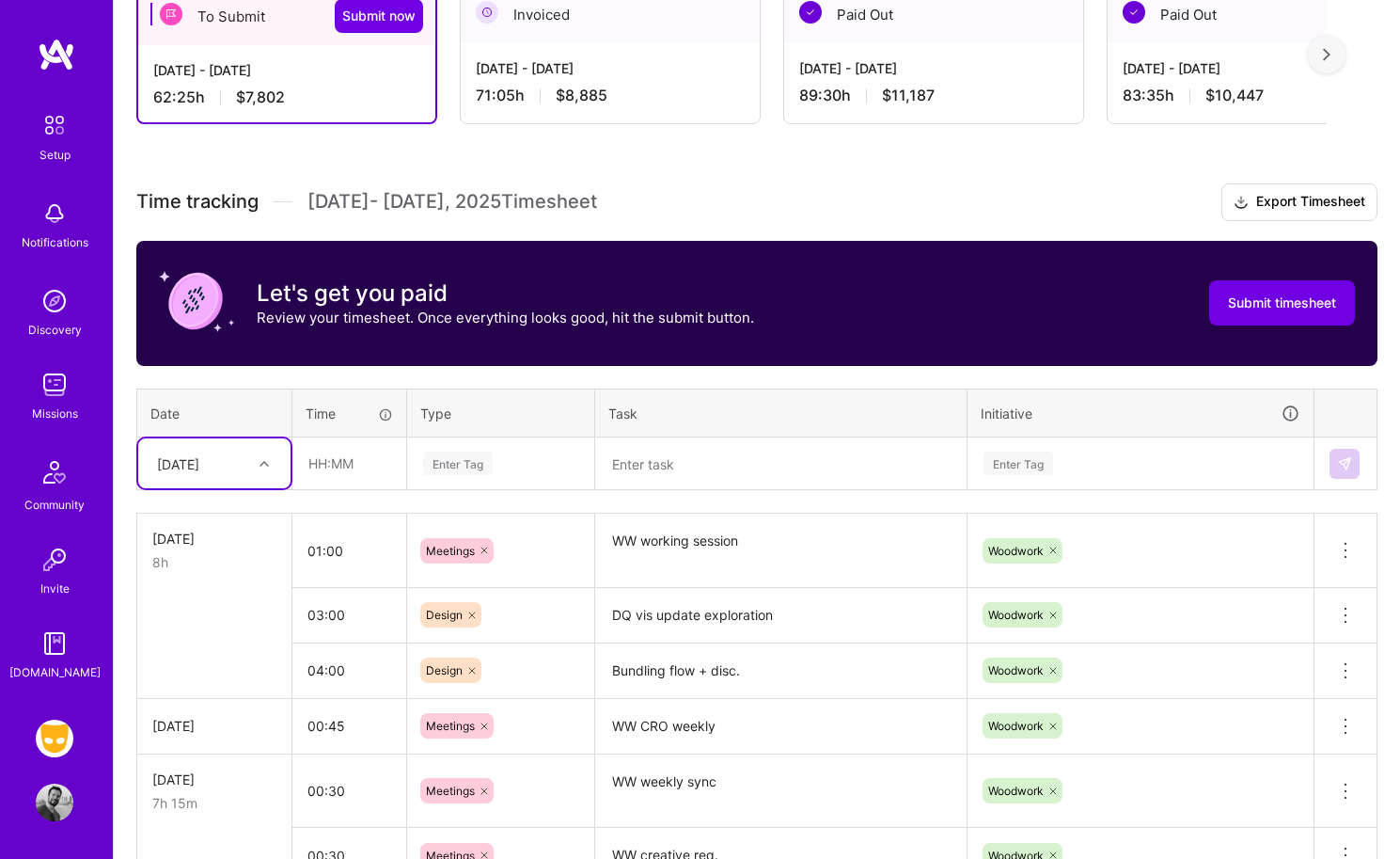
scroll to position [368, 0]
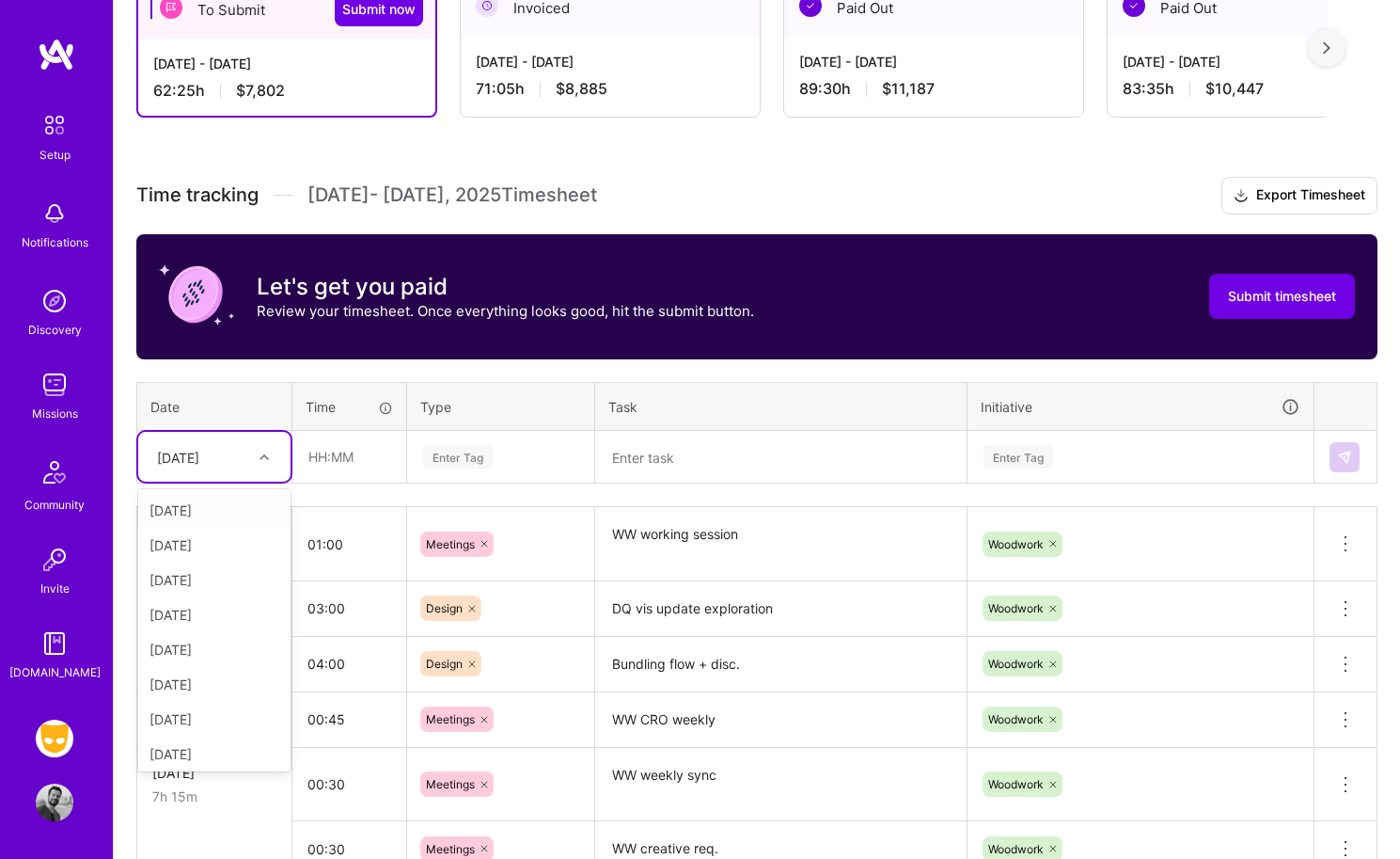
click at [275, 459] on div at bounding box center [267, 457] width 30 height 25
type input "w"
click at [231, 536] on div "[DATE]" at bounding box center [214, 545] width 152 height 35
click at [358, 453] on input "text" at bounding box center [350, 456] width 112 height 50
type input "01:00"
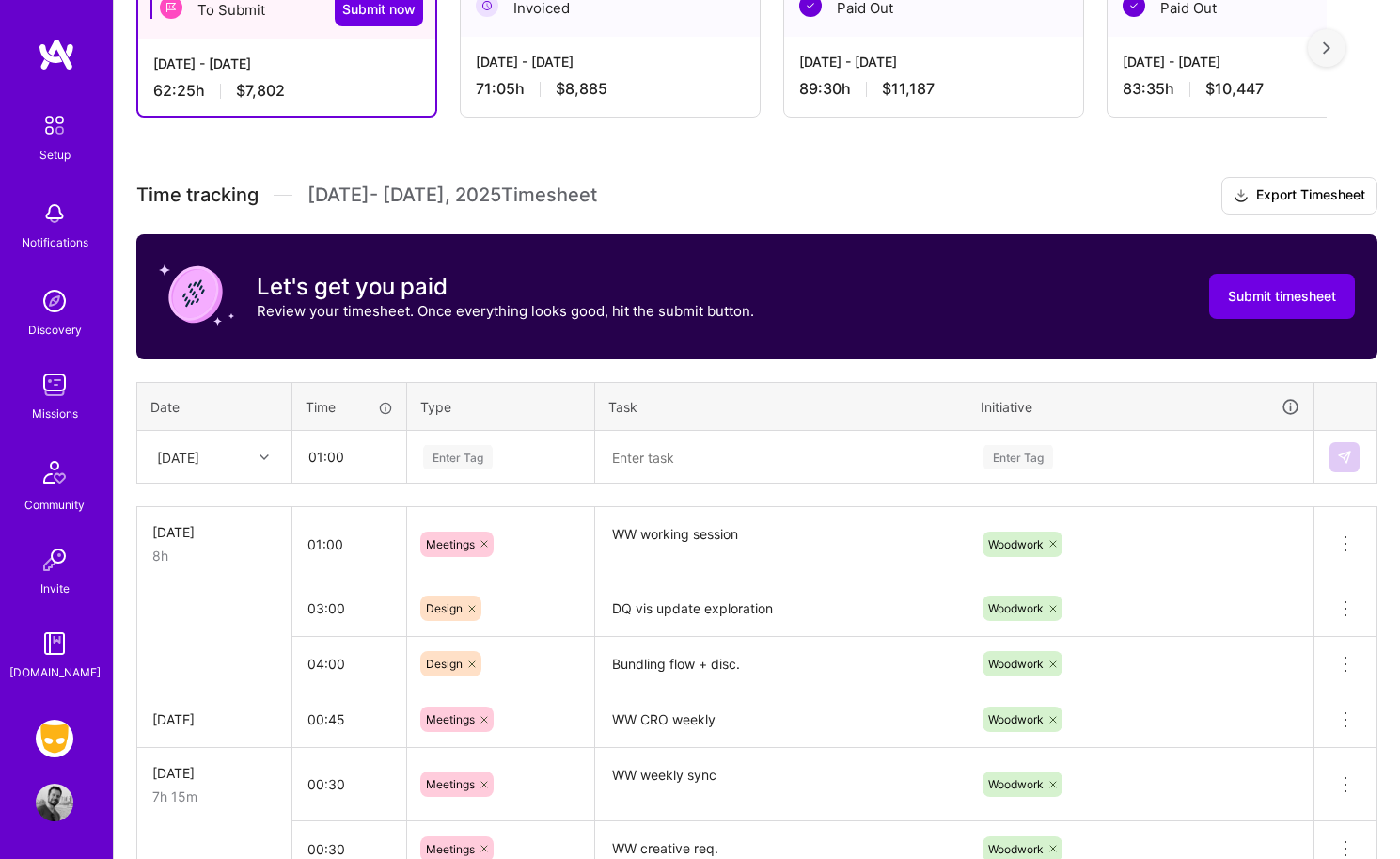
click at [647, 457] on textarea at bounding box center [781, 457] width 368 height 50
type textarea "Erection Q update"
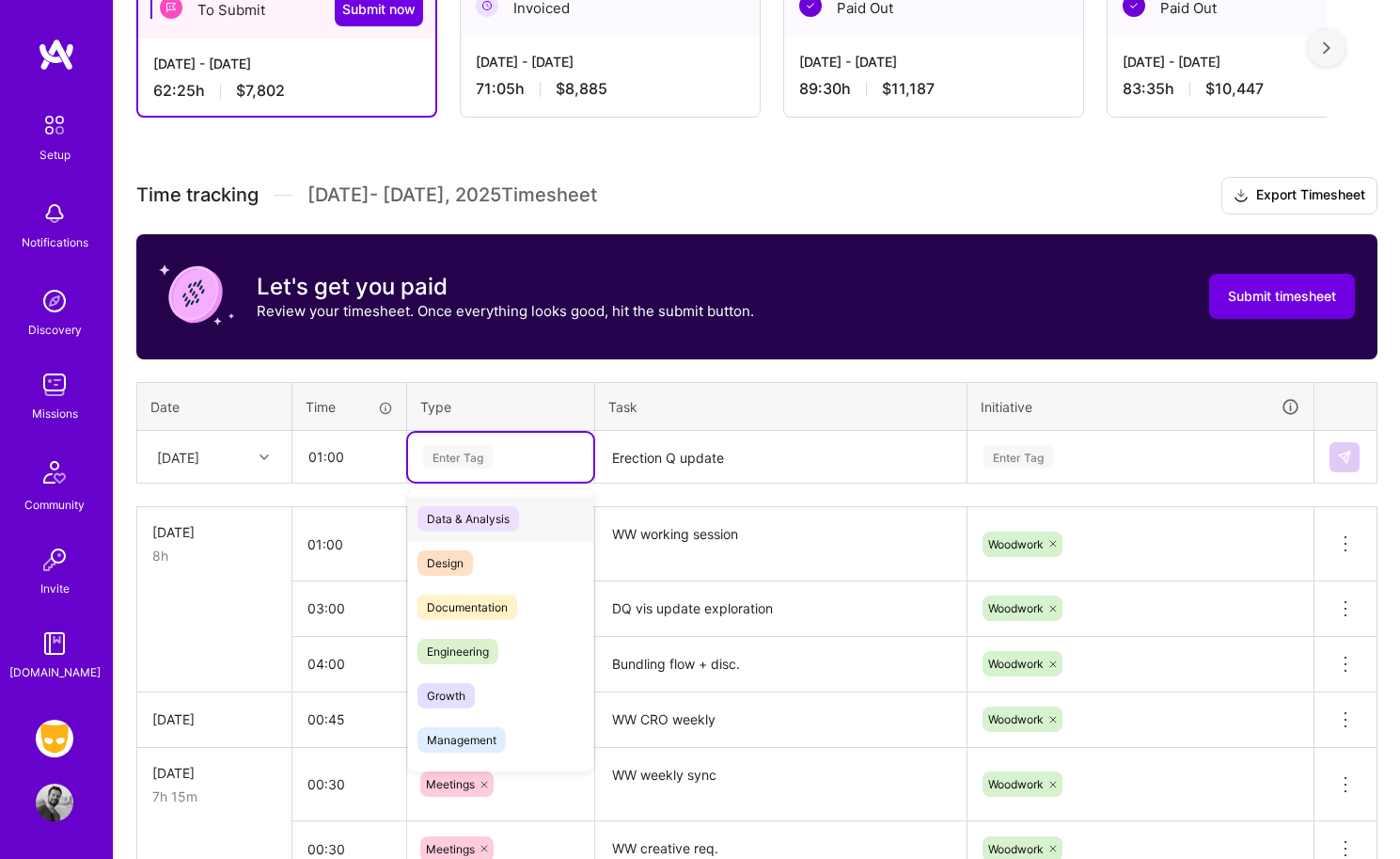
click at [461, 458] on div "Enter Tag" at bounding box center [457, 456] width 70 height 30
click at [464, 564] on span "Design" at bounding box center [445, 563] width 55 height 26
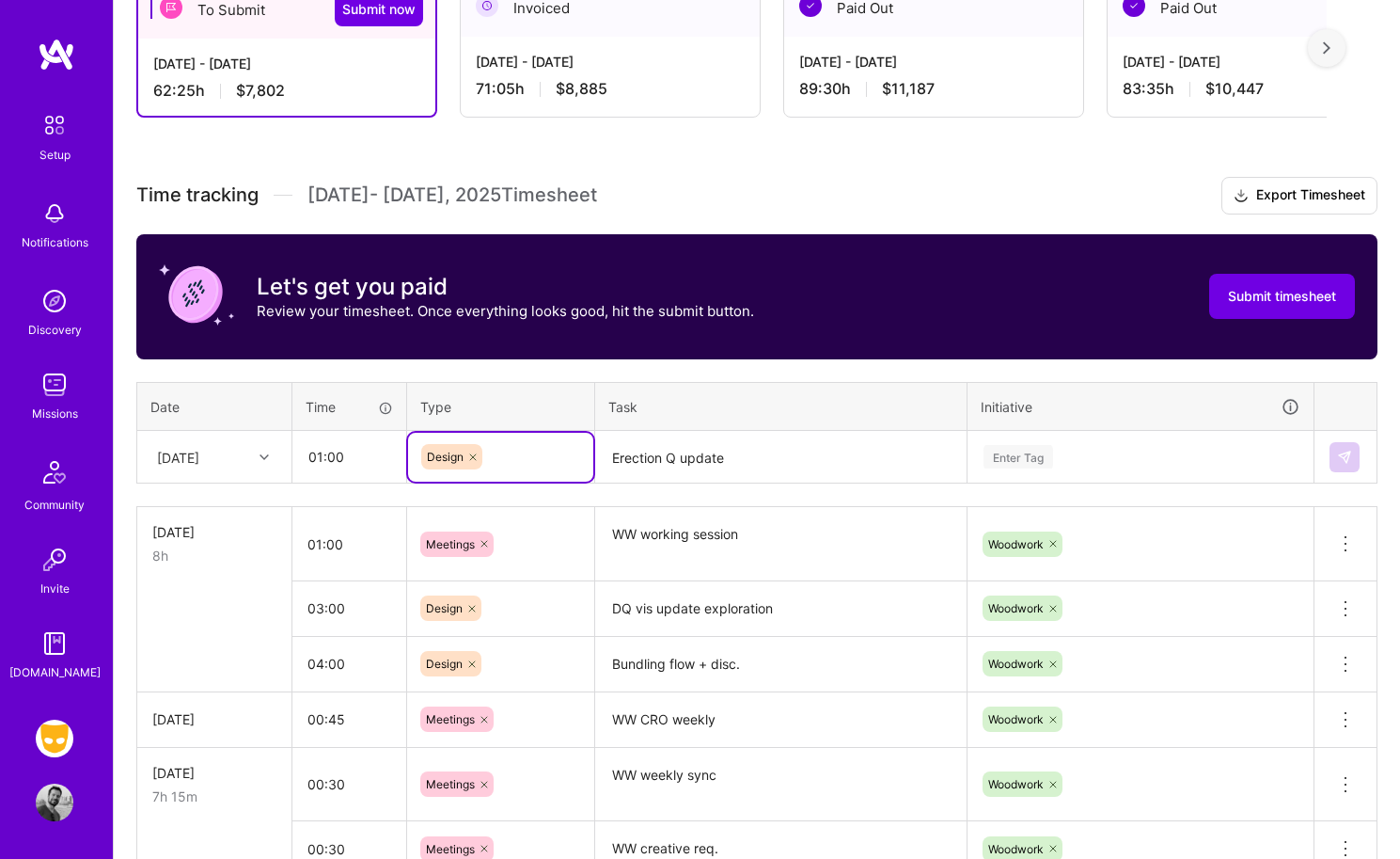
click at [1027, 469] on table "Date Time Type Task Initiative Wed, Aug 27 01:00 option Design, selected. Selec…" at bounding box center [757, 433] width 1242 height 103
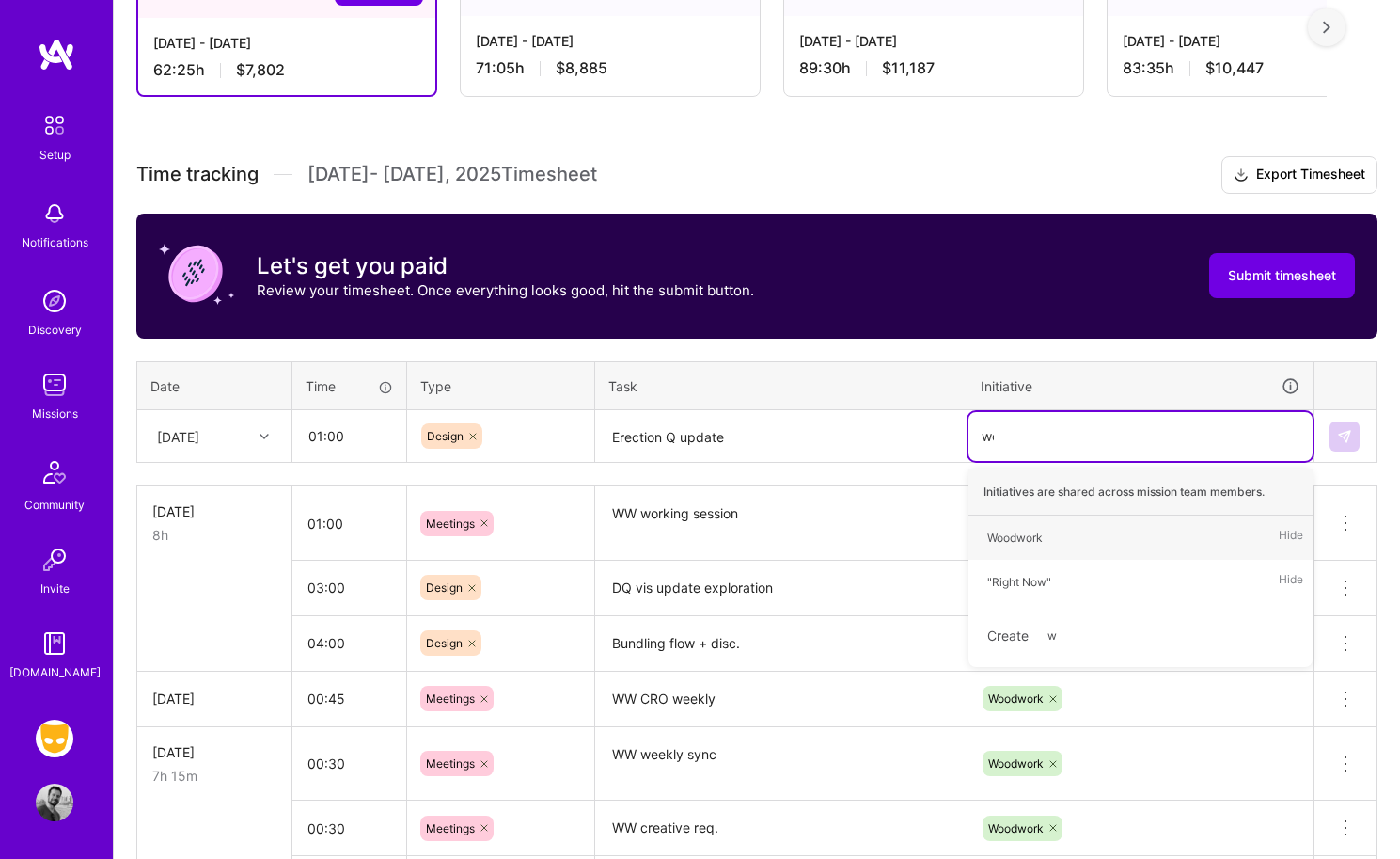
type input "woo"
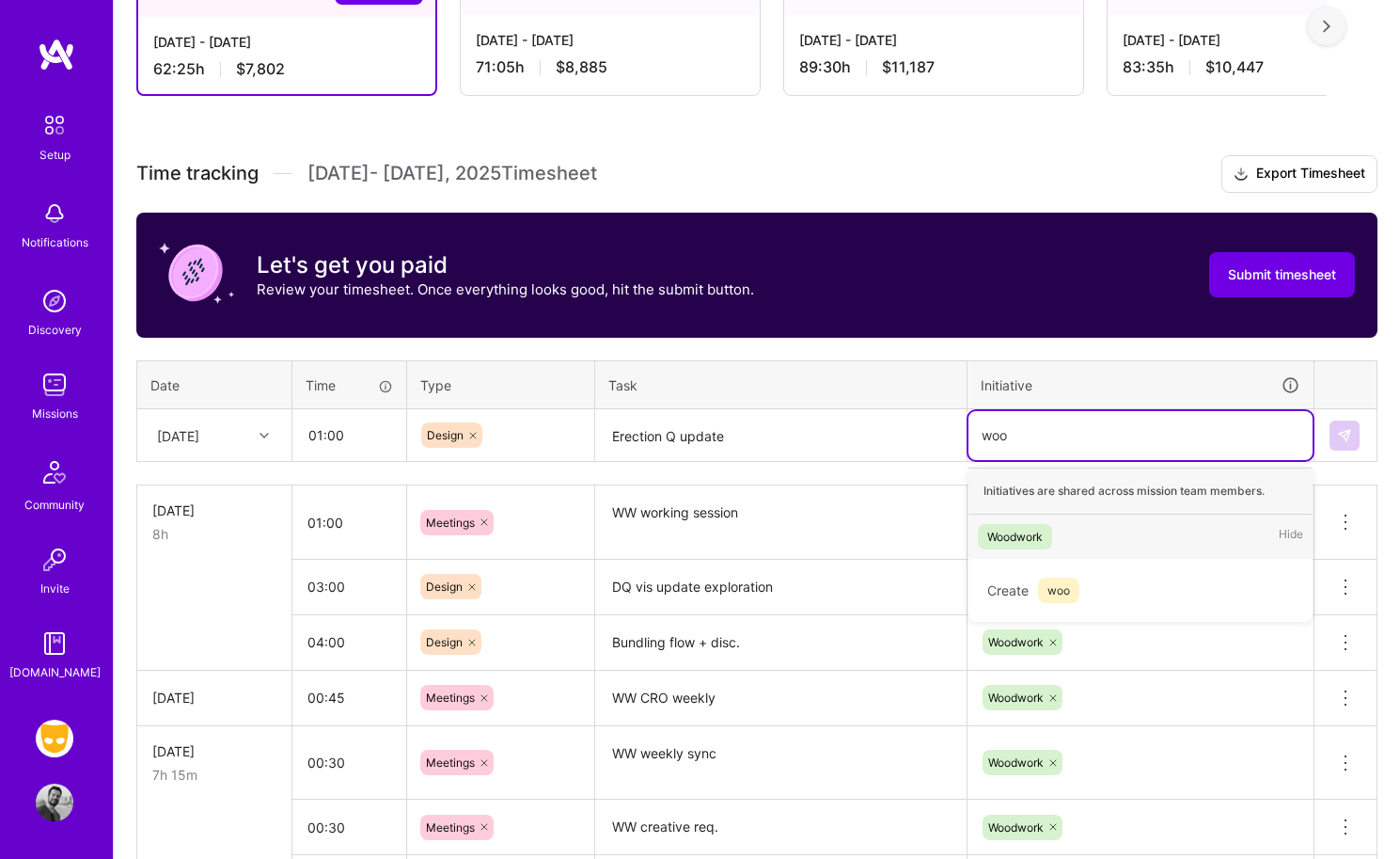
scroll to position [390, 0]
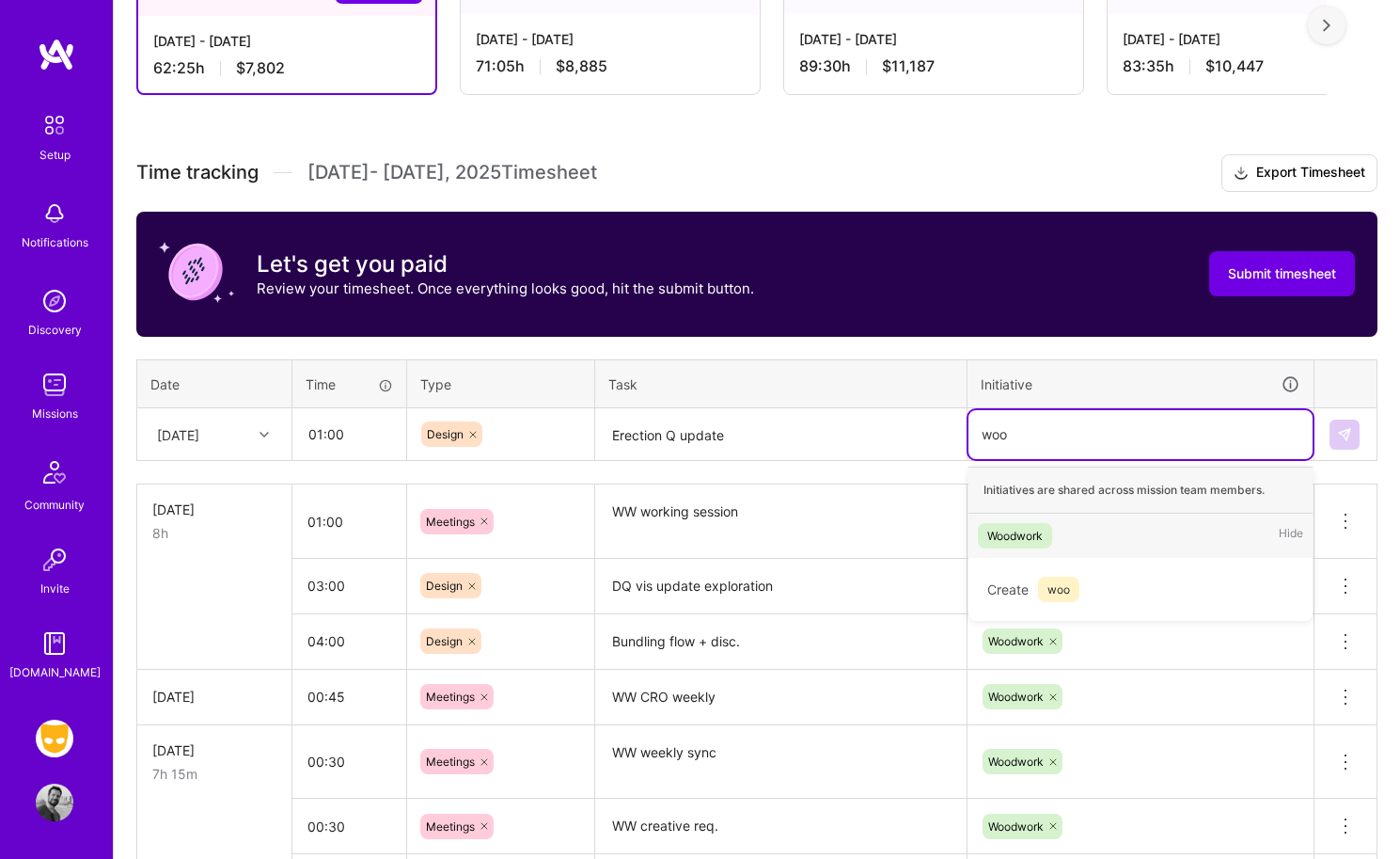
click at [1038, 509] on div "Initiatives are shared across mission team members." at bounding box center [1140, 489] width 344 height 47
click at [1049, 532] on span "Woodwork" at bounding box center [1015, 535] width 74 height 26
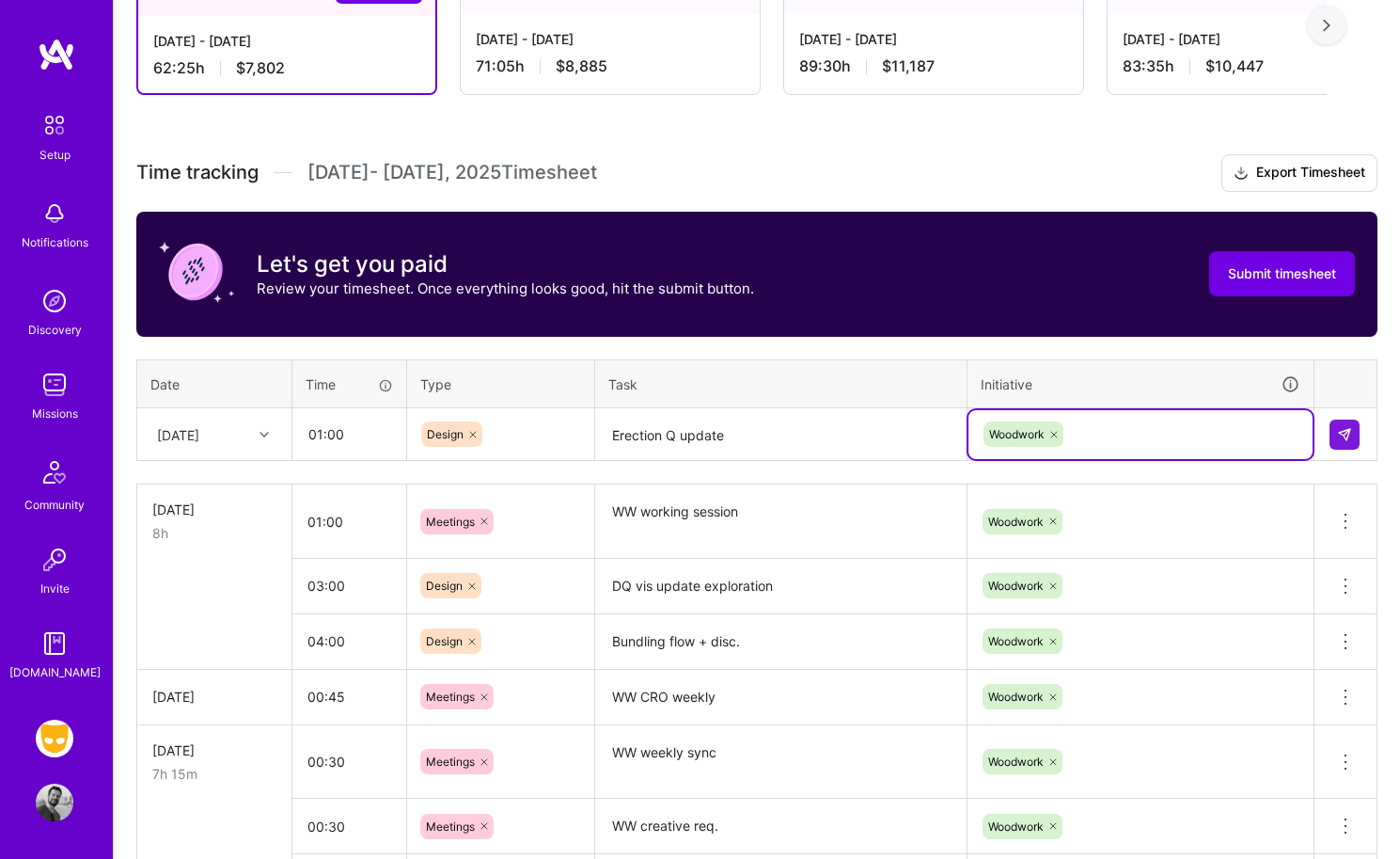
click at [1163, 429] on div at bounding box center [1346, 434] width 32 height 30
click at [1163, 449] on td at bounding box center [1347, 434] width 63 height 52
click at [1163, 439] on img at bounding box center [1345, 434] width 15 height 15
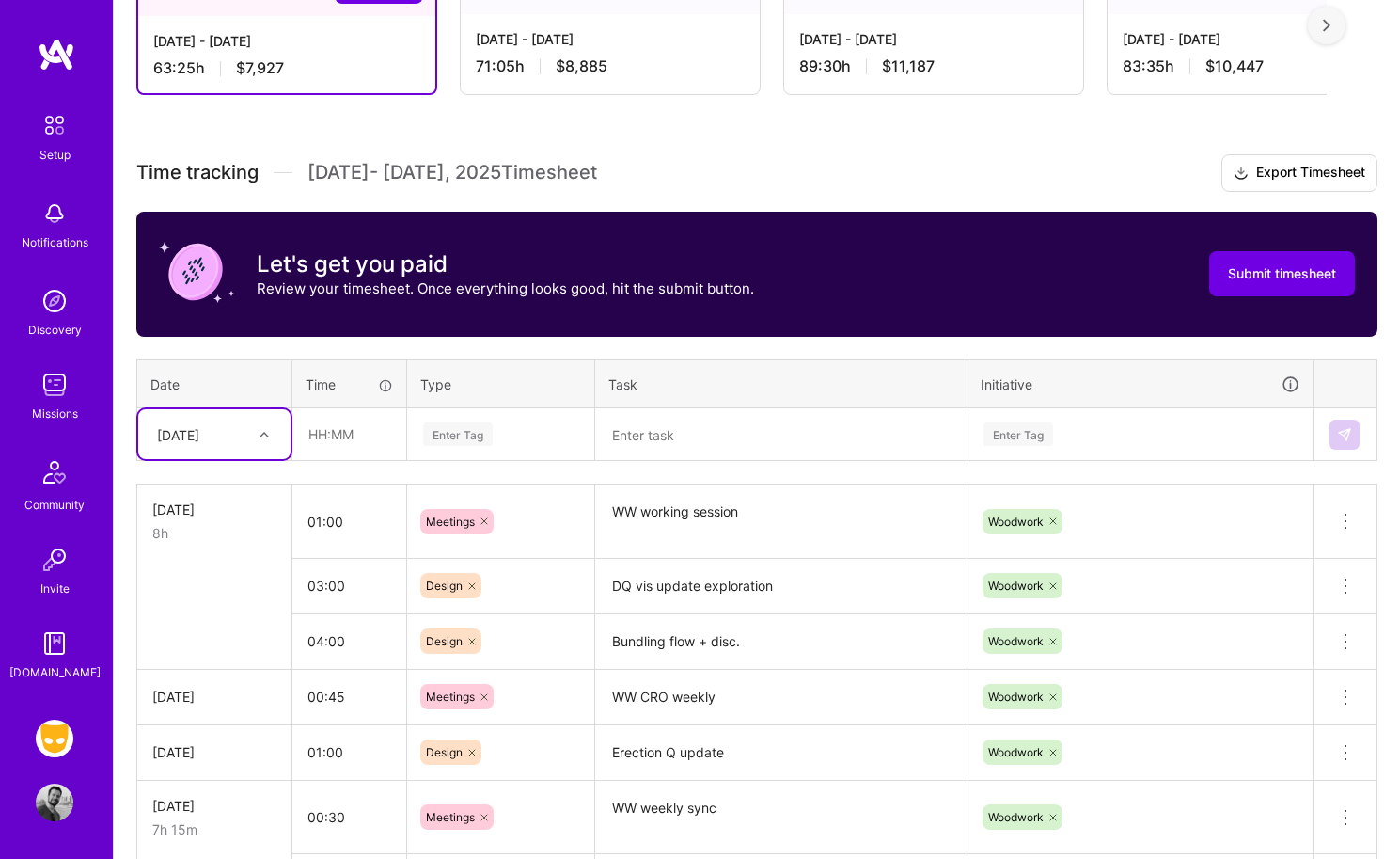
click at [649, 450] on textarea at bounding box center [781, 435] width 368 height 50
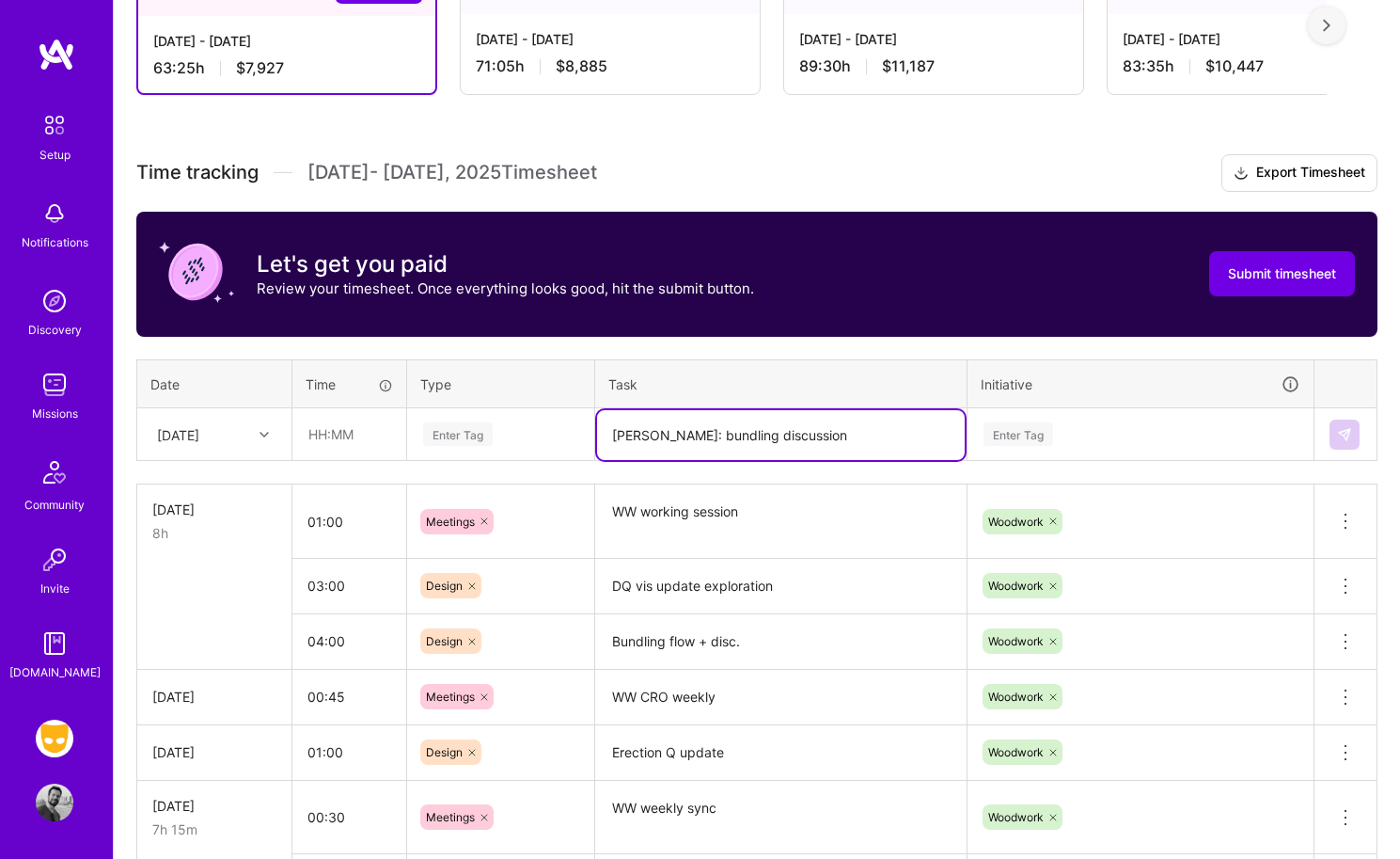
type textarea "[PERSON_NAME]: bundling discussion"
click at [322, 439] on input "text" at bounding box center [350, 434] width 112 height 50
type input "01:00"
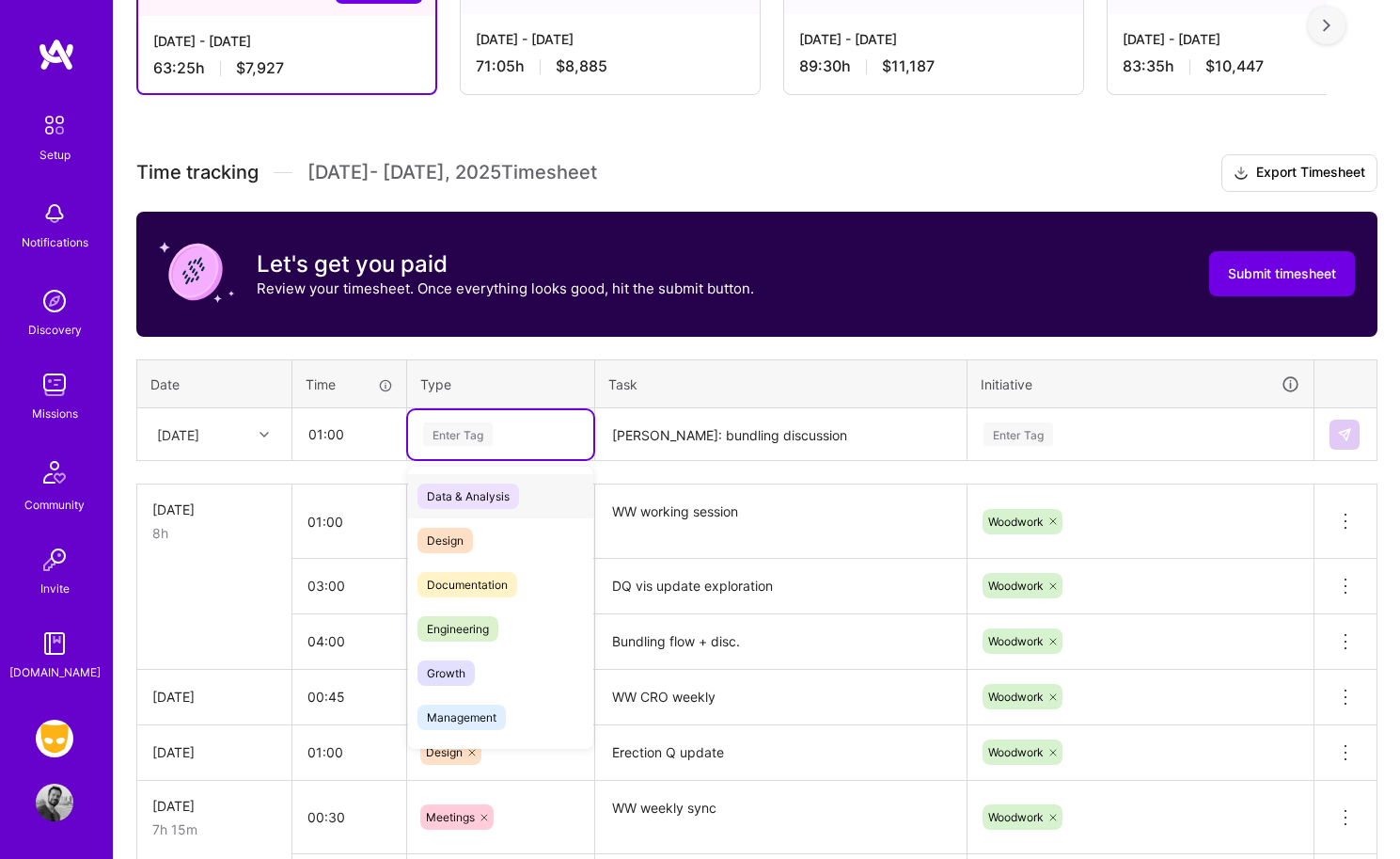
click at [448, 432] on div "Enter Tag" at bounding box center [457, 433] width 70 height 30
click at [453, 535] on span "Design" at bounding box center [445, 540] width 55 height 26
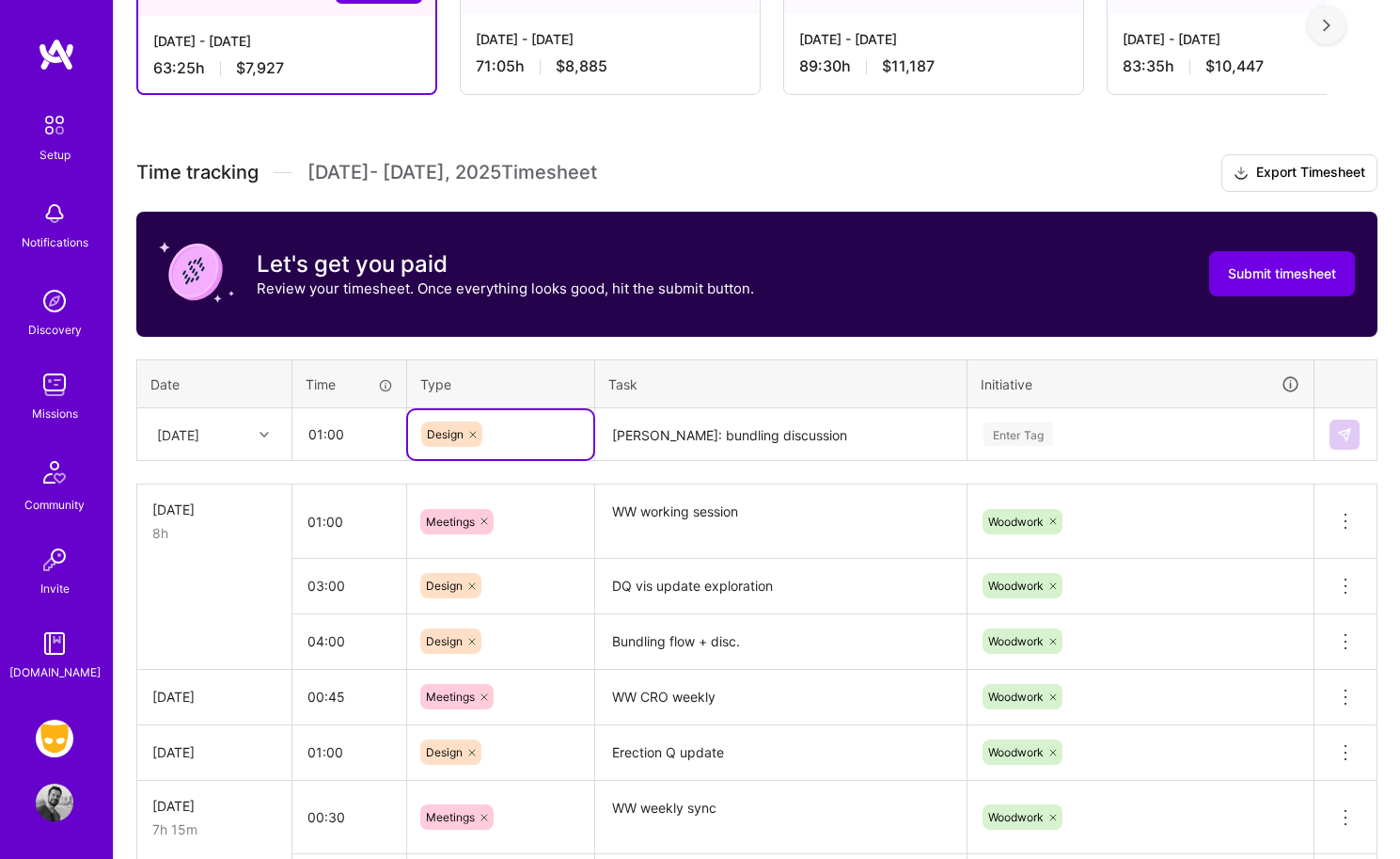
click at [470, 431] on icon at bounding box center [473, 434] width 11 height 11
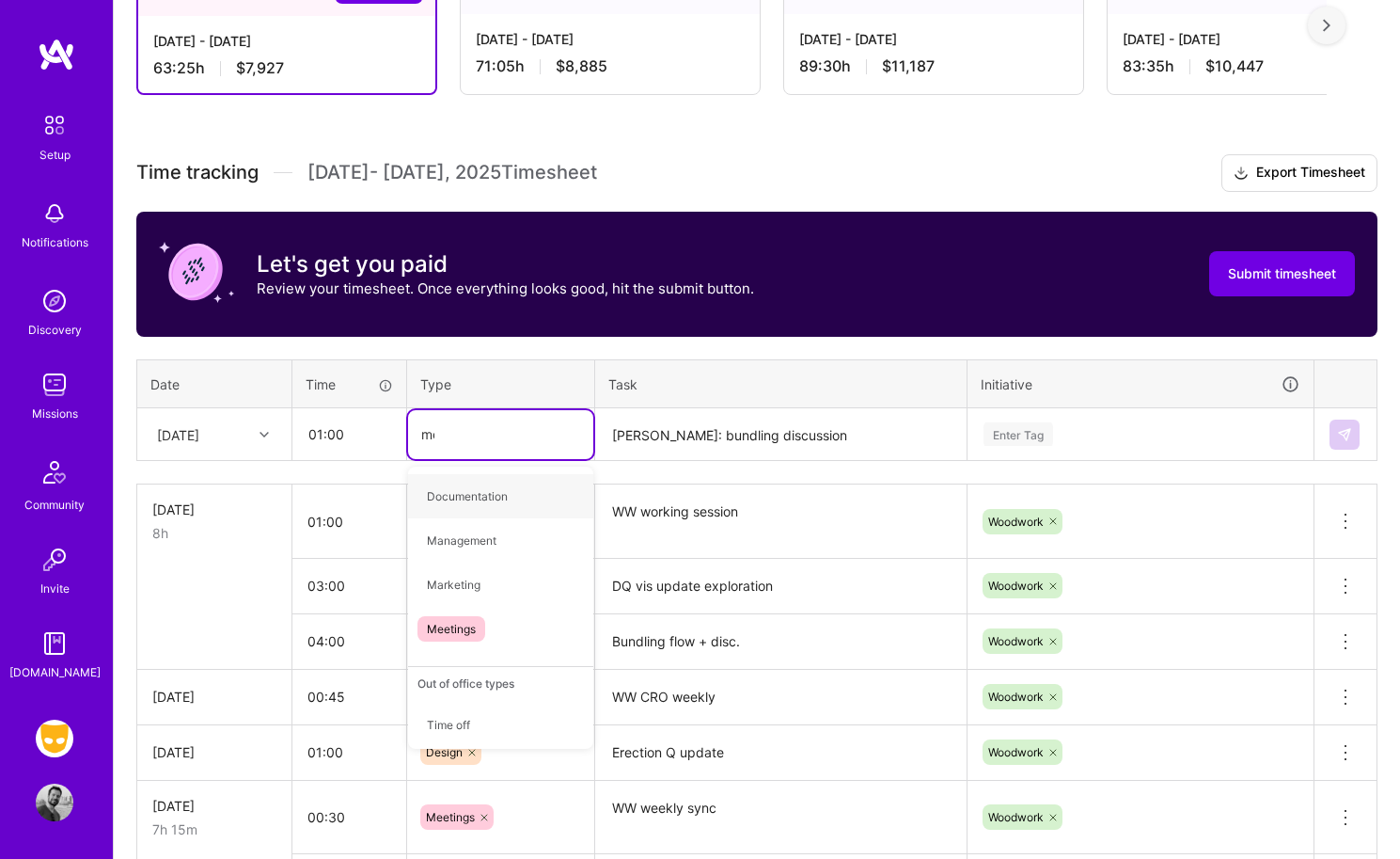
type input "mee"
click at [476, 493] on span "Meetings" at bounding box center [450, 496] width 68 height 26
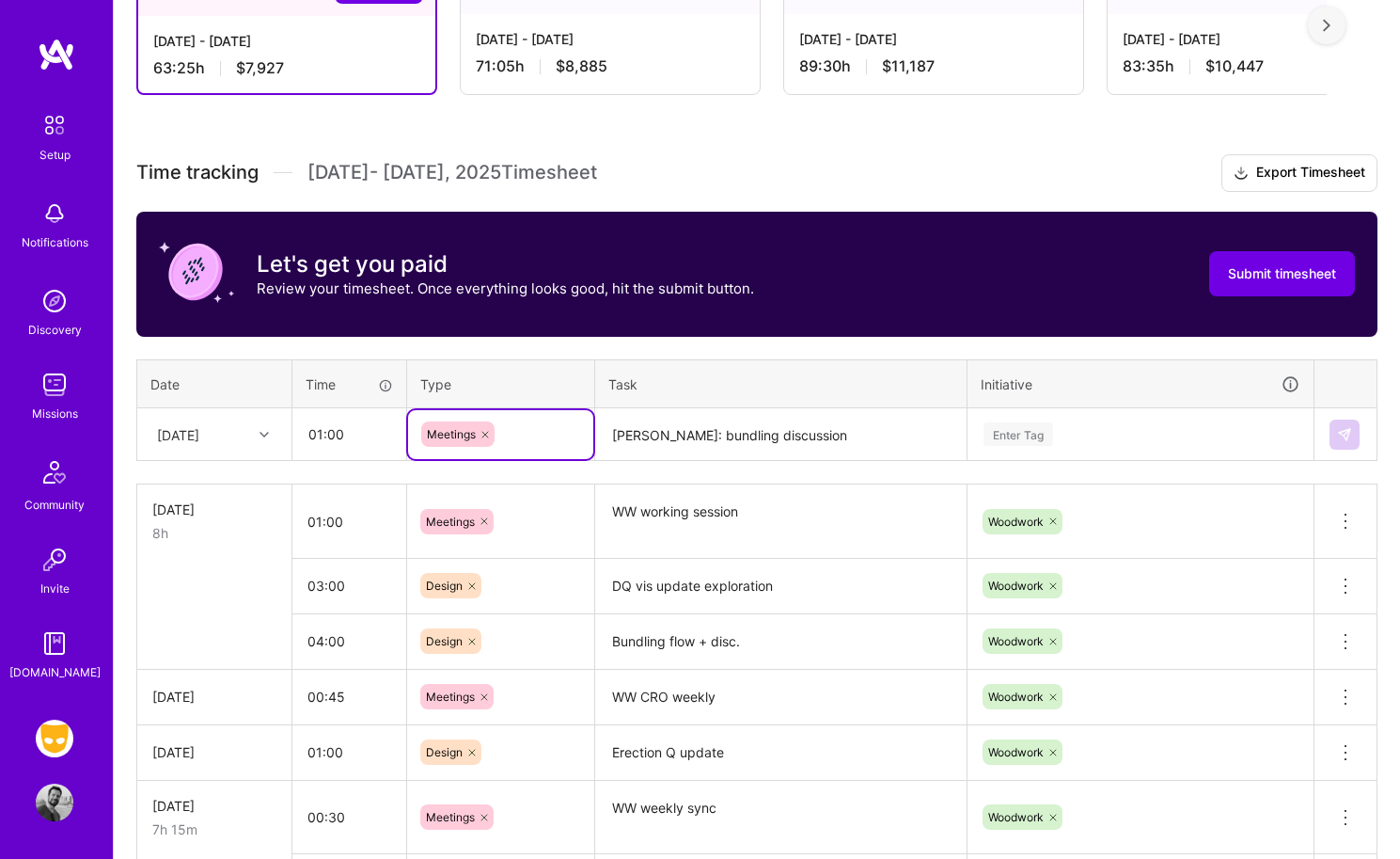
click at [1010, 448] on div "Enter Tag" at bounding box center [1140, 434] width 344 height 49
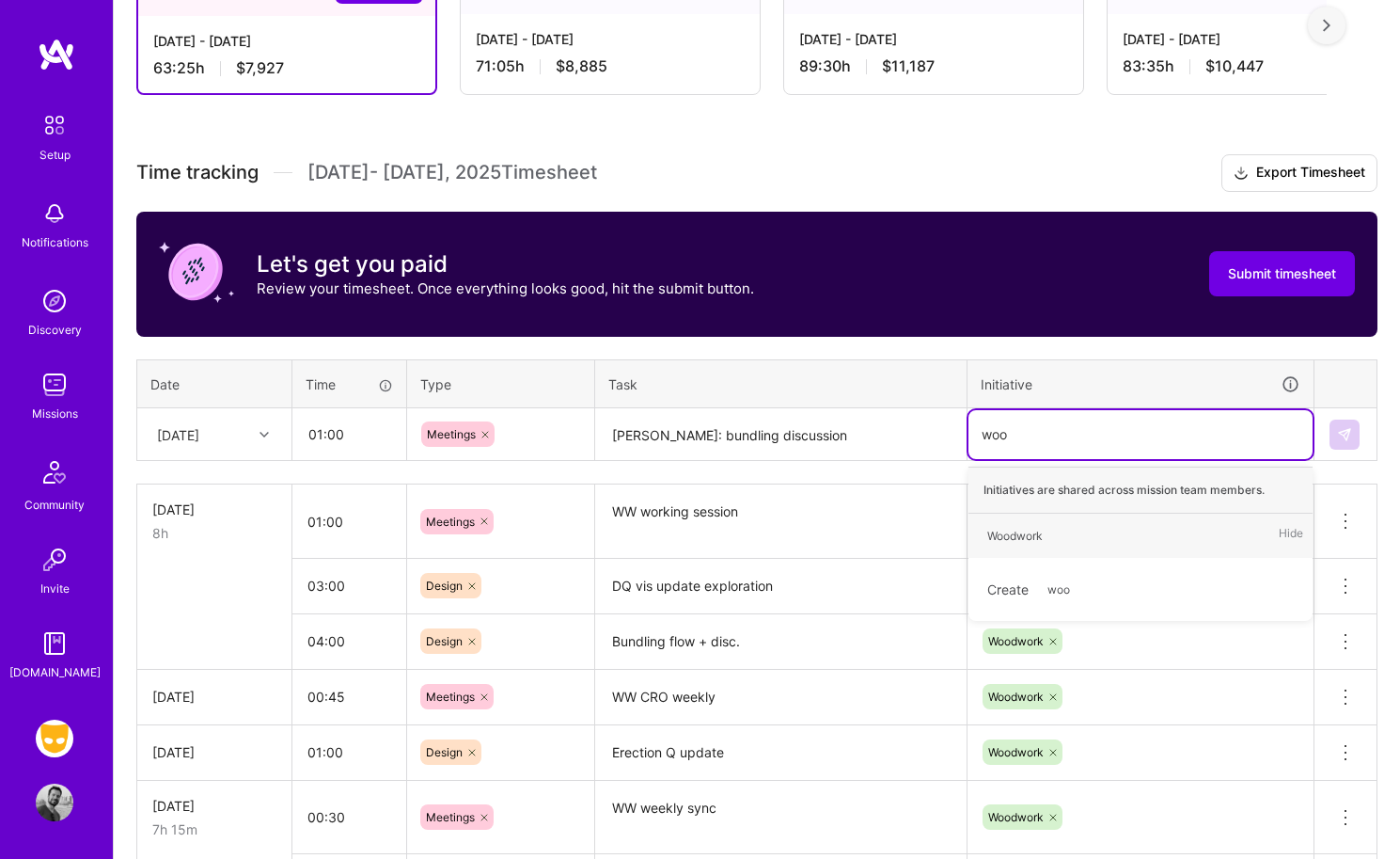
type input "wood"
click at [1034, 559] on div "Create wood" at bounding box center [1140, 589] width 344 height 63
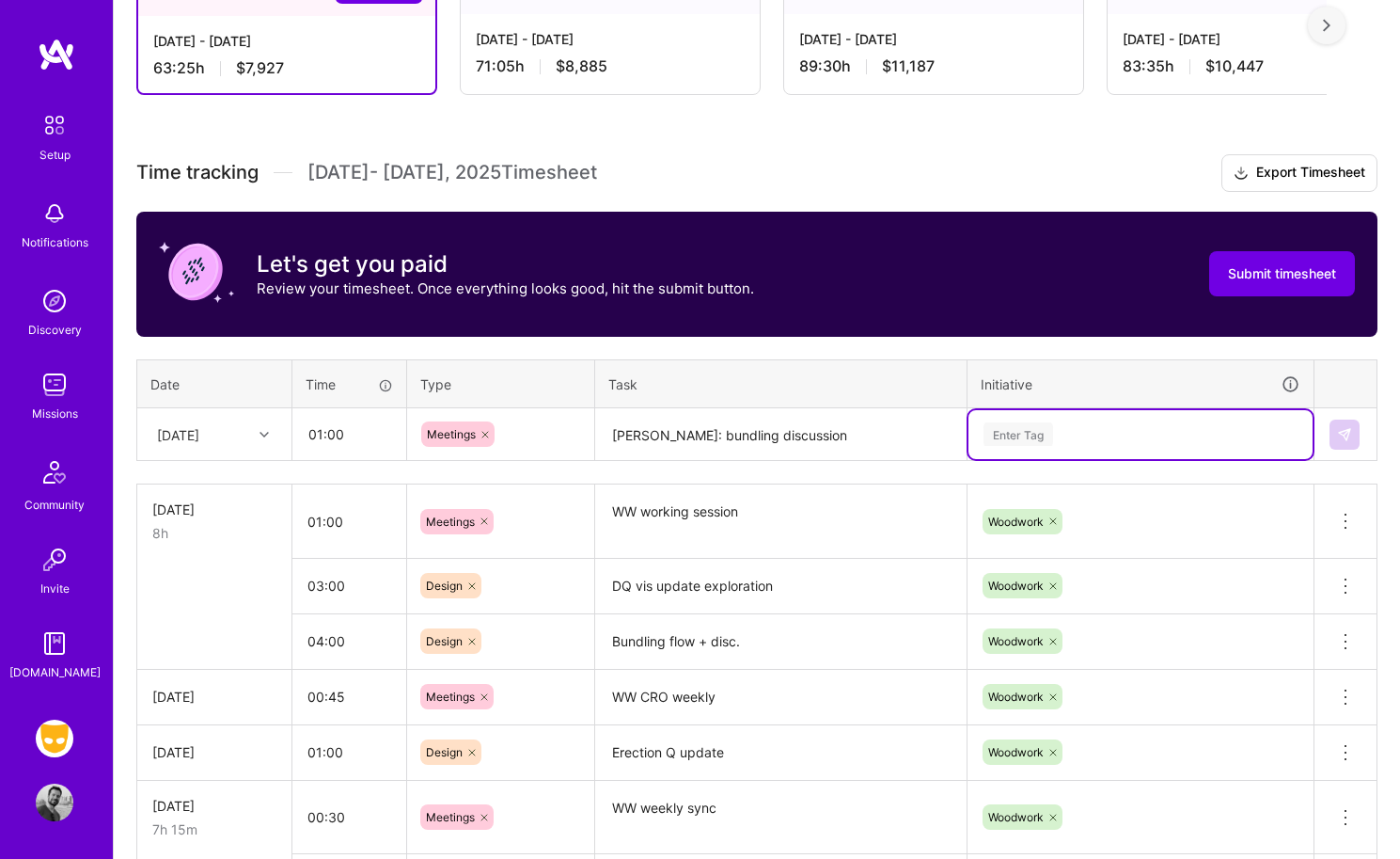
click at [1034, 429] on div "Enter Tag" at bounding box center [1018, 433] width 70 height 30
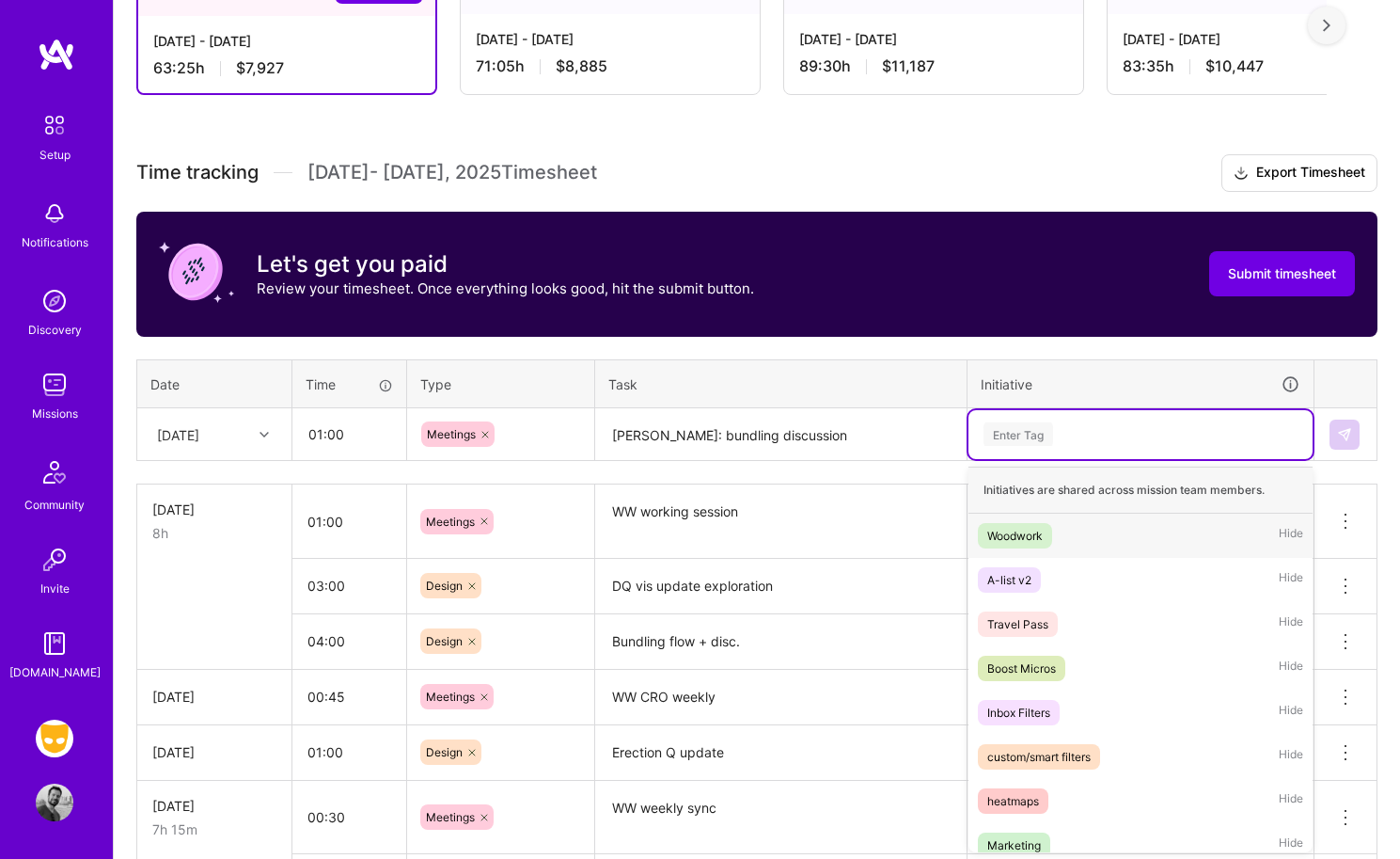
click at [490, 433] on icon at bounding box center [486, 434] width 11 height 11
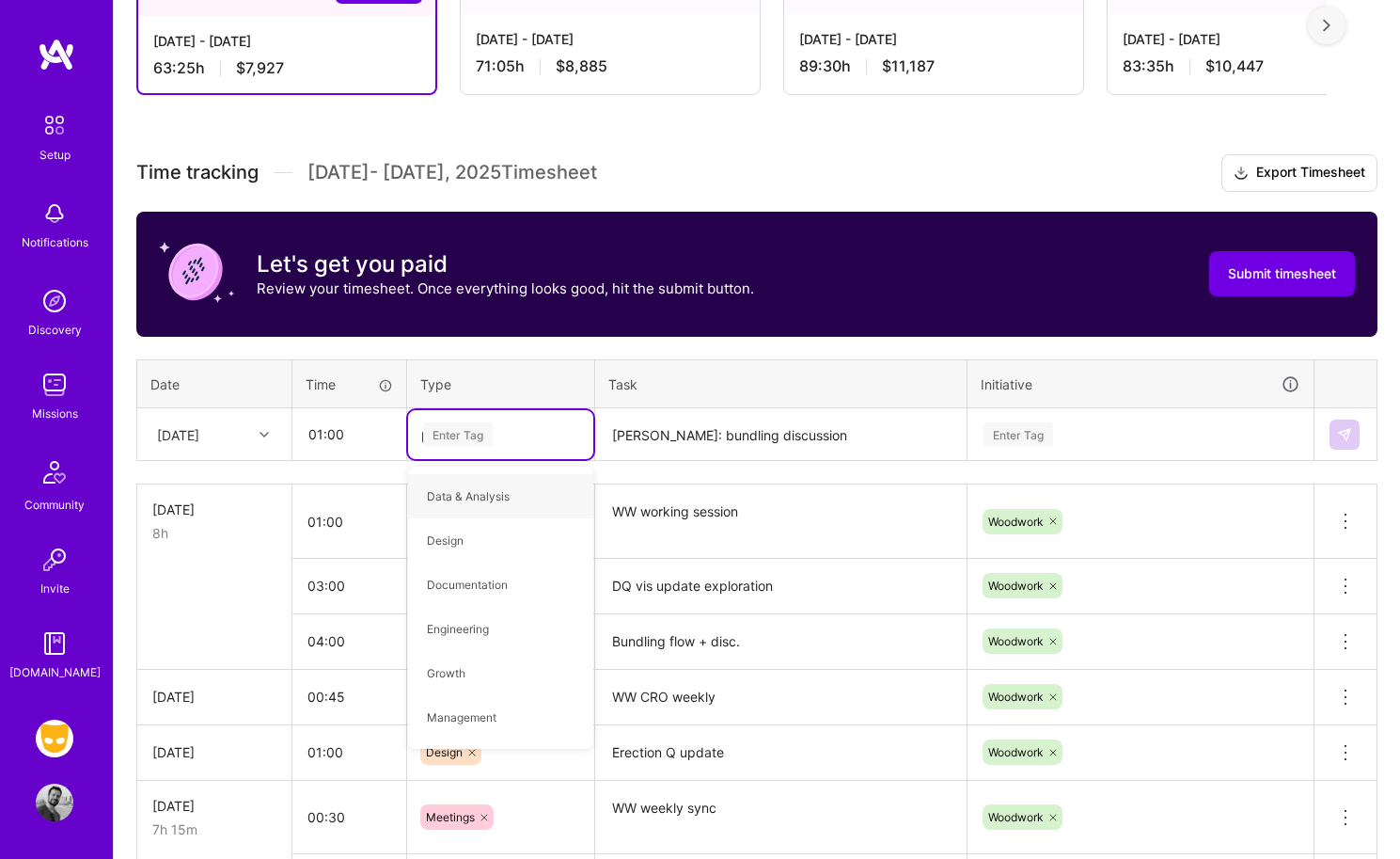
type input "pl"
click at [468, 496] on span "Planning" at bounding box center [450, 496] width 65 height 26
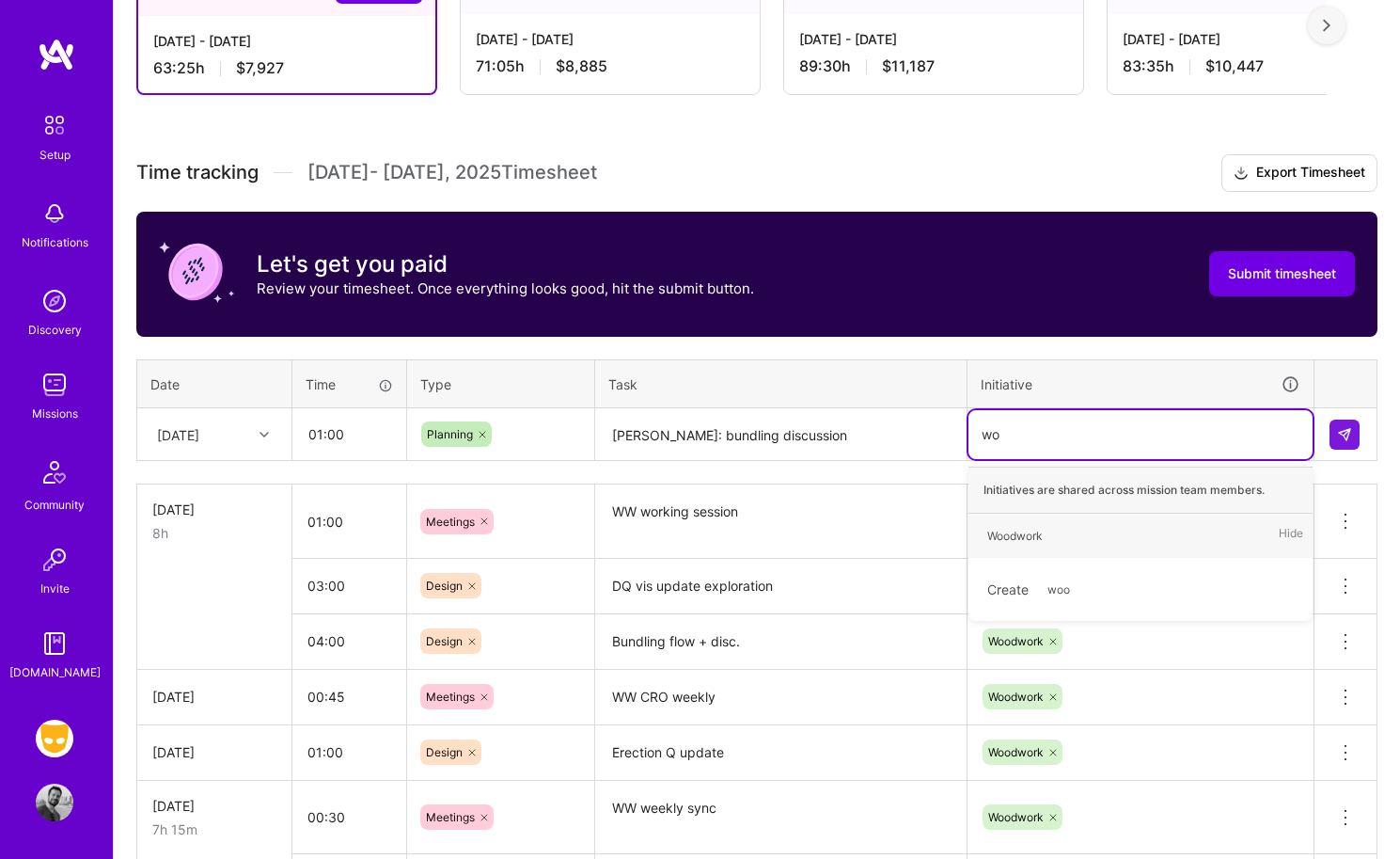
type input "woo"
click at [1032, 433] on icon at bounding box center [1028, 434] width 11 height 11
click at [1032, 542] on div "Woodwork" at bounding box center [1015, 535] width 55 height 20
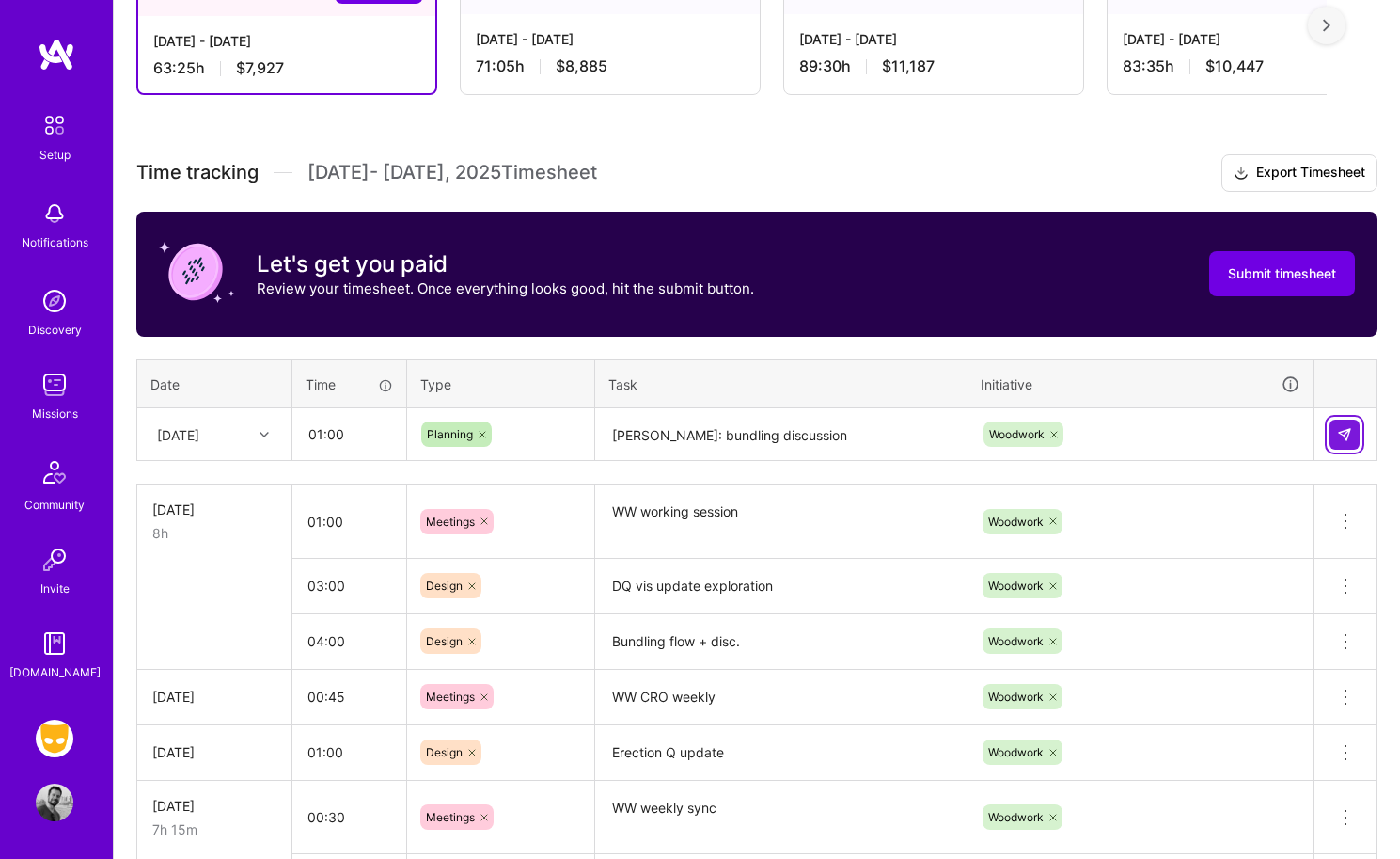
click at [1163, 439] on img at bounding box center [1345, 434] width 15 height 15
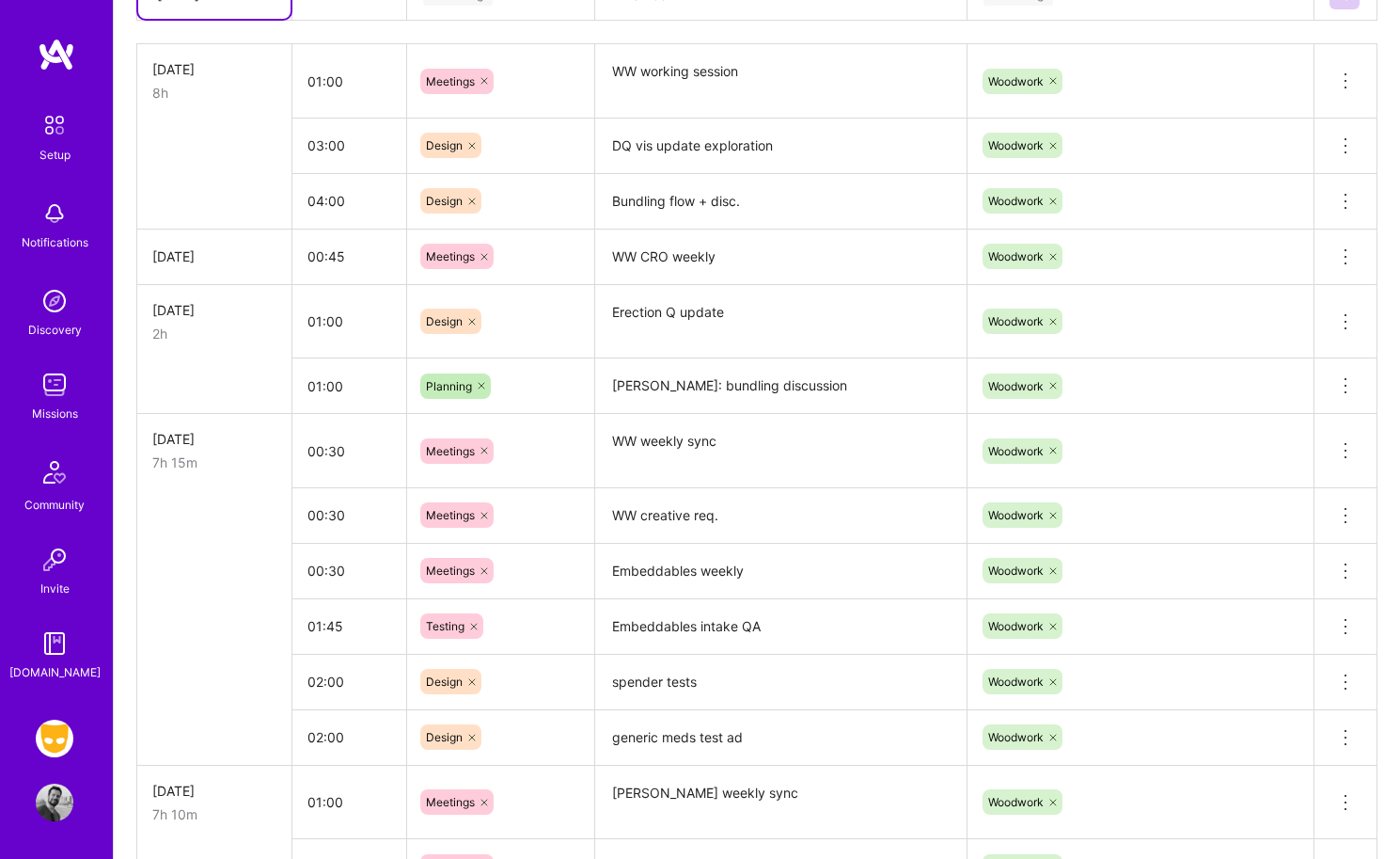
scroll to position [832, 0]
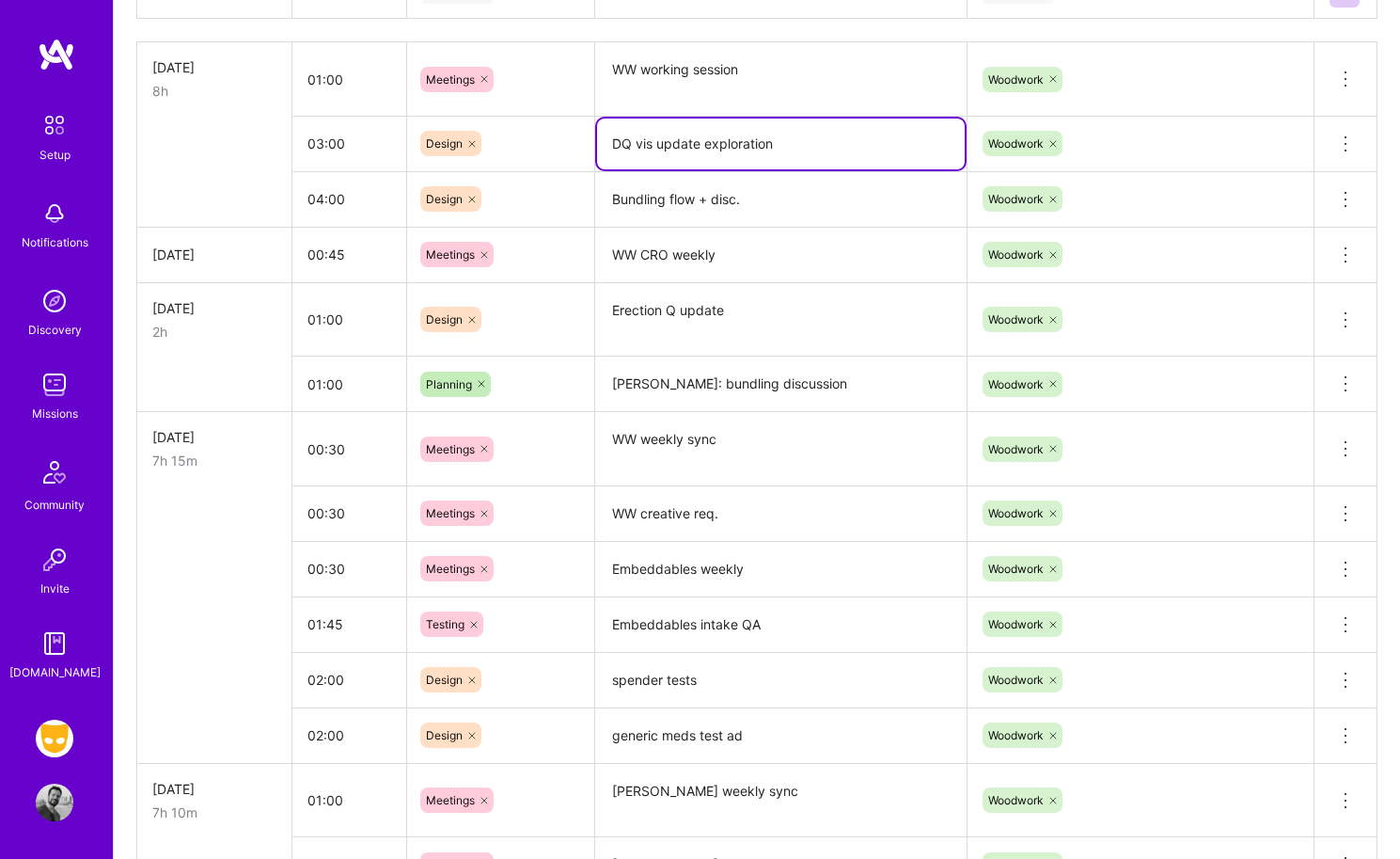
click at [687, 150] on textarea "DQ vis update exploration" at bounding box center [781, 143] width 368 height 50
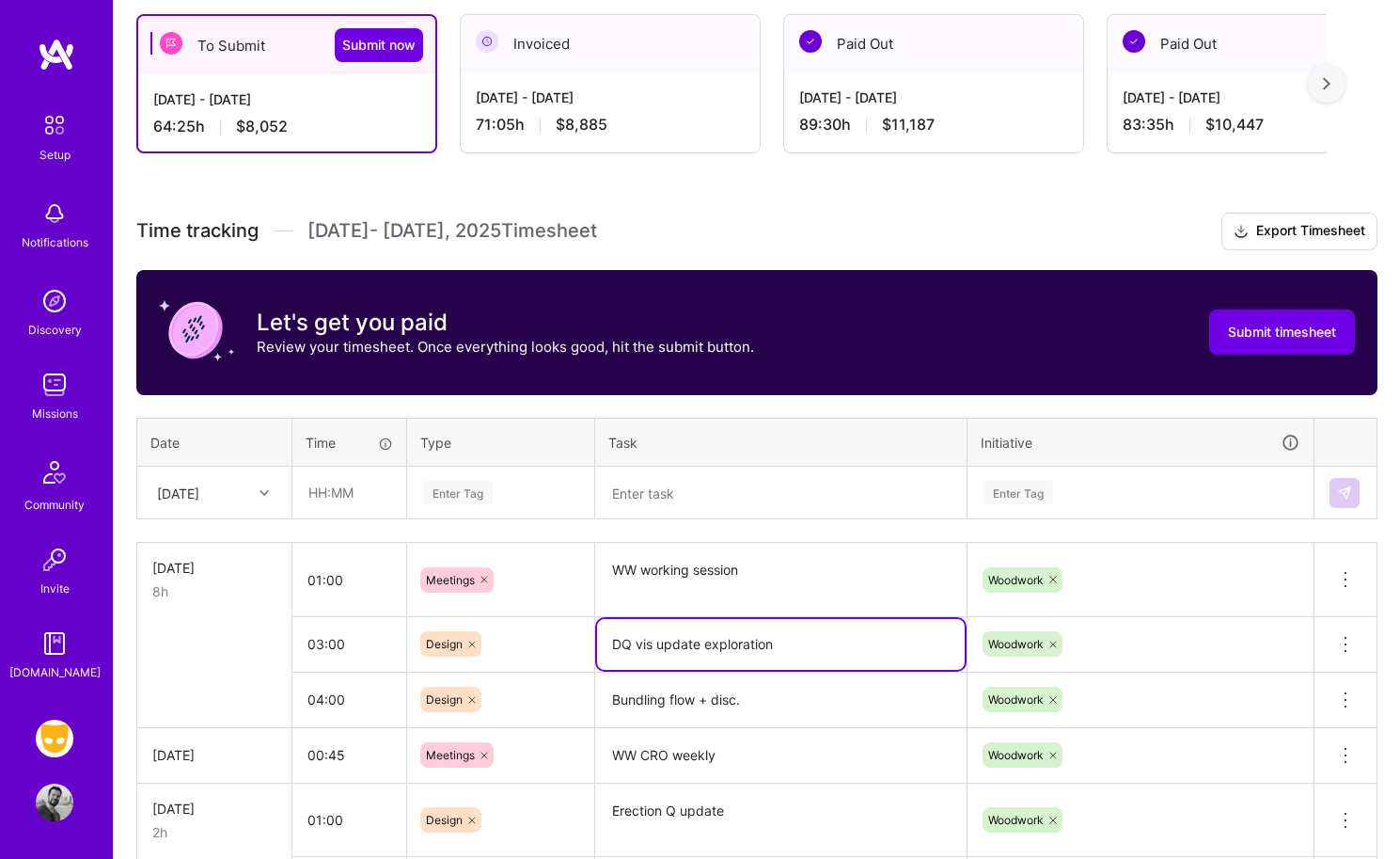
scroll to position [319, 0]
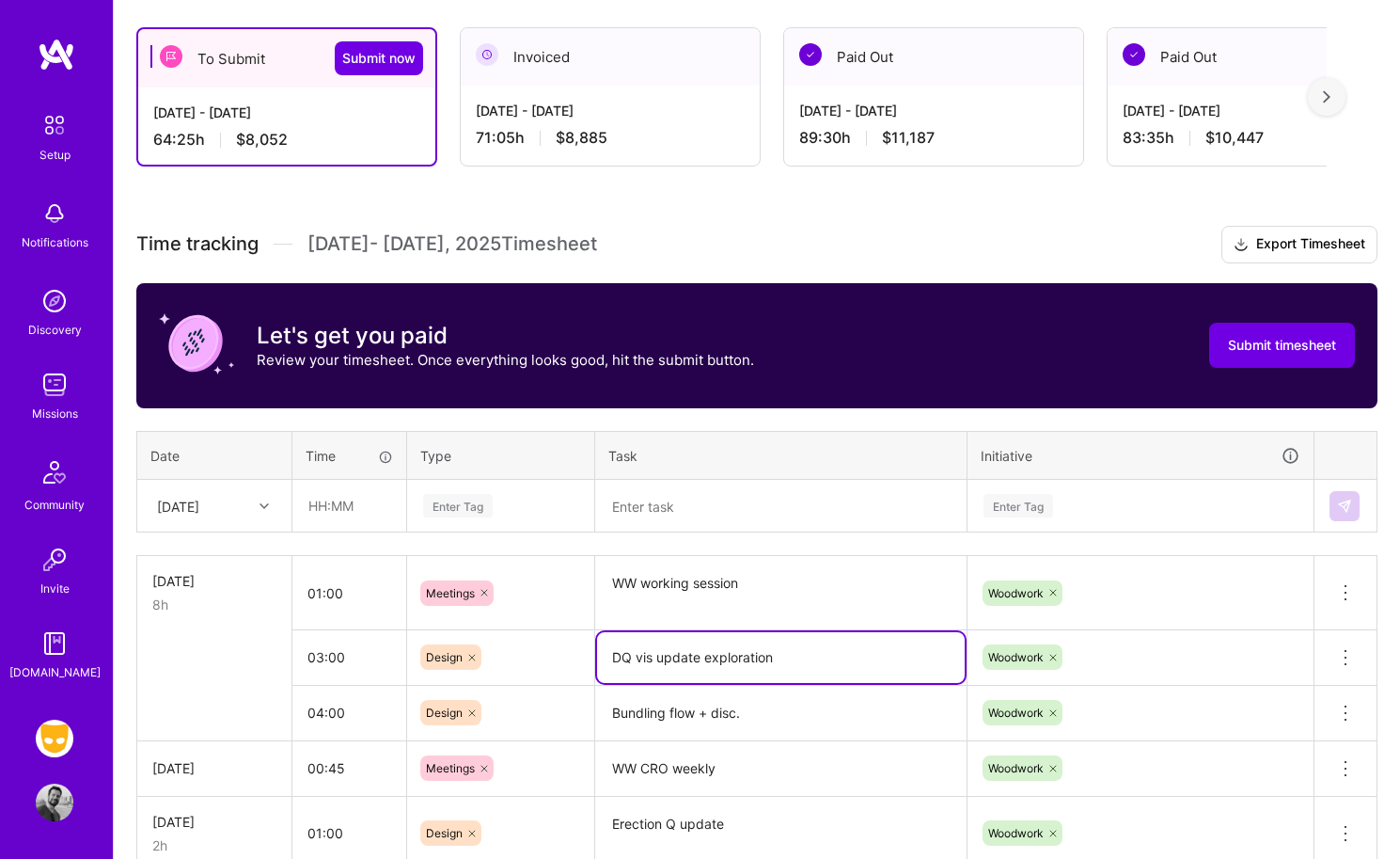
click at [664, 505] on textarea at bounding box center [781, 507] width 368 height 50
paste textarea "DQ vis update exploration"
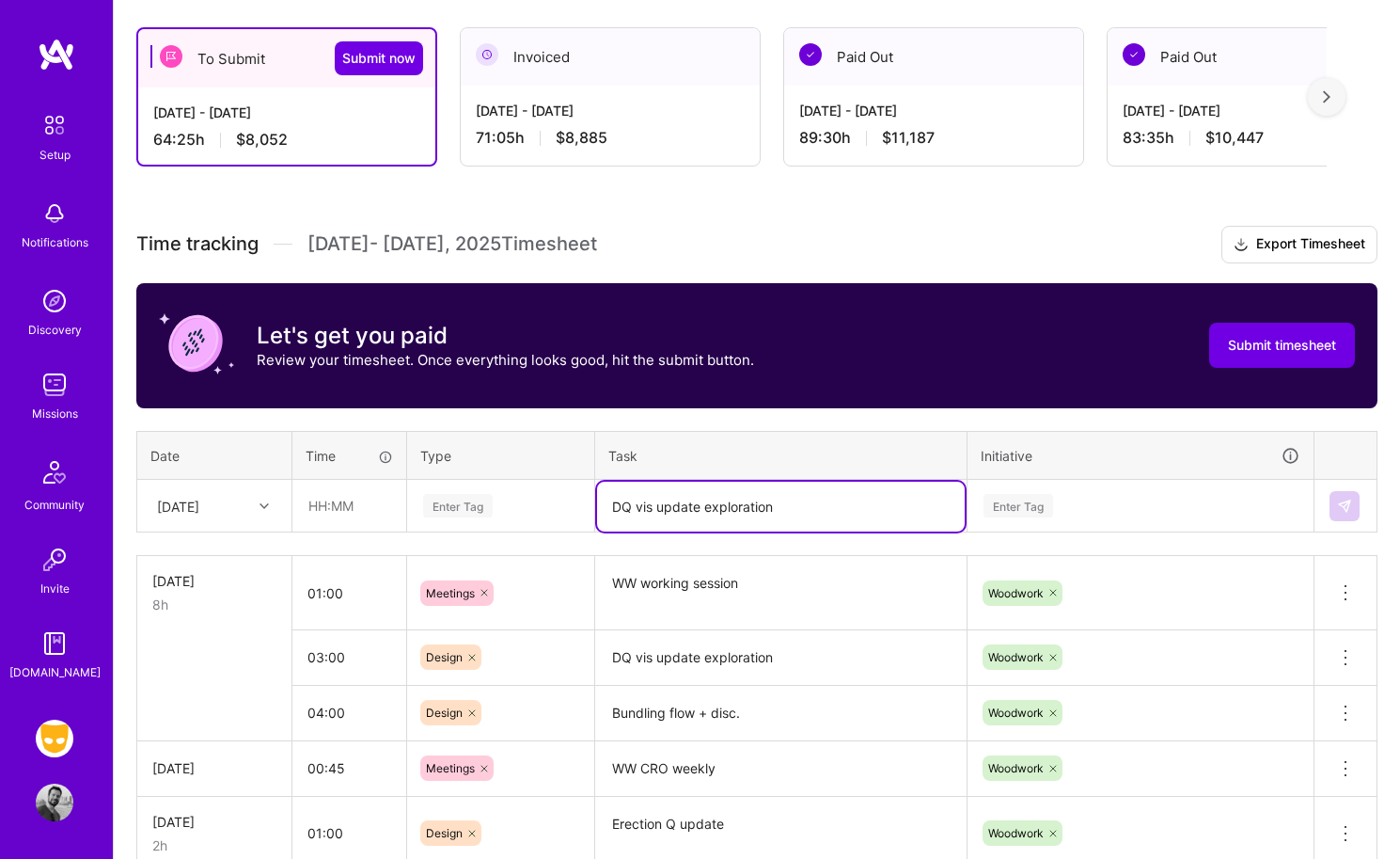
type textarea "DQ vis update exploration"
click at [343, 502] on input "text" at bounding box center [350, 506] width 112 height 50
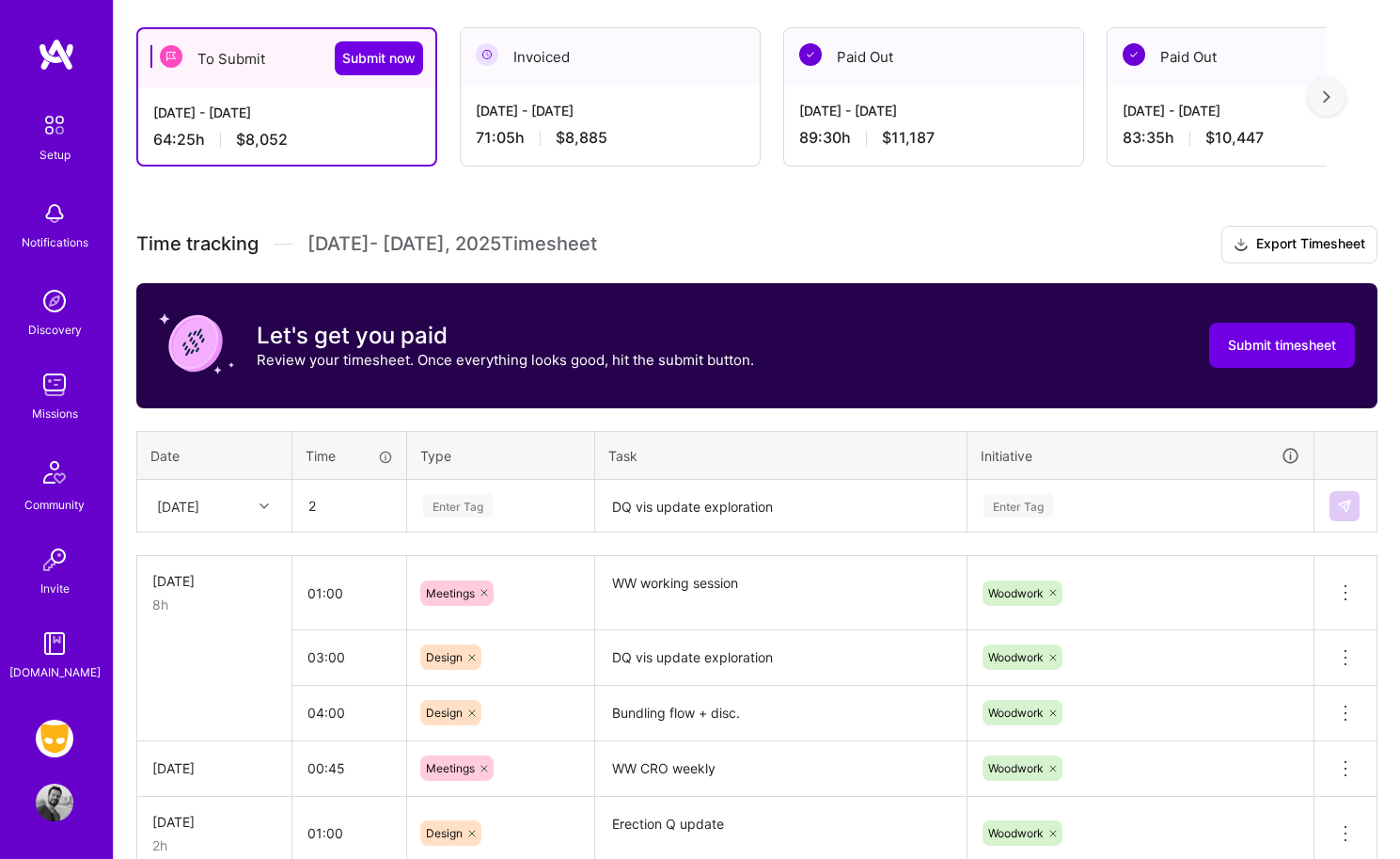
type input "02:00"
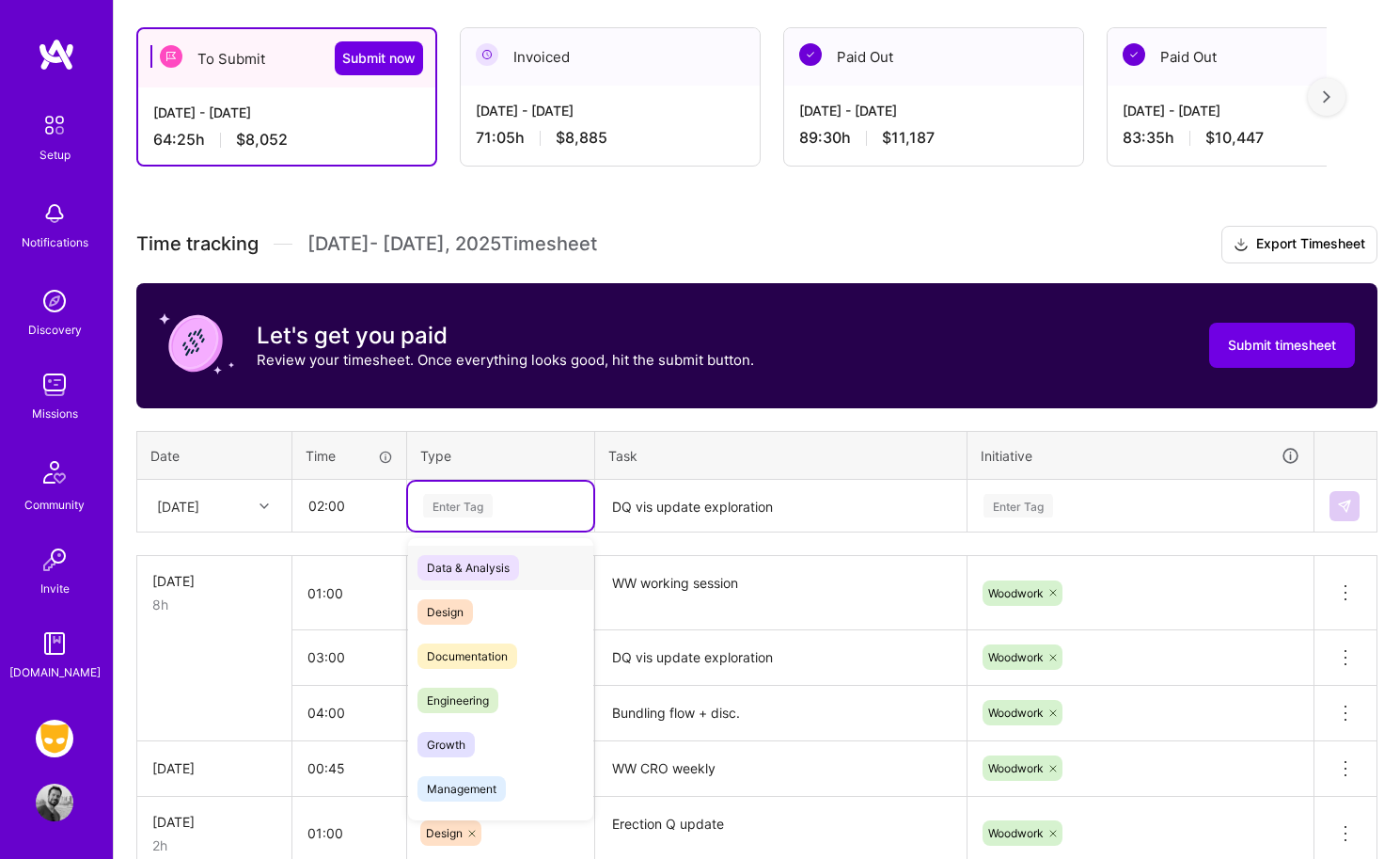
click at [456, 506] on div "Enter Tag" at bounding box center [457, 505] width 70 height 30
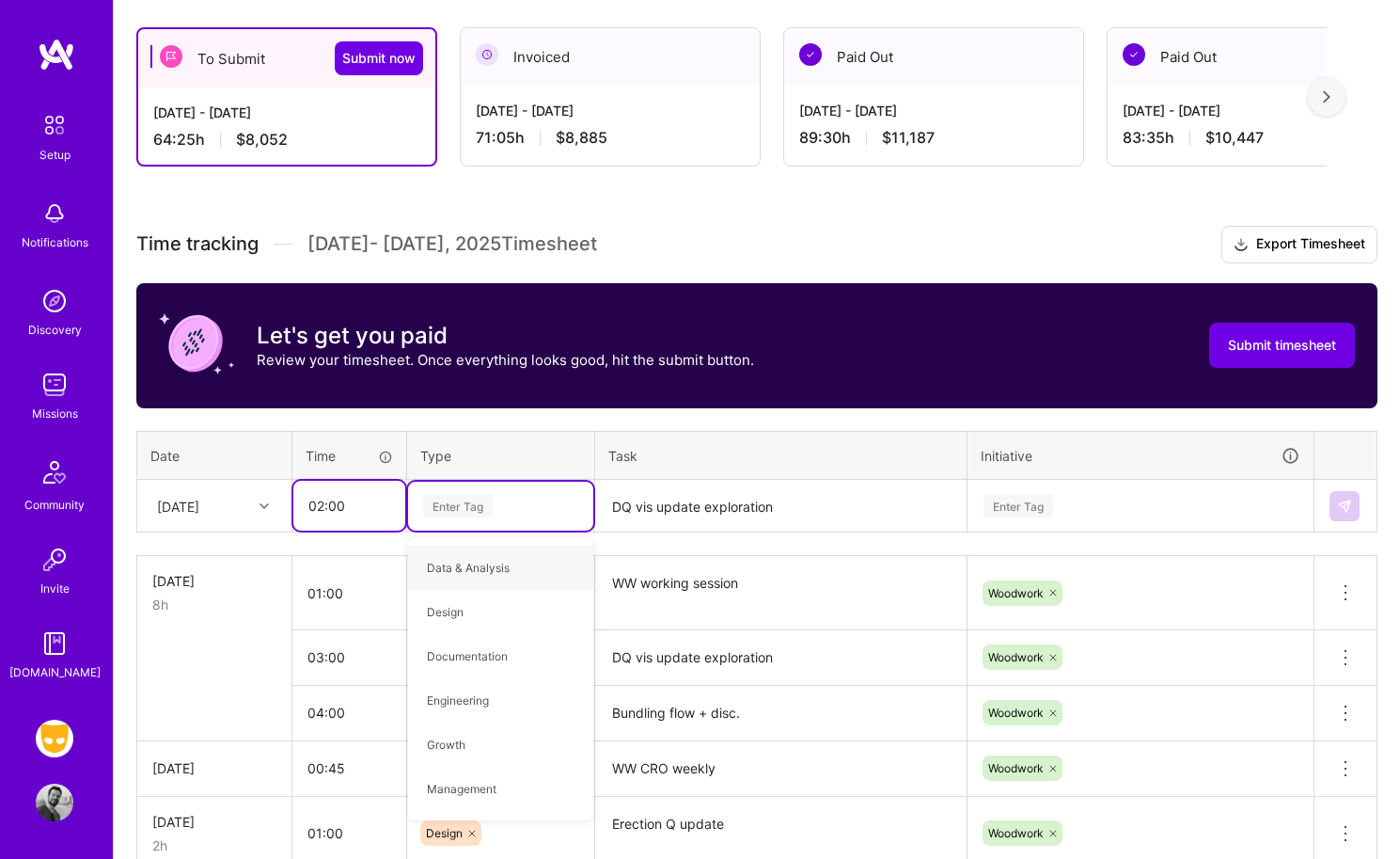
click at [321, 498] on input "02:00" at bounding box center [350, 506] width 112 height 50
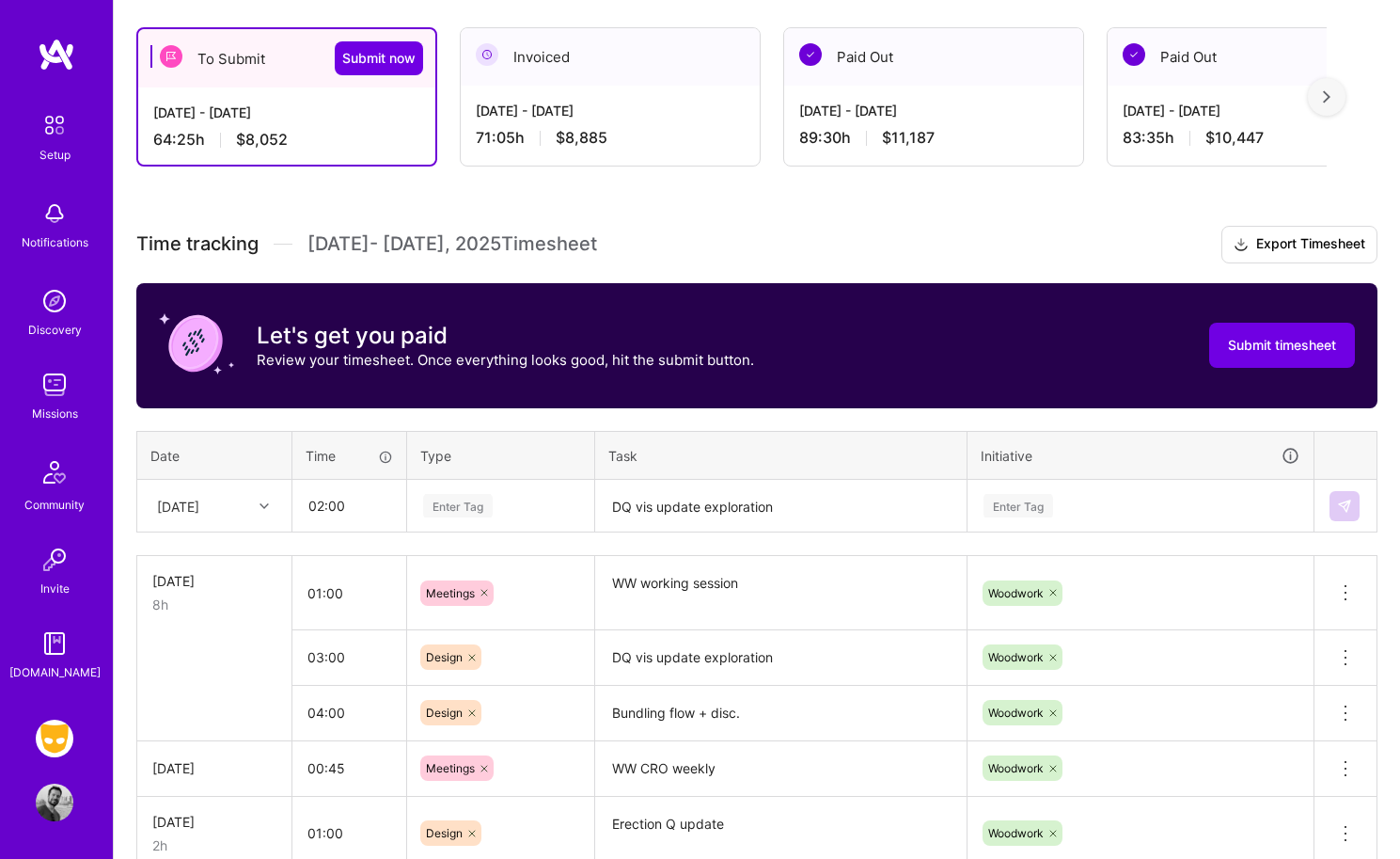
click at [490, 524] on div "Enter Tag" at bounding box center [501, 506] width 186 height 49
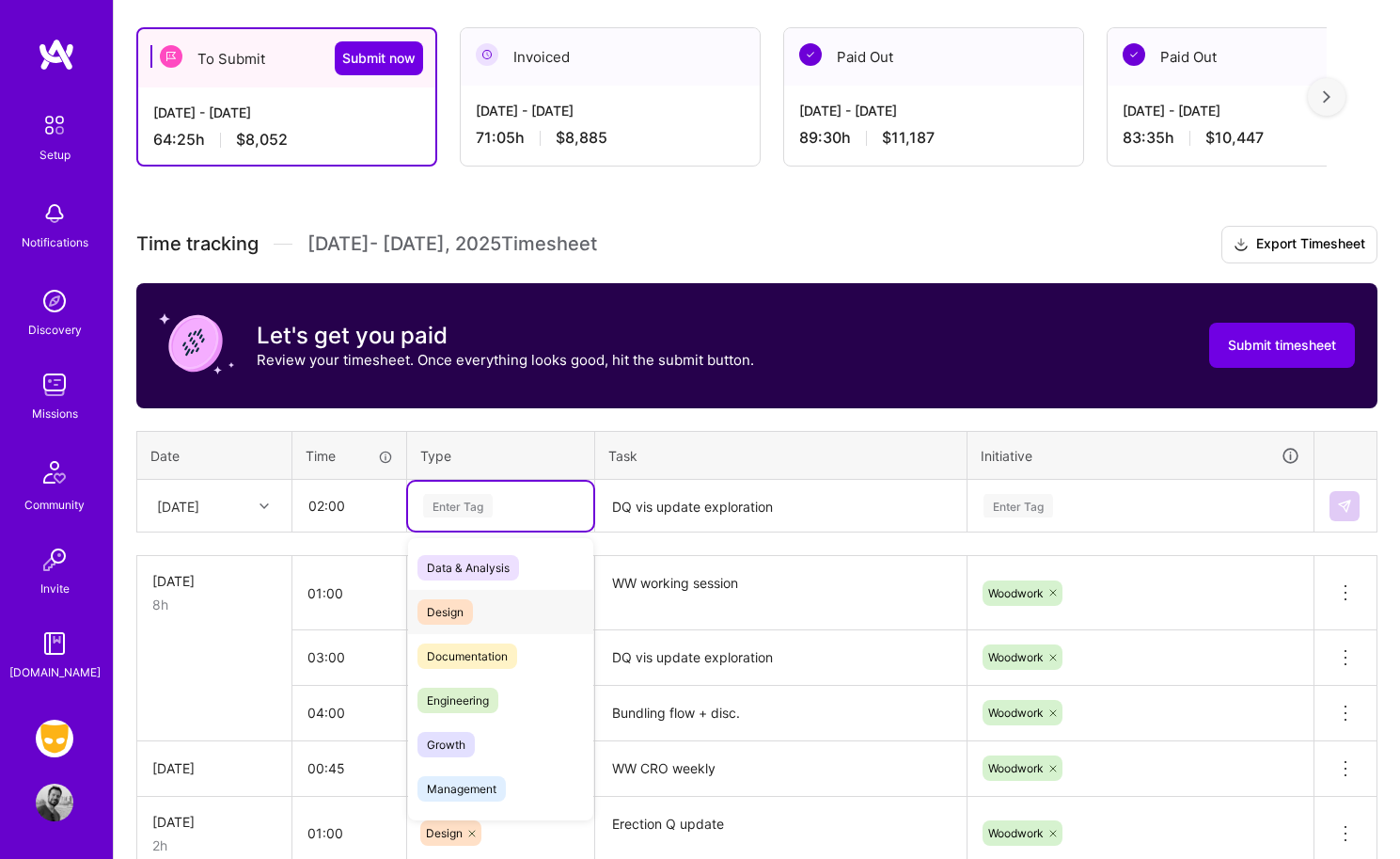
click at [470, 608] on span "Design" at bounding box center [445, 611] width 55 height 26
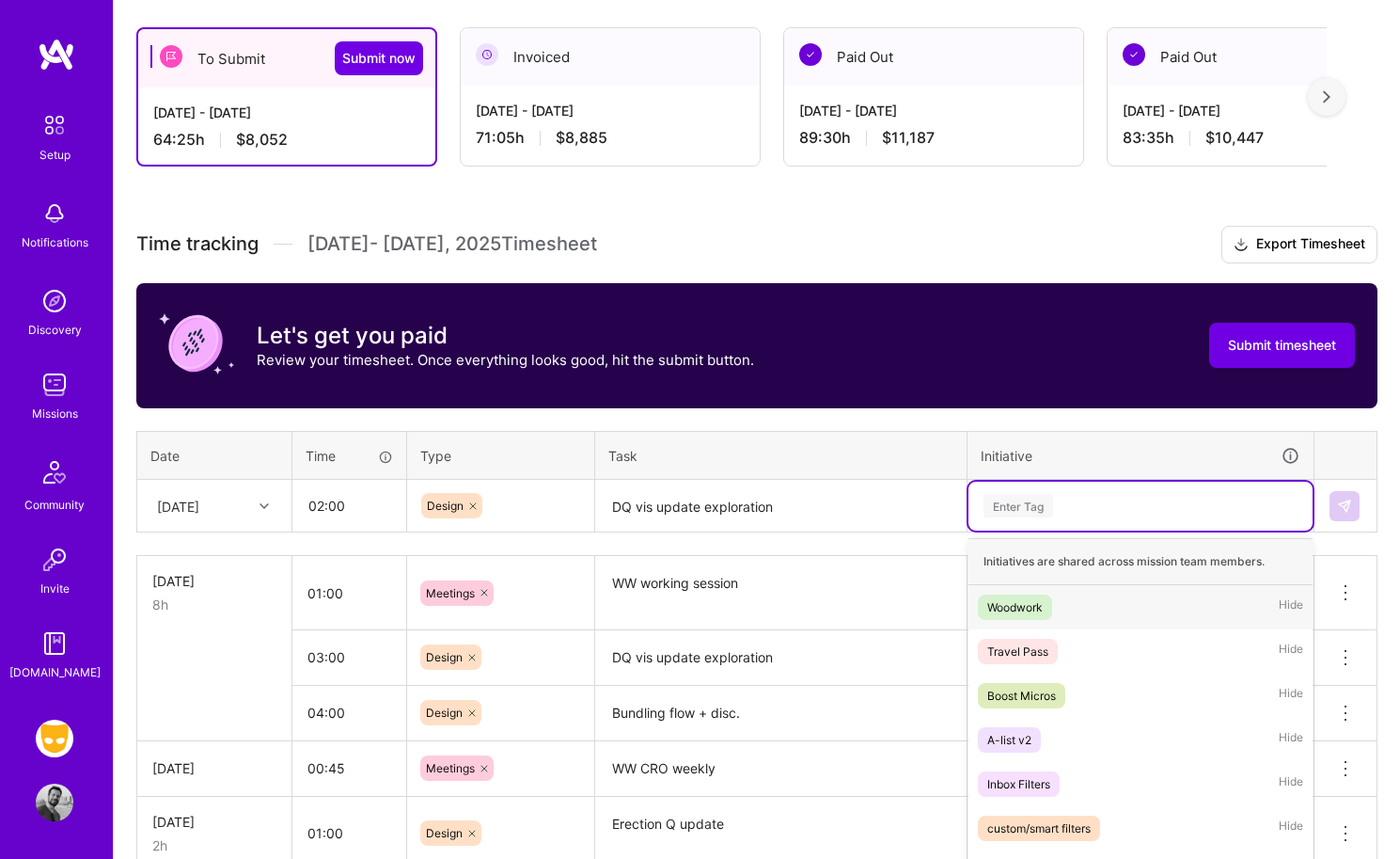
click at [1020, 511] on div "option Woodwork, selected. option Woodwork focused, 1 of 29. 29 results availab…" at bounding box center [1140, 506] width 344 height 49
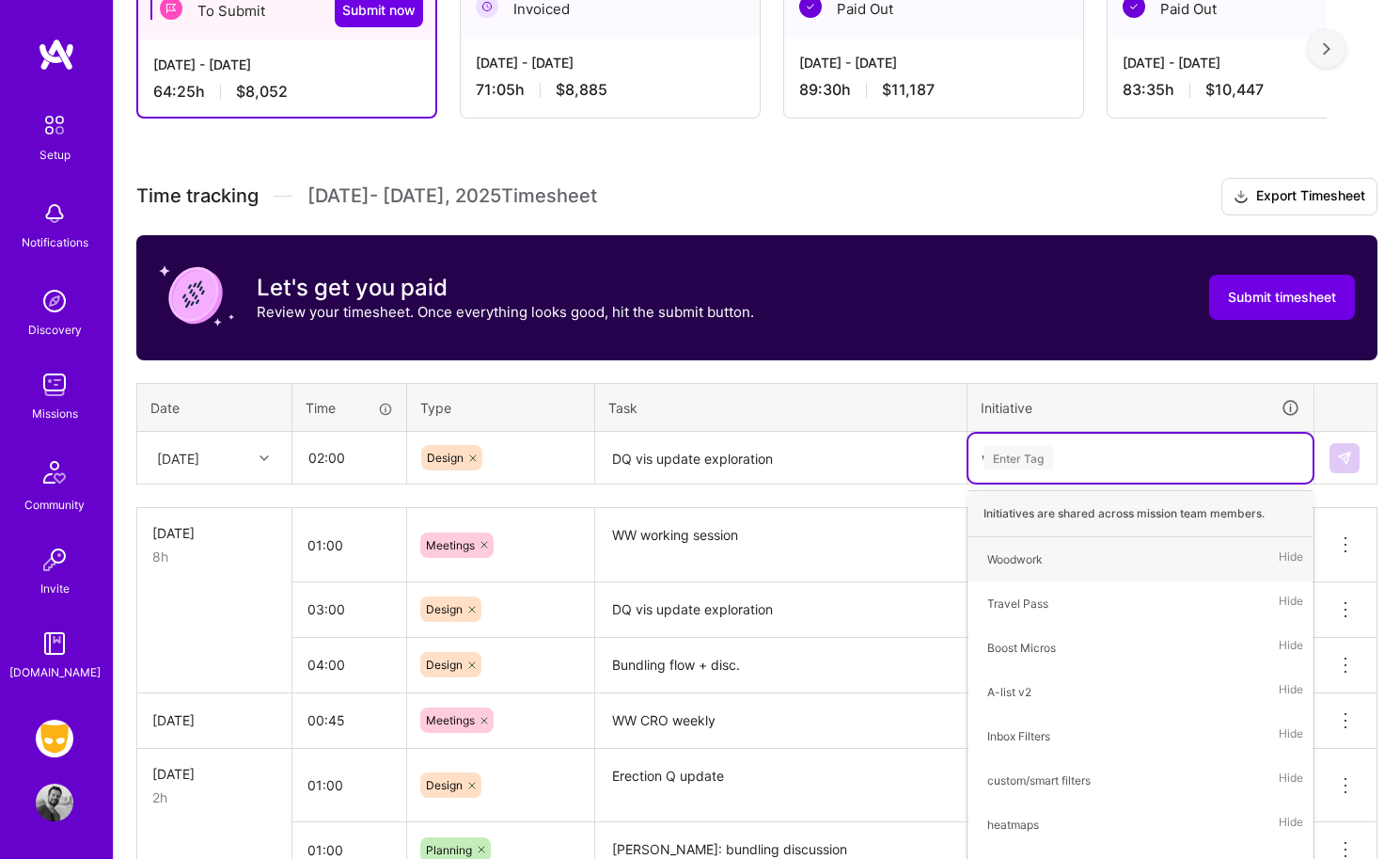
type input "woo"
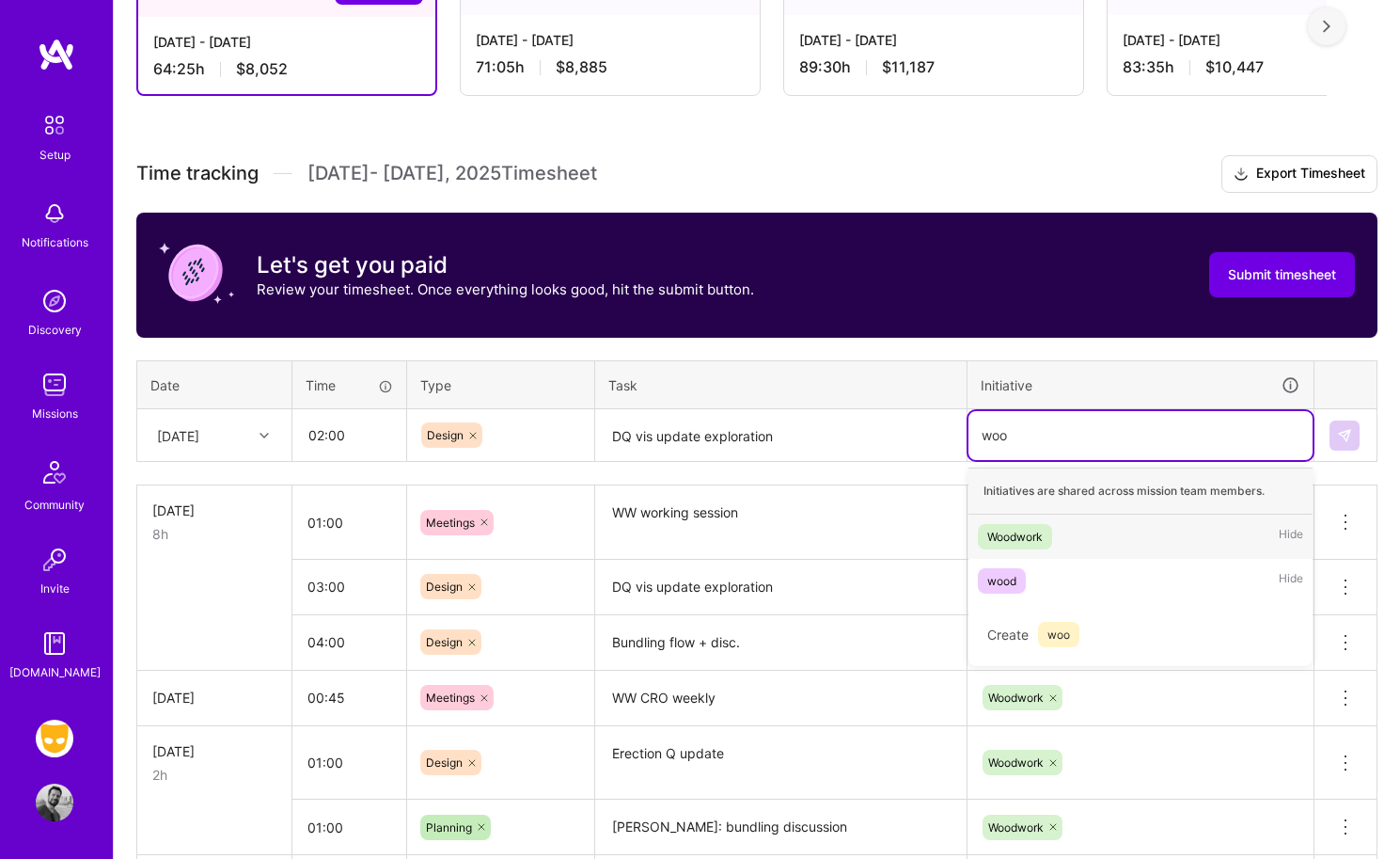
scroll to position [390, 0]
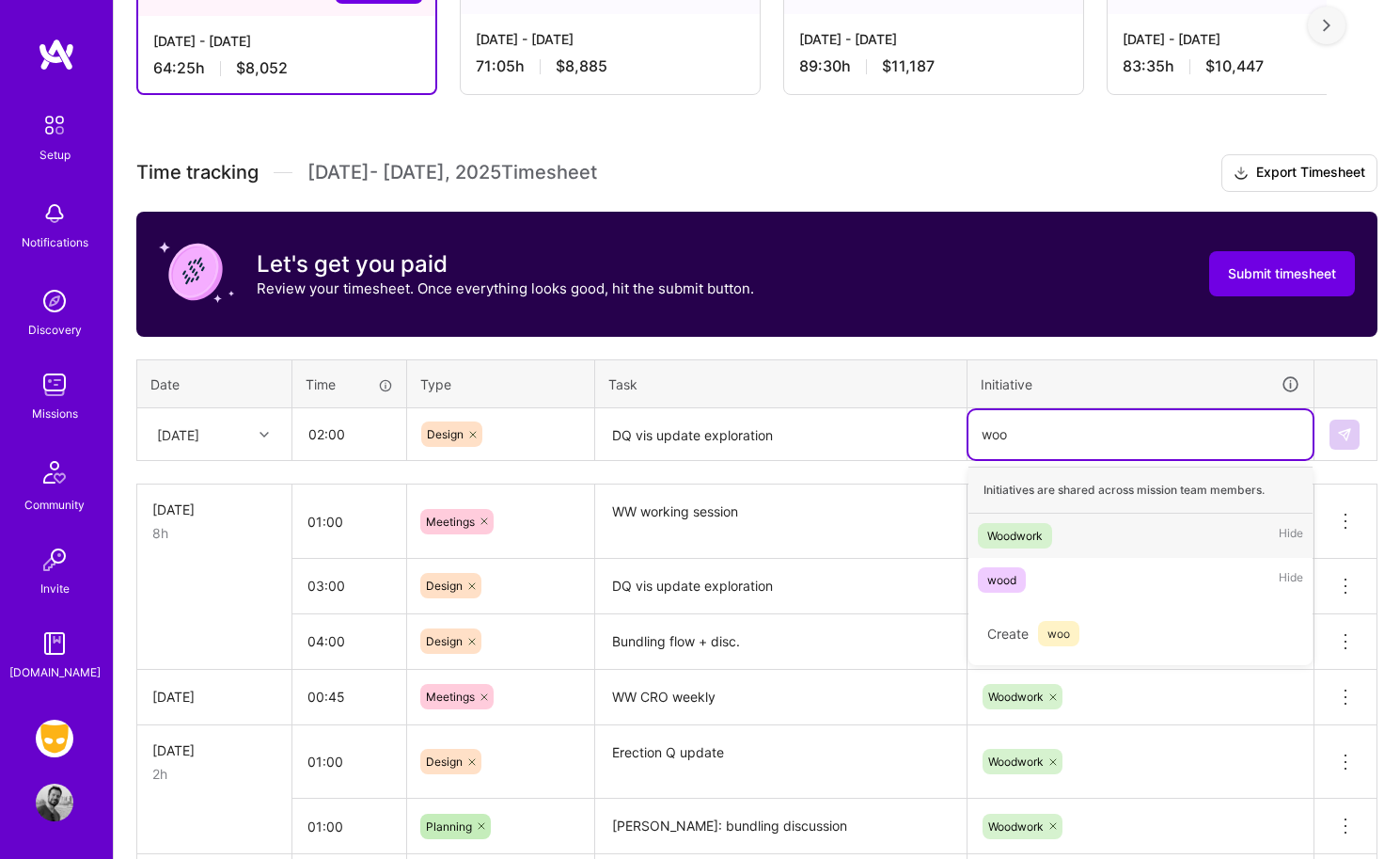
click at [1031, 534] on div "Woodwork" at bounding box center [1015, 535] width 55 height 20
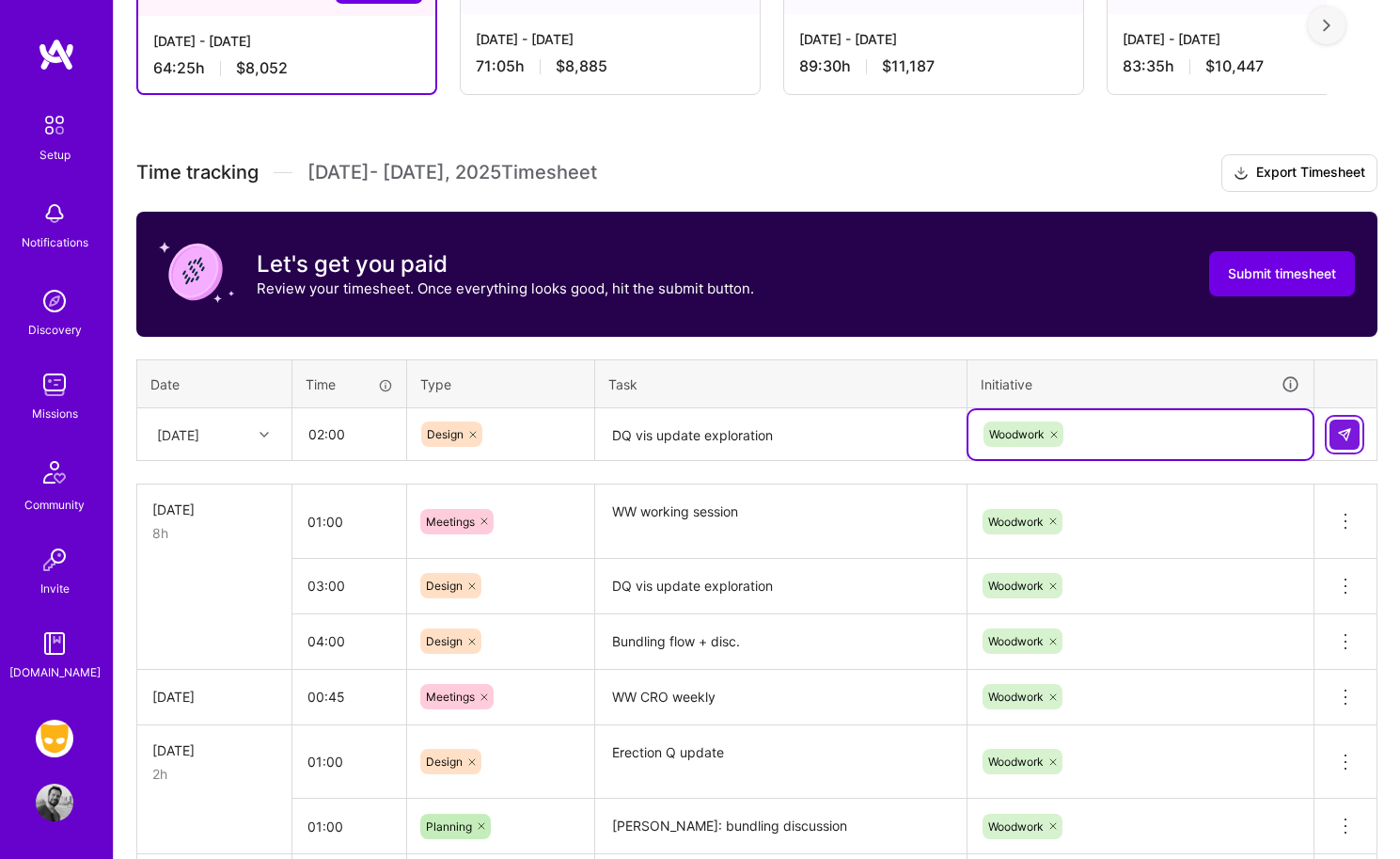
click at [1163, 435] on button at bounding box center [1345, 434] width 30 height 30
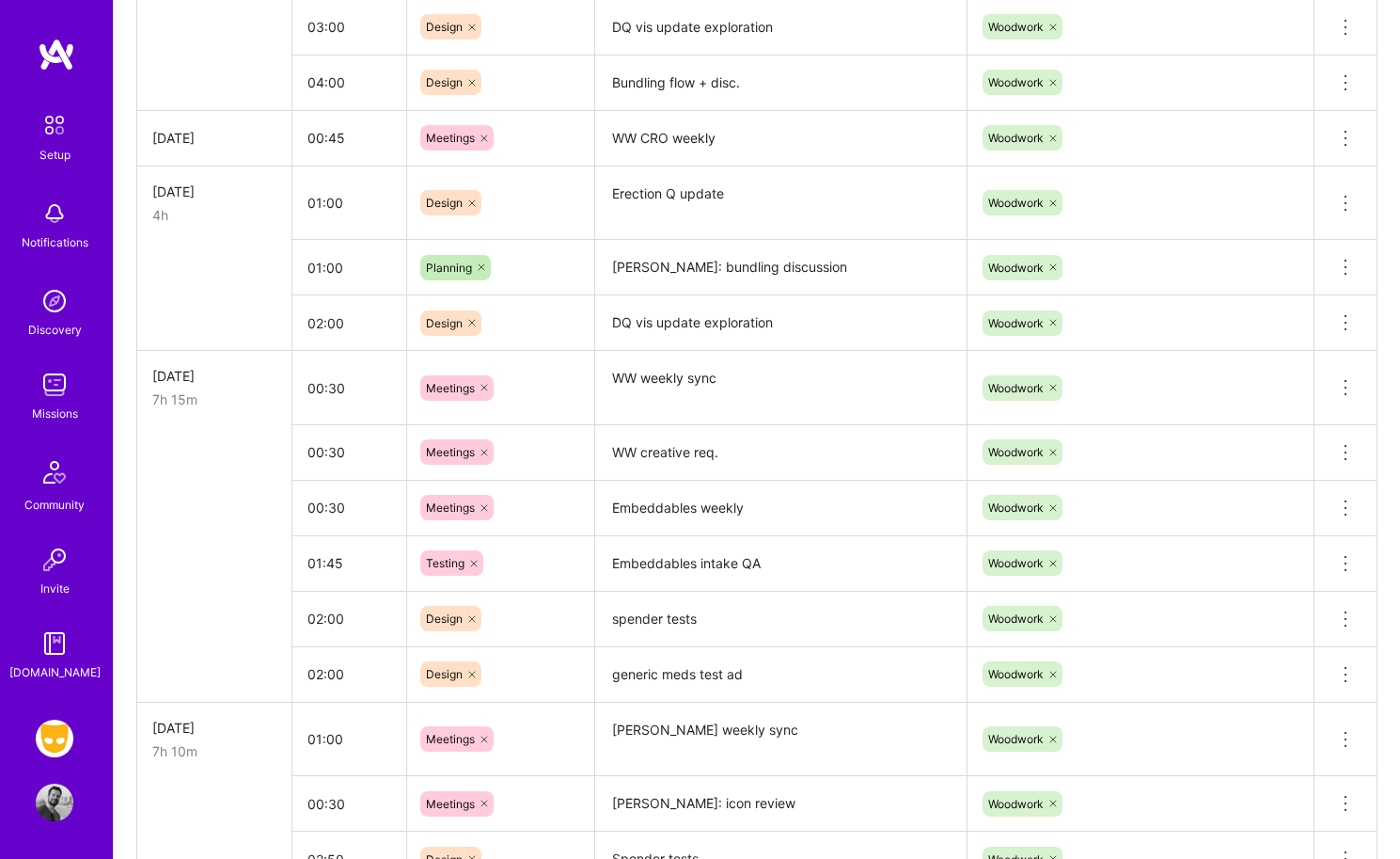
scroll to position [951, 0]
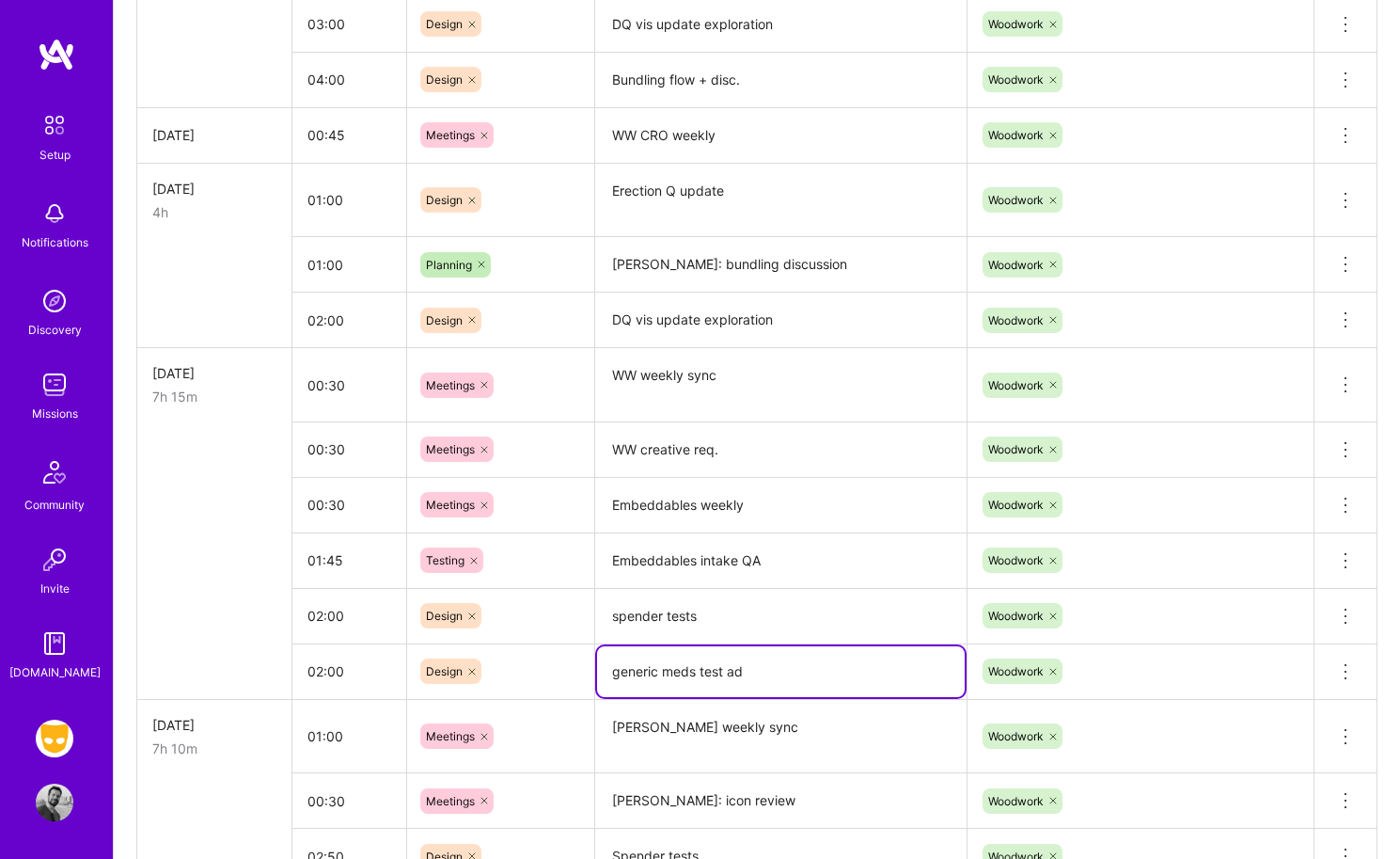
click at [688, 664] on textarea "generic meds test ad" at bounding box center [781, 670] width 368 height 50
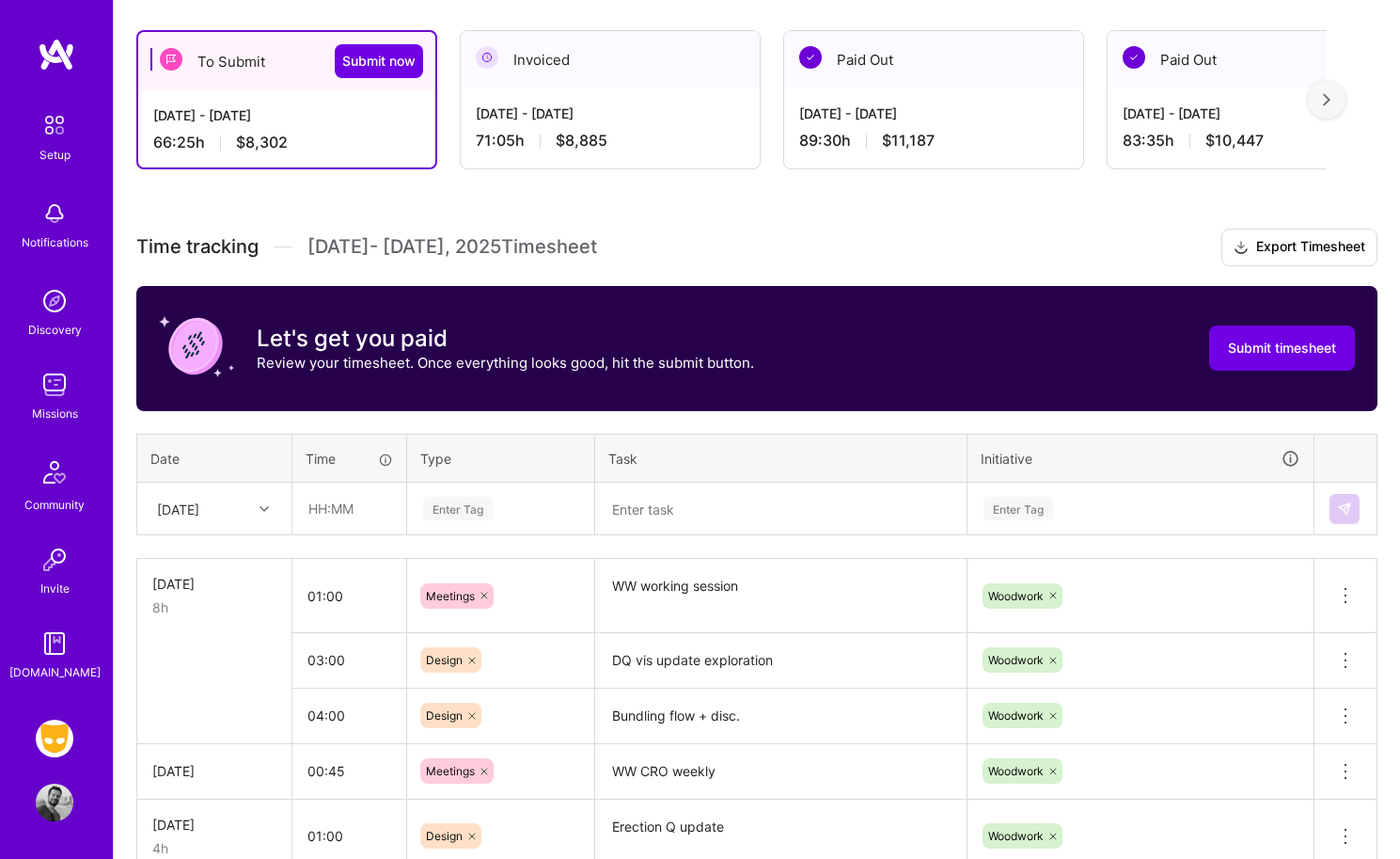
scroll to position [318, 0]
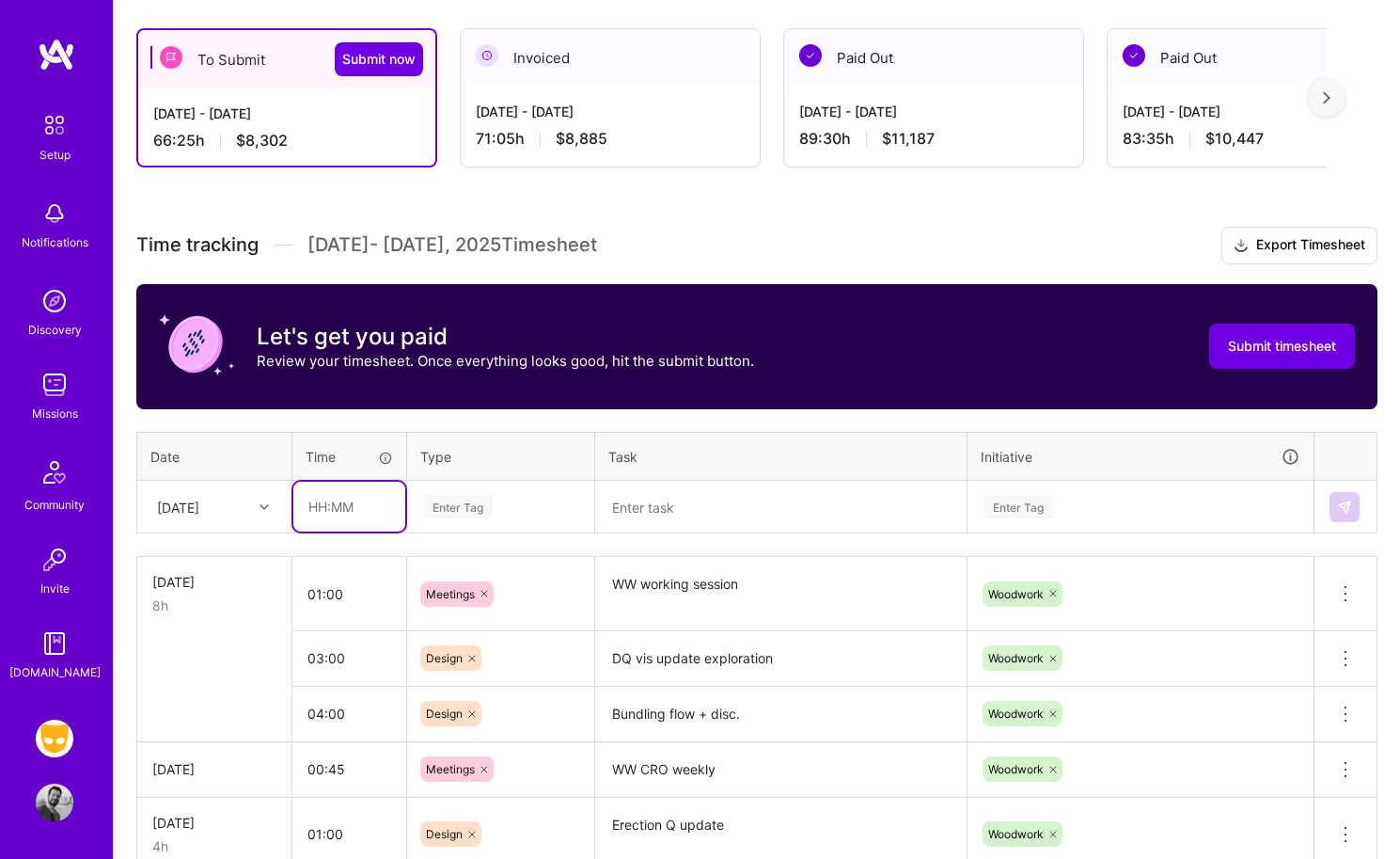
click at [341, 500] on input "text" at bounding box center [350, 507] width 112 height 50
type input "01:00"
click at [650, 504] on textarea at bounding box center [781, 508] width 368 height 50
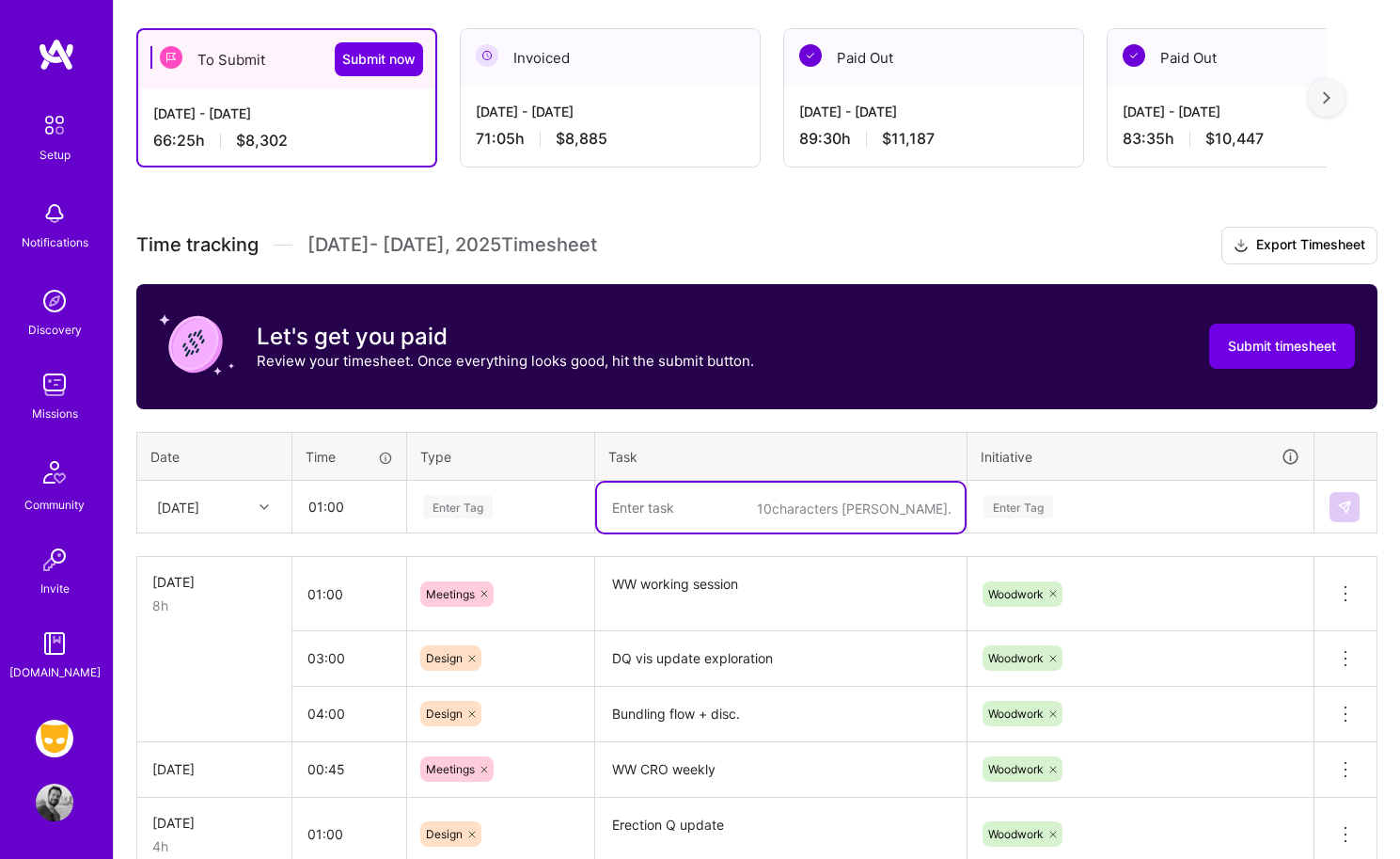
paste textarea "generic meds test ad"
type textarea "generic meds test ad"
click at [448, 498] on div "Enter Tag" at bounding box center [457, 506] width 70 height 30
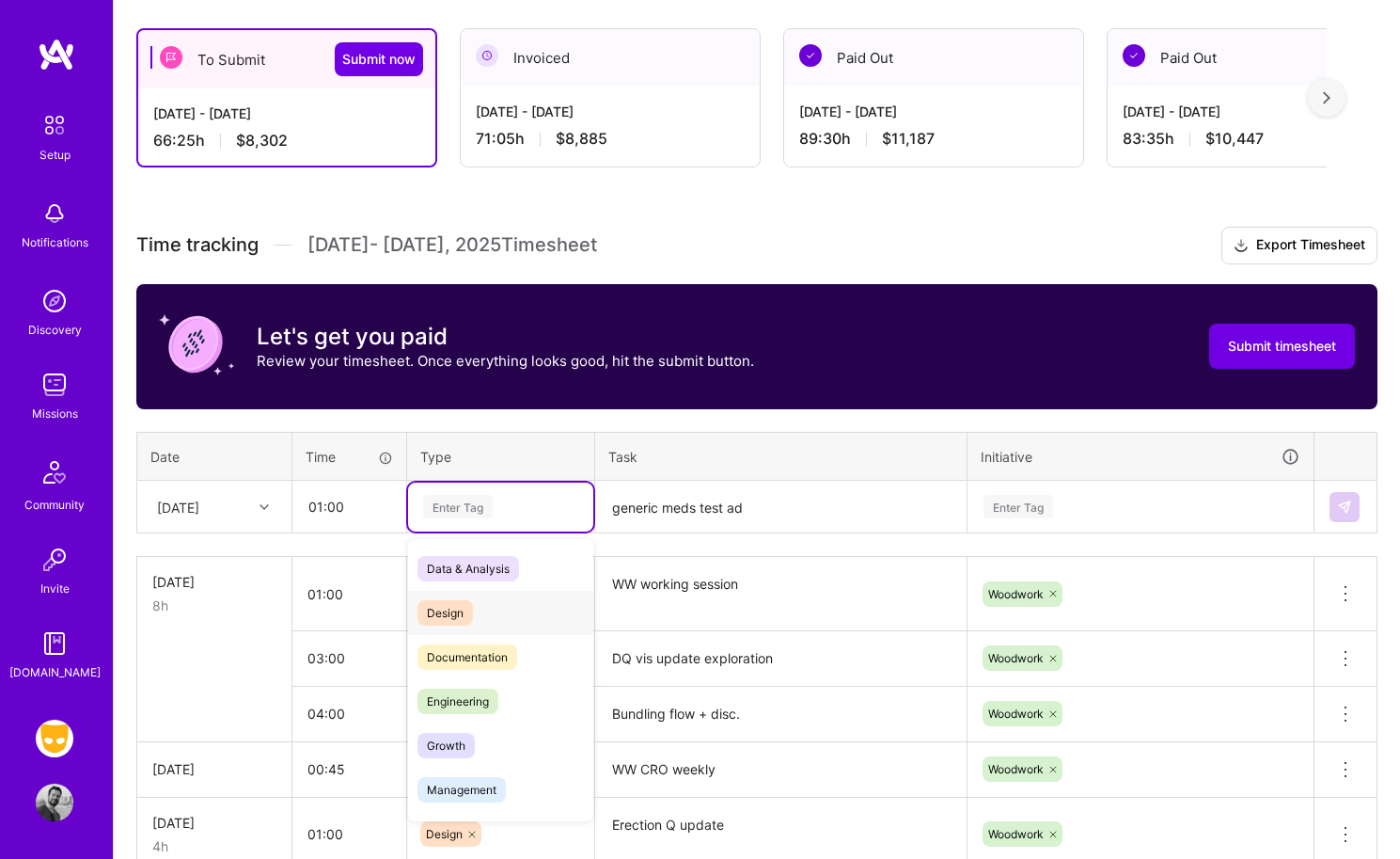
click at [472, 612] on span "Design" at bounding box center [445, 612] width 55 height 26
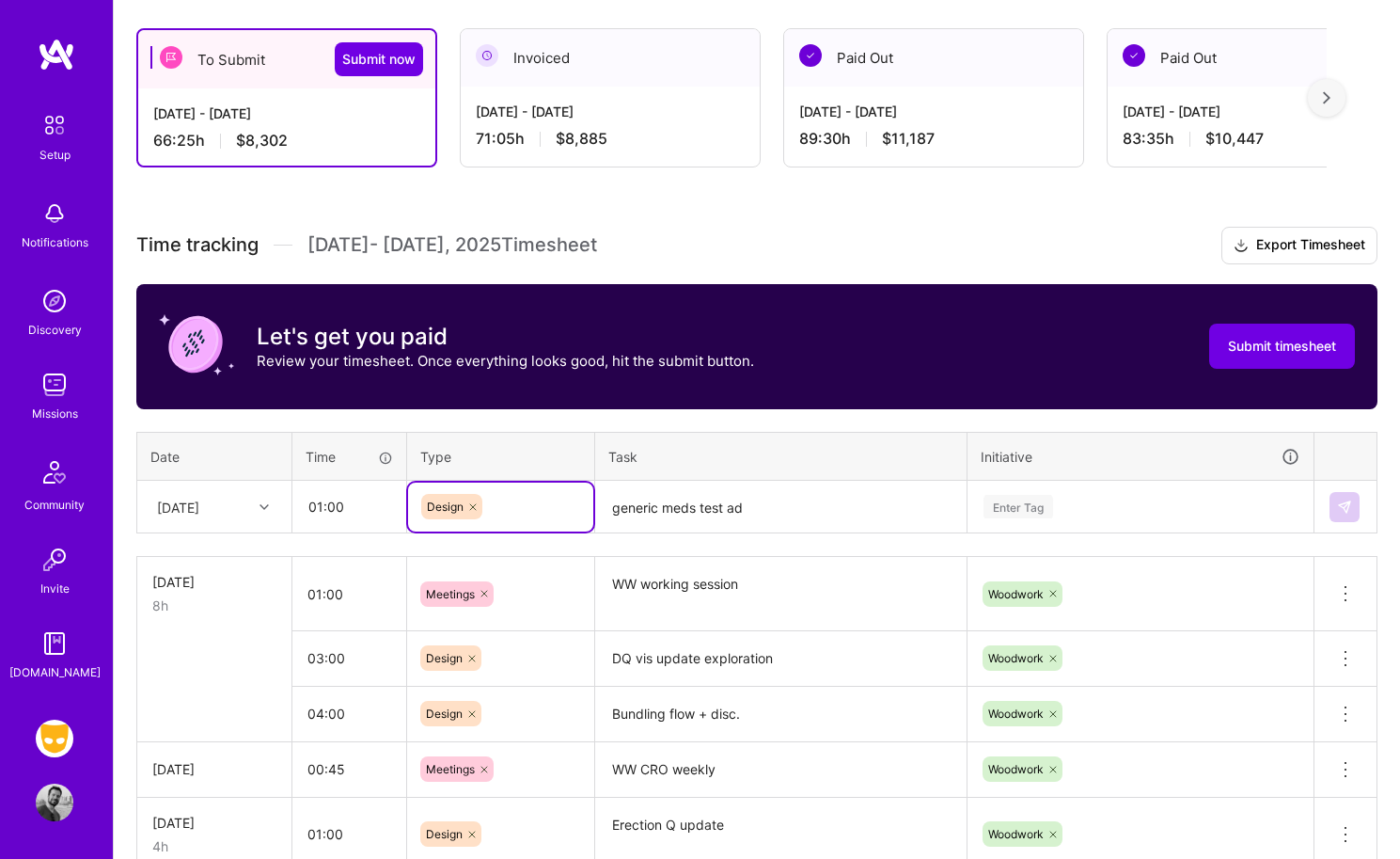
click at [1029, 507] on div "Enter Tag" at bounding box center [1140, 507] width 344 height 49
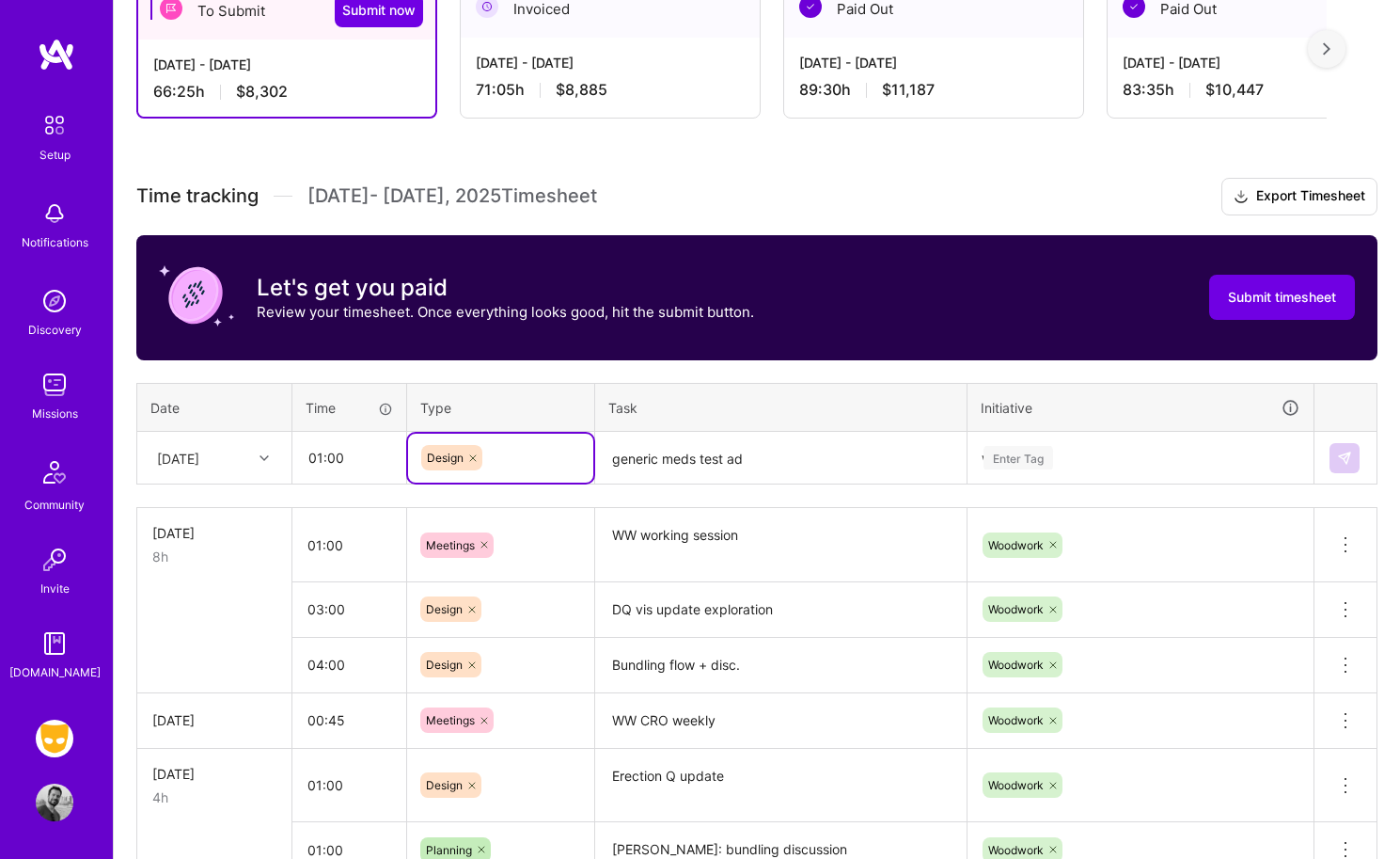
type input "woo"
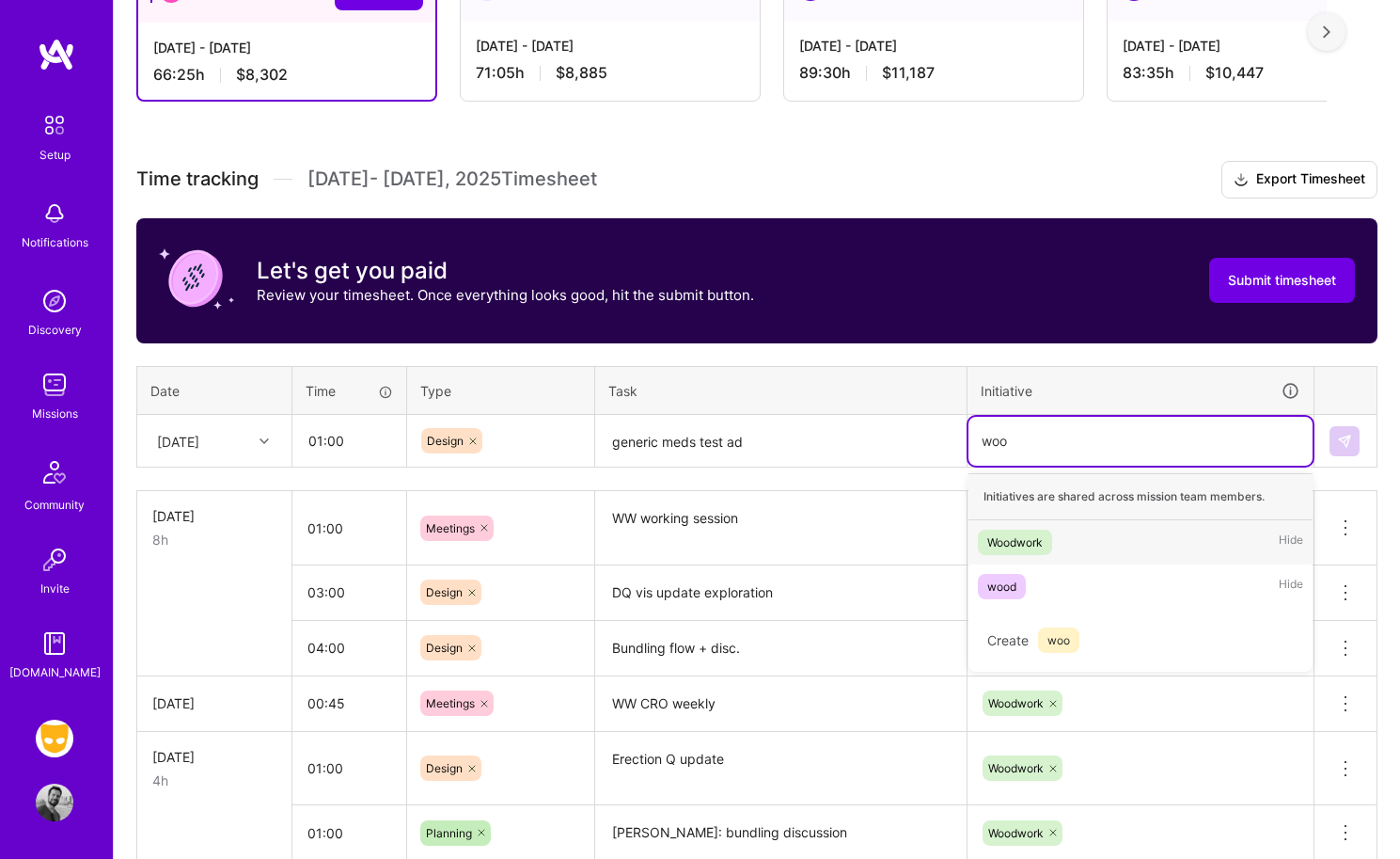
click at [1045, 529] on span "Woodwork" at bounding box center [1015, 542] width 74 height 26
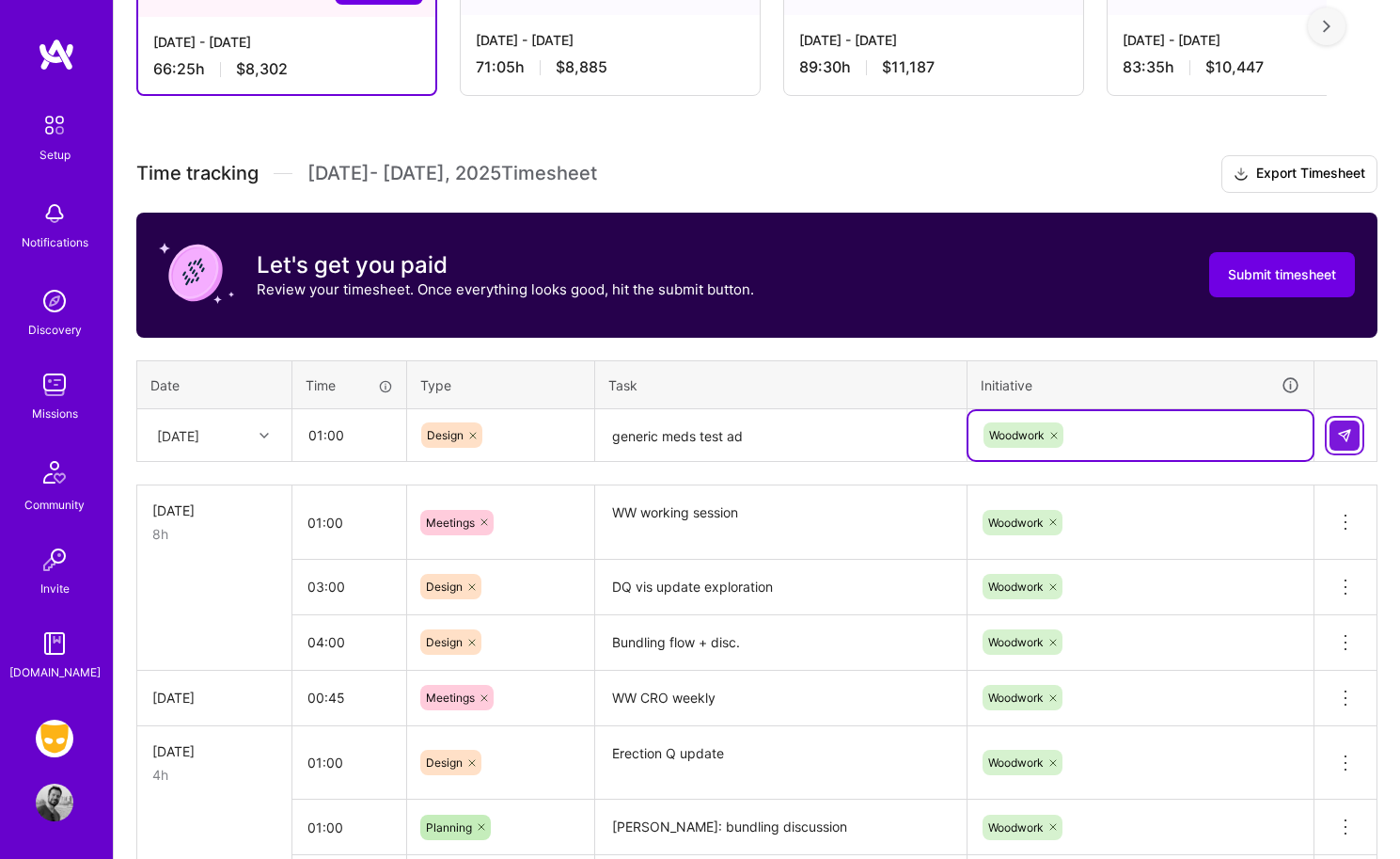
scroll to position [390, 0]
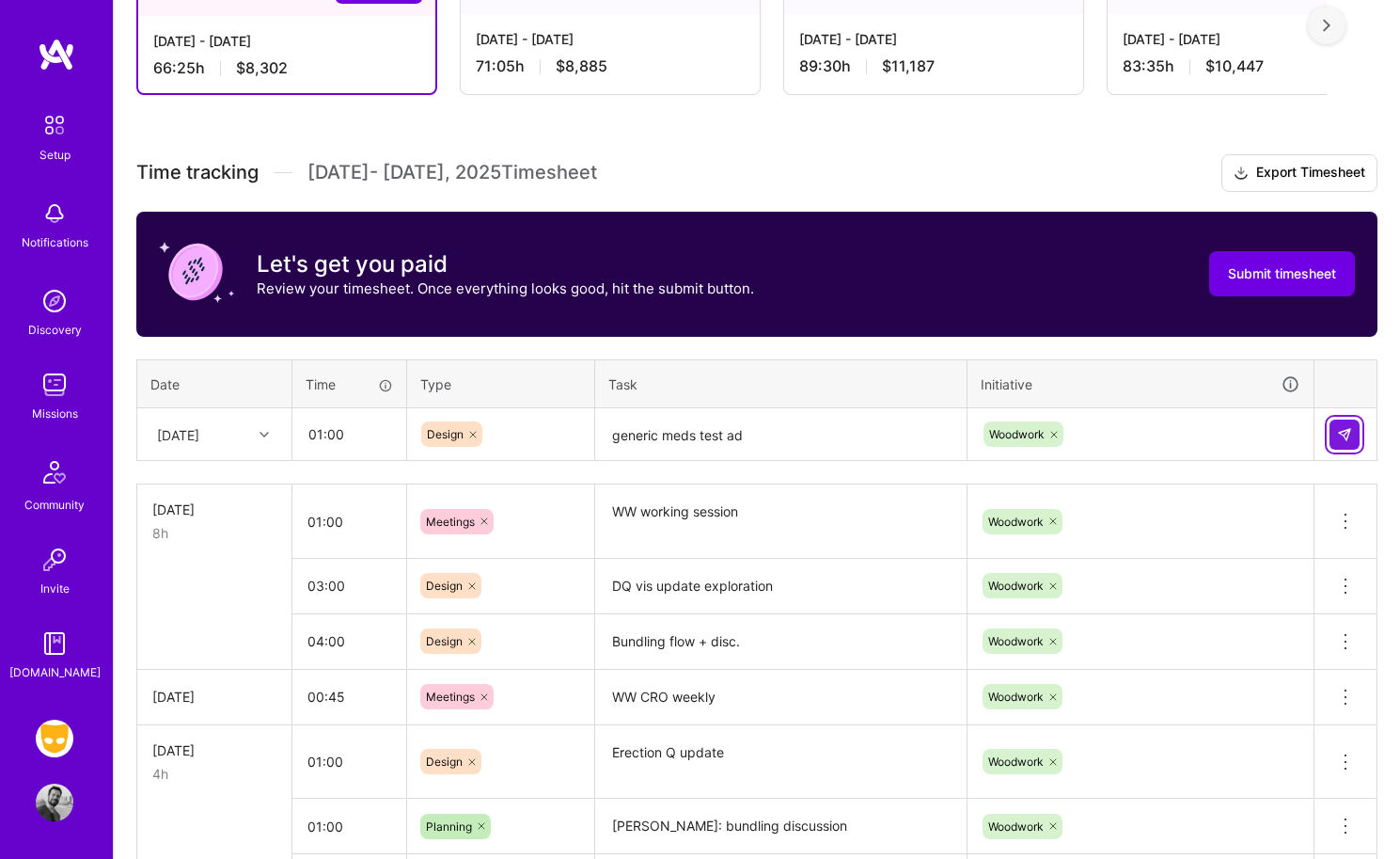
click at [1163, 436] on img at bounding box center [1345, 434] width 15 height 15
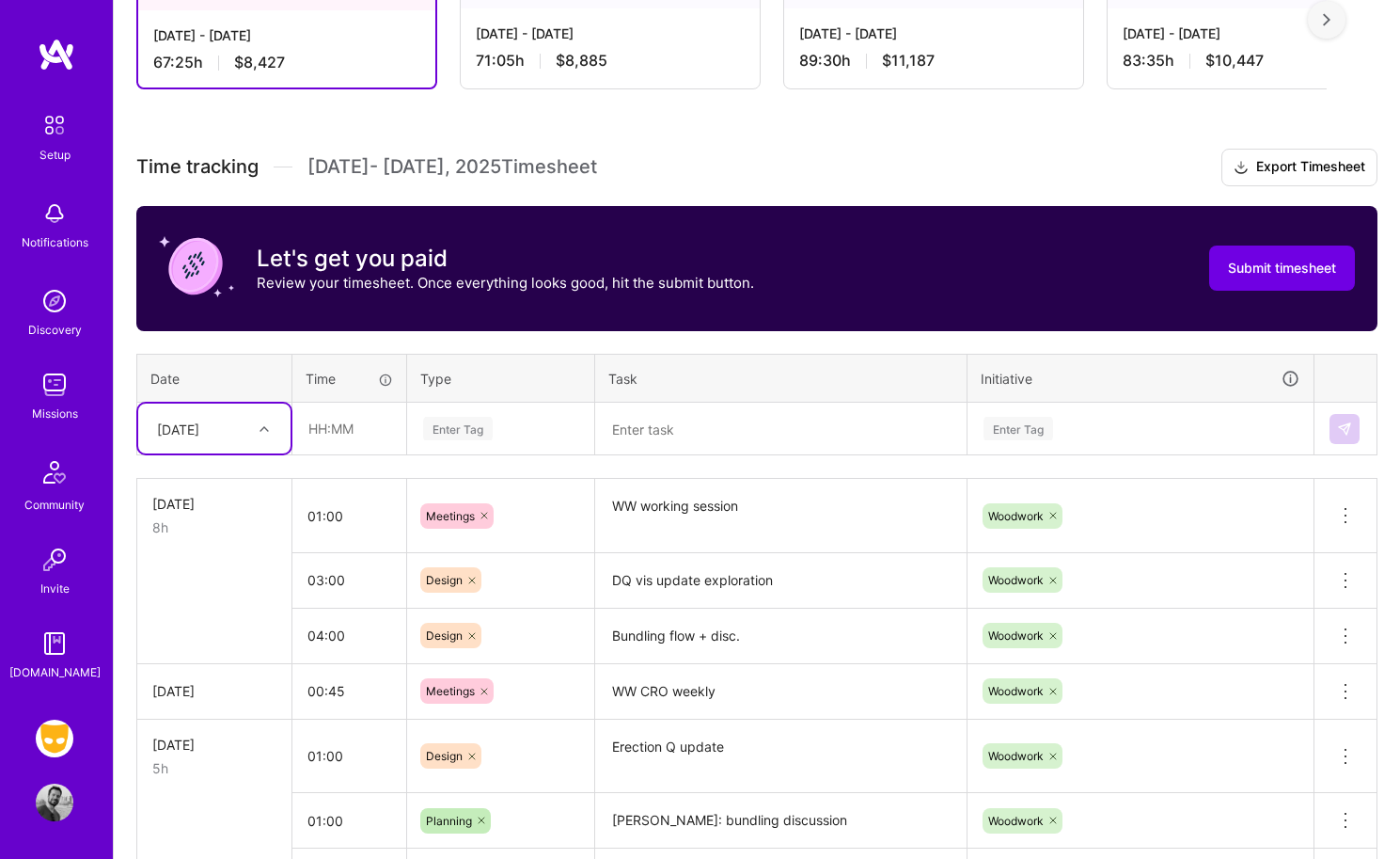
scroll to position [478, 0]
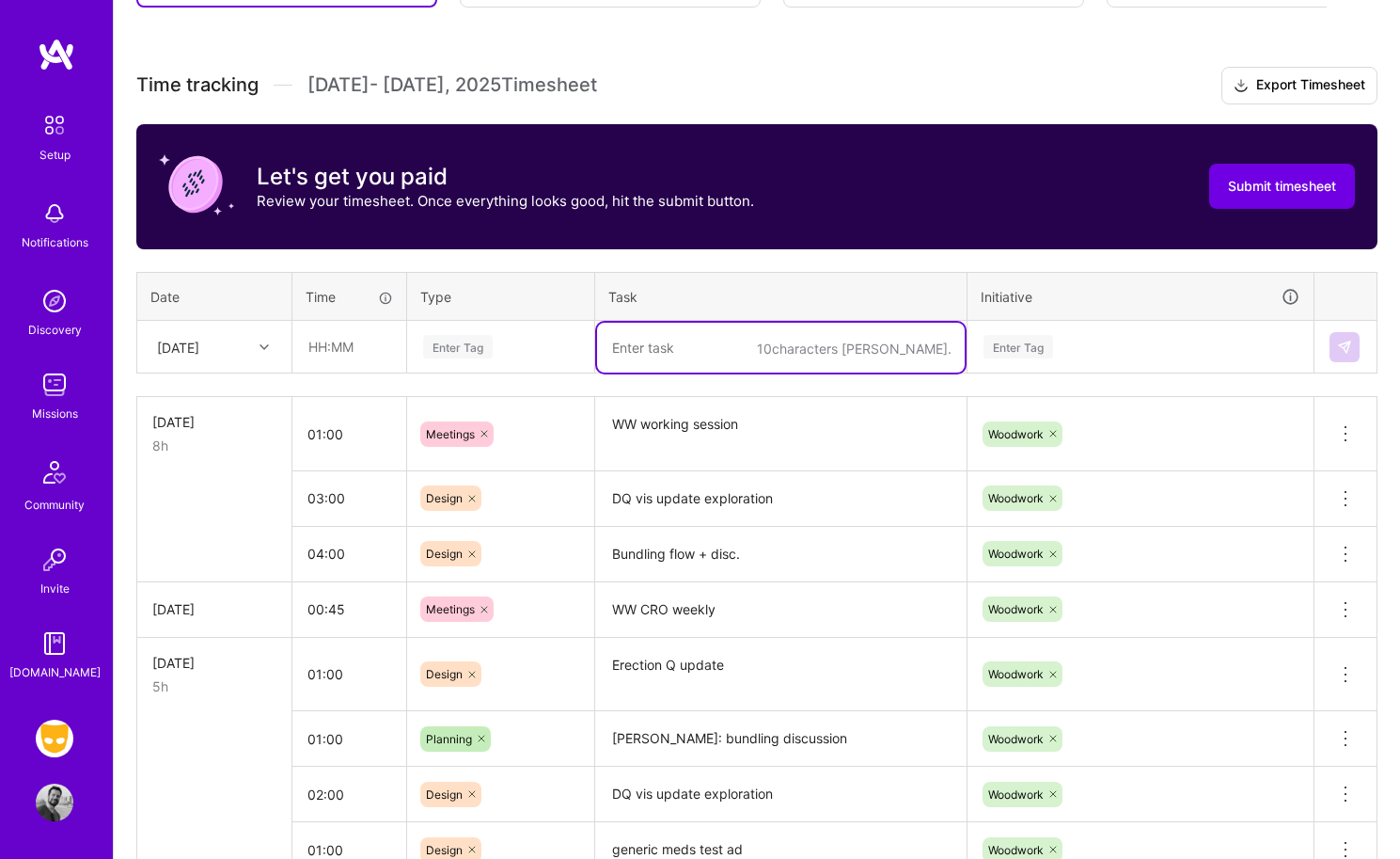
click at [637, 352] on textarea at bounding box center [781, 348] width 368 height 50
type textarea "Ad update"
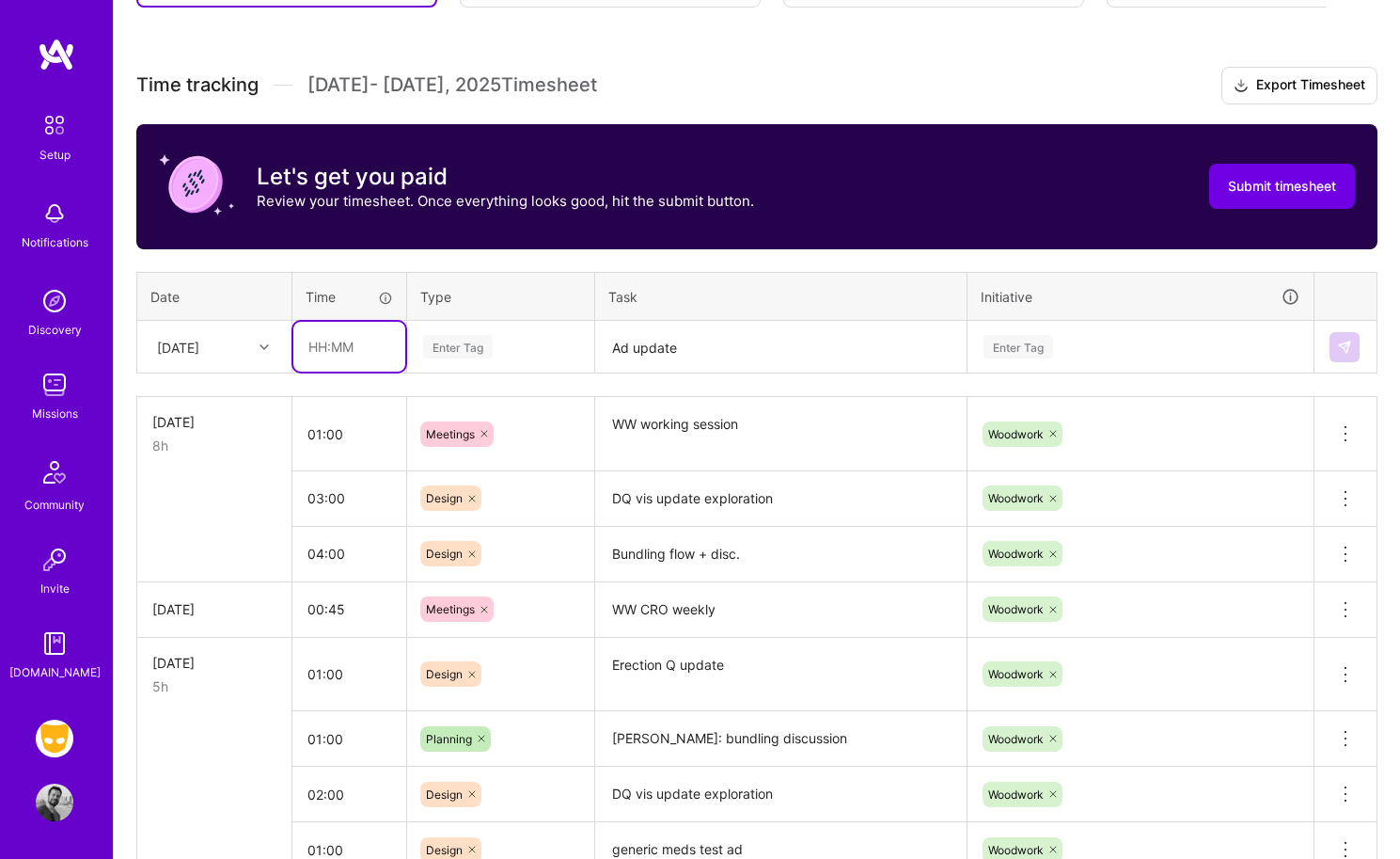
click at [359, 350] on input "text" at bounding box center [350, 347] width 112 height 50
type input "00:20"
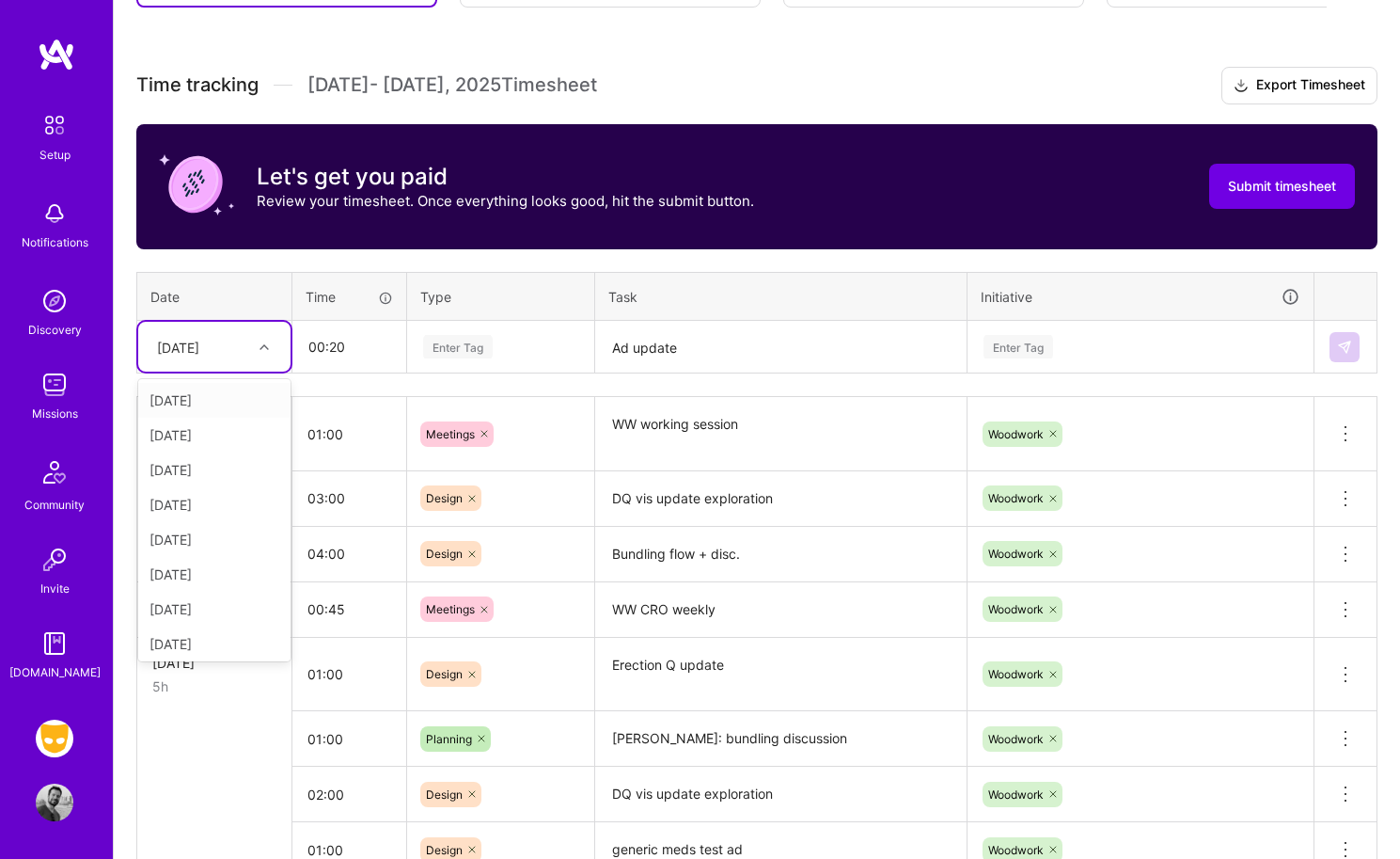
click at [245, 361] on div "[DATE]" at bounding box center [214, 347] width 152 height 50
click at [211, 531] on div "[DATE]" at bounding box center [214, 535] width 152 height 35
click at [461, 348] on div "Enter Tag" at bounding box center [457, 347] width 70 height 30
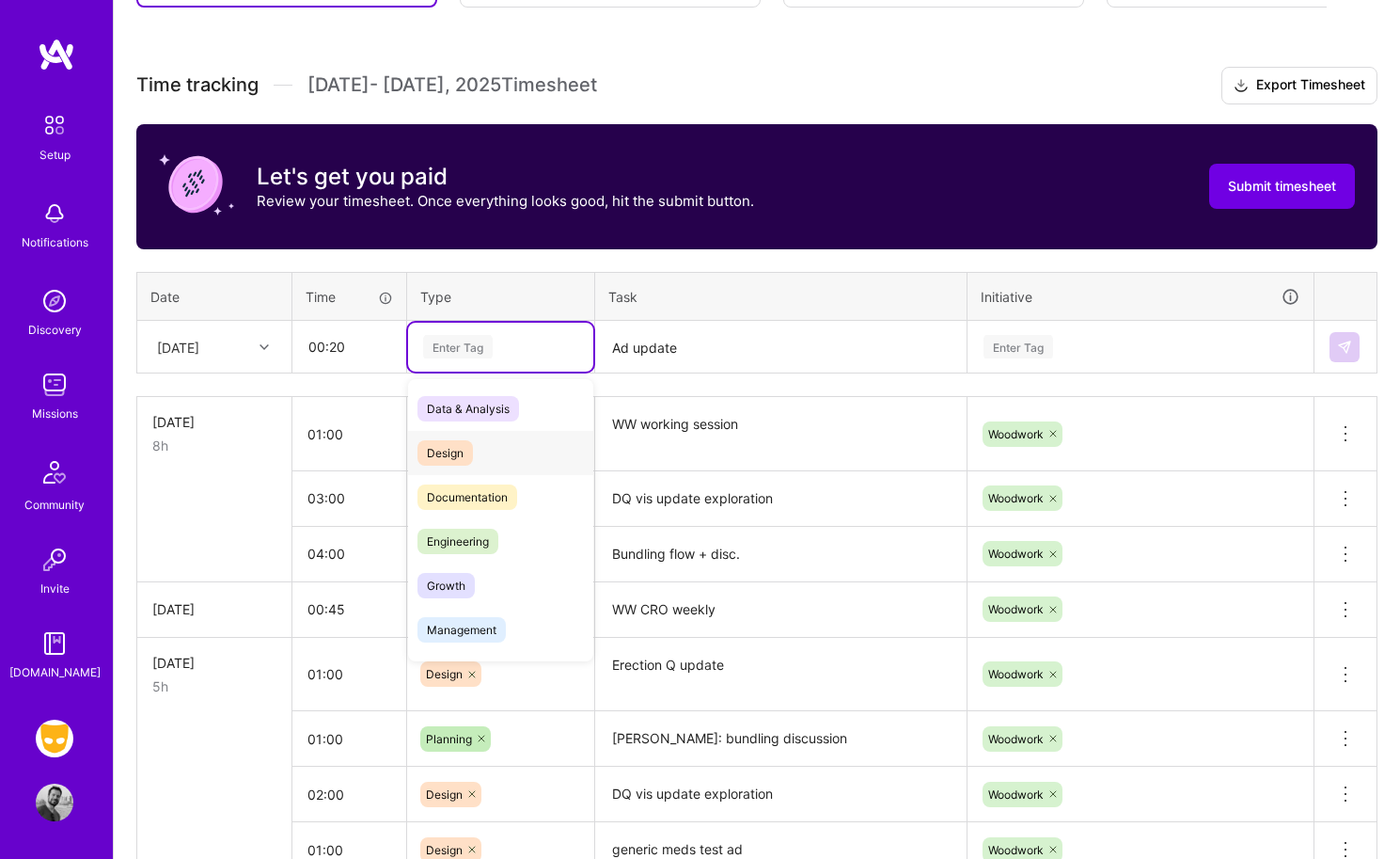
click at [462, 463] on span "Design" at bounding box center [445, 452] width 55 height 26
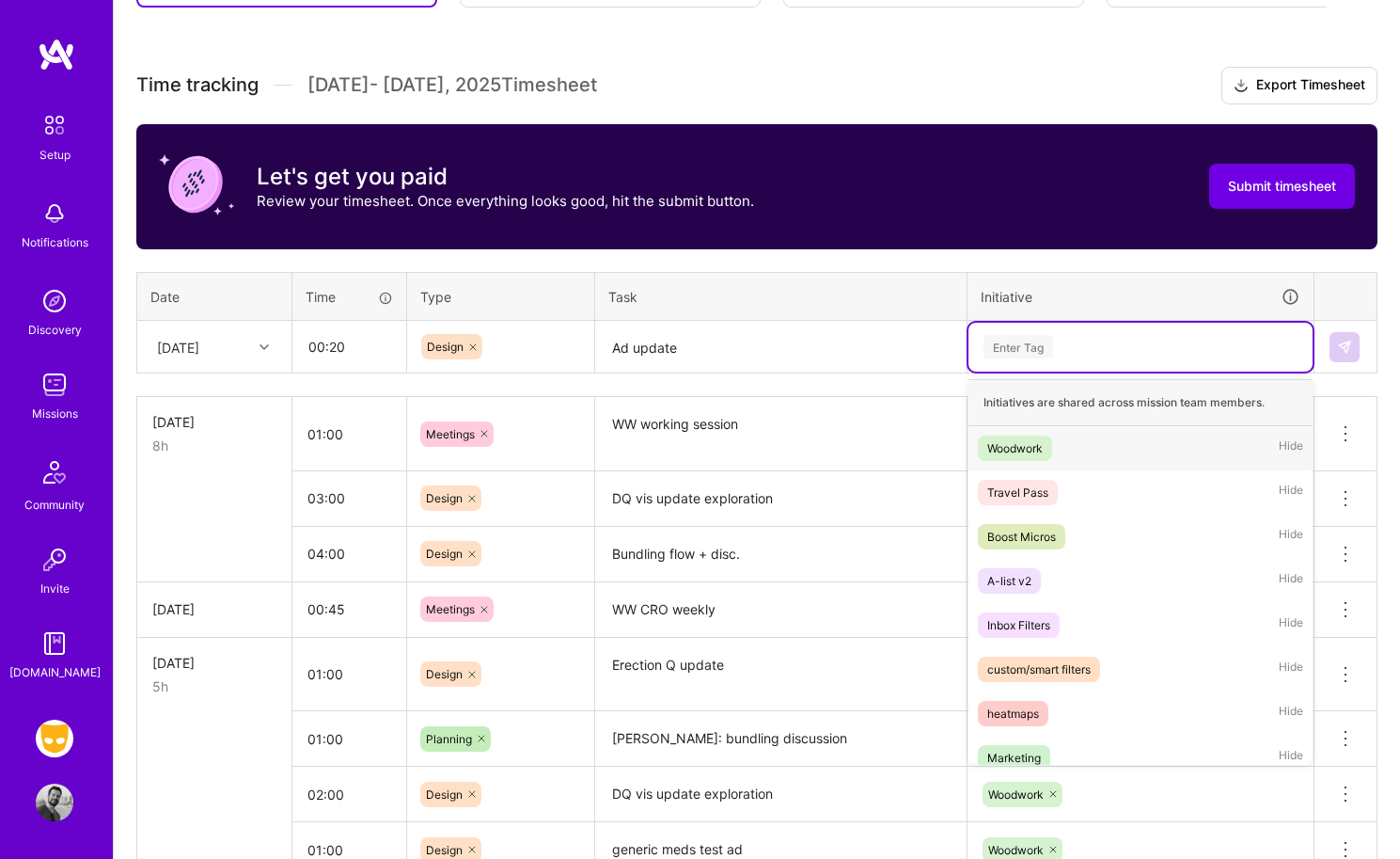
click at [1029, 346] on div "Enter Tag" at bounding box center [1018, 347] width 70 height 30
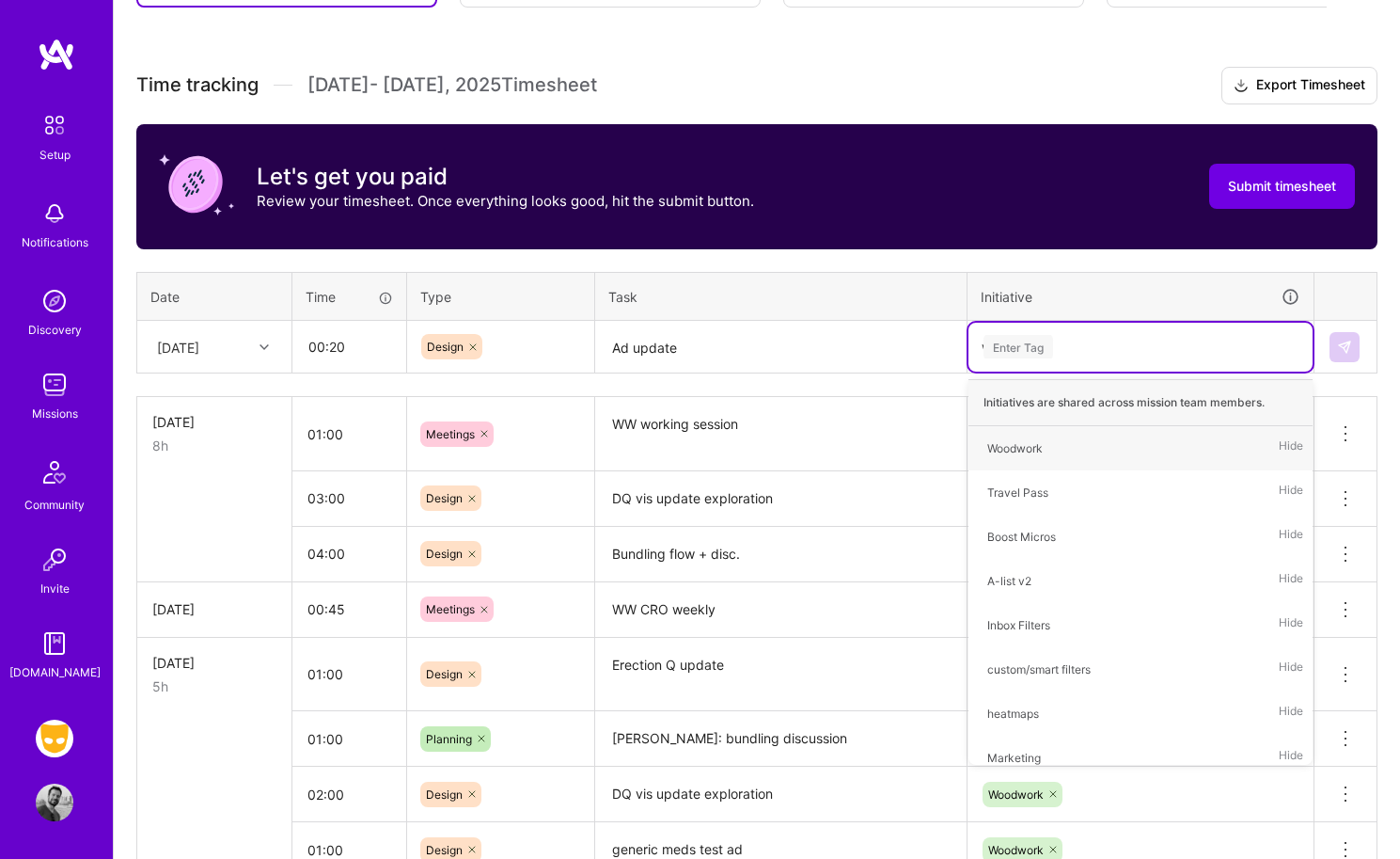
type input "woo"
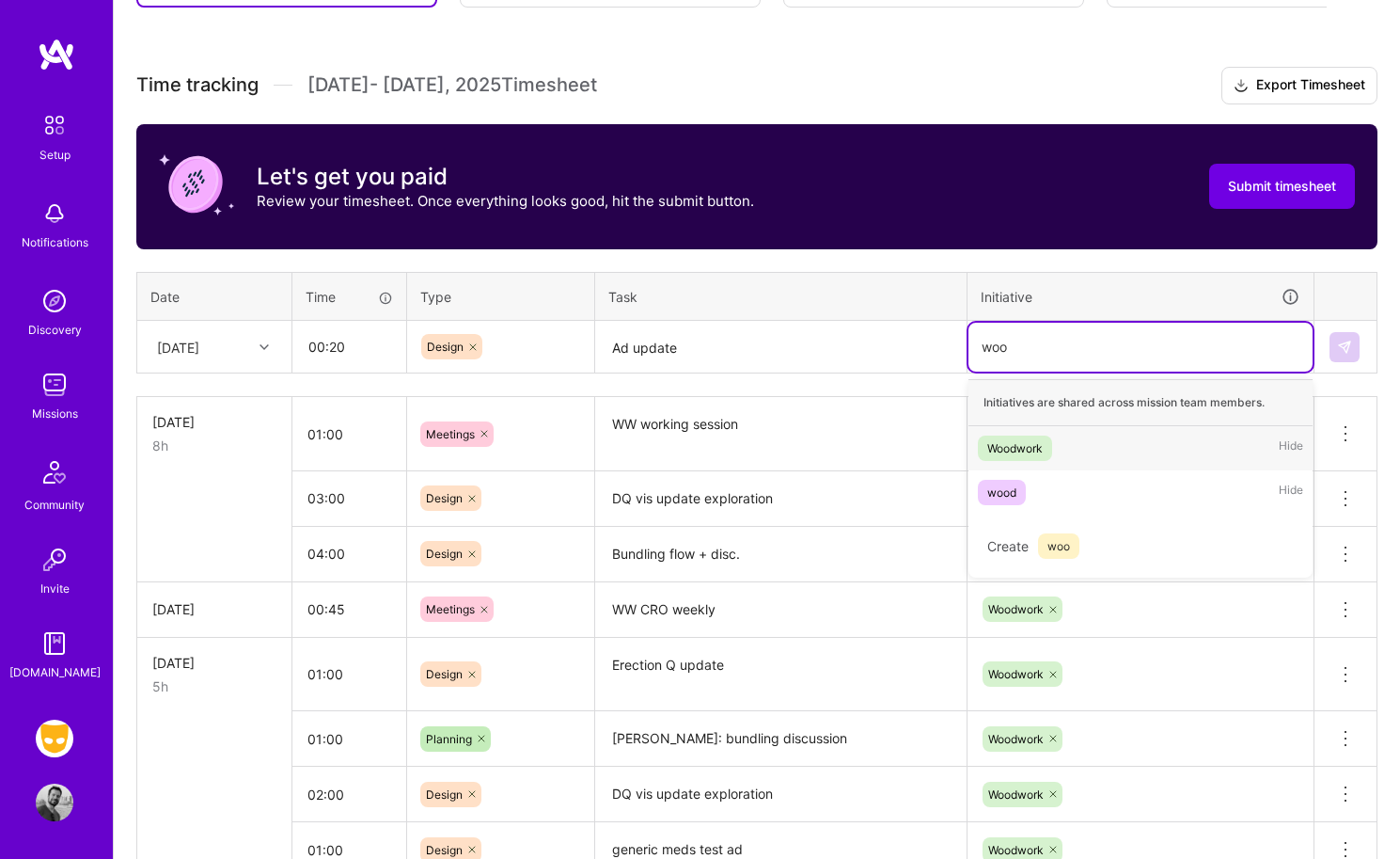
click at [1036, 449] on div "Woodwork" at bounding box center [1015, 448] width 55 height 20
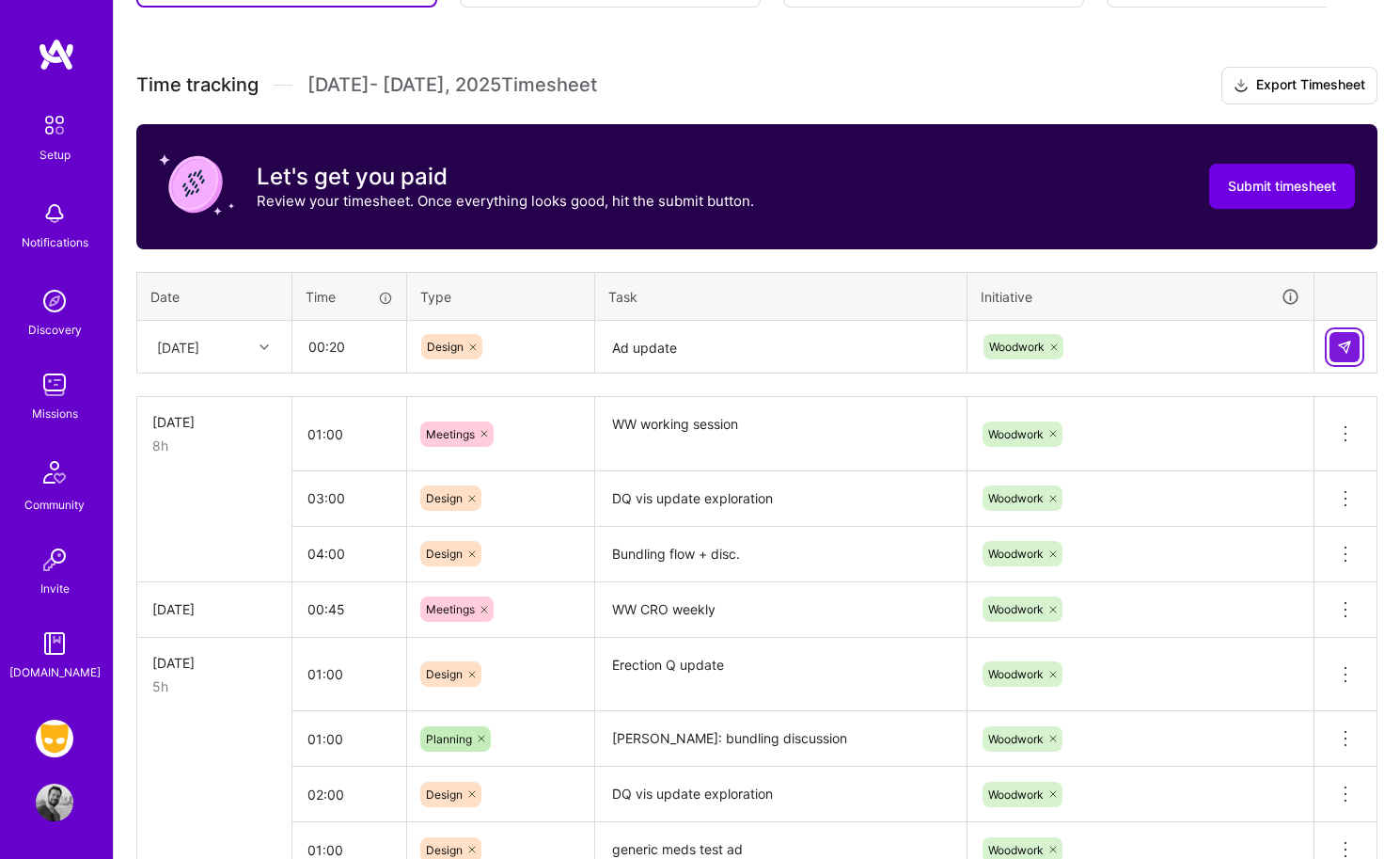
click at [1163, 349] on img at bounding box center [1345, 348] width 15 height 15
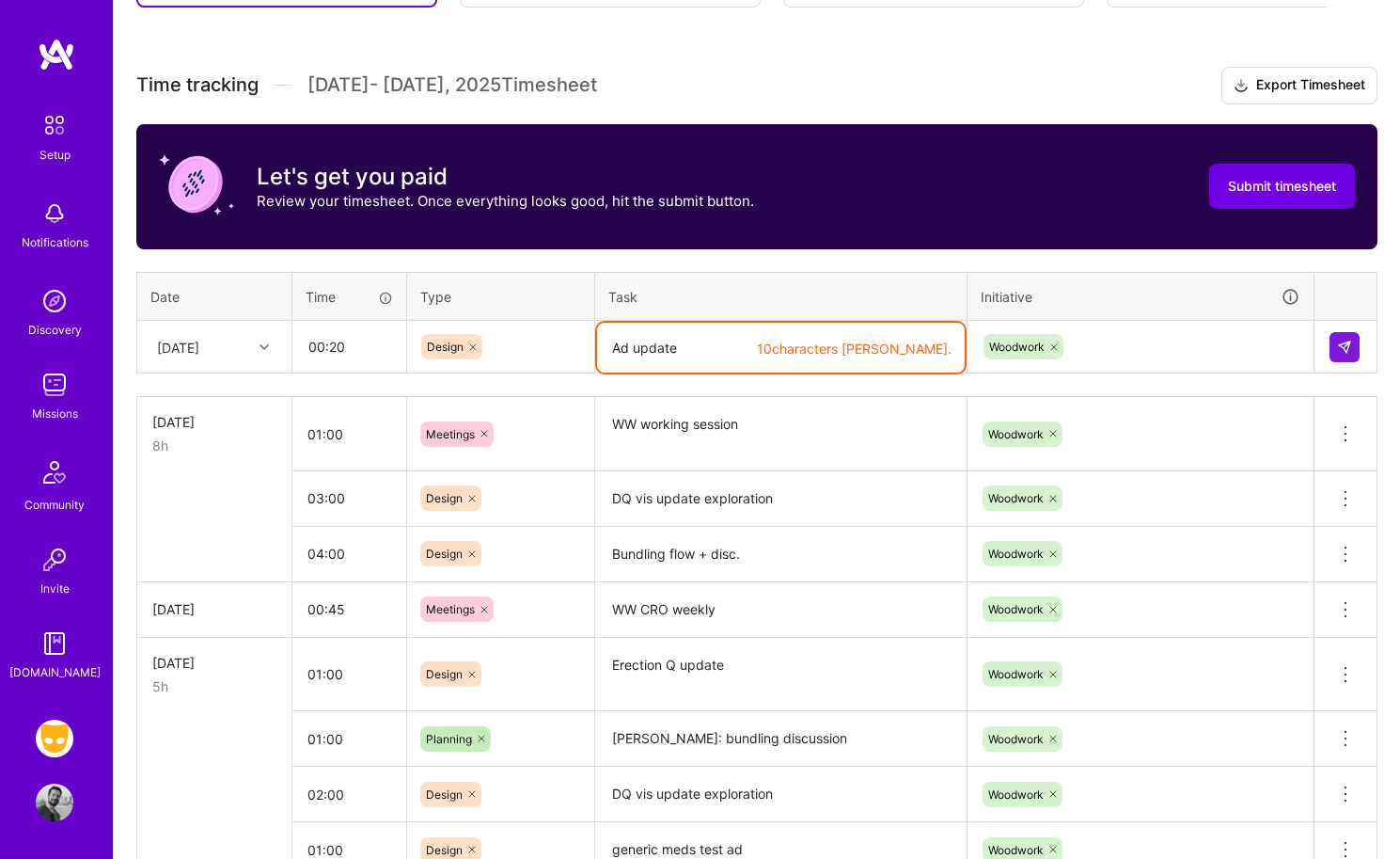
click at [611, 340] on textarea "Ad update" at bounding box center [781, 348] width 368 height 50
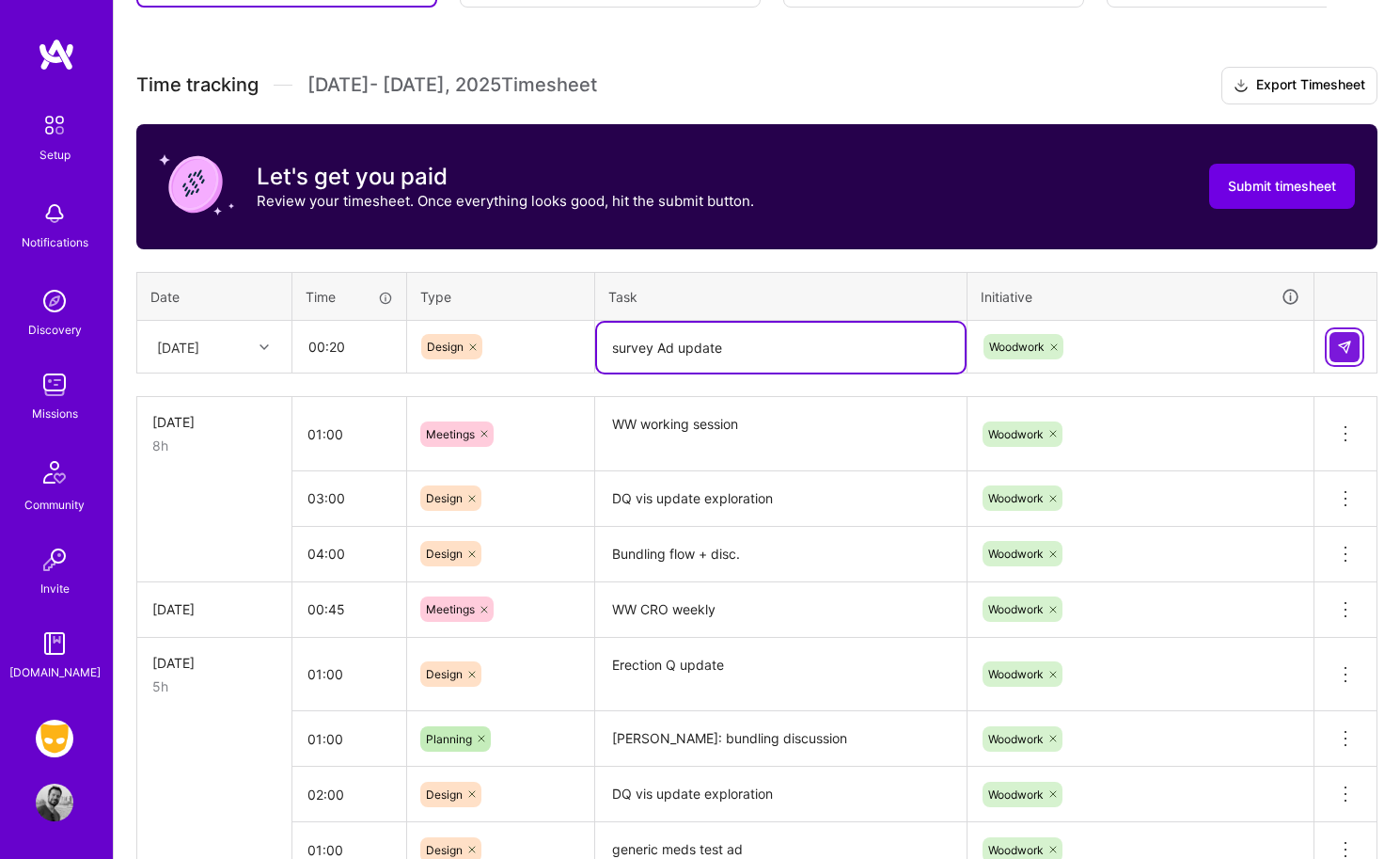
type textarea "survey Ad update"
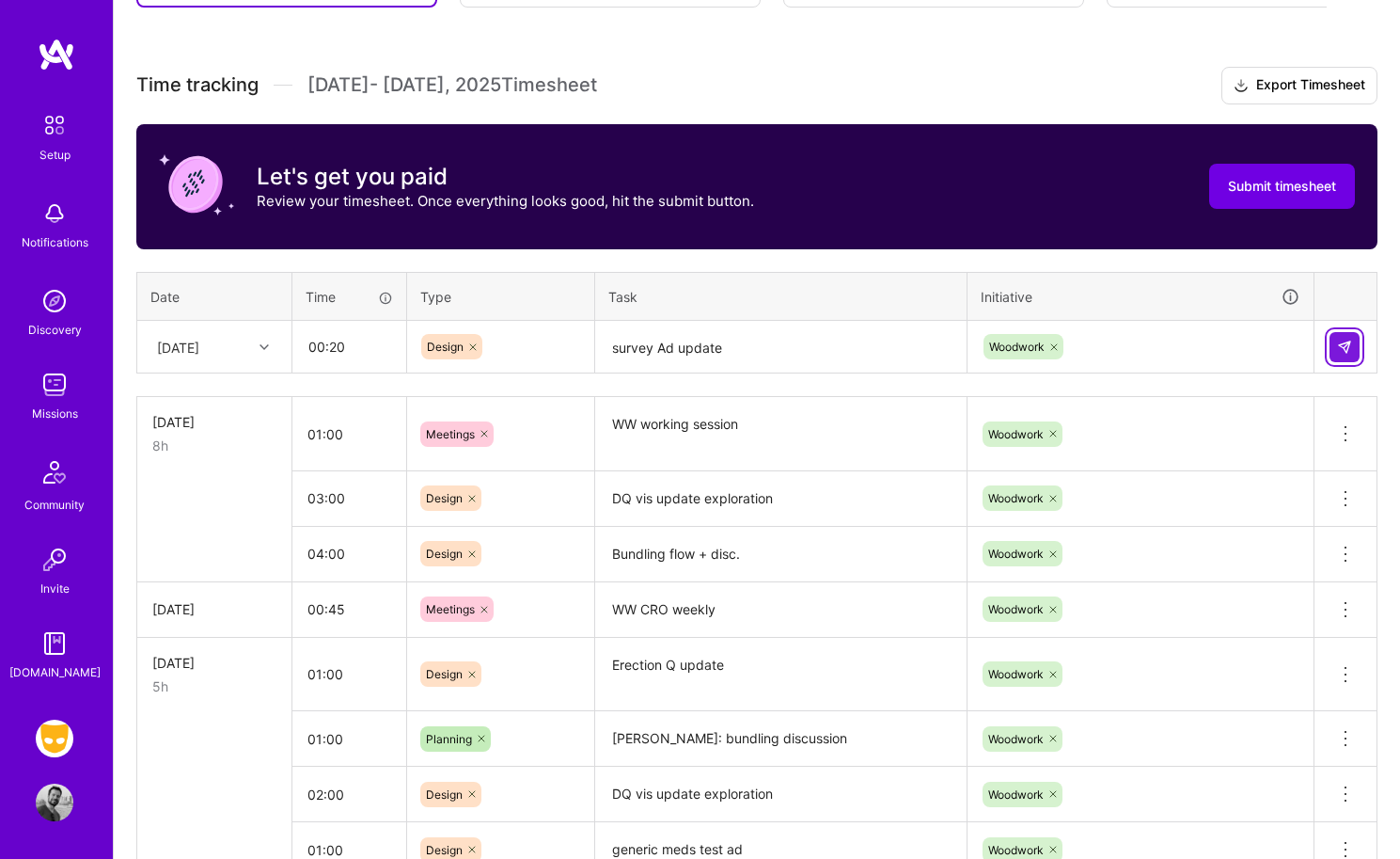
click at [1163, 347] on button at bounding box center [1345, 348] width 30 height 30
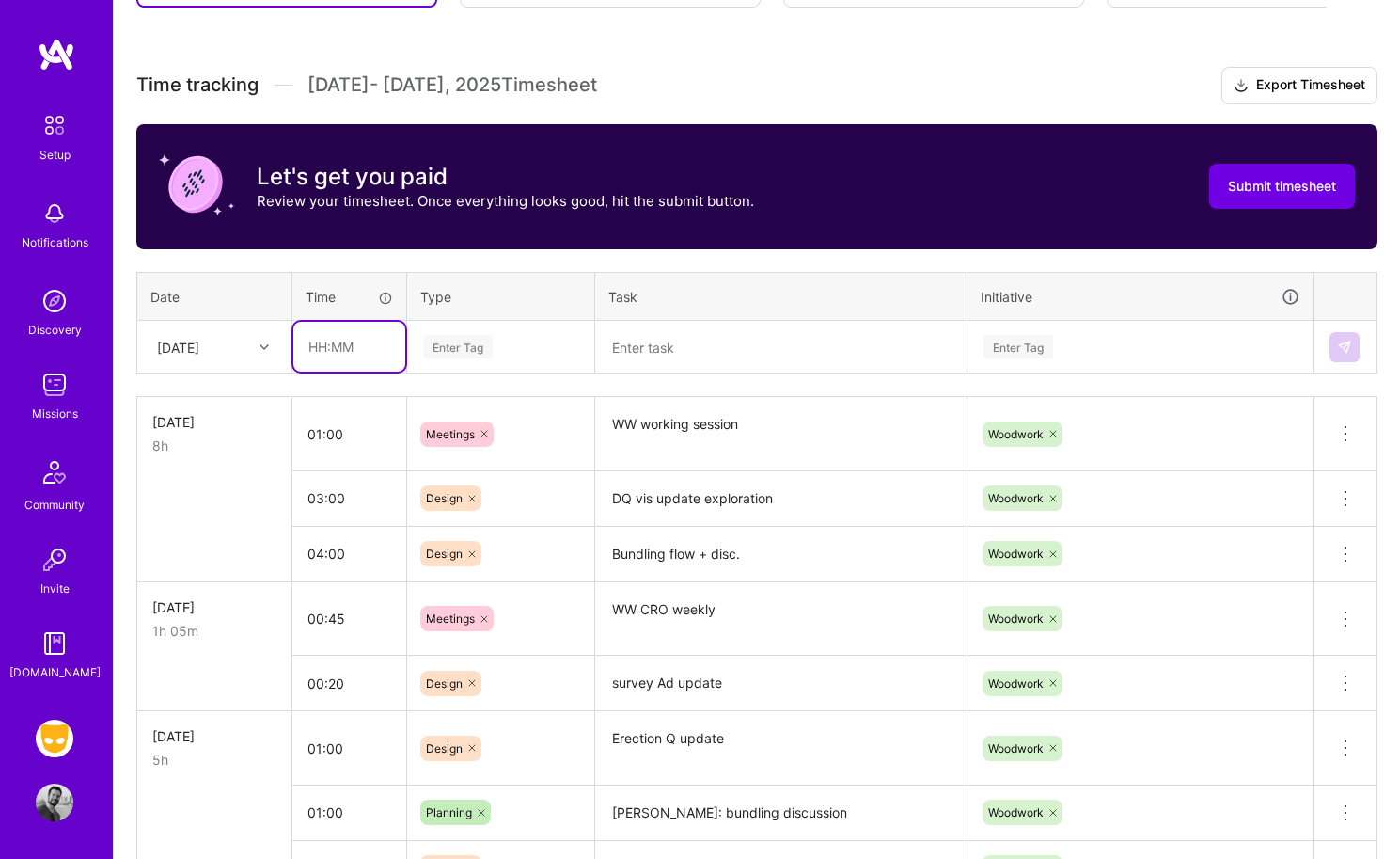
click at [332, 343] on input "text" at bounding box center [350, 347] width 112 height 50
type input "01:00"
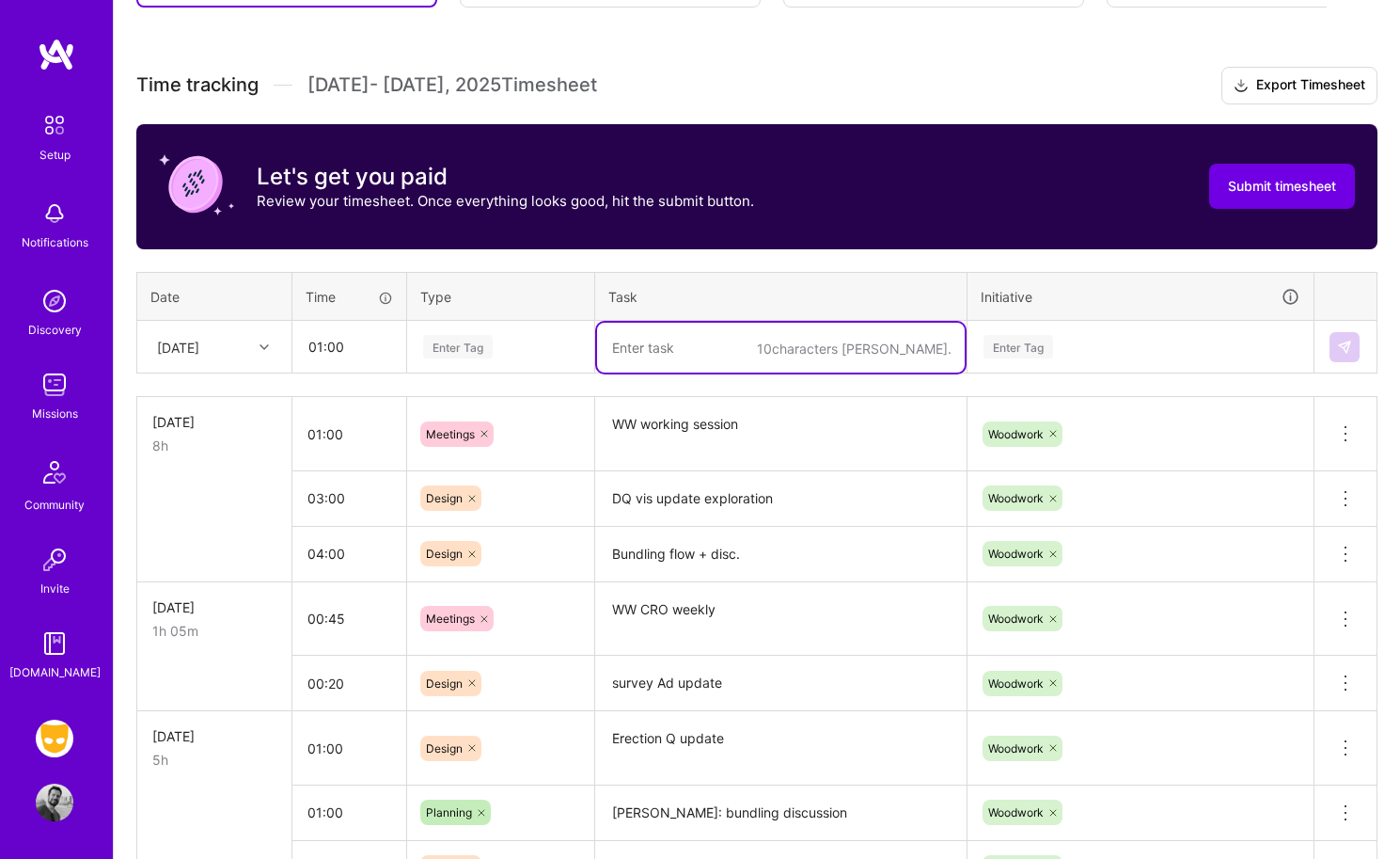
click at [658, 334] on textarea at bounding box center [781, 348] width 368 height 50
type textarea "[PERSON_NAME]: bundling disc."
click at [442, 356] on div "Enter Tag" at bounding box center [457, 347] width 70 height 30
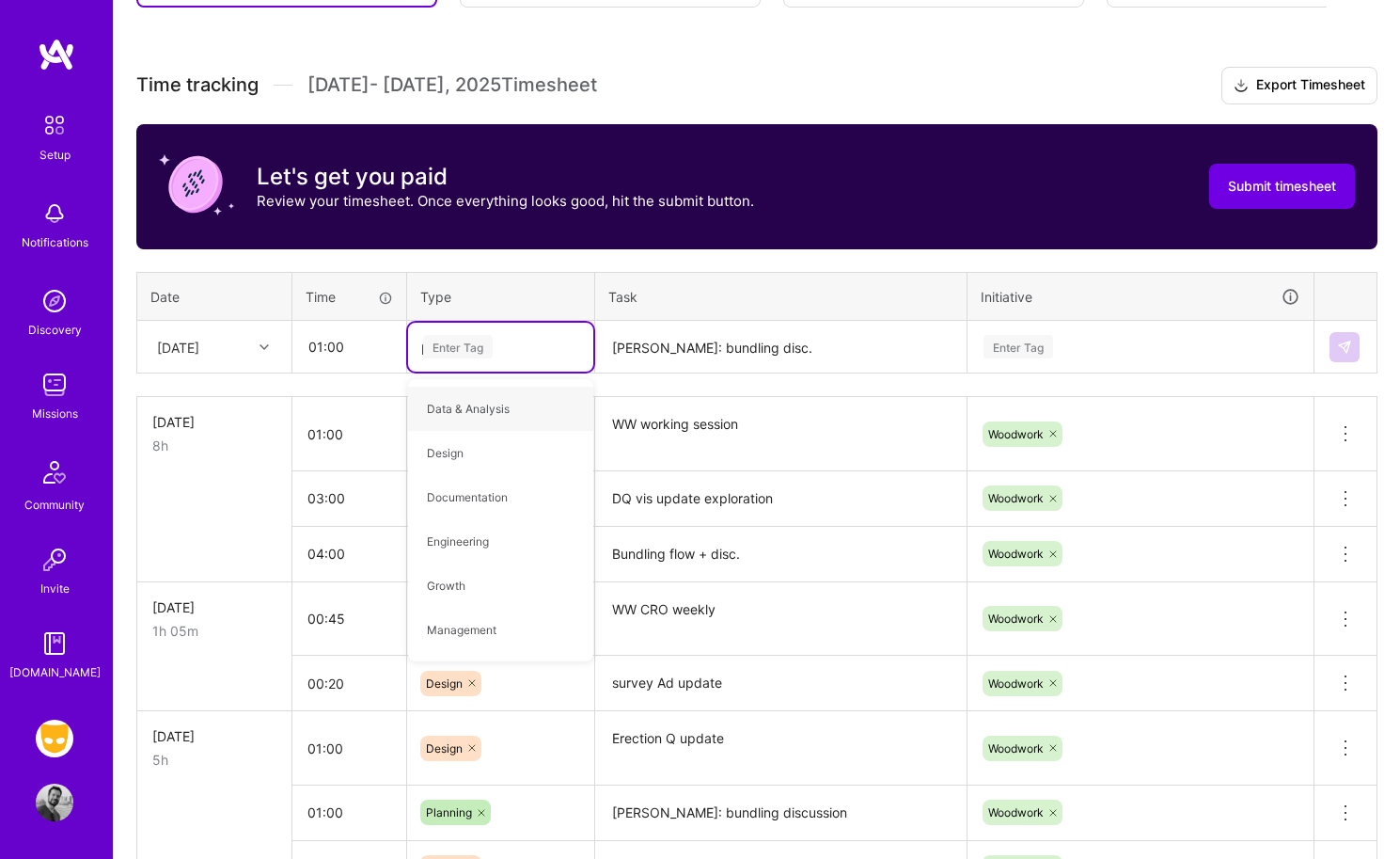
type input "pl"
click at [461, 389] on div "Planning" at bounding box center [501, 409] width 186 height 44
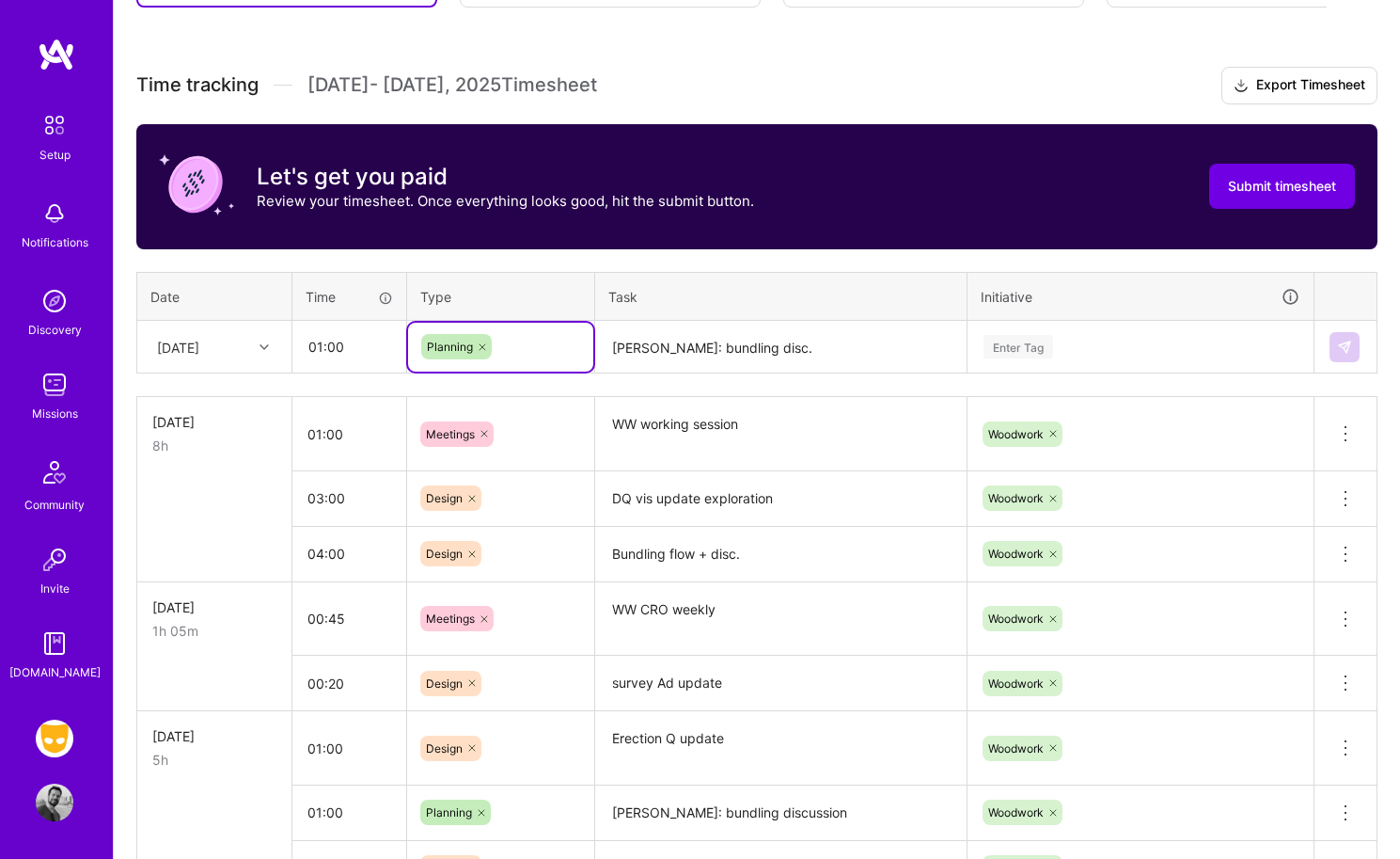
click at [1003, 360] on div "Enter Tag" at bounding box center [1140, 347] width 344 height 49
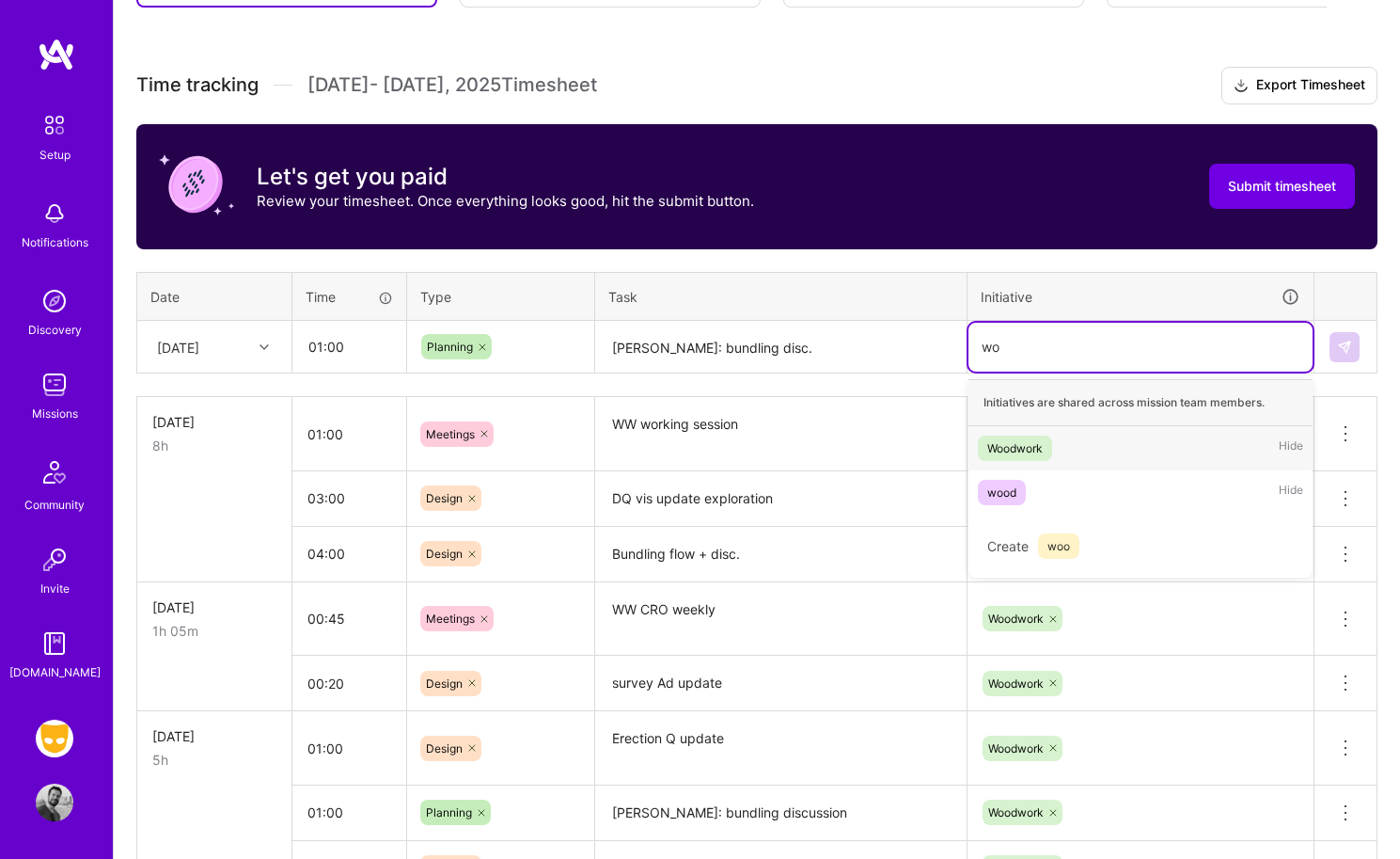
type input "woo"
click at [1024, 443] on div "Woodwork" at bounding box center [1015, 448] width 55 height 20
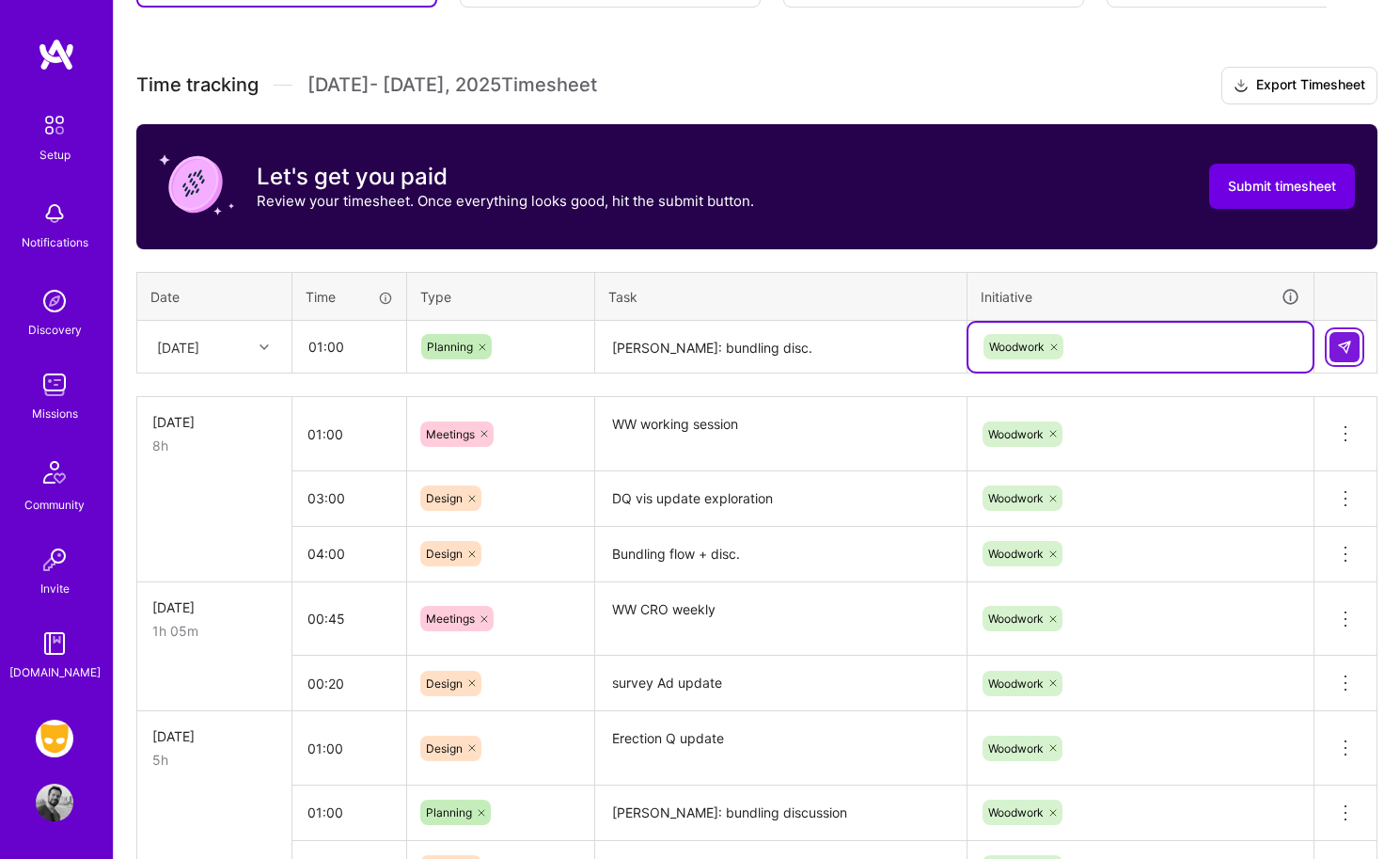
click at [1163, 340] on img at bounding box center [1345, 348] width 15 height 15
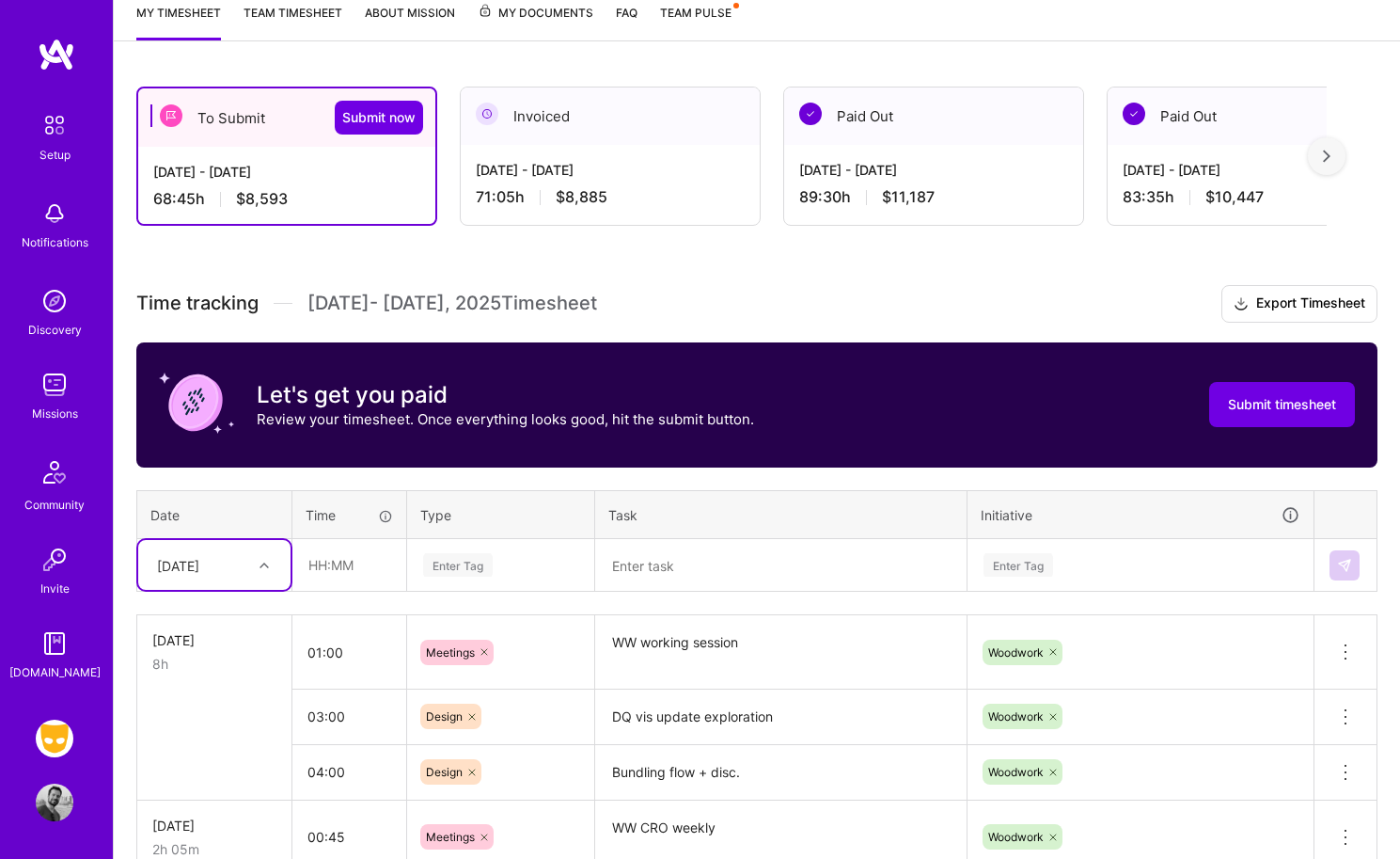
scroll to position [280, 0]
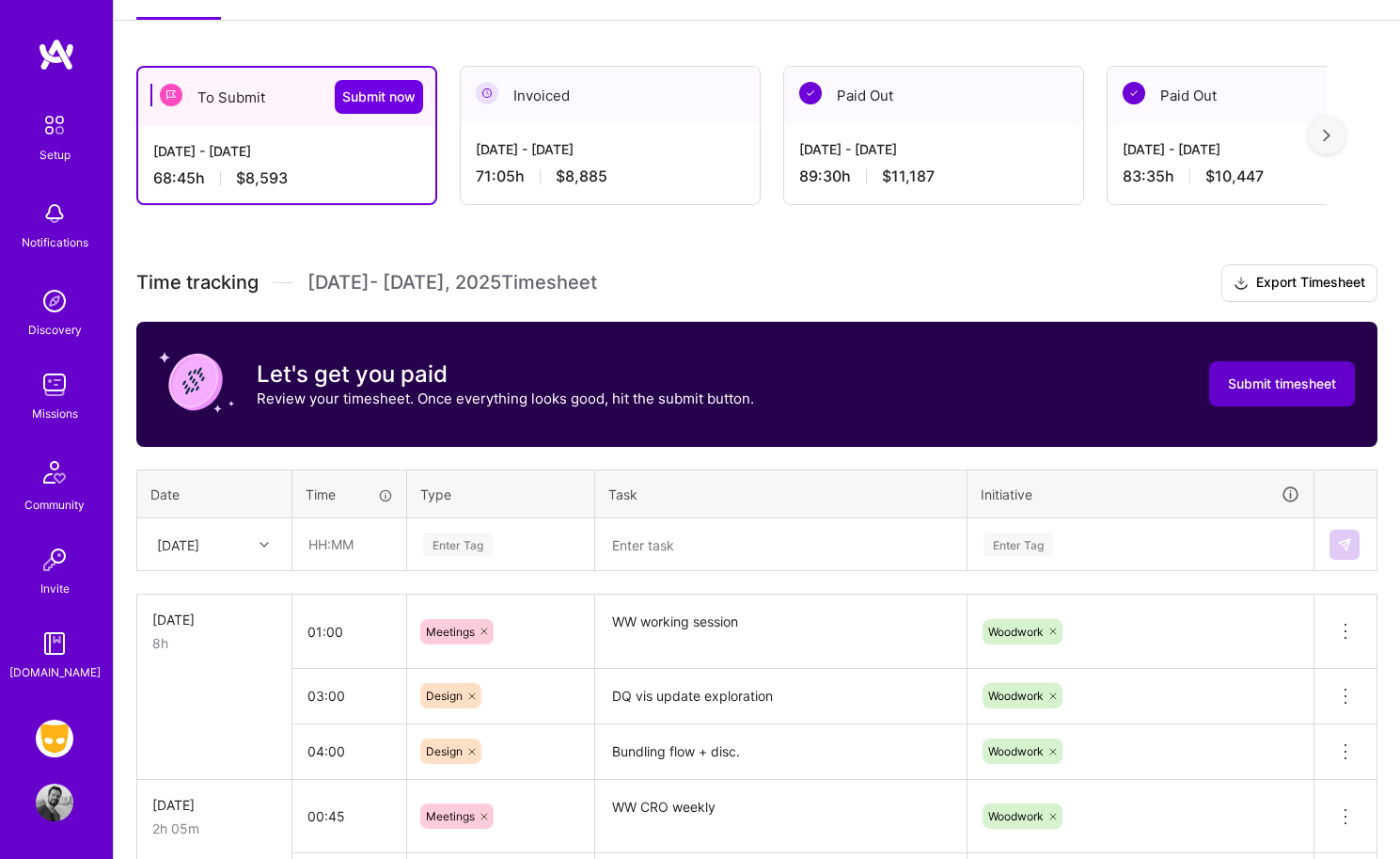
click at [1163, 381] on button "Submit timesheet" at bounding box center [1282, 383] width 146 height 45
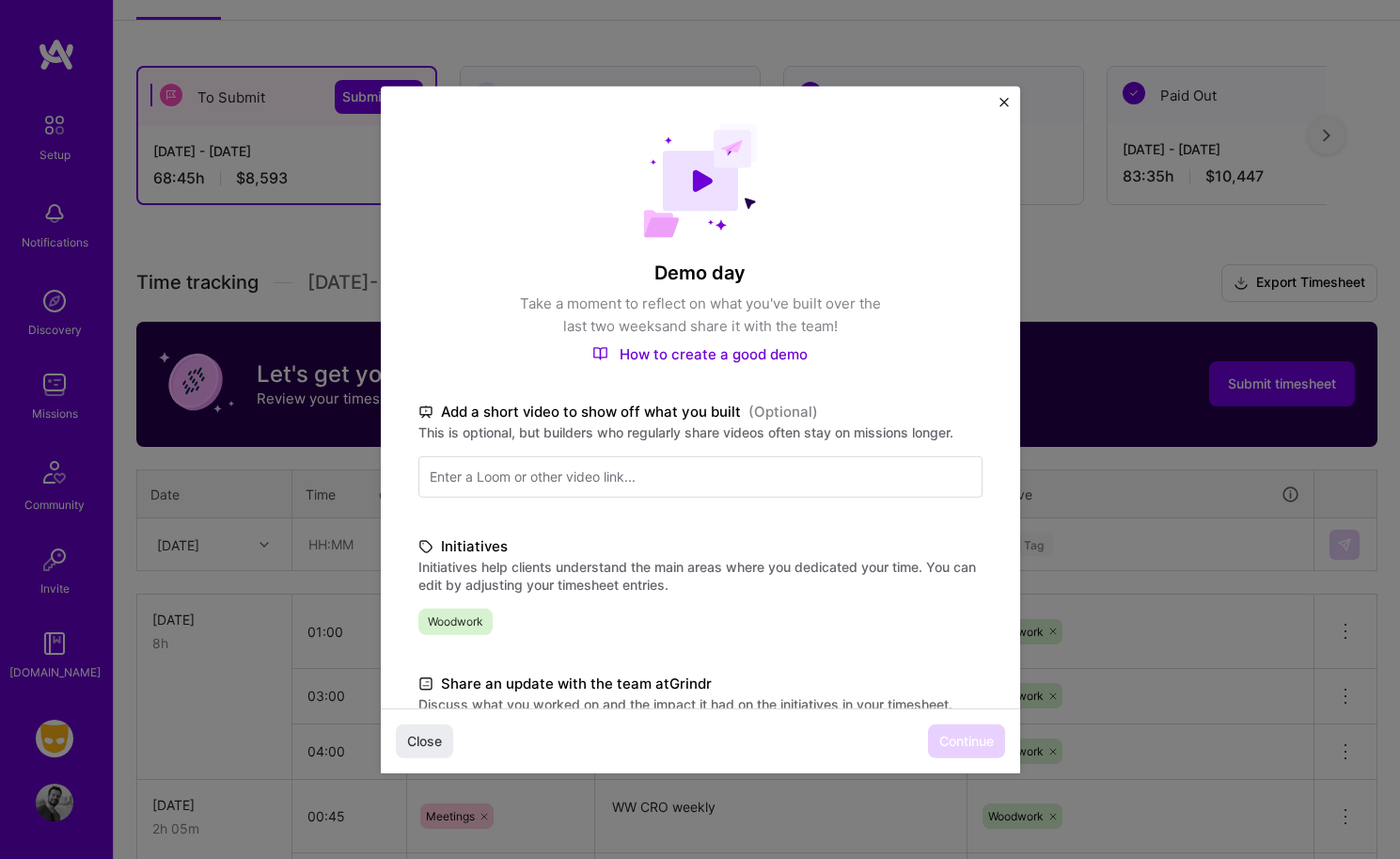
scroll to position [313, 0]
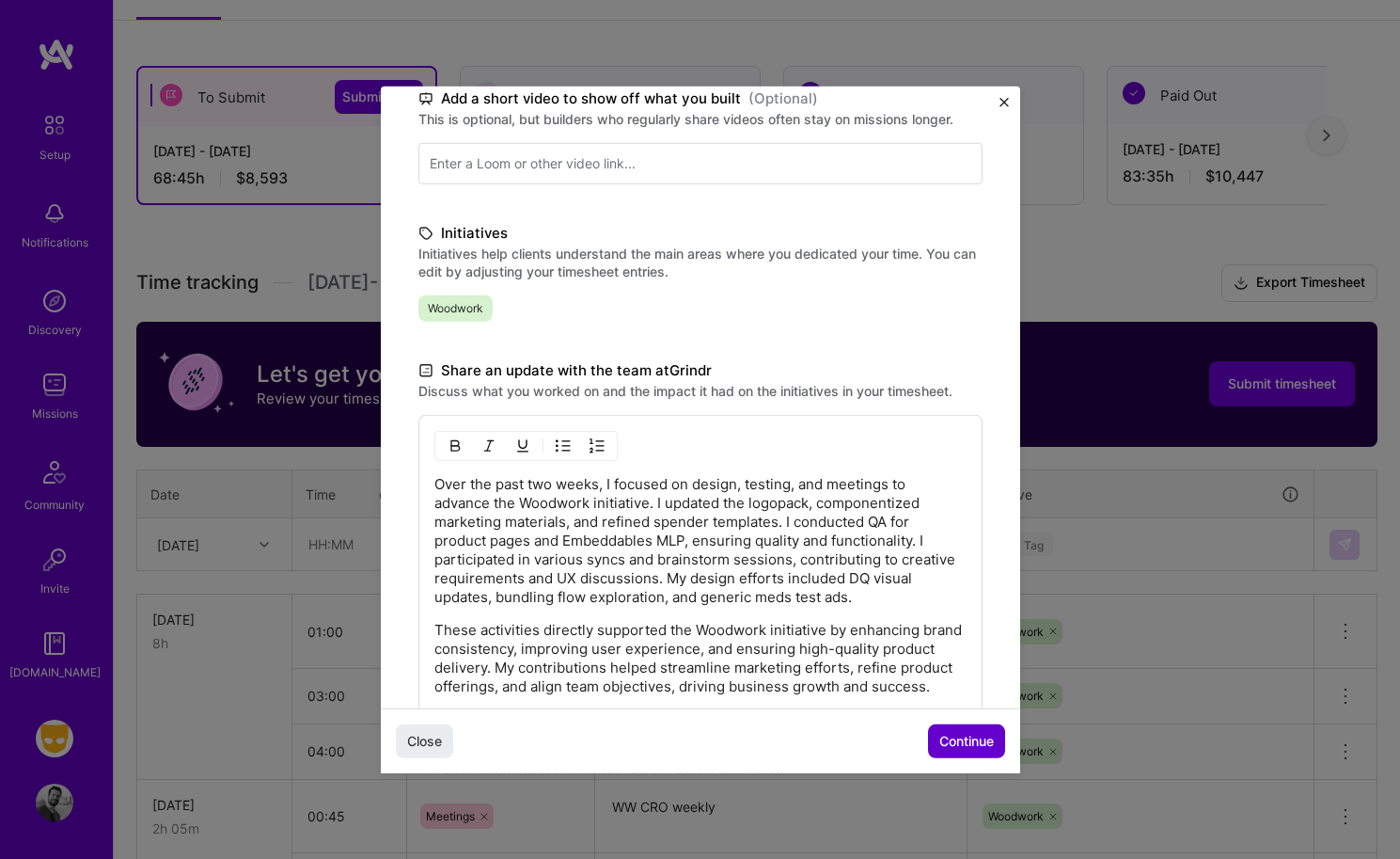
click at [943, 738] on span "Continue" at bounding box center [967, 741] width 54 height 19
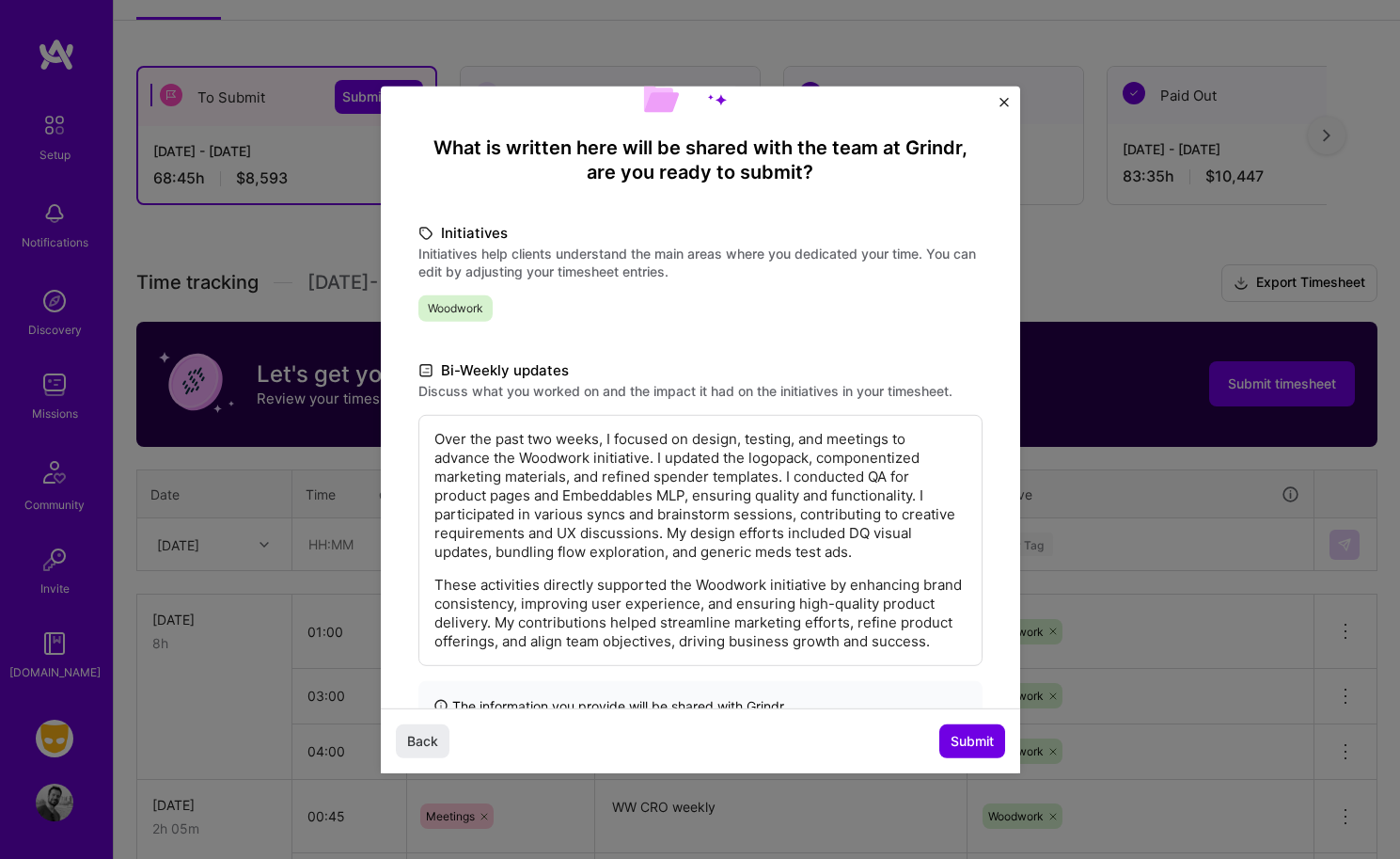
scroll to position [186, 0]
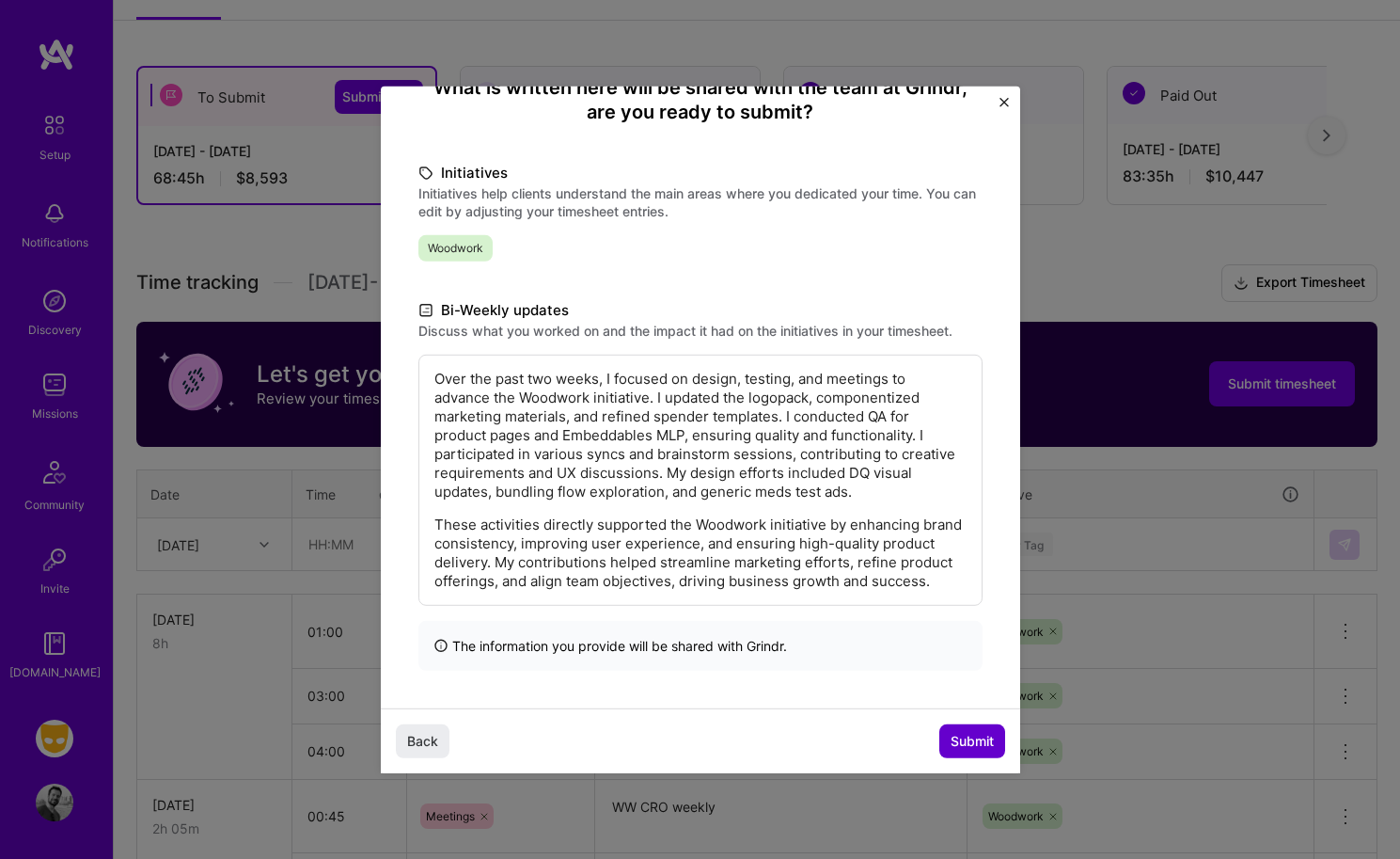
click at [974, 745] on span "Submit" at bounding box center [971, 741] width 43 height 19
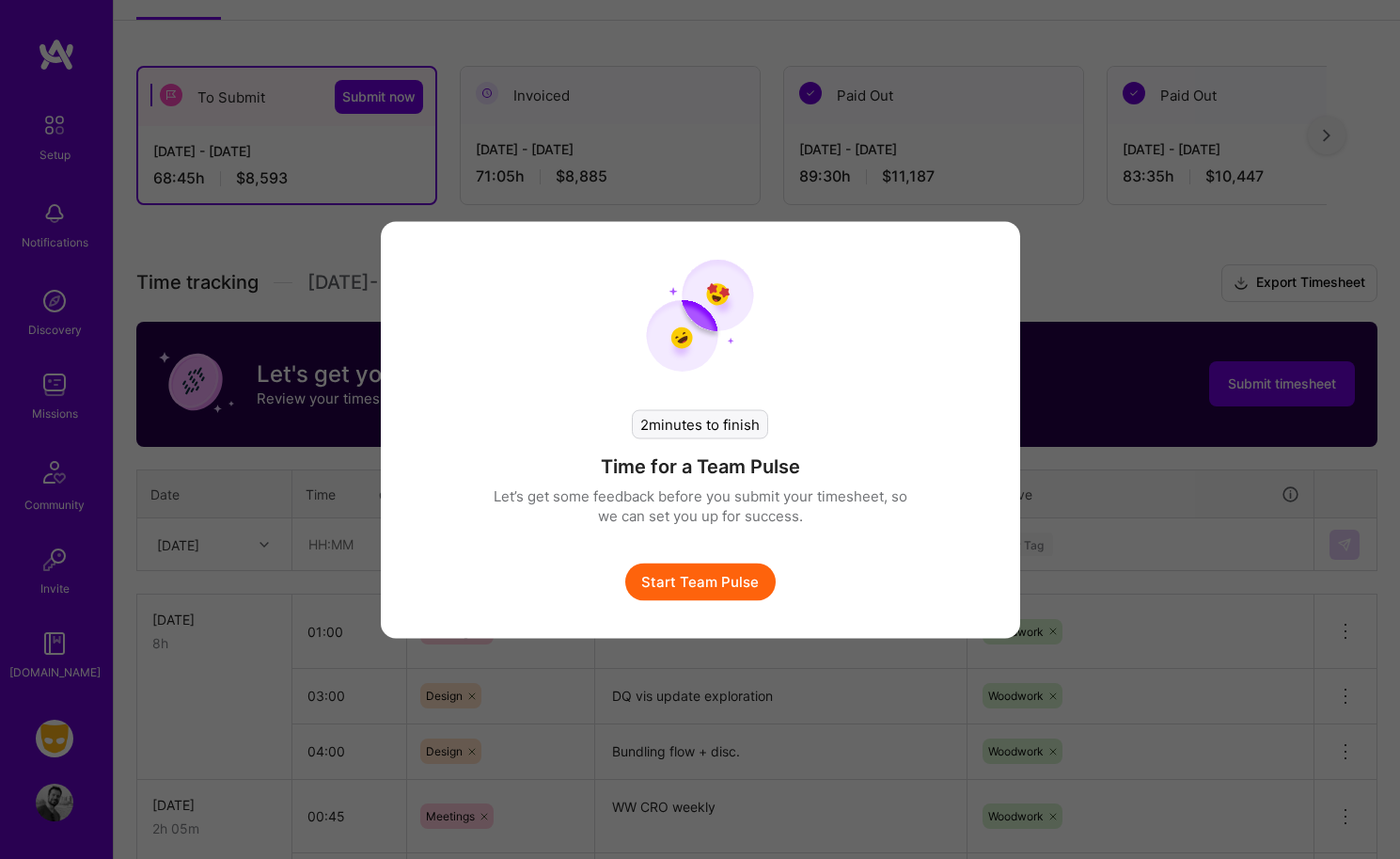
click at [722, 578] on button "Start Team Pulse" at bounding box center [701, 582] width 150 height 38
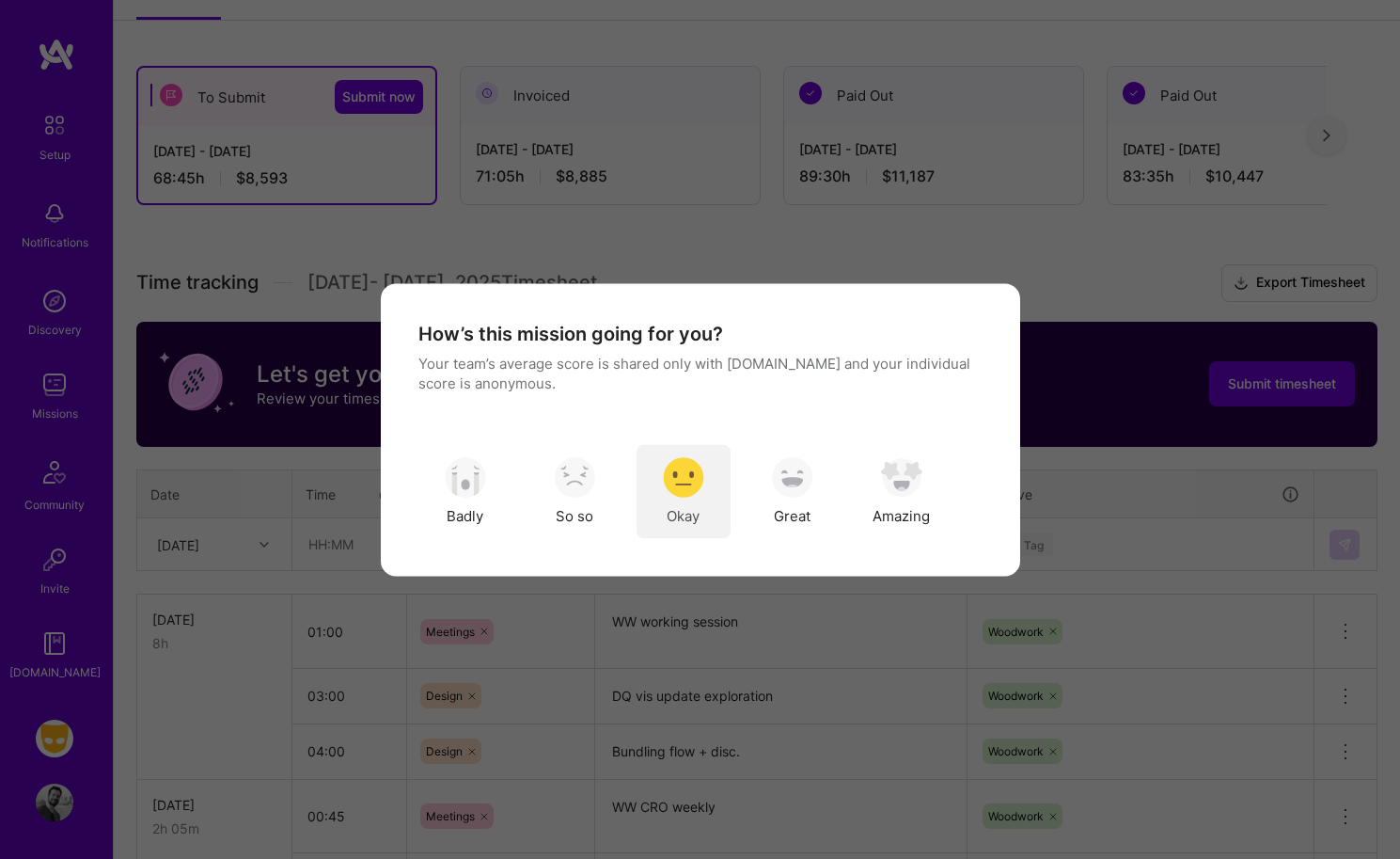
click at [695, 479] on img "modal" at bounding box center [683, 477] width 41 height 41
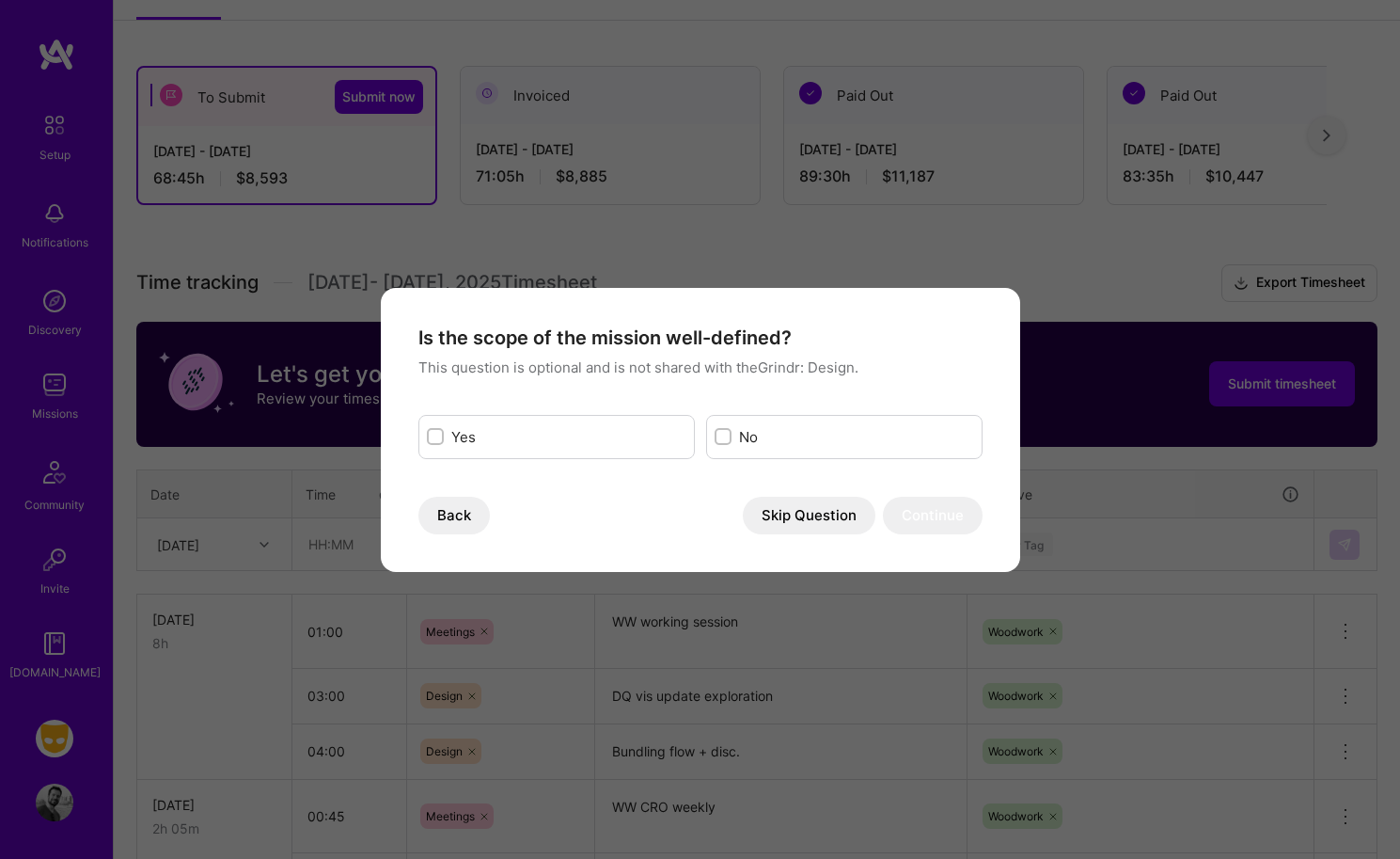
click at [784, 532] on button "Skip Question" at bounding box center [809, 515] width 132 height 38
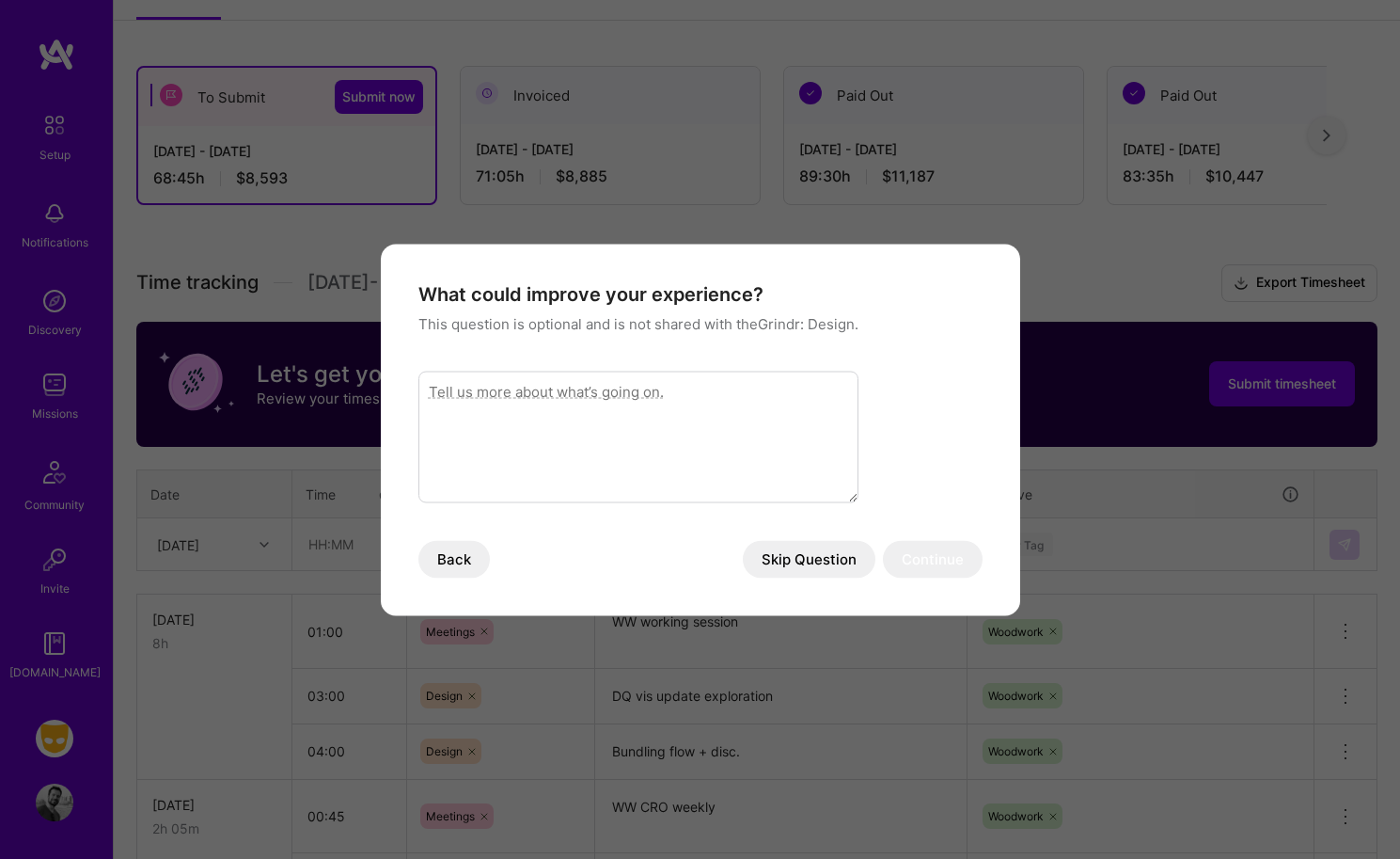
click at [797, 563] on button "Skip Question" at bounding box center [809, 559] width 132 height 38
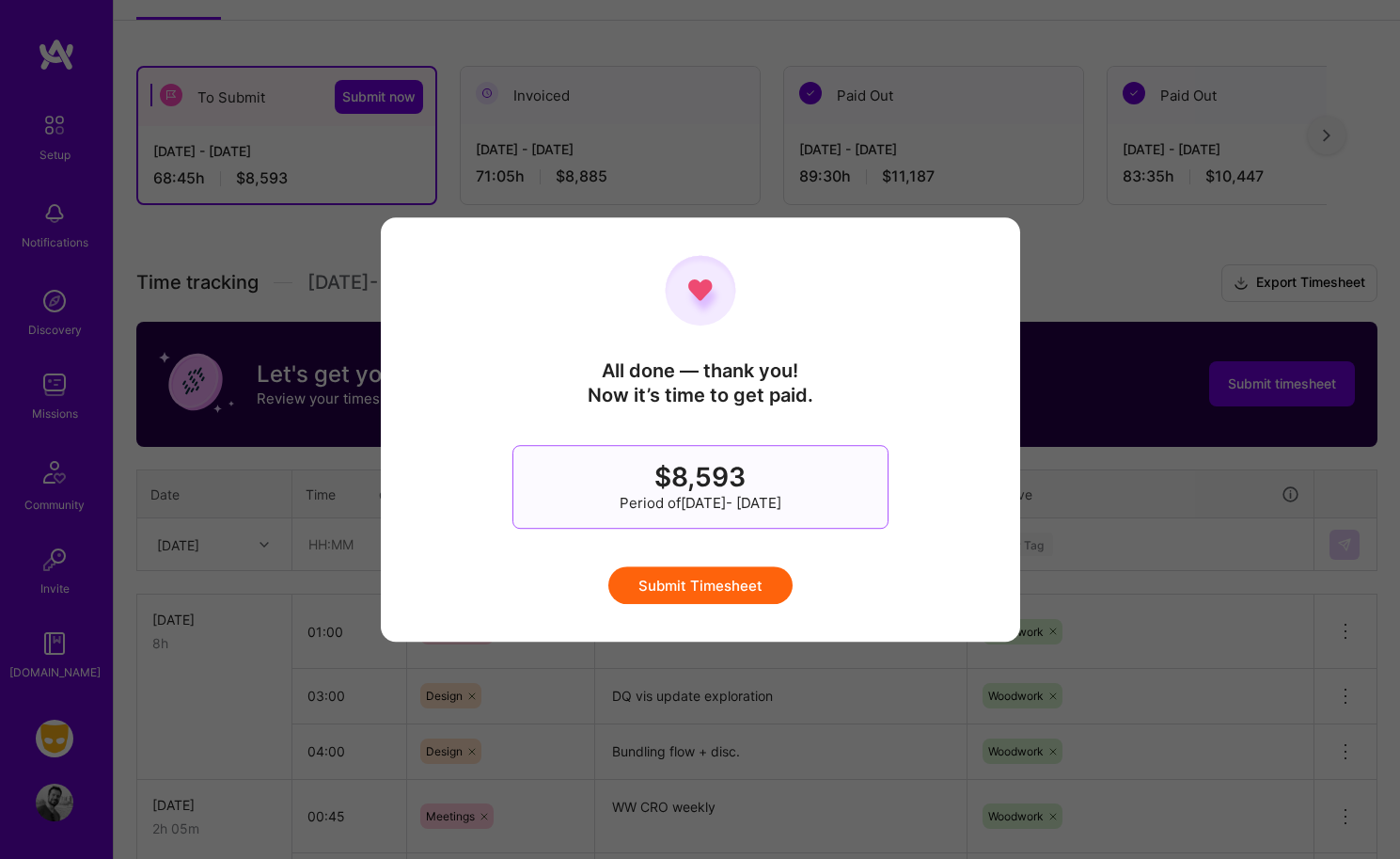
click at [757, 584] on button "Submit Timesheet" at bounding box center [701, 586] width 185 height 38
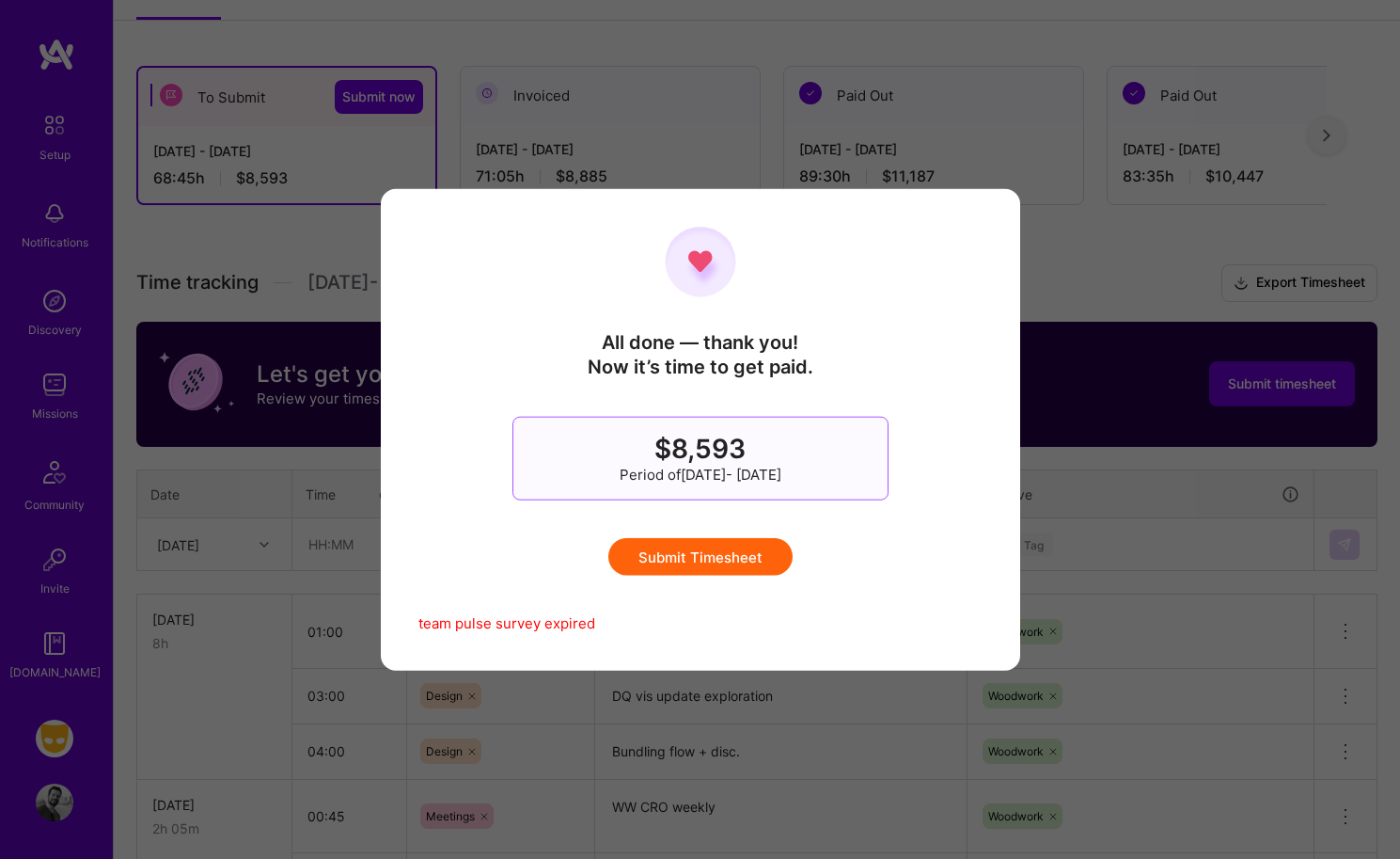
click at [724, 560] on button "Submit Timesheet" at bounding box center [701, 557] width 185 height 38
click at [805, 114] on div "All done — thank you! Now it’s time to get paid. $8,593 Period of Aug 16 - Aug …" at bounding box center [700, 430] width 1400 height 859
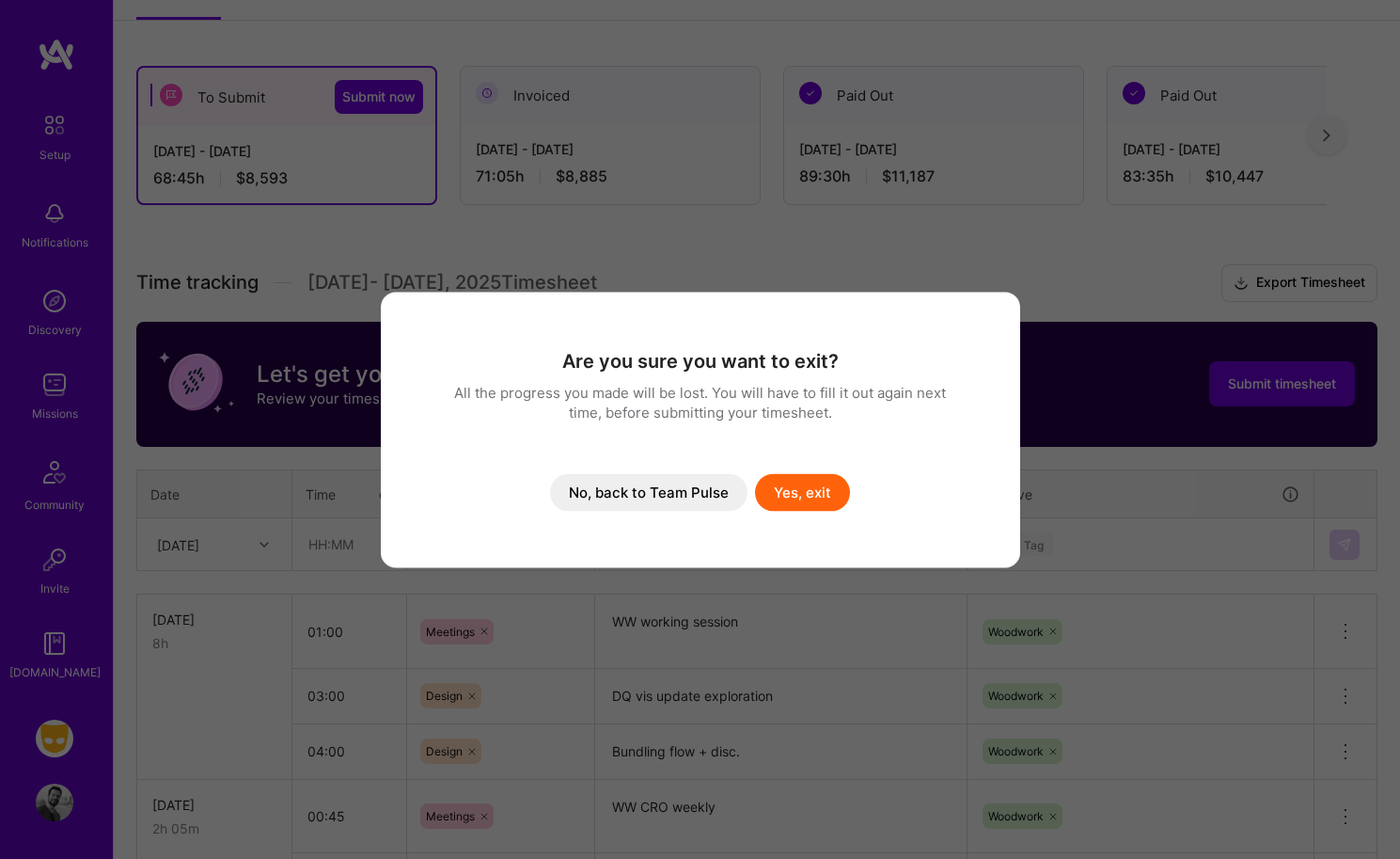
click at [805, 490] on button "Yes, exit" at bounding box center [803, 492] width 95 height 38
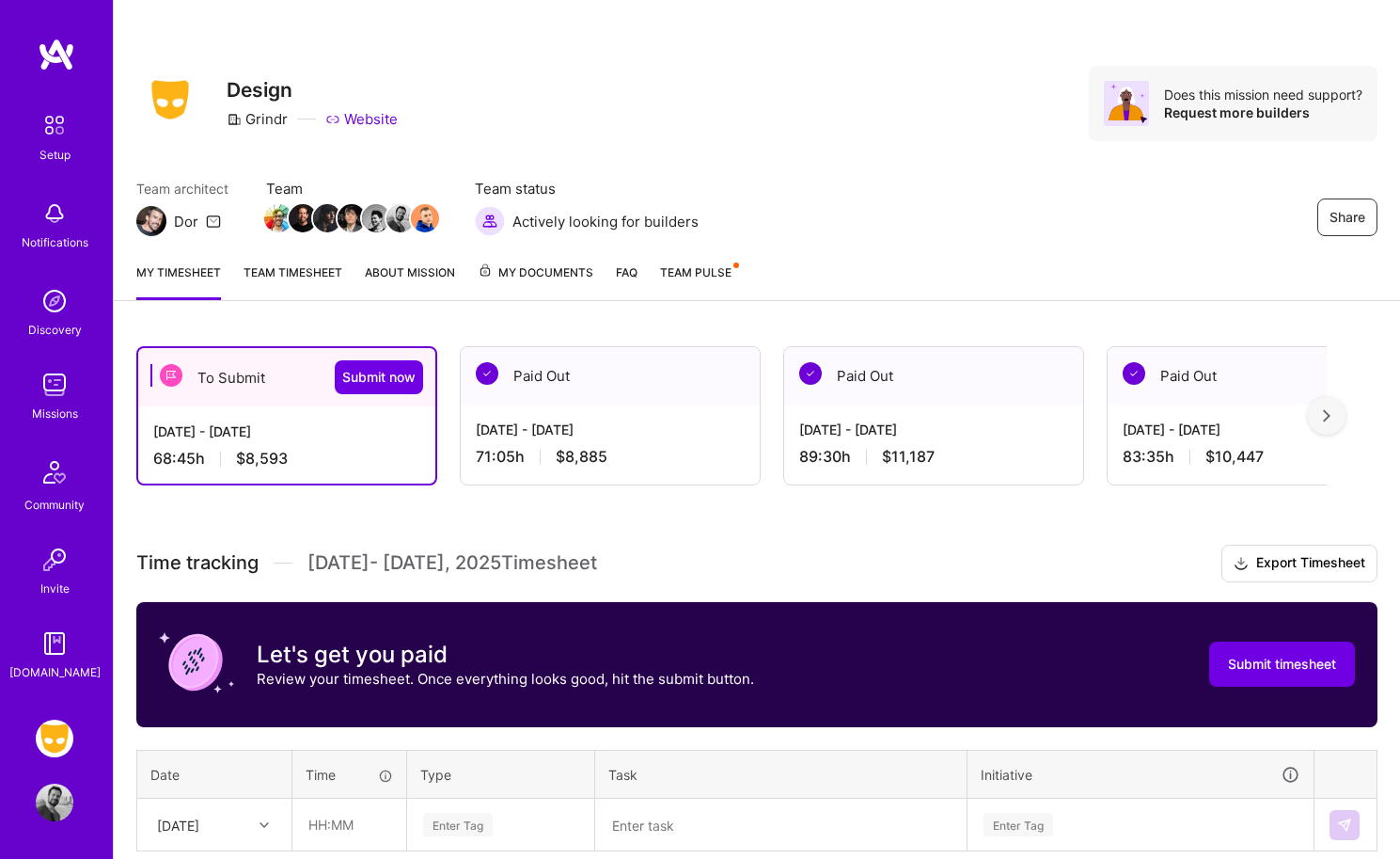
scroll to position [280, 0]
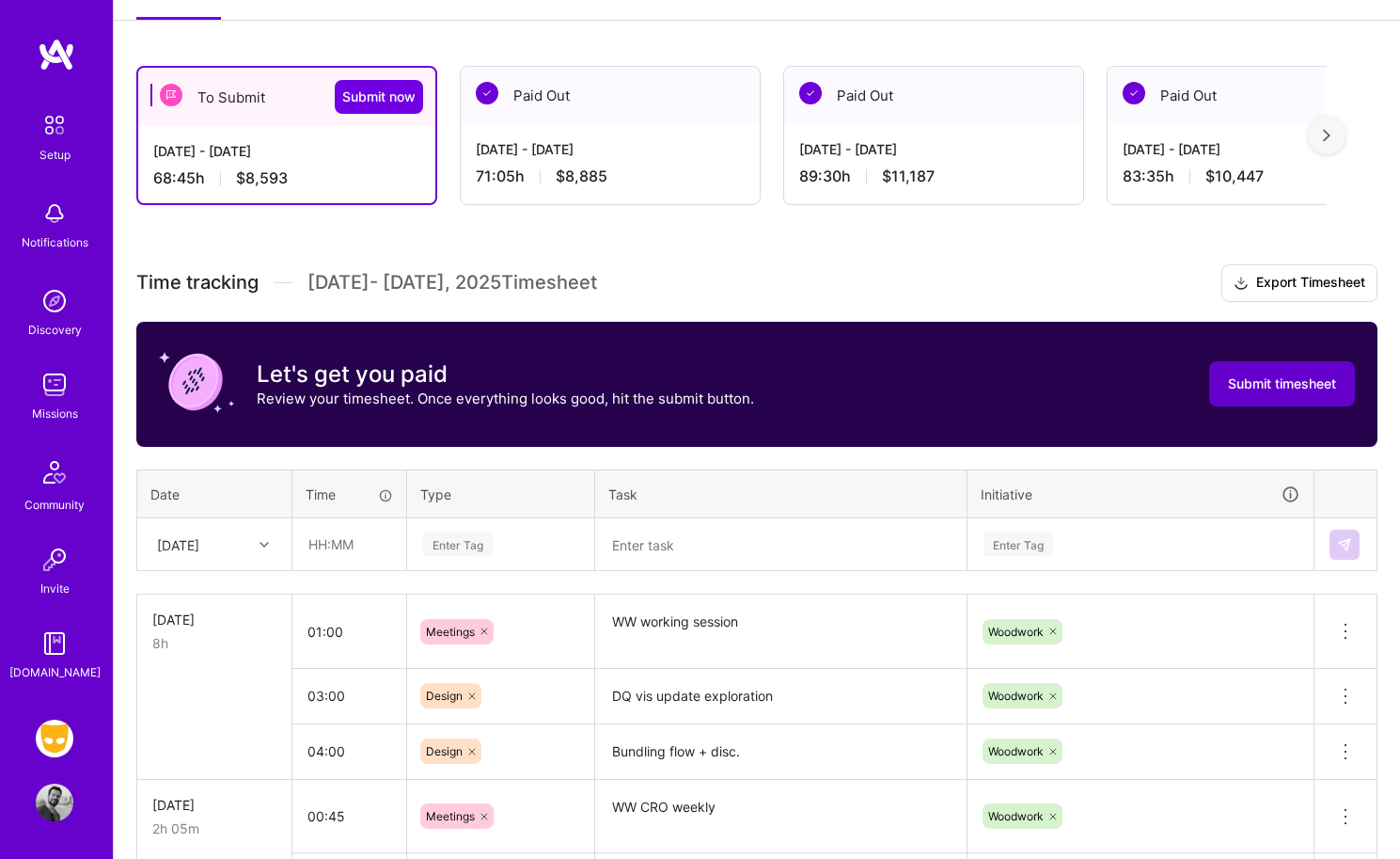
click at [1235, 382] on span "Submit timesheet" at bounding box center [1283, 384] width 109 height 19
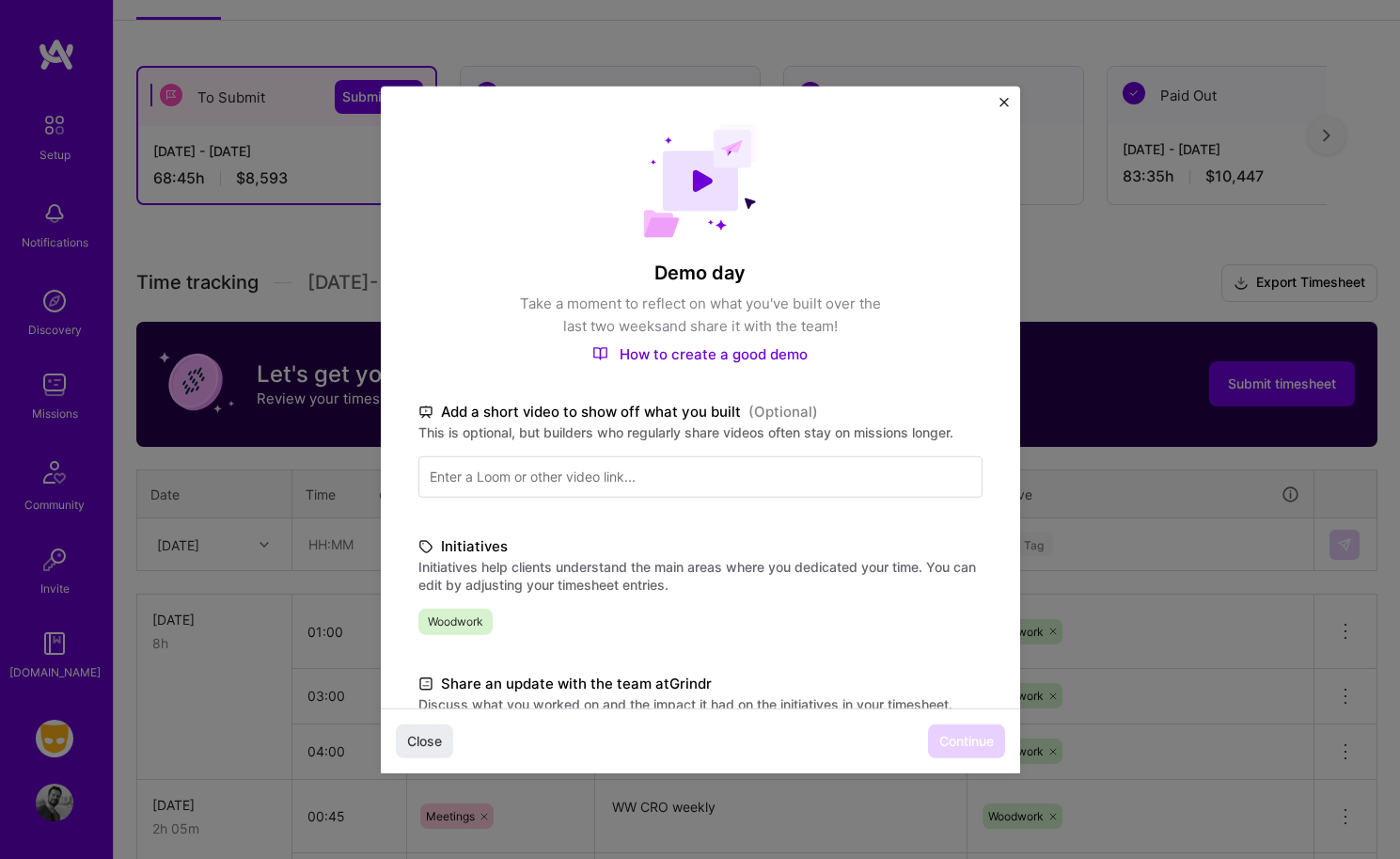
scroll to position [313, 0]
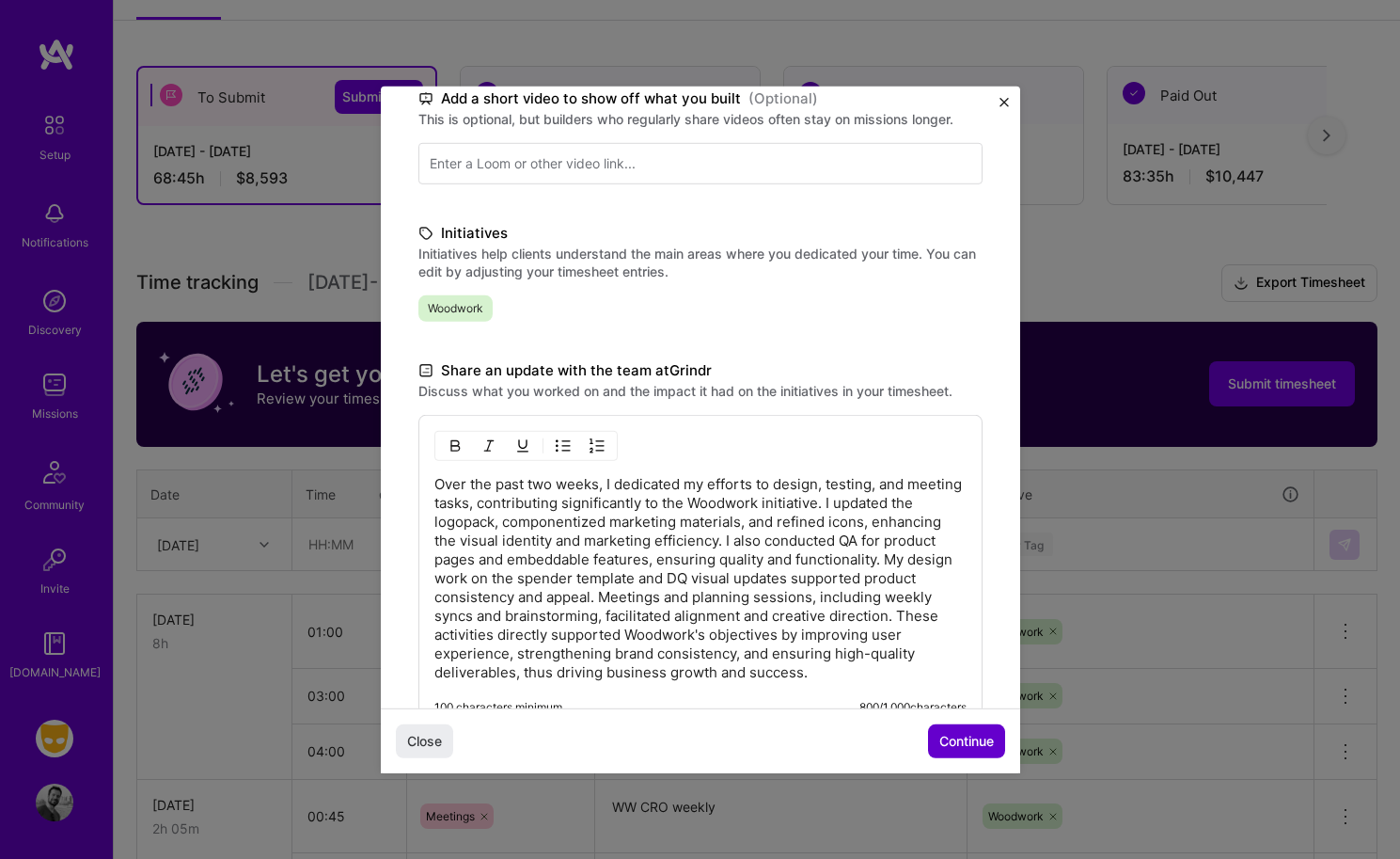
click at [962, 738] on span "Continue" at bounding box center [967, 741] width 54 height 19
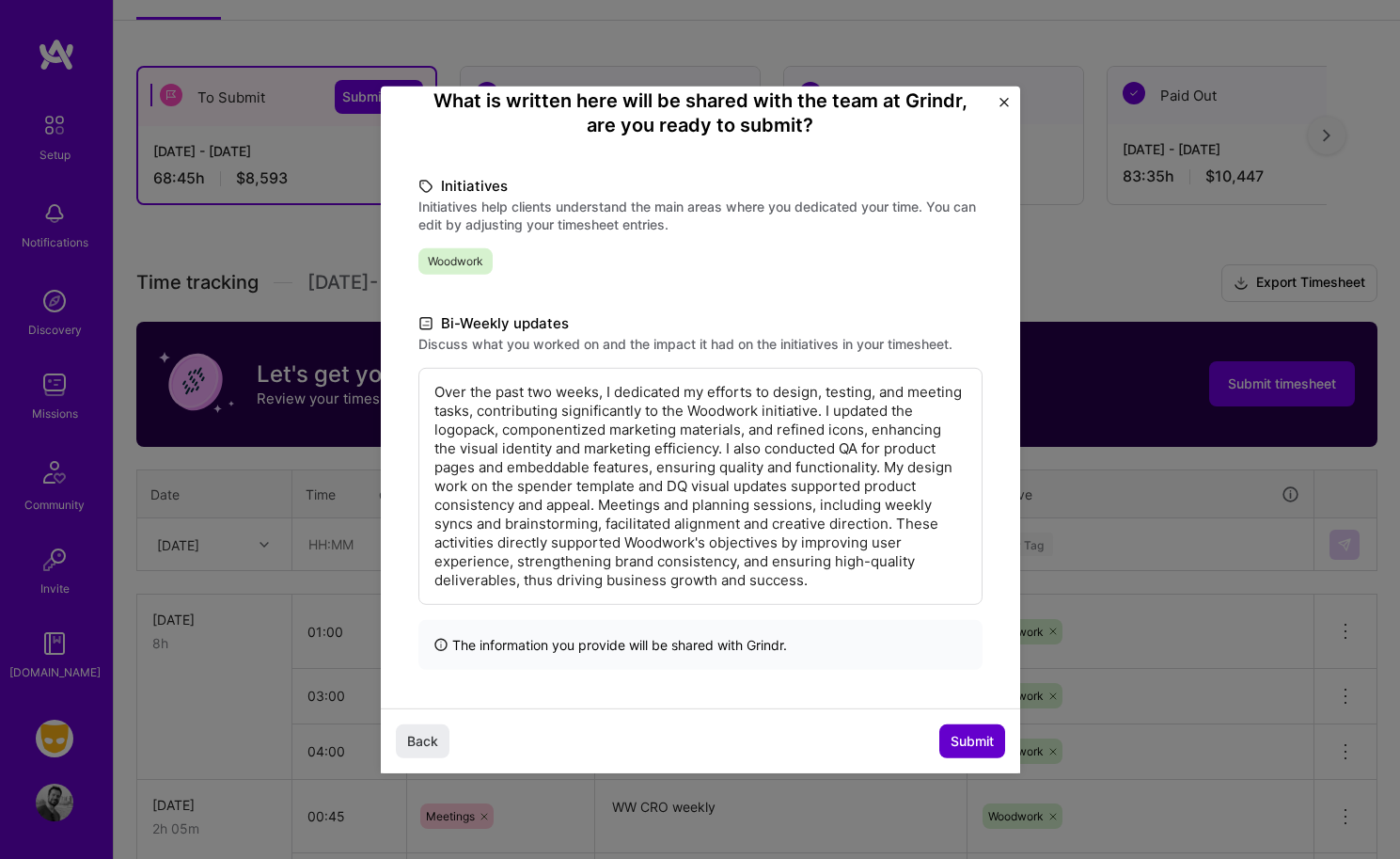
scroll to position [125, 0]
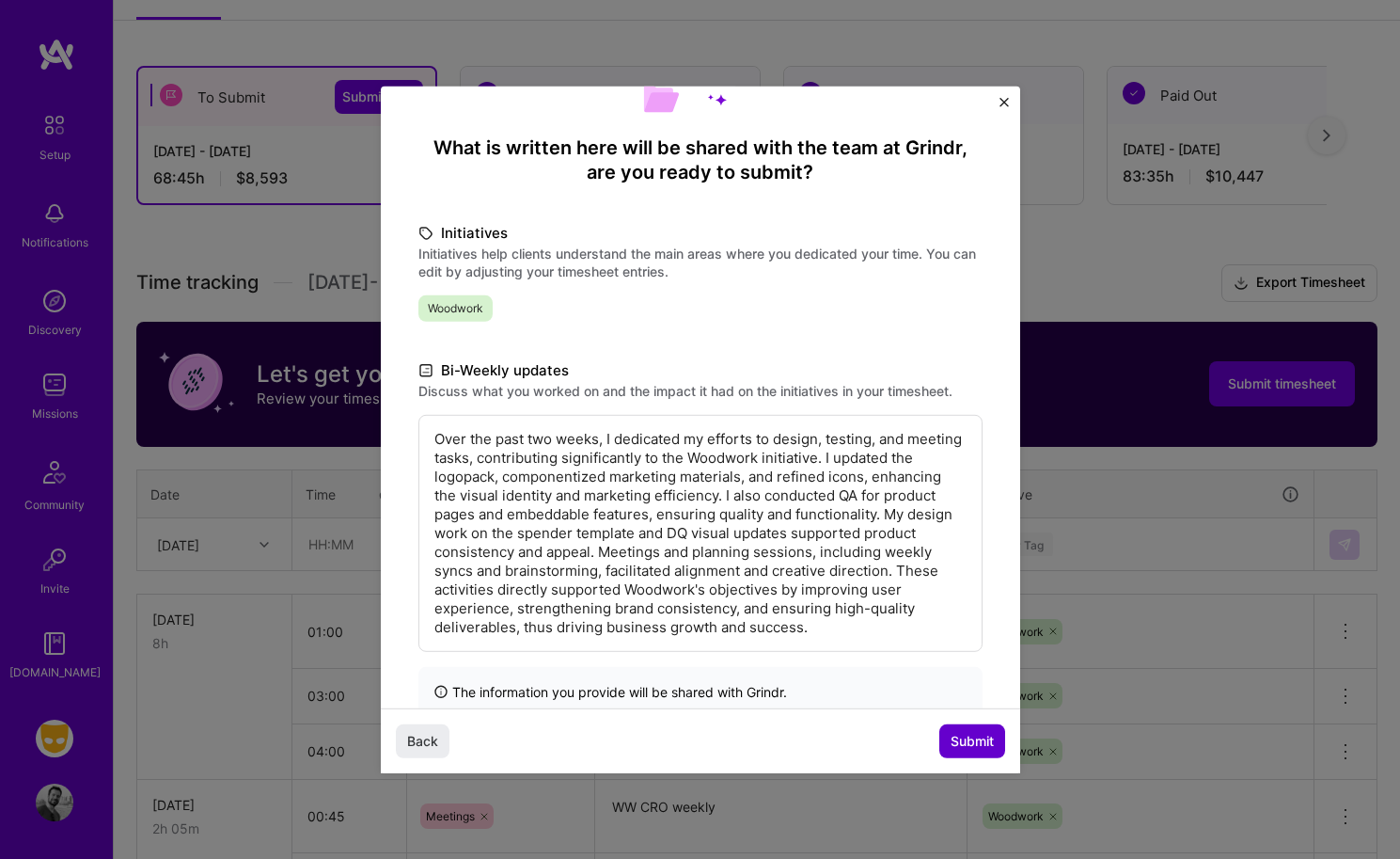
click at [956, 747] on span "Submit" at bounding box center [971, 741] width 43 height 19
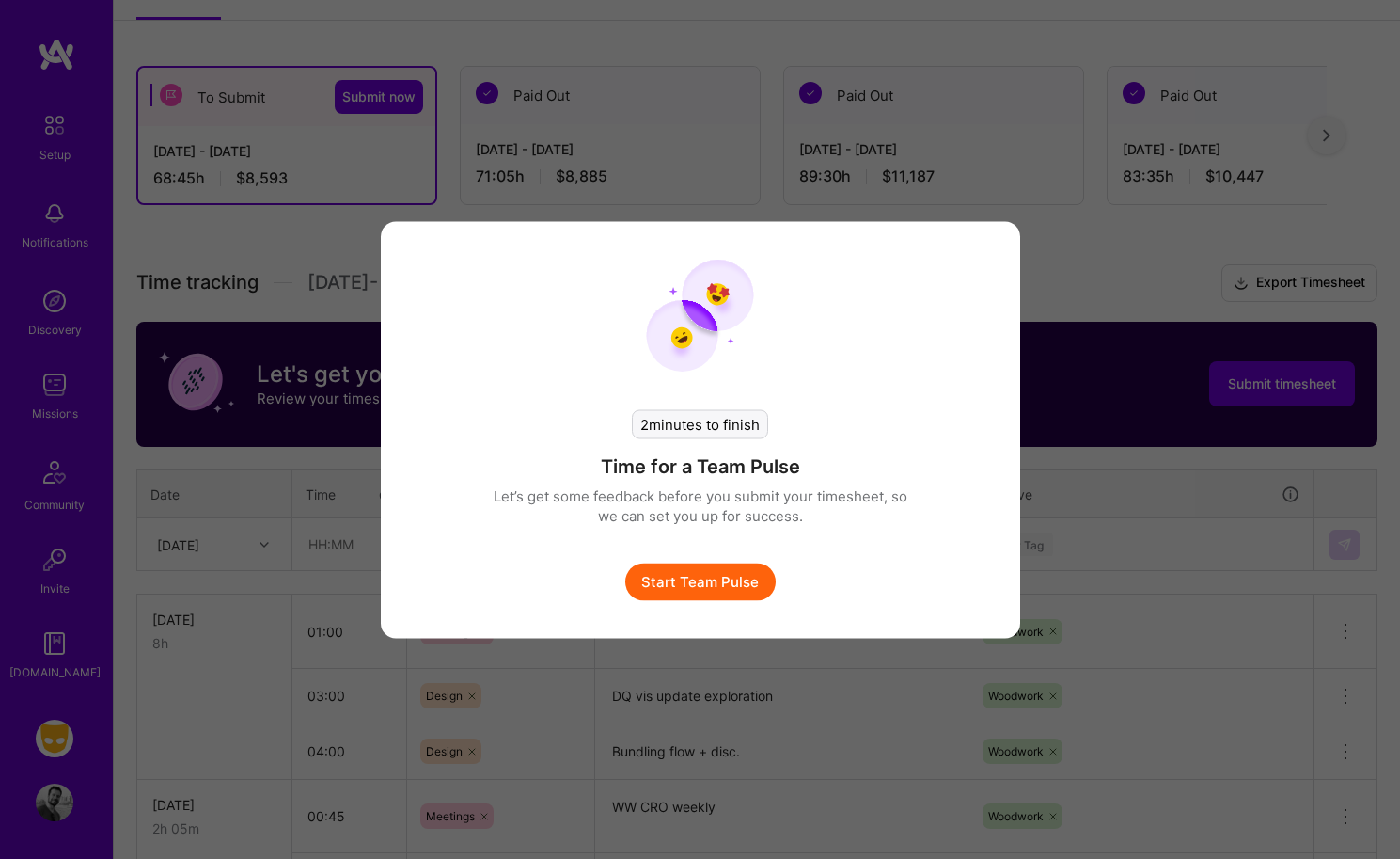
click at [692, 583] on button "Start Team Pulse" at bounding box center [701, 582] width 150 height 38
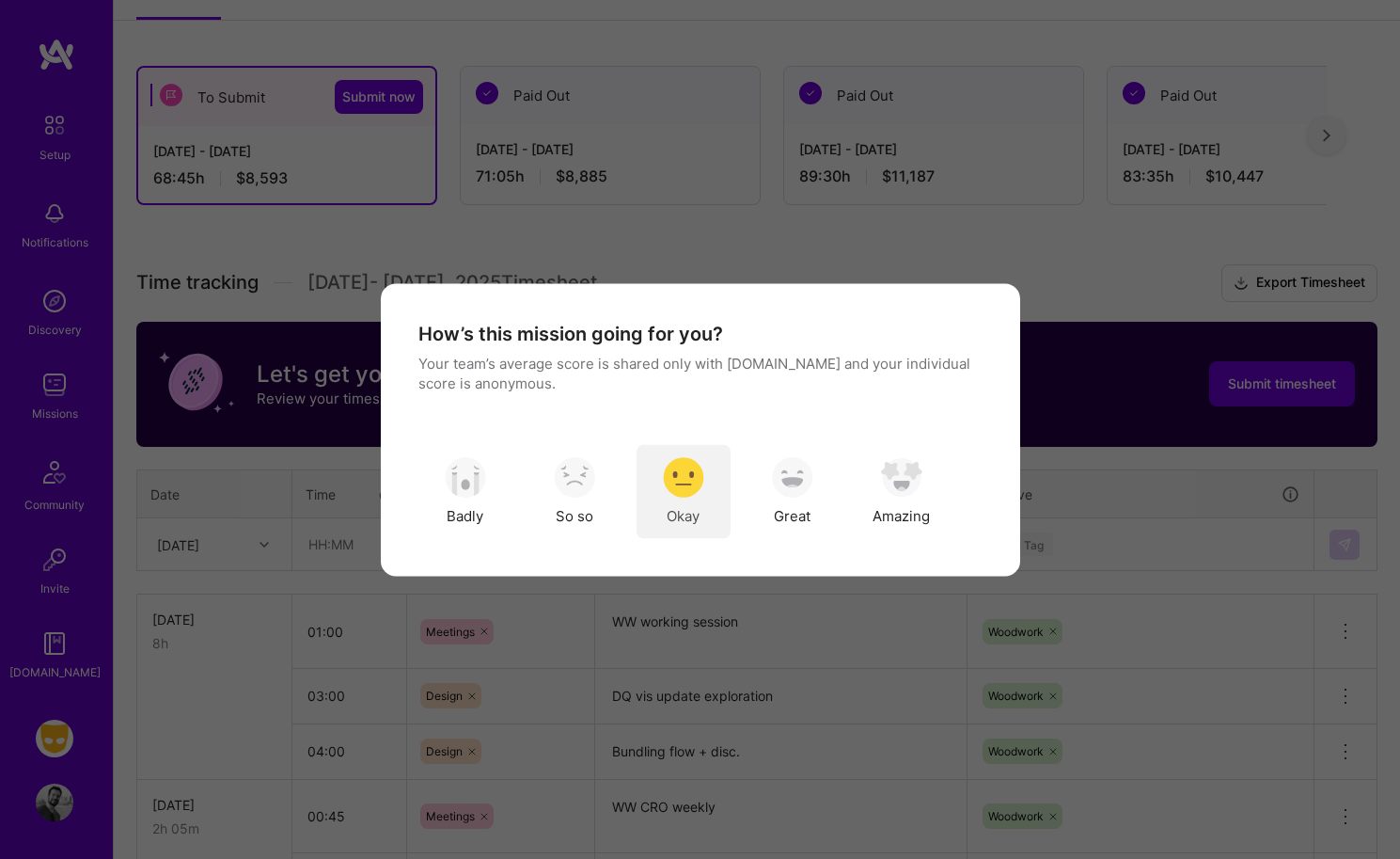
click at [683, 490] on img "modal" at bounding box center [683, 477] width 41 height 41
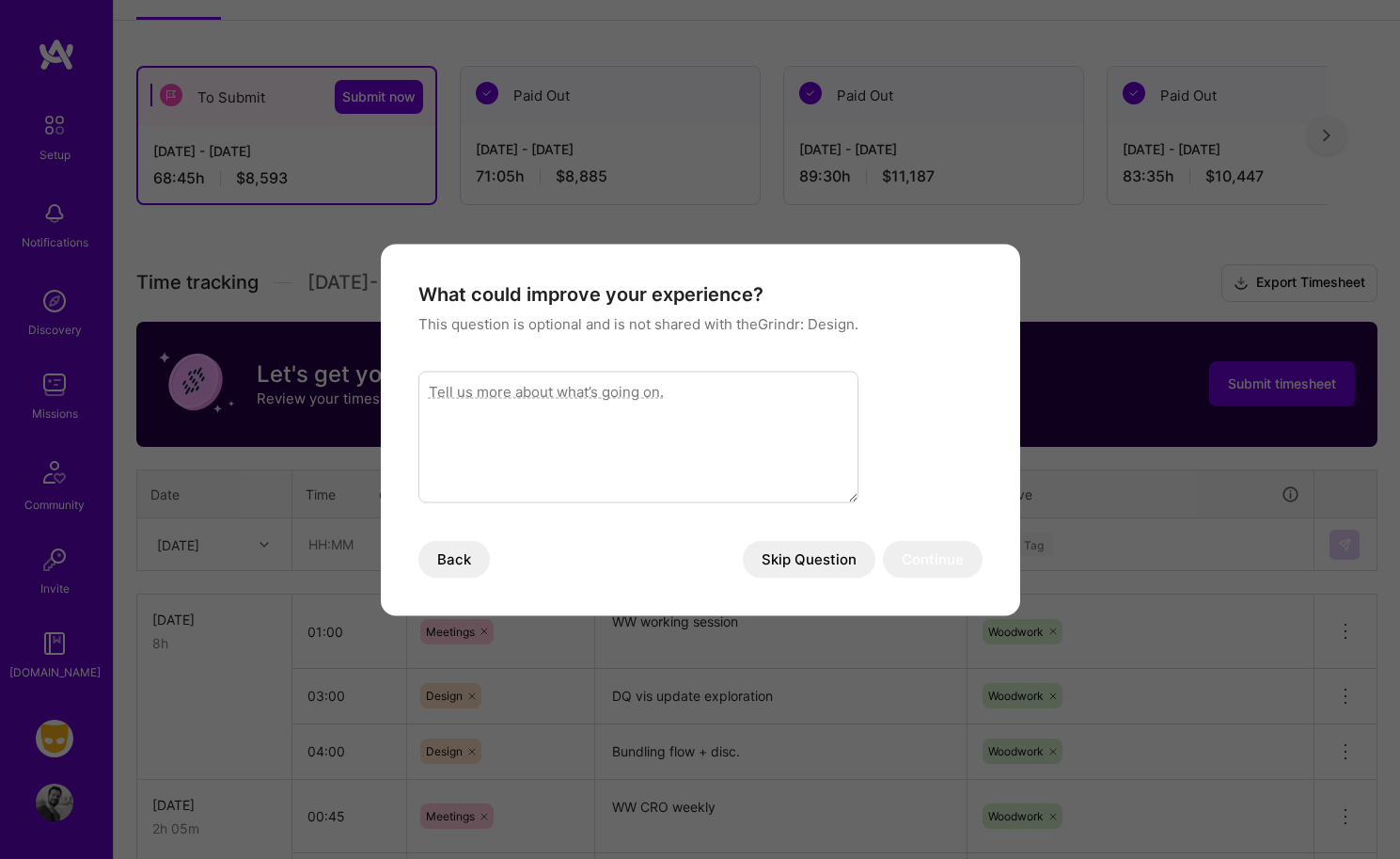
click at [797, 551] on button "Skip Question" at bounding box center [809, 559] width 132 height 38
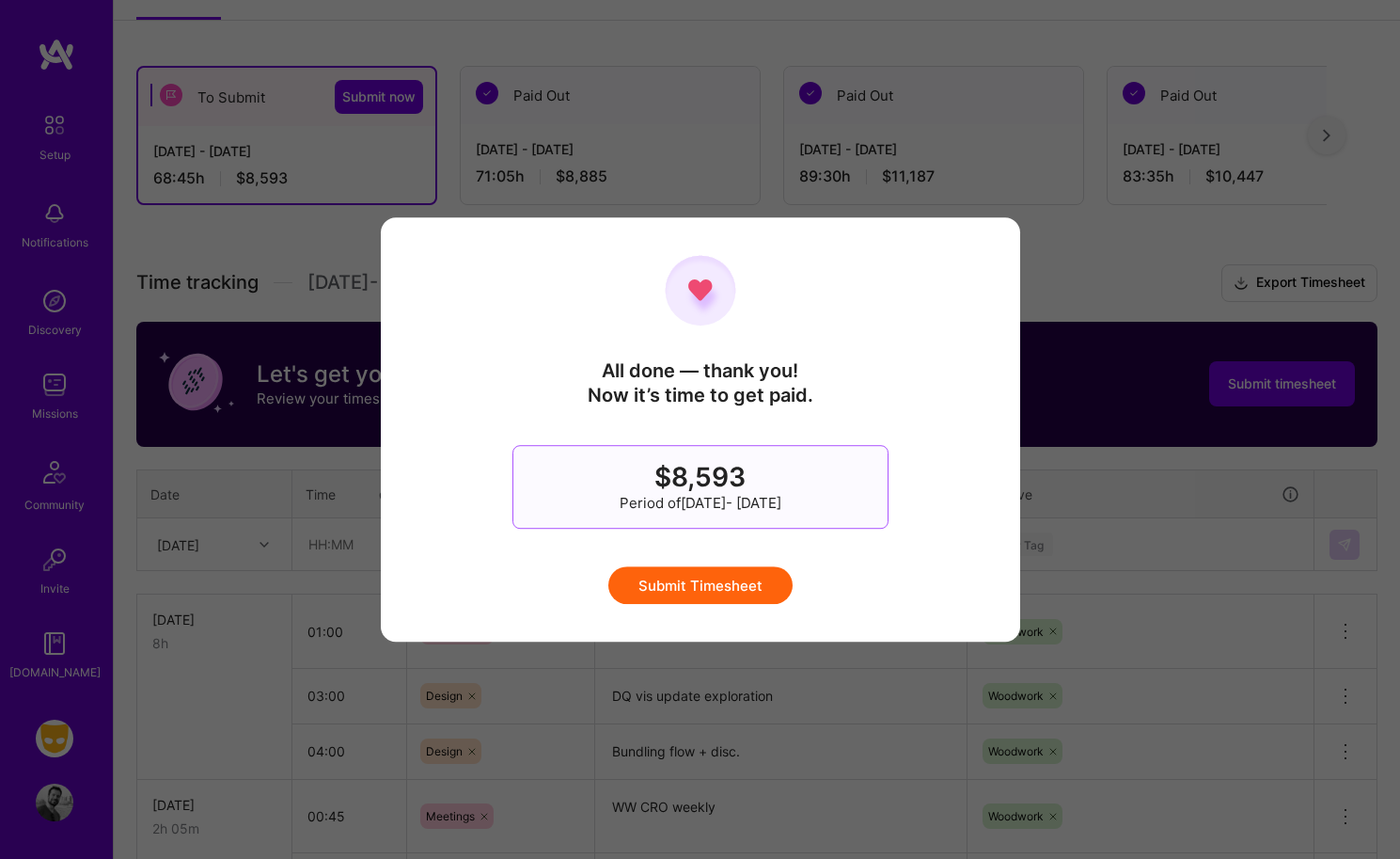
click at [744, 581] on button "Submit Timesheet" at bounding box center [701, 586] width 185 height 38
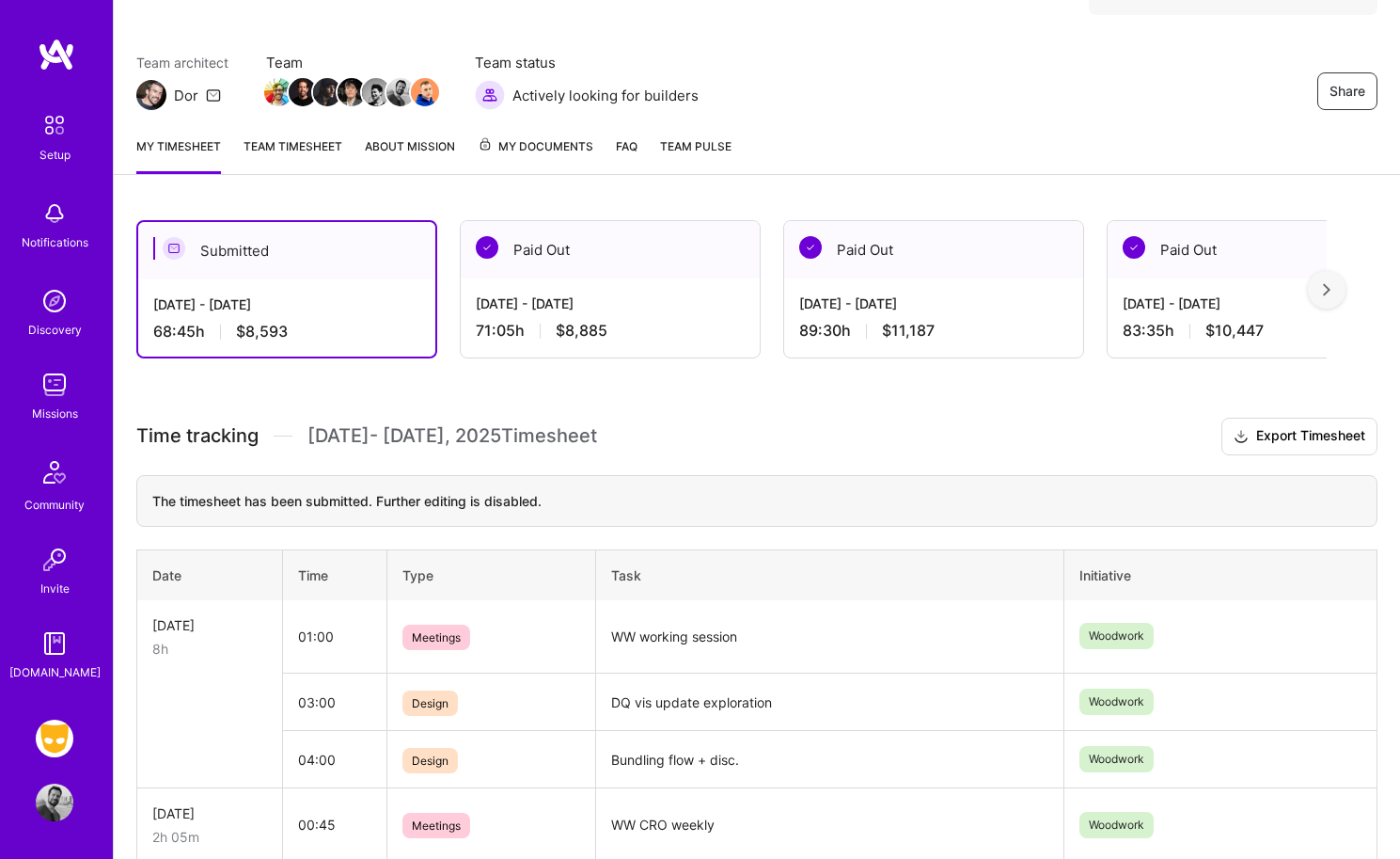
scroll to position [0, 0]
